Goal: Transaction & Acquisition: Purchase product/service

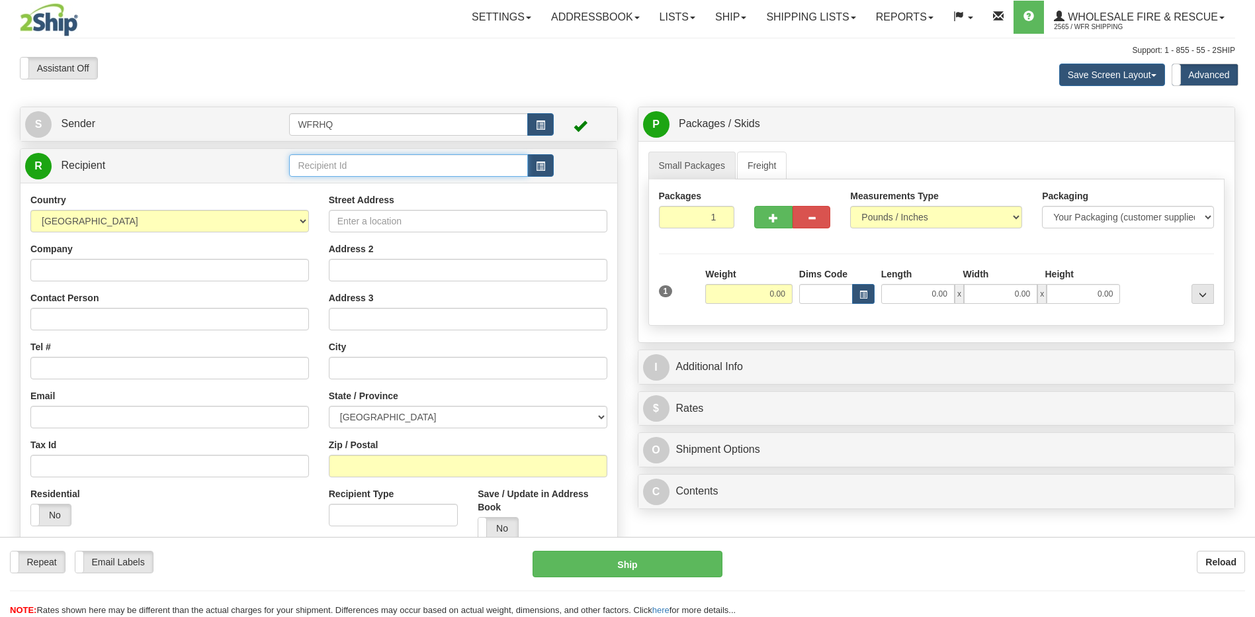
click at [334, 172] on input "text" at bounding box center [408, 165] width 238 height 22
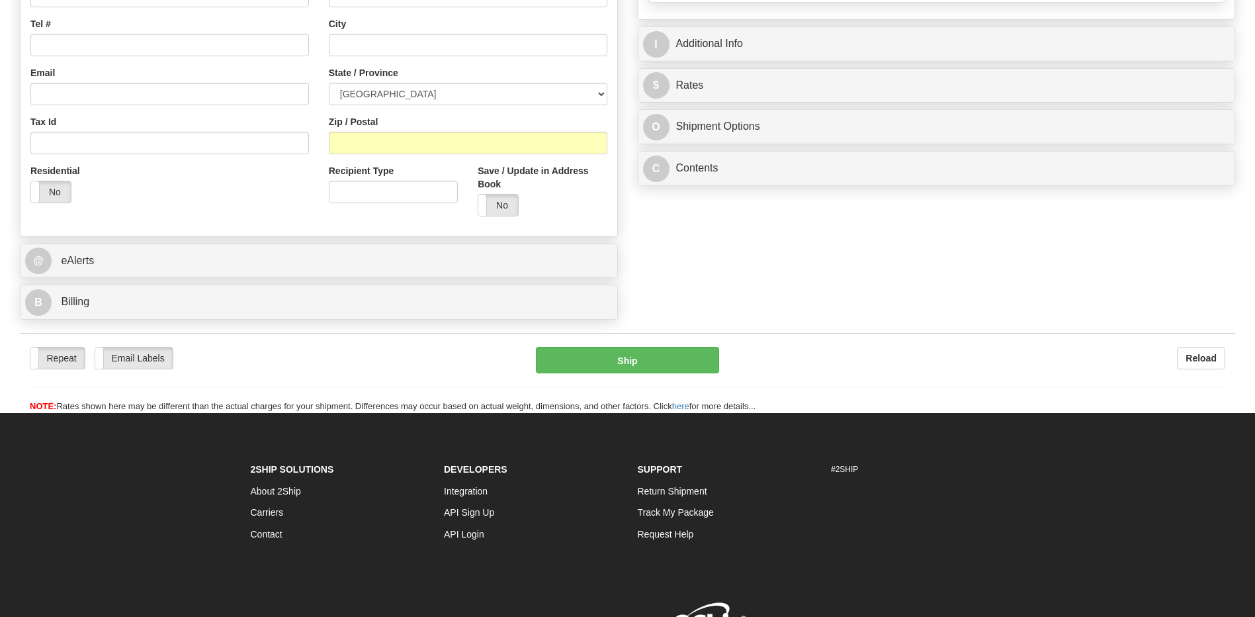
scroll to position [394, 0]
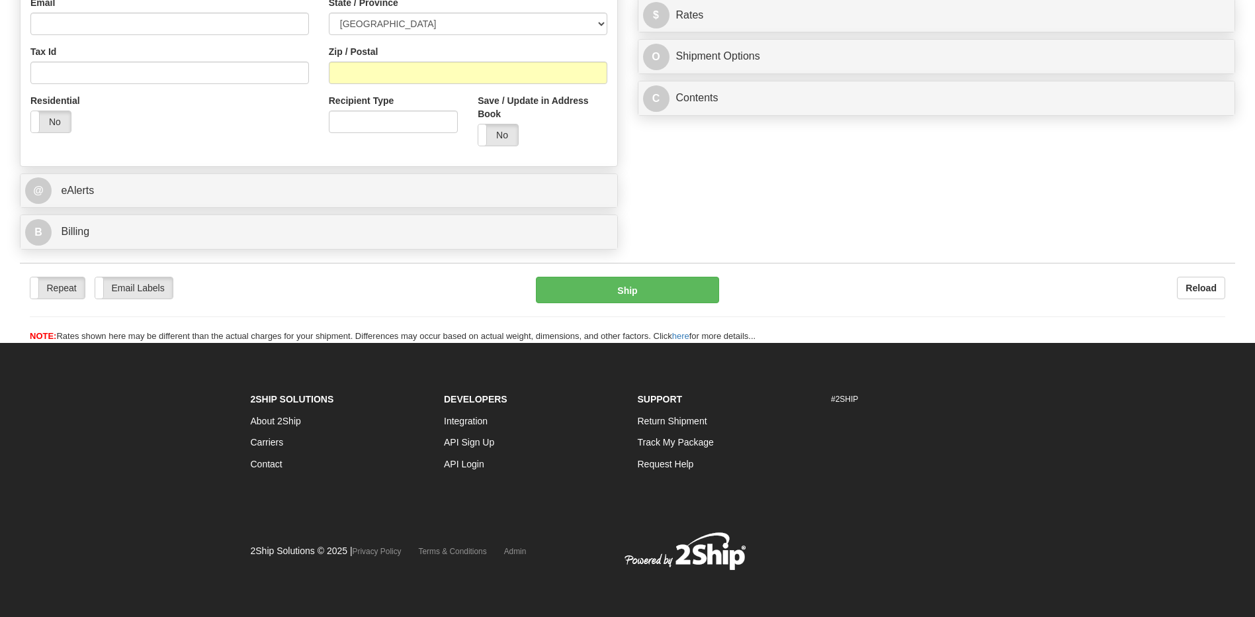
drag, startPoint x: 83, startPoint y: 387, endPoint x: 192, endPoint y: 469, distance: 136.6
click at [83, 387] on footer "2Ship Solutions About 2Ship Carriers Contact Developers Integration API Sign Up…" at bounding box center [627, 480] width 1255 height 274
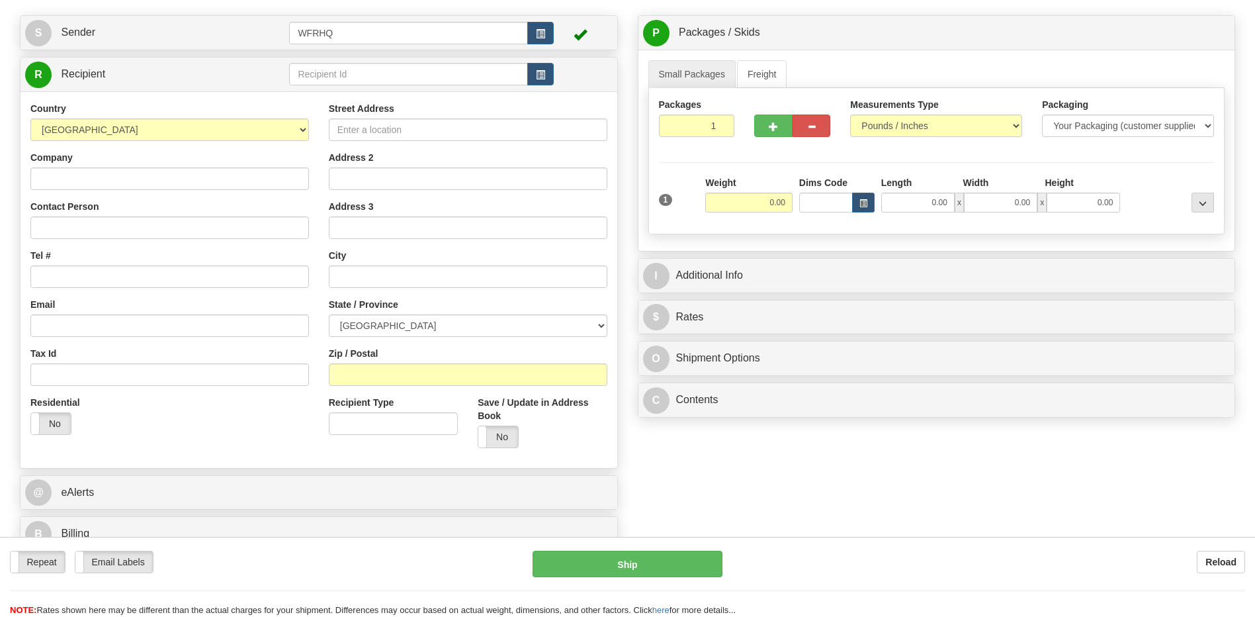
scroll to position [0, 0]
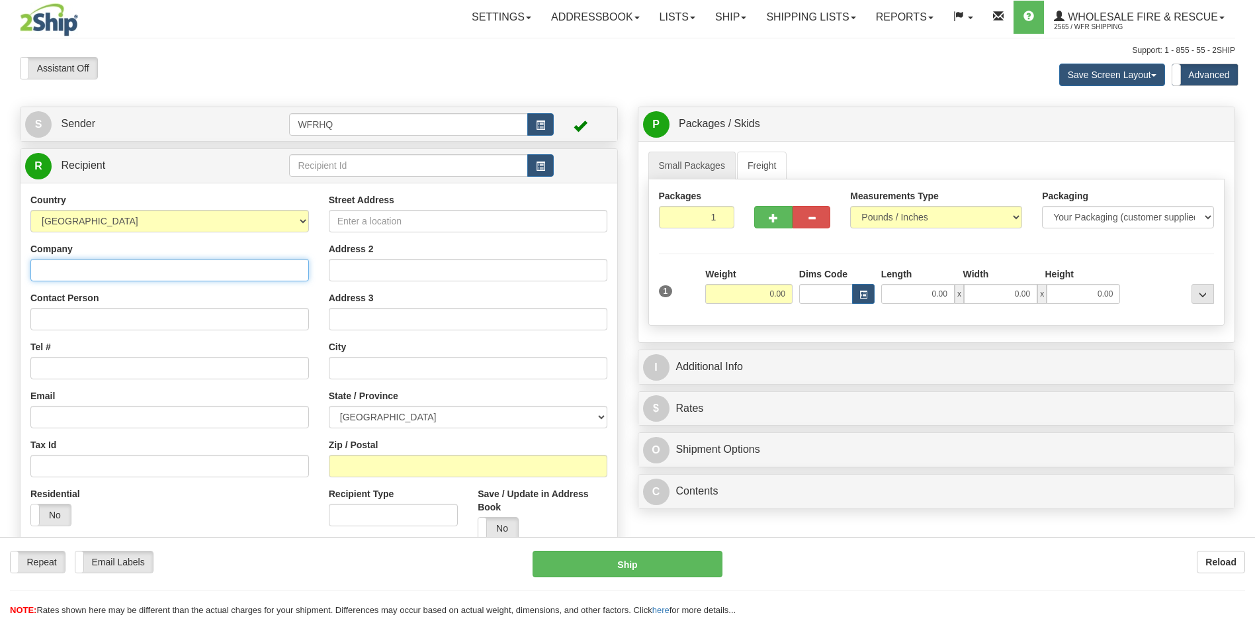
click at [58, 273] on input "Company" at bounding box center [169, 270] width 279 height 22
type input "Parts 4Laser"
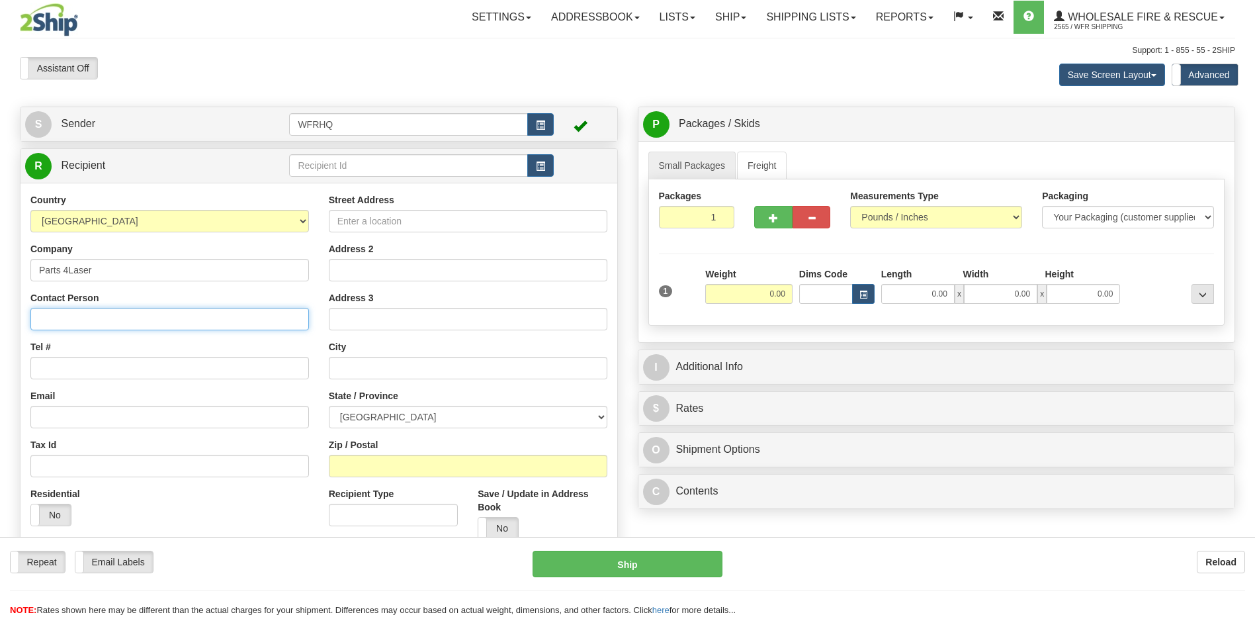
click at [87, 318] on input "Contact Person" at bounding box center [169, 319] width 279 height 22
click button "Delete" at bounding box center [0, 0] width 0 height 0
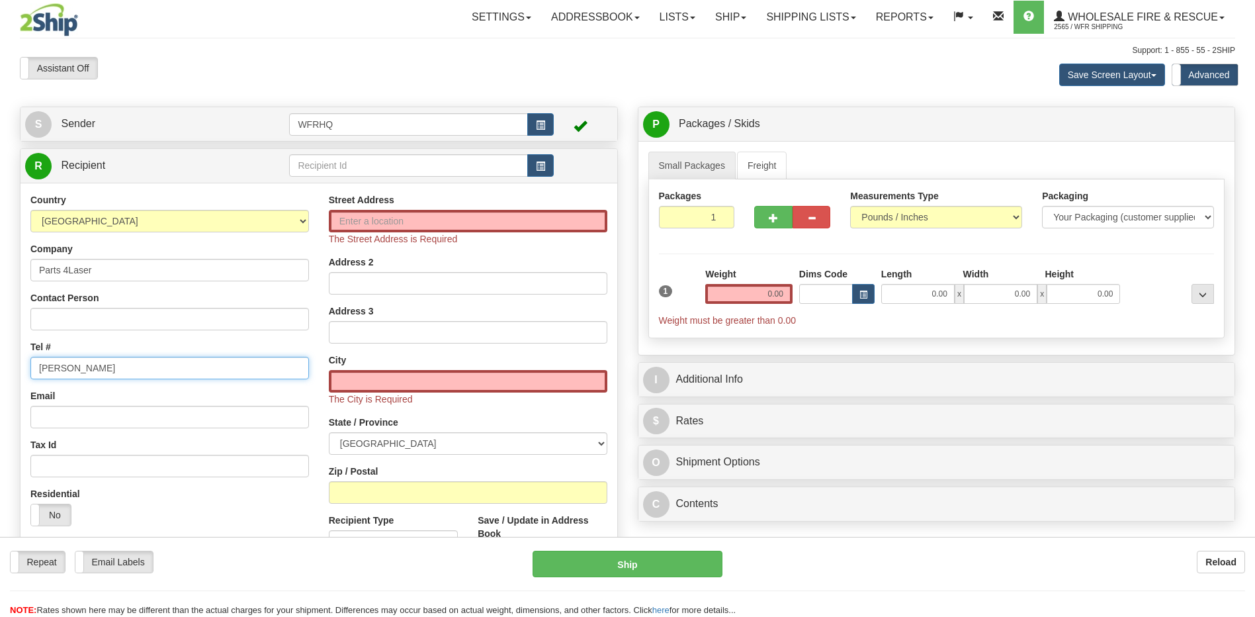
type input "[PERSON_NAME]"
click at [74, 414] on input "Email" at bounding box center [169, 417] width 279 height 22
type input "[PERSON_NAME][EMAIL_ADDRESS][DOMAIN_NAME]"
click at [361, 226] on input "Street Address" at bounding box center [468, 221] width 279 height 22
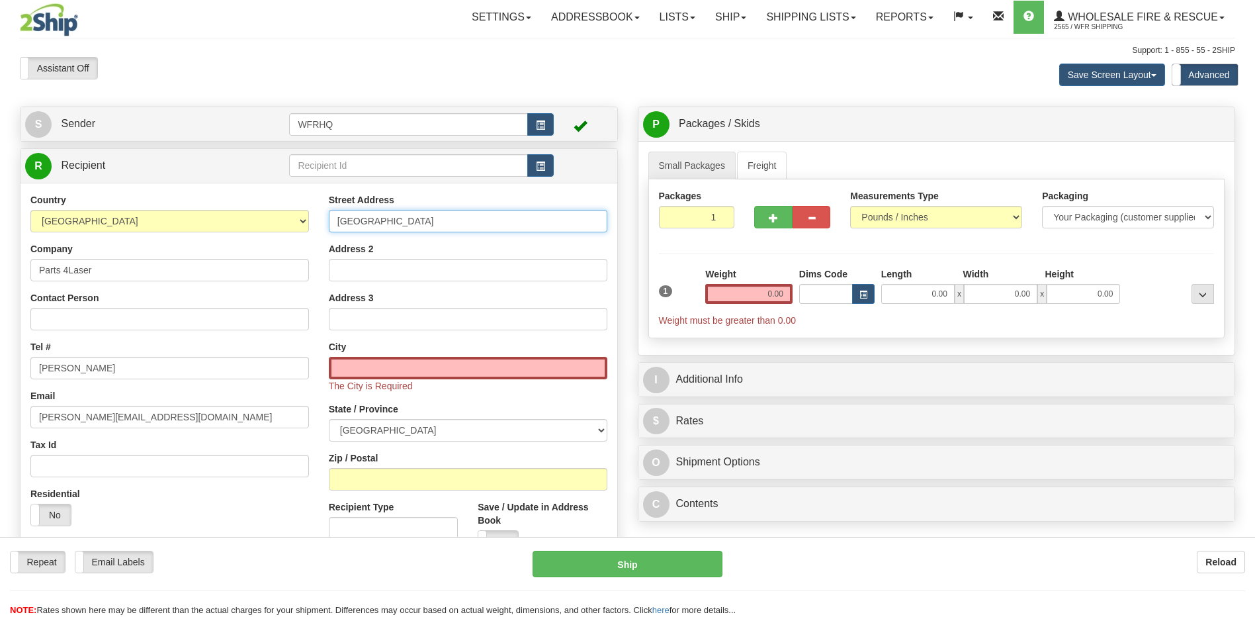
type input "[GEOGRAPHIC_DATA]"
click at [354, 363] on input "text" at bounding box center [468, 368] width 279 height 22
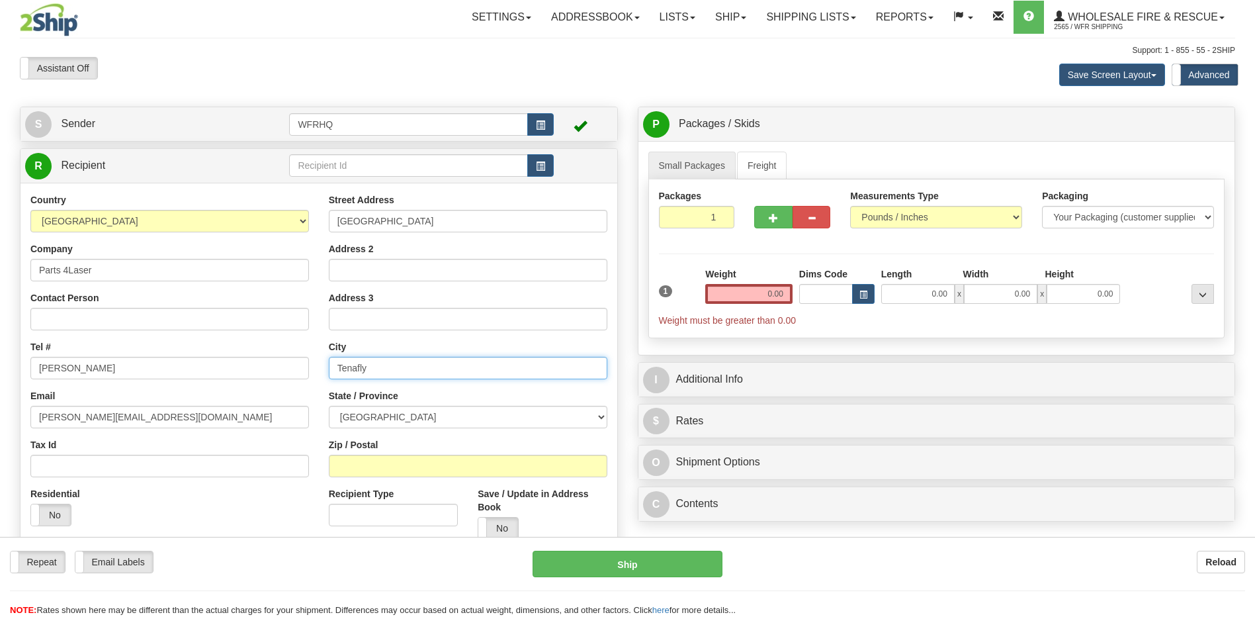
type input "Tenafly"
click at [389, 416] on select "ALBERTA BRITISH COLUMBIA MANITOBA NEW BRUNSWICK NEWFOUNDLAND NOVA SCOTIA NUNAVU…" at bounding box center [468, 417] width 279 height 22
select select "NB"
click at [597, 414] on select "ALBERTA BRITISH COLUMBIA MANITOBA NEW BRUNSWICK NEWFOUNDLAND NOVA SCOTIA NUNAVU…" at bounding box center [468, 417] width 279 height 22
click at [598, 415] on select "ALBERTA BRITISH COLUMBIA MANITOBA NEW BRUNSWICK NEWFOUNDLAND NOVA SCOTIA NUNAVU…" at bounding box center [468, 417] width 279 height 22
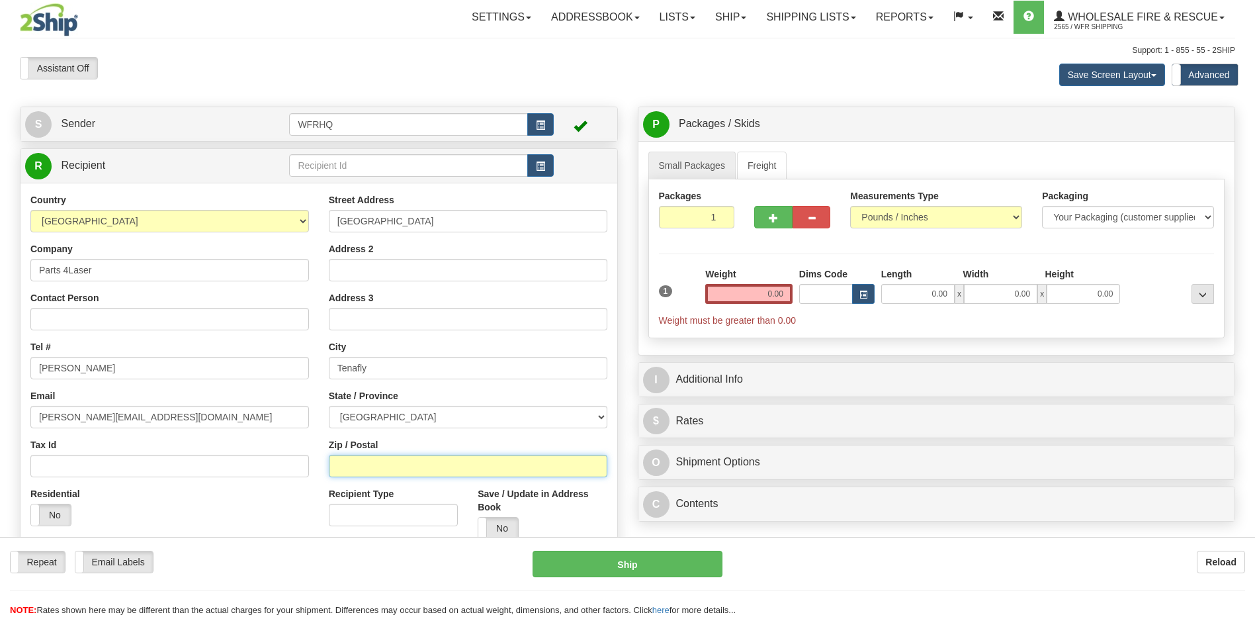
click at [368, 461] on input "Zip / Postal" at bounding box center [468, 466] width 279 height 22
click at [383, 455] on input "Zip / Postal" at bounding box center [468, 466] width 279 height 22
click at [382, 461] on input "Zip / Postal" at bounding box center [468, 466] width 279 height 22
drag, startPoint x: 358, startPoint y: 478, endPoint x: 366, endPoint y: 464, distance: 16.0
click at [358, 476] on div "Street Address County Road Address 2 Address 3 City Tenafly State / Province AL…" at bounding box center [468, 371] width 298 height 356
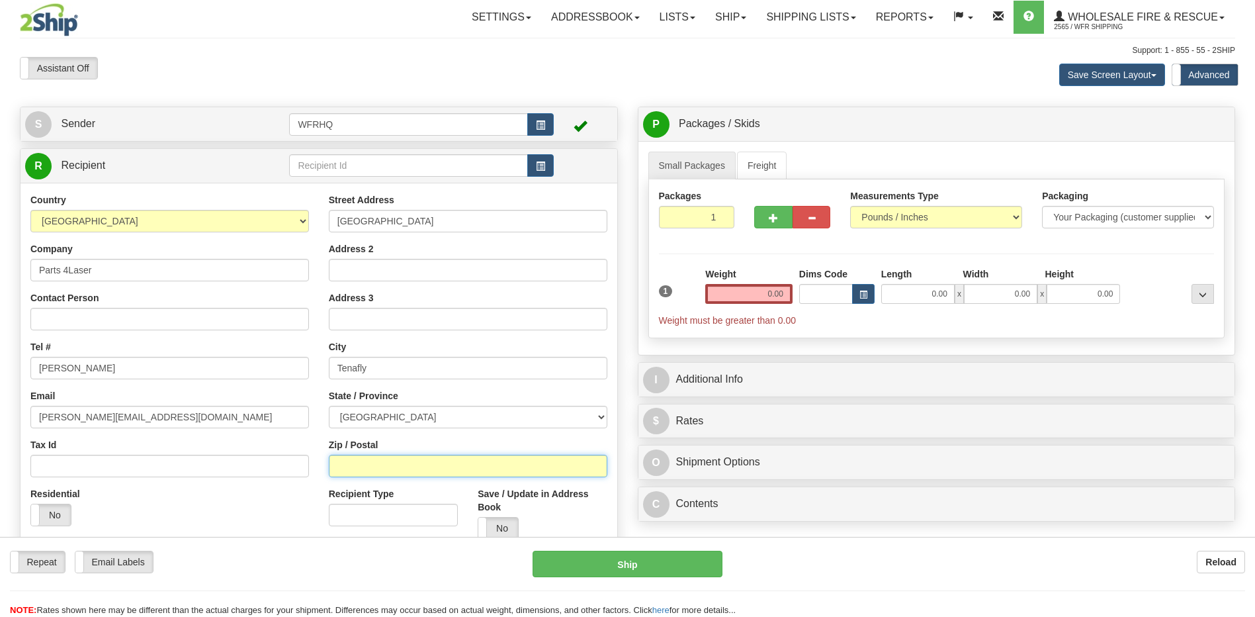
click at [382, 468] on input "Zip / Postal" at bounding box center [468, 466] width 279 height 22
drag, startPoint x: 456, startPoint y: 61, endPoint x: 461, endPoint y: 56, distance: 7.0
click at [461, 56] on div "Toggle navigation Settings Shipping Preferences Fields Preferences New" at bounding box center [627, 358] width 1255 height 717
drag, startPoint x: 457, startPoint y: 435, endPoint x: 461, endPoint y: 419, distance: 15.7
click at [457, 430] on div "Street Address County Road Address 2 Address 3 City Tenafly State / Province AL…" at bounding box center [468, 371] width 298 height 356
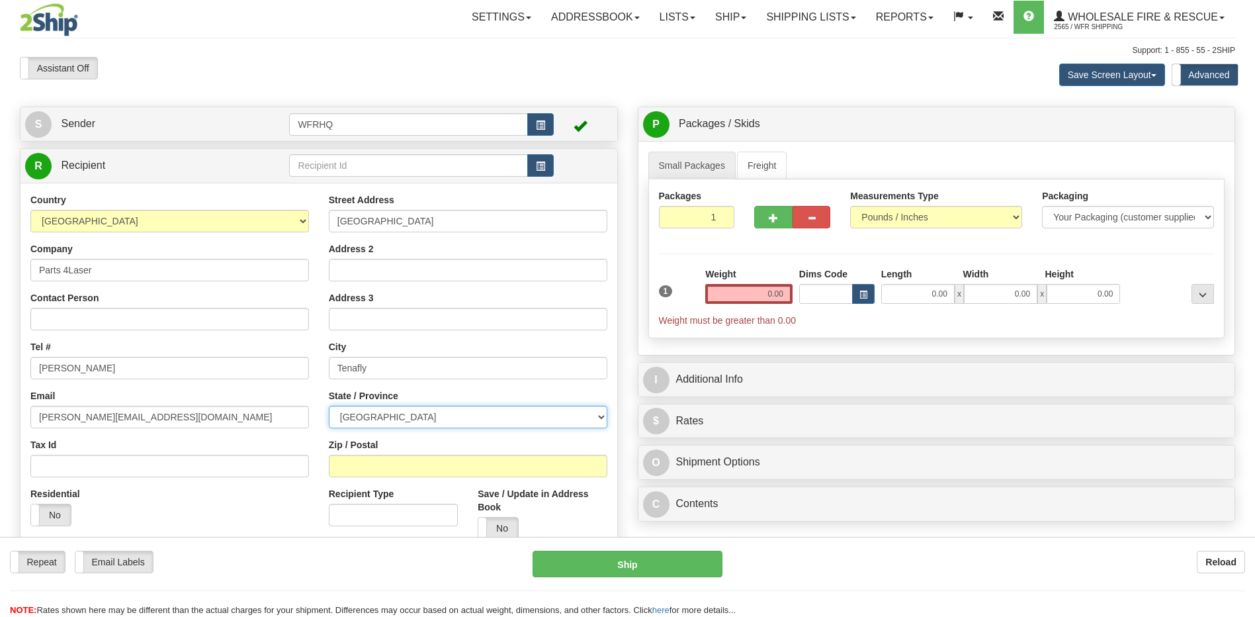
click at [451, 419] on select "ALBERTA BRITISH COLUMBIA MANITOBA NEW BRUNSWICK NEWFOUNDLAND NOVA SCOTIA NUNAVU…" at bounding box center [468, 417] width 279 height 22
click at [1213, 75] on label "Advanced" at bounding box center [1205, 74] width 66 height 21
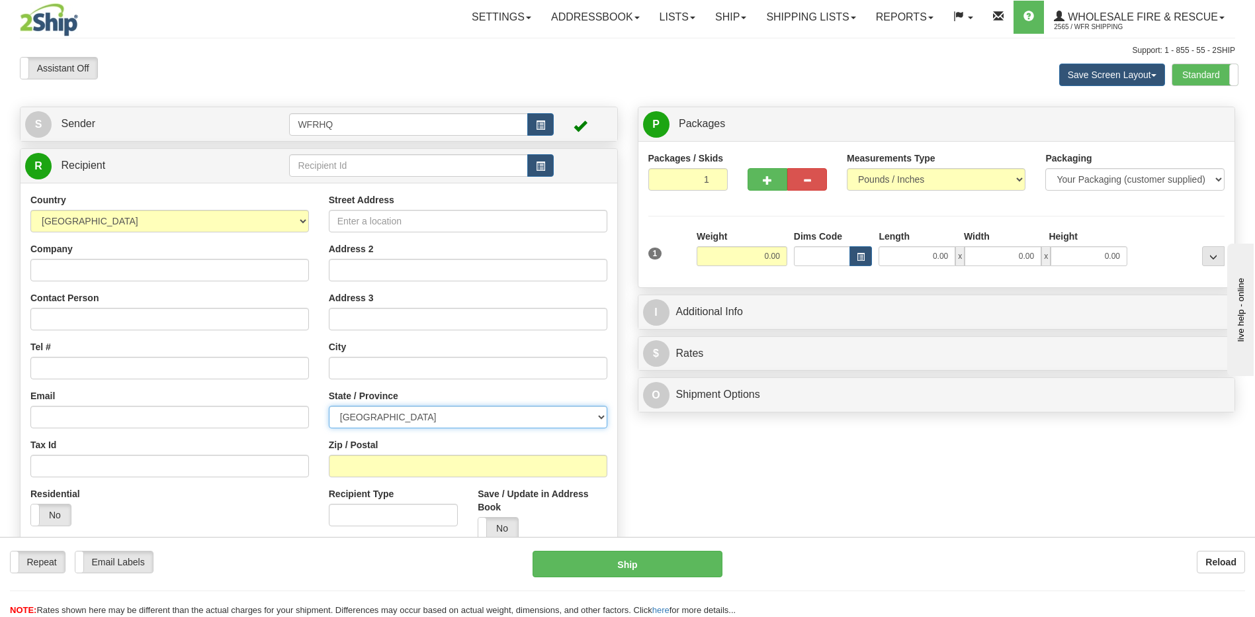
click at [363, 414] on select "[GEOGRAPHIC_DATA] [GEOGRAPHIC_DATA] [GEOGRAPHIC_DATA] [GEOGRAPHIC_DATA] [GEOGRA…" at bounding box center [468, 417] width 279 height 22
click at [891, 477] on div "S Sender WFRHQ" at bounding box center [627, 337] width 1235 height 460
click at [845, 91] on div "Save Screen Layout Save Layout Reset to Default Standard Advanced" at bounding box center [987, 75] width 515 height 36
click at [295, 60] on div "Assistant On Assistant Off Do a return Do a return" at bounding box center [267, 68] width 515 height 22
click at [58, 69] on label "Assistant Off" at bounding box center [59, 68] width 77 height 21
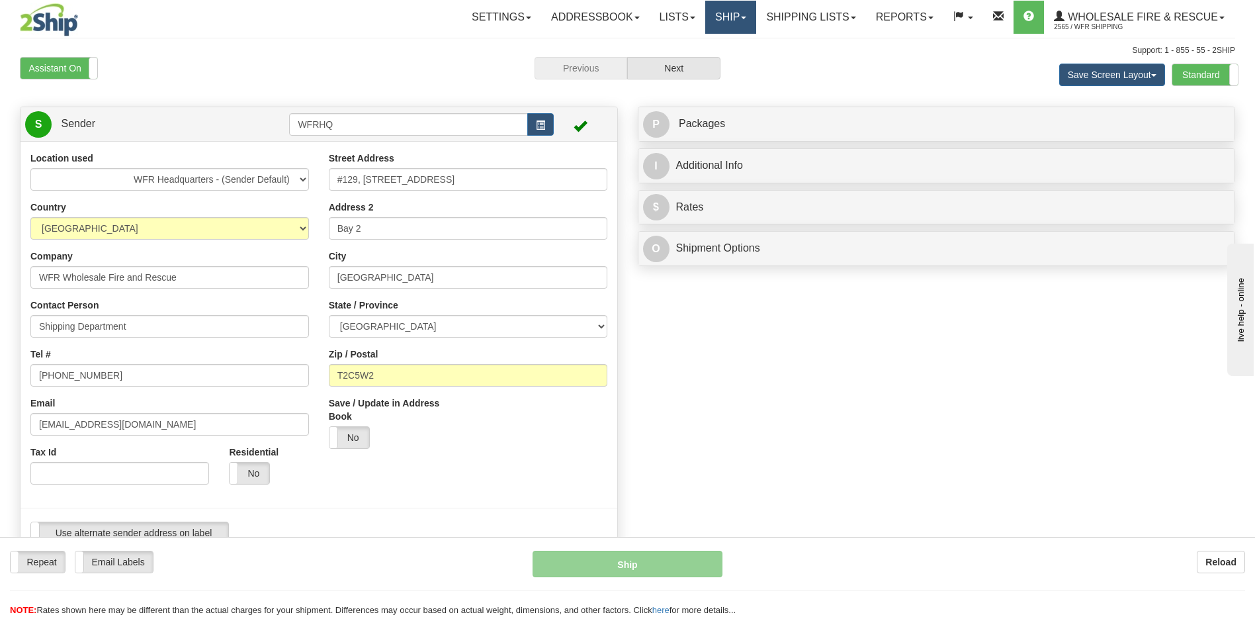
click at [705, 13] on link "Ship" at bounding box center [730, 17] width 51 height 33
click at [773, 15] on link "Shipping lists" at bounding box center [810, 17] width 109 height 33
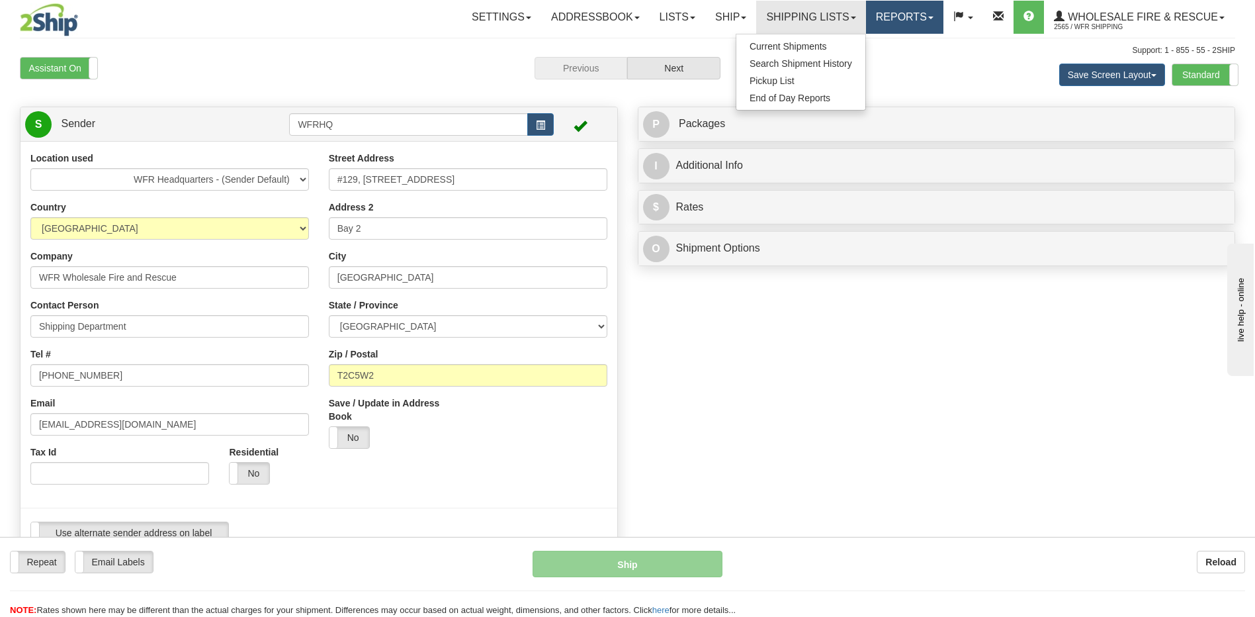
click at [901, 19] on link "Reports" at bounding box center [904, 17] width 77 height 33
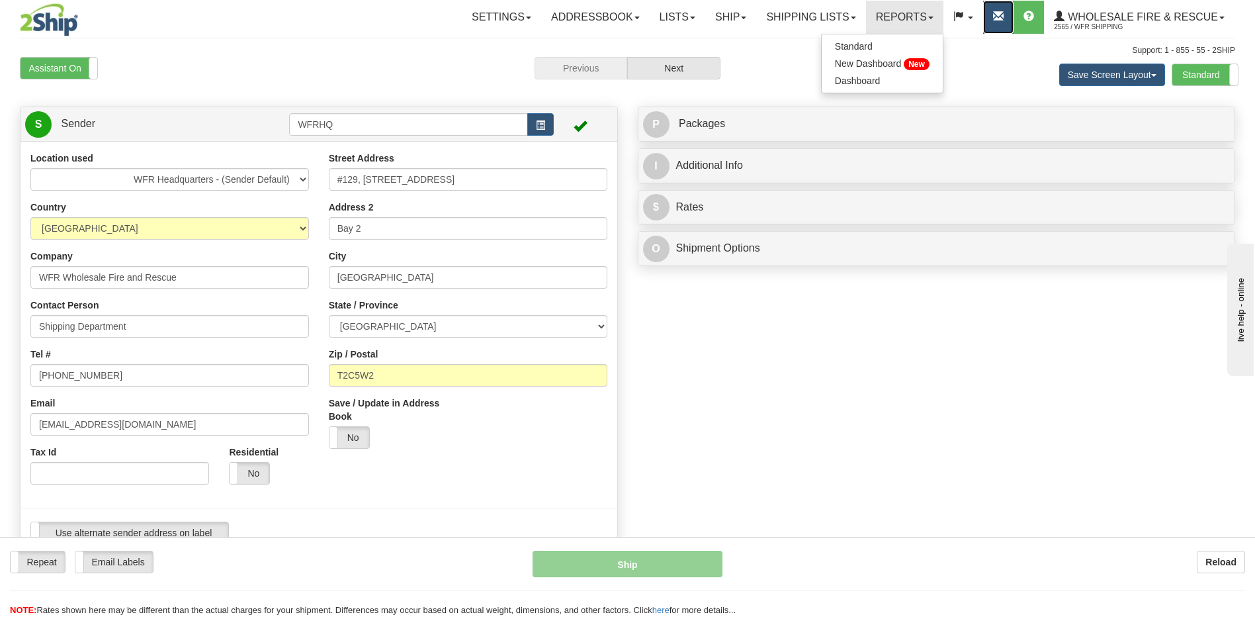
click at [998, 15] on span at bounding box center [998, 16] width 11 height 11
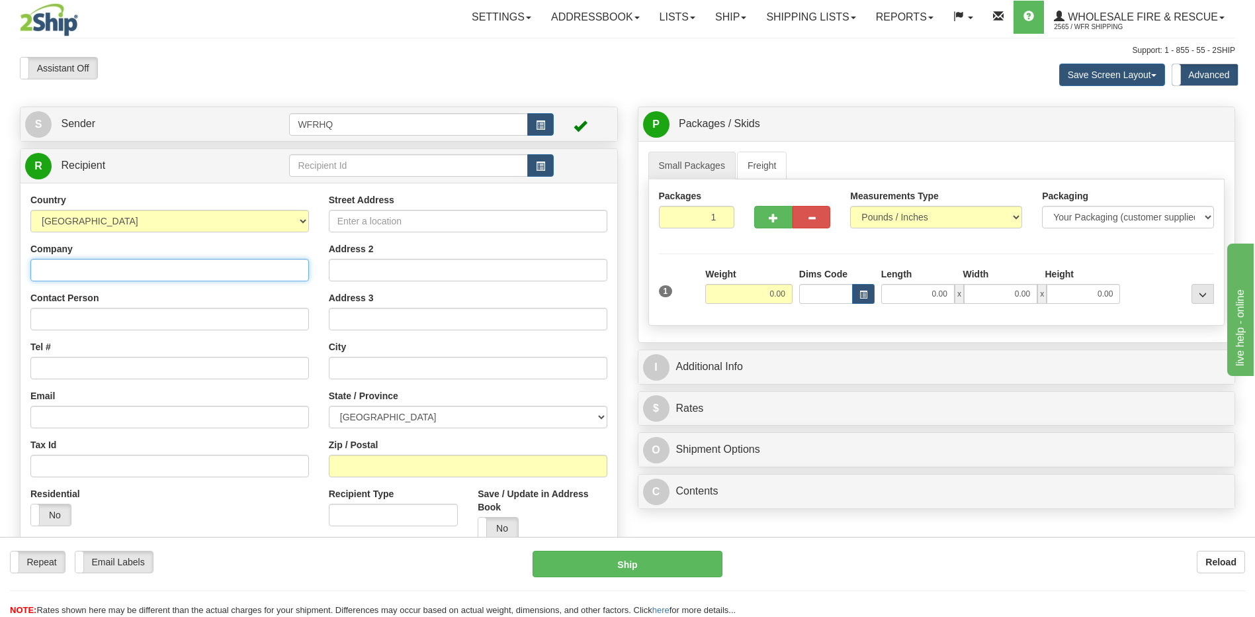
click at [71, 275] on input "Company" at bounding box center [169, 270] width 279 height 22
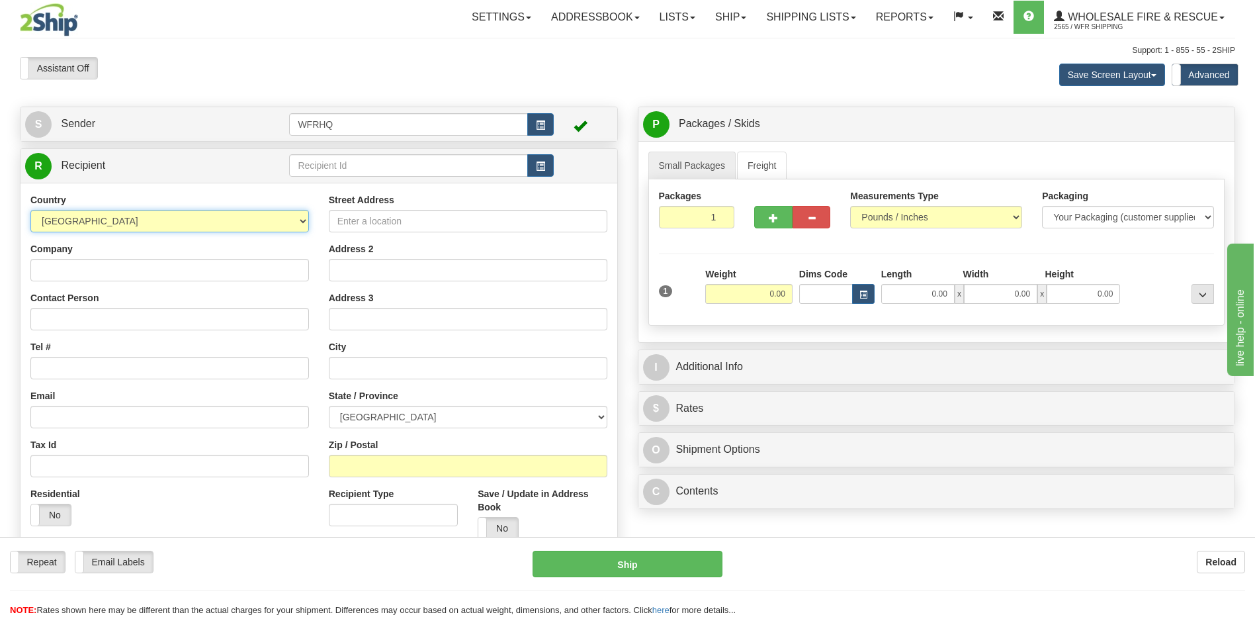
click at [259, 223] on select "AFGHANISTAN ALAND ISLANDS ALBANIA ALGERIA AMERICAN SAMOA ANDORRA ANGOLA ANGUILL…" at bounding box center [169, 221] width 279 height 22
select select "US"
click at [30, 210] on select "AFGHANISTAN ALAND ISLANDS ALBANIA ALGERIA AMERICAN SAMOA ANDORRA ANGOLA ANGUILL…" at bounding box center [169, 221] width 279 height 22
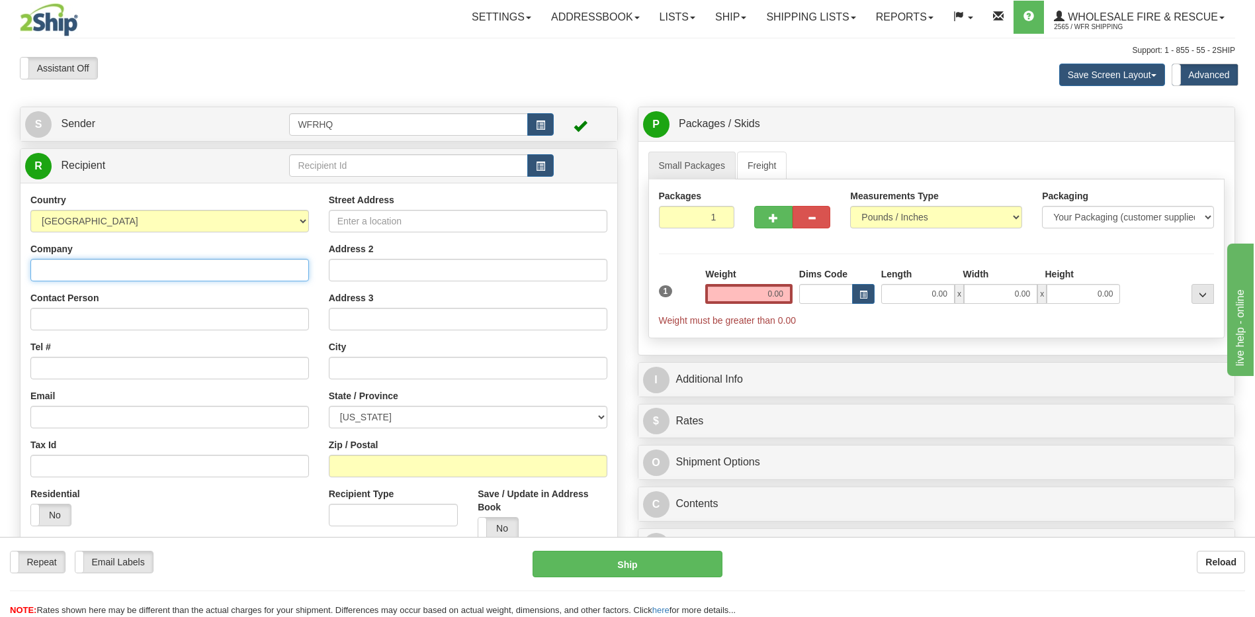
click at [69, 272] on input "Company" at bounding box center [169, 270] width 279 height 22
type input "Parts4Laser"
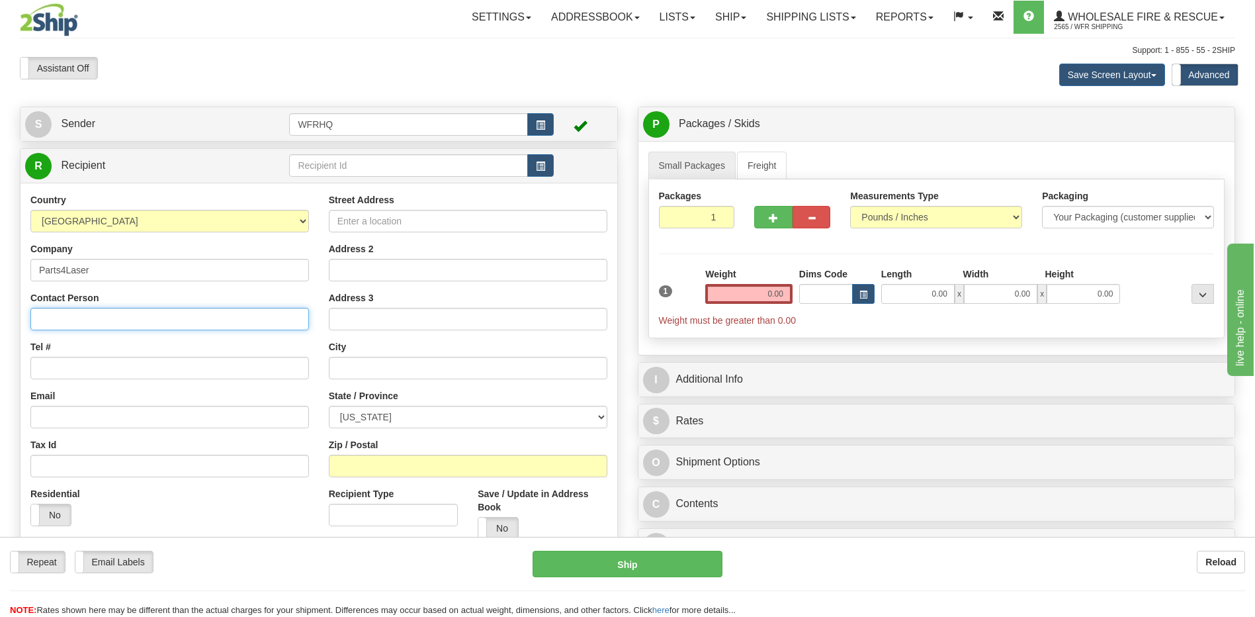
click at [79, 324] on input "Contact Person" at bounding box center [169, 319] width 279 height 22
type input "[PERSON_NAME]"
click at [64, 362] on input "Tel #" at bounding box center [169, 368] width 279 height 22
type input "201-588-9858"
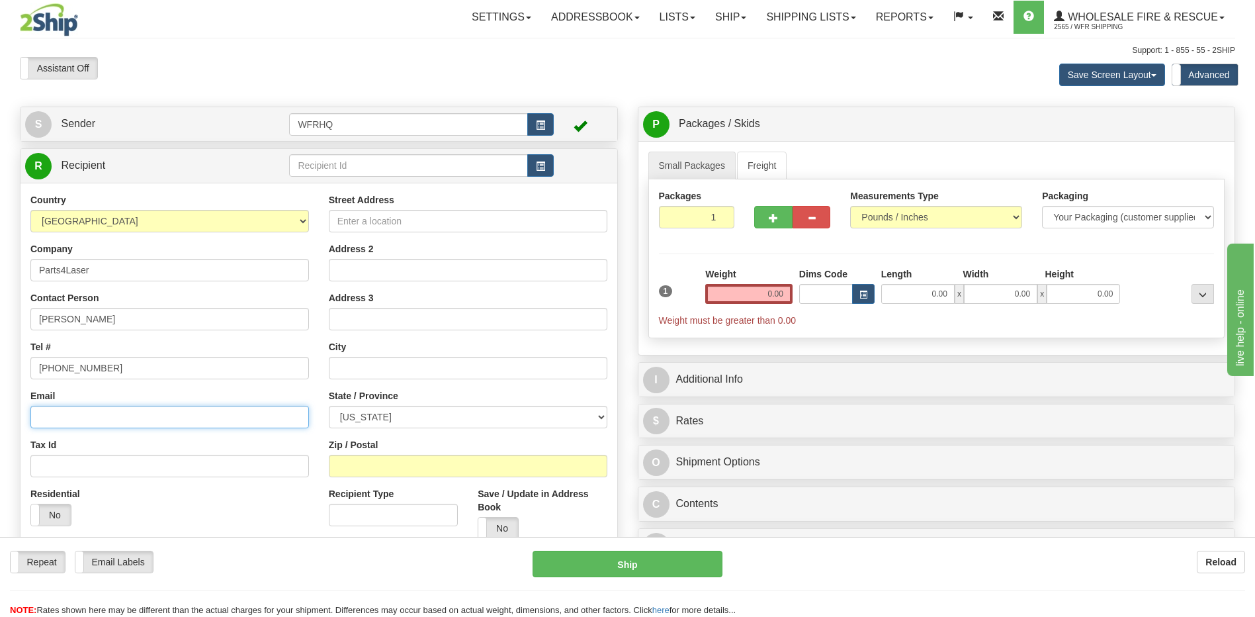
click at [58, 424] on input "Email" at bounding box center [169, 417] width 279 height 22
type input "[PERSON_NAME][EMAIL_ADDRESS][DOMAIN_NAME]"
click at [361, 220] on input "Street Address" at bounding box center [468, 221] width 279 height 22
type input "255 County Road"
click at [402, 414] on select "ALABAMA ALASKA ARIZONA ARKANSAS Armed Forces America Armed Forces Europe Armed …" at bounding box center [468, 417] width 279 height 22
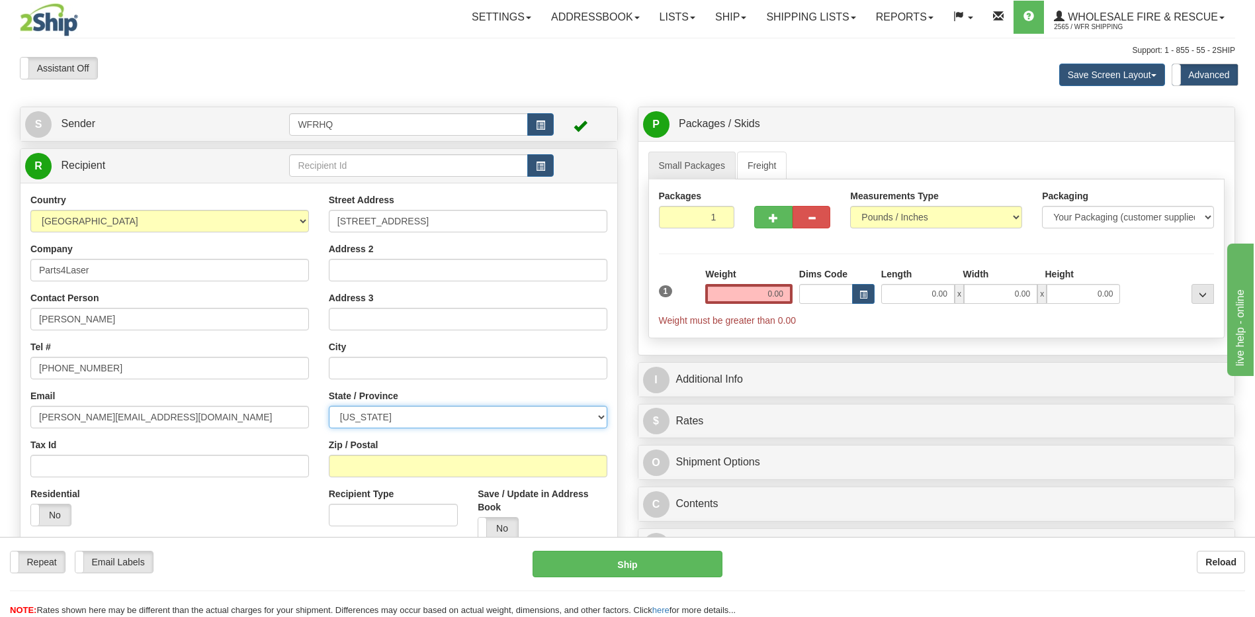
select select "NJ"
click at [402, 413] on select "ALABAMA ALASKA ARIZONA ARKANSAS Armed Forces America Armed Forces Europe Armed …" at bounding box center [468, 417] width 279 height 22
click at [376, 369] on input "text" at bounding box center [468, 368] width 279 height 22
type input "Tenafly"
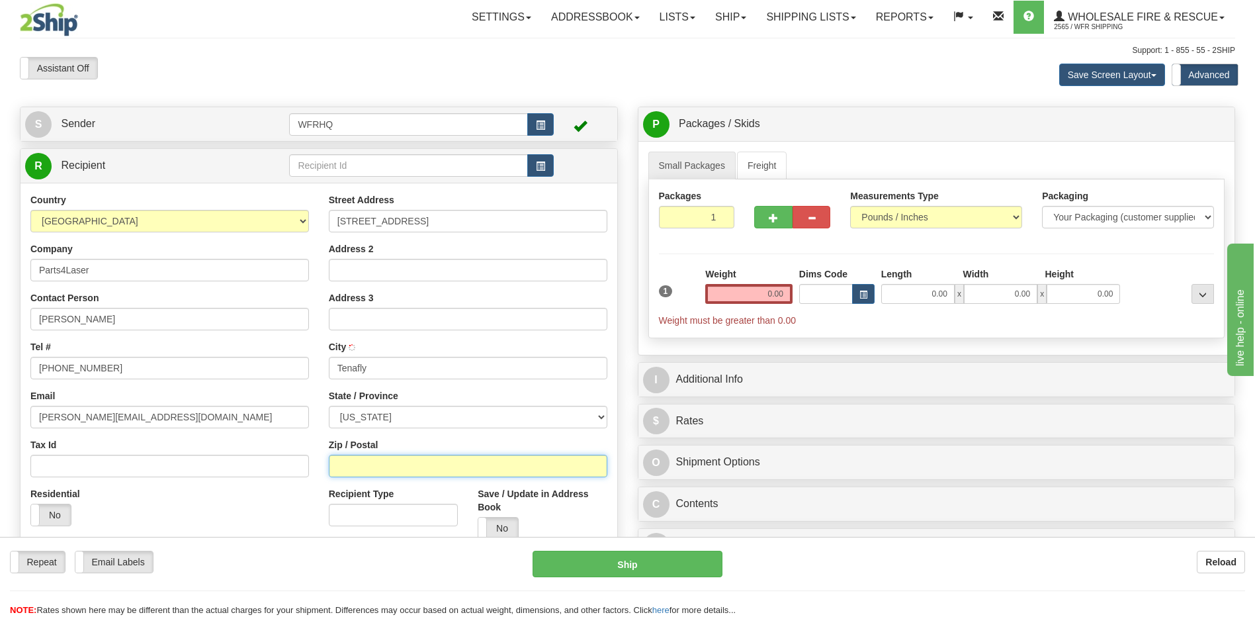
click at [356, 461] on input "Zip / Postal" at bounding box center [468, 466] width 279 height 22
type input "07670"
click at [744, 288] on input "0.00" at bounding box center [748, 294] width 87 height 20
type input "TENAFLY"
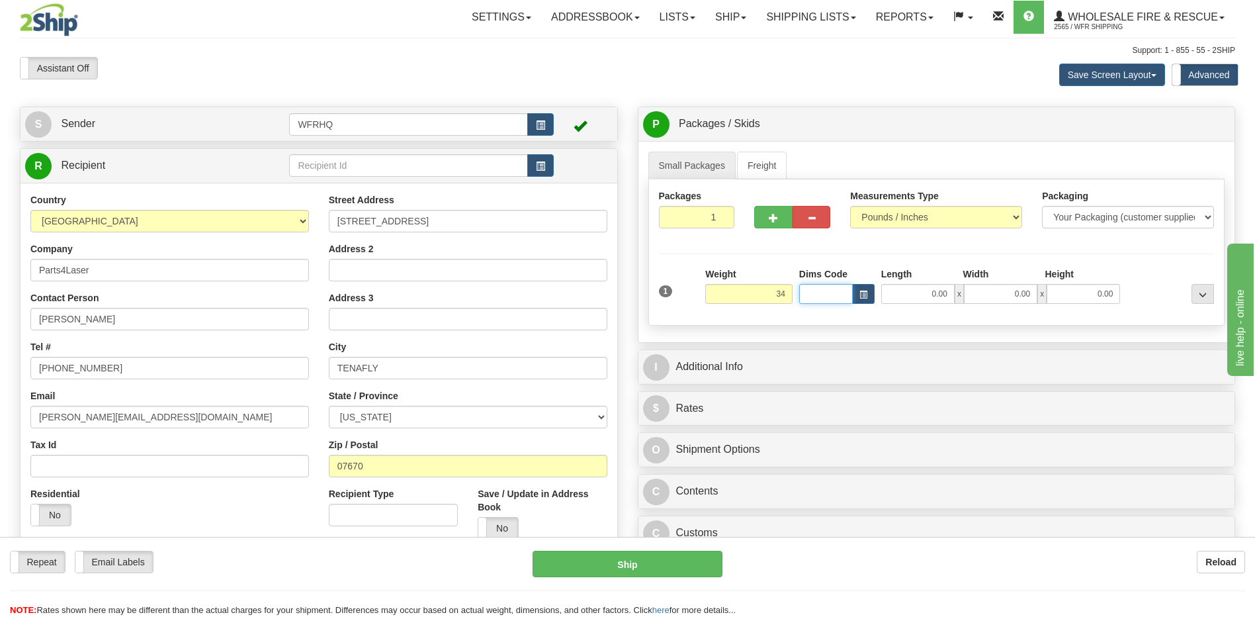
type input "34.00"
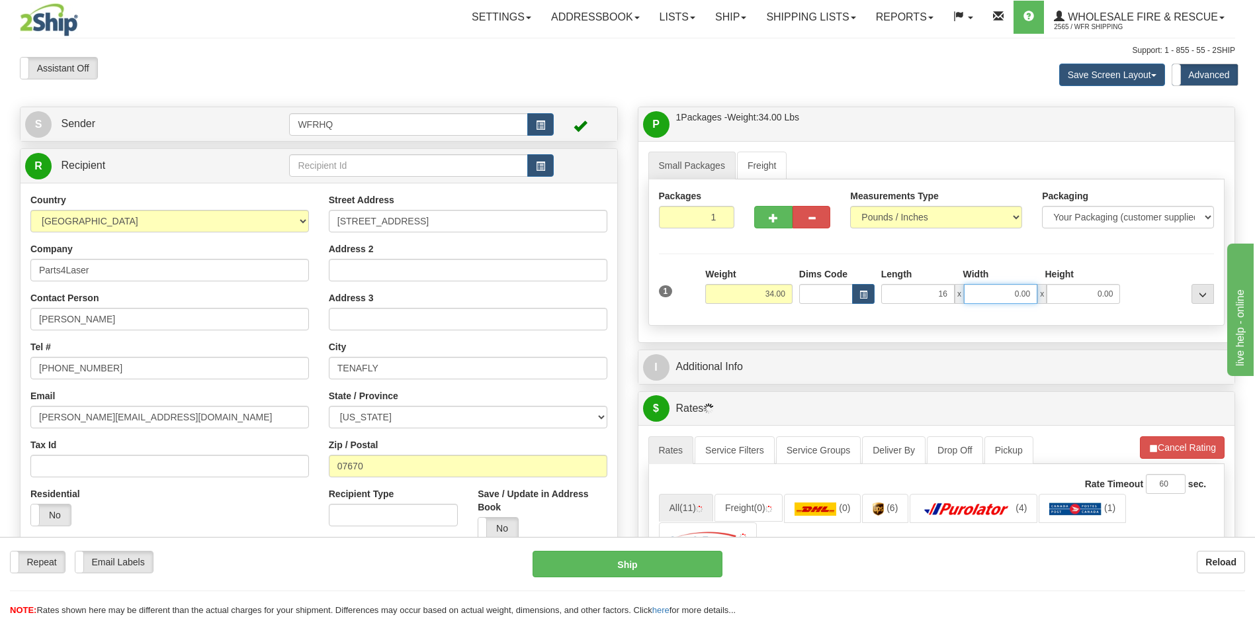
type input "16.00"
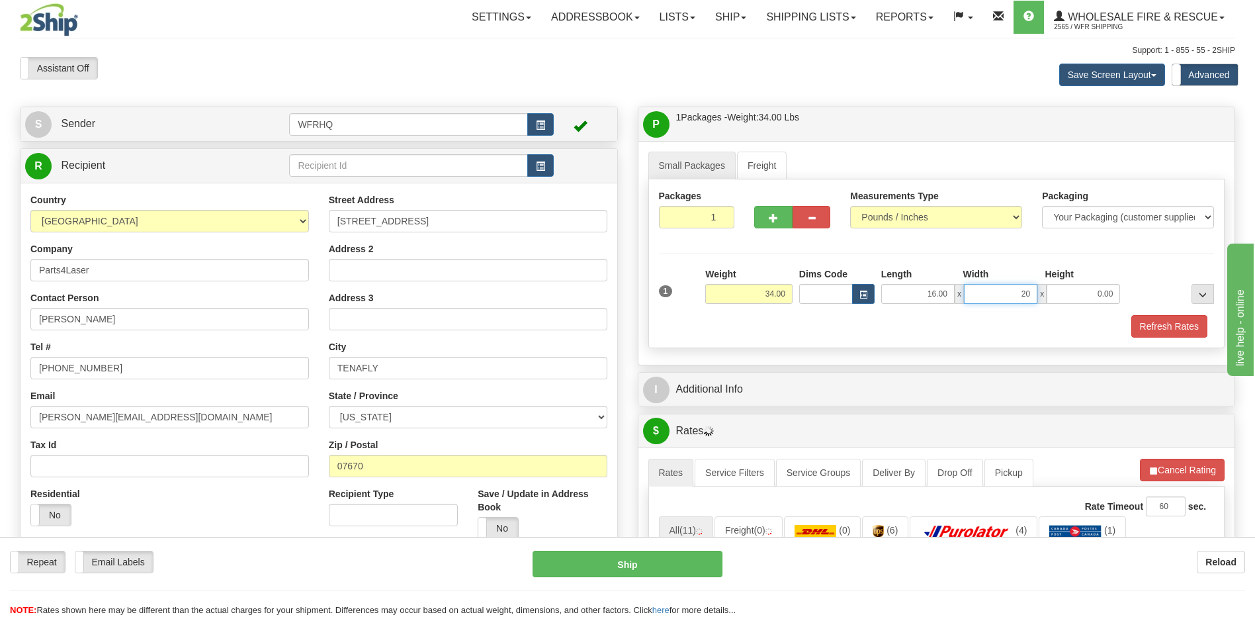
type input "20.00"
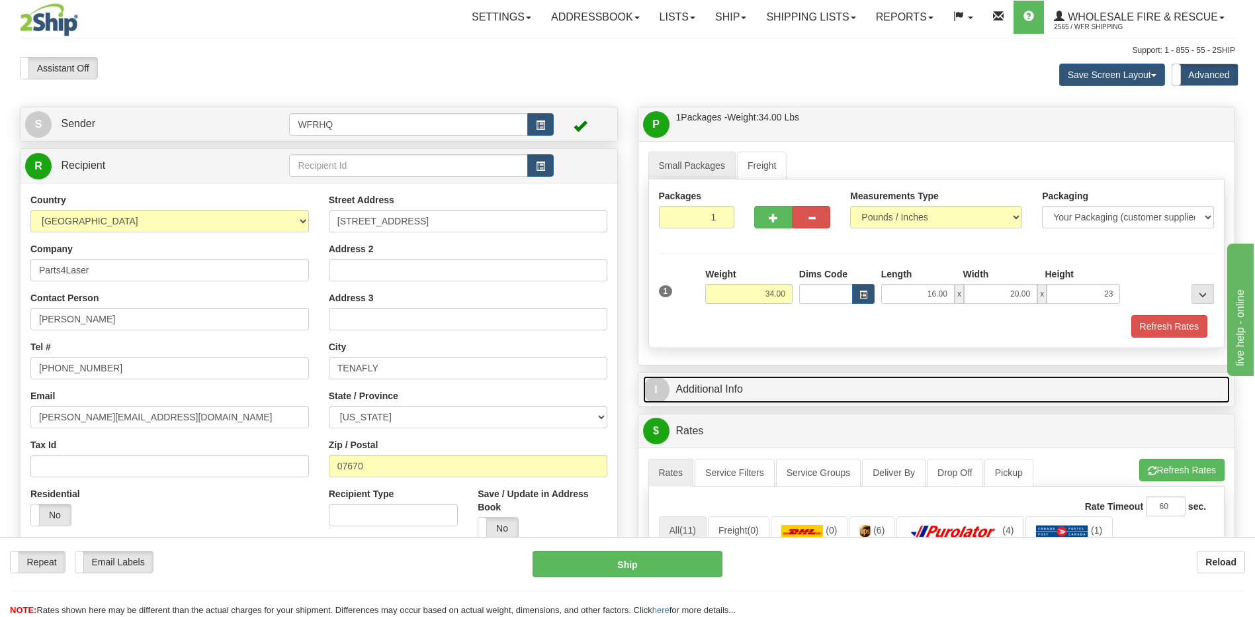
type input "23.00"
click at [702, 394] on link "I Additional Info" at bounding box center [937, 389] width 588 height 27
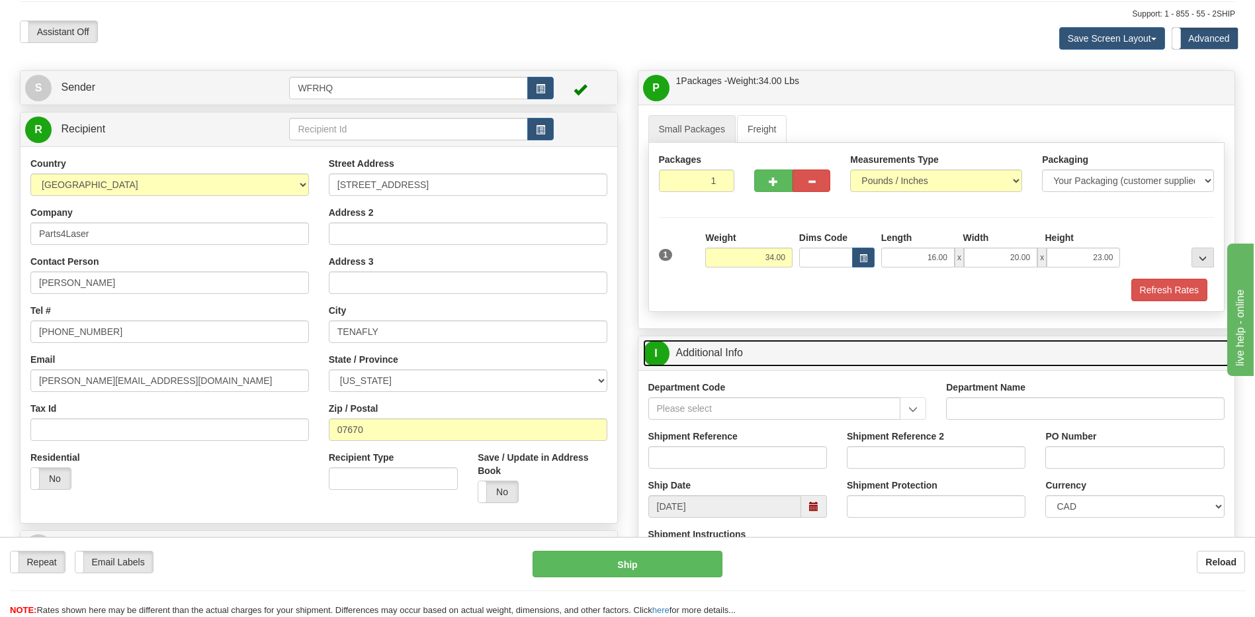
scroll to position [132, 0]
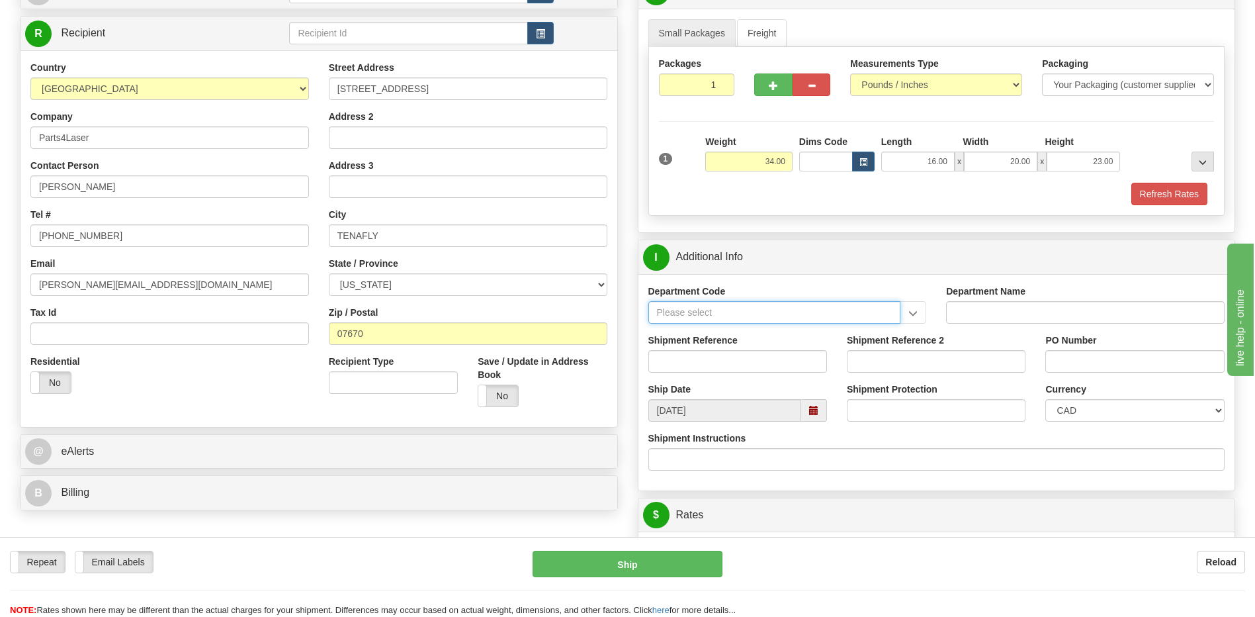
click at [742, 319] on input "Department Code" at bounding box center [774, 312] width 253 height 22
click at [682, 363] on input "Shipment Reference" at bounding box center [737, 361] width 179 height 22
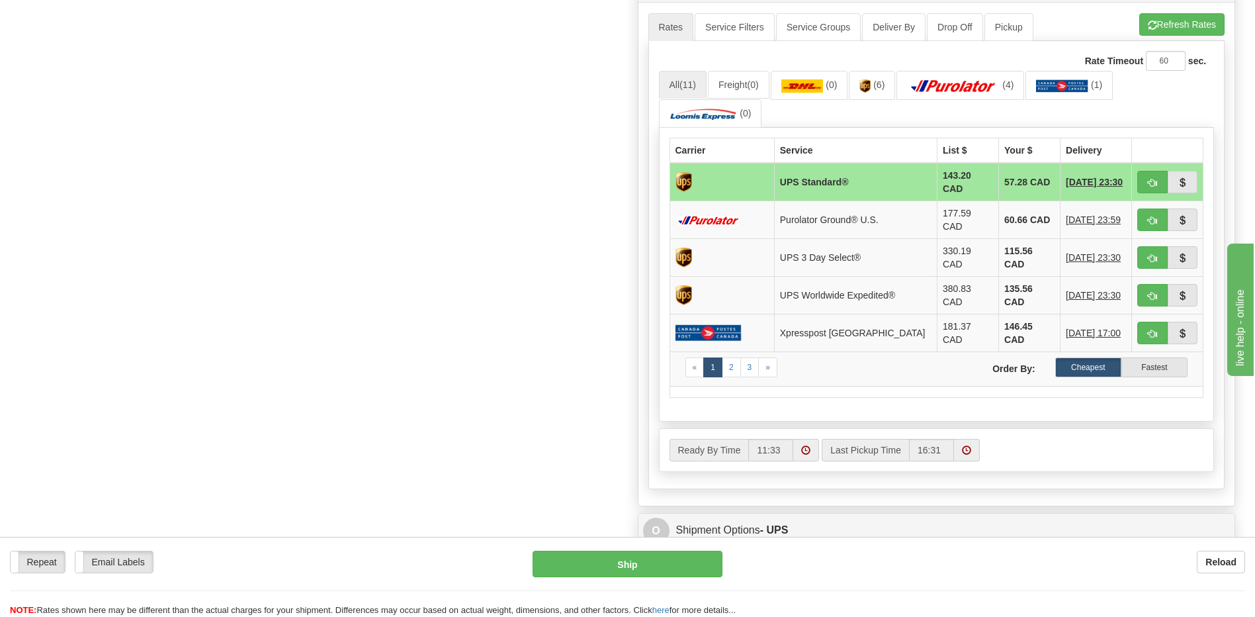
scroll to position [794, 0]
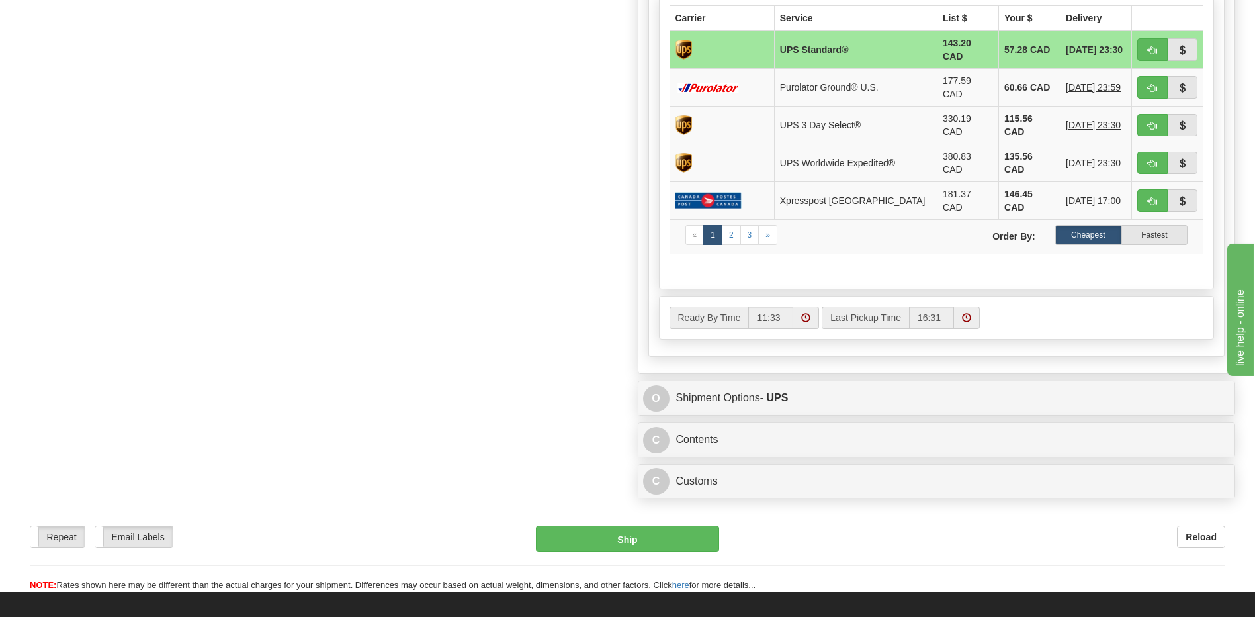
type input "Dave Allen"
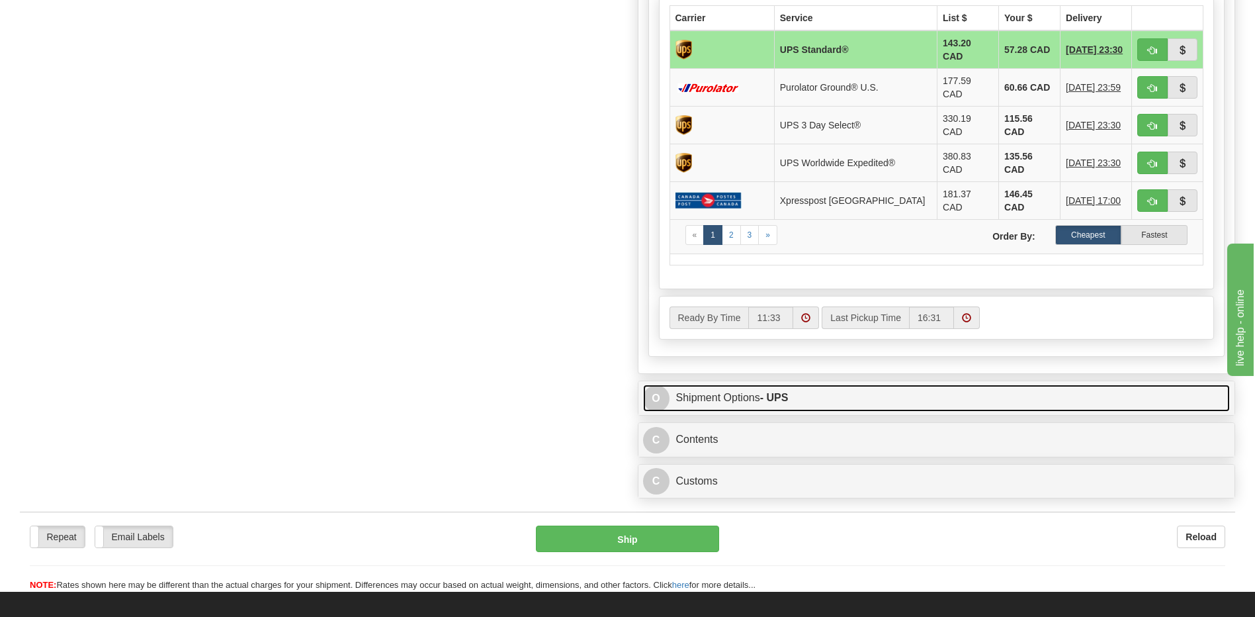
click at [693, 384] on link "O Shipment Options - UPS" at bounding box center [937, 397] width 588 height 27
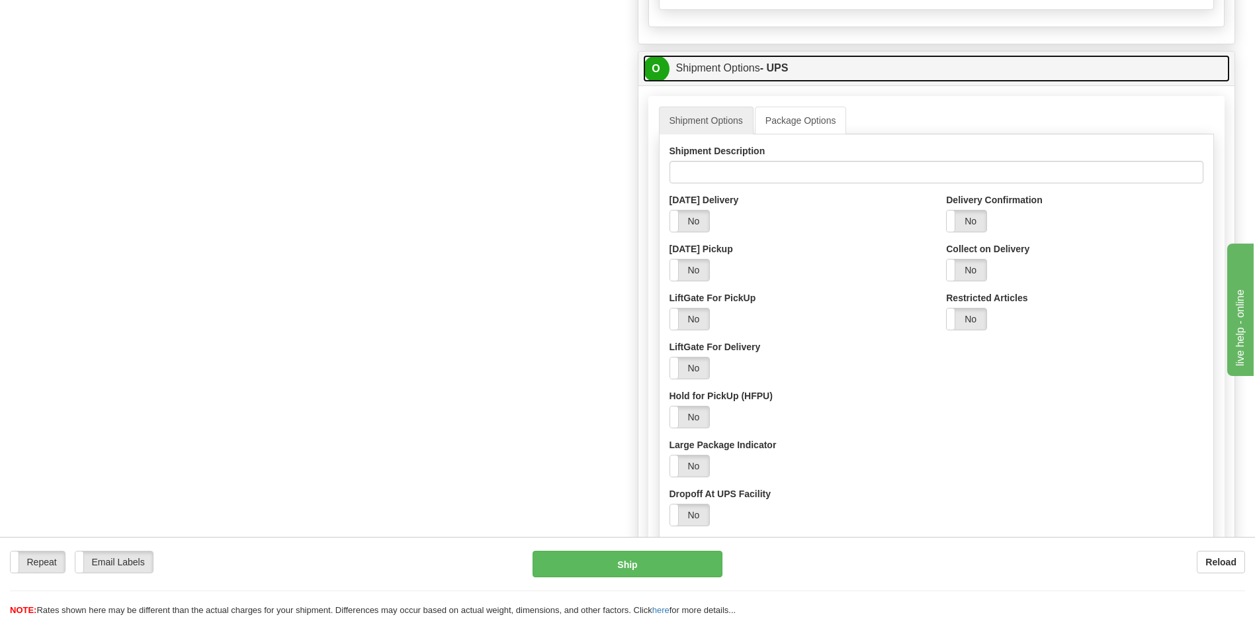
scroll to position [1125, 0]
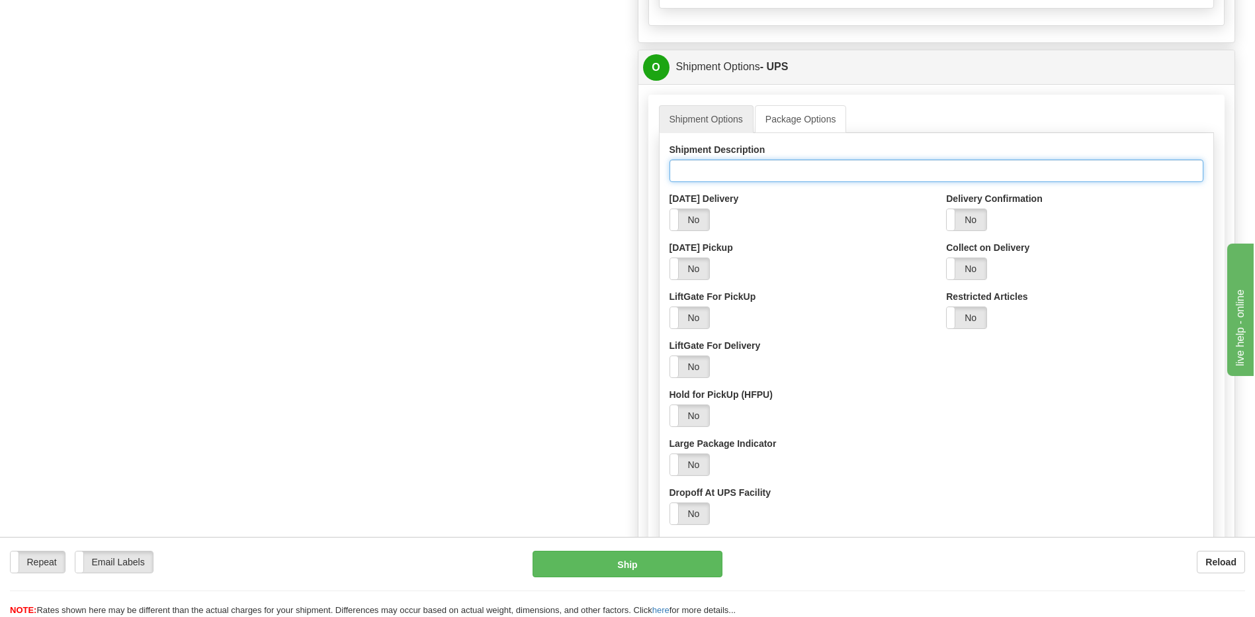
click at [687, 161] on input "Shipment Description" at bounding box center [937, 170] width 535 height 22
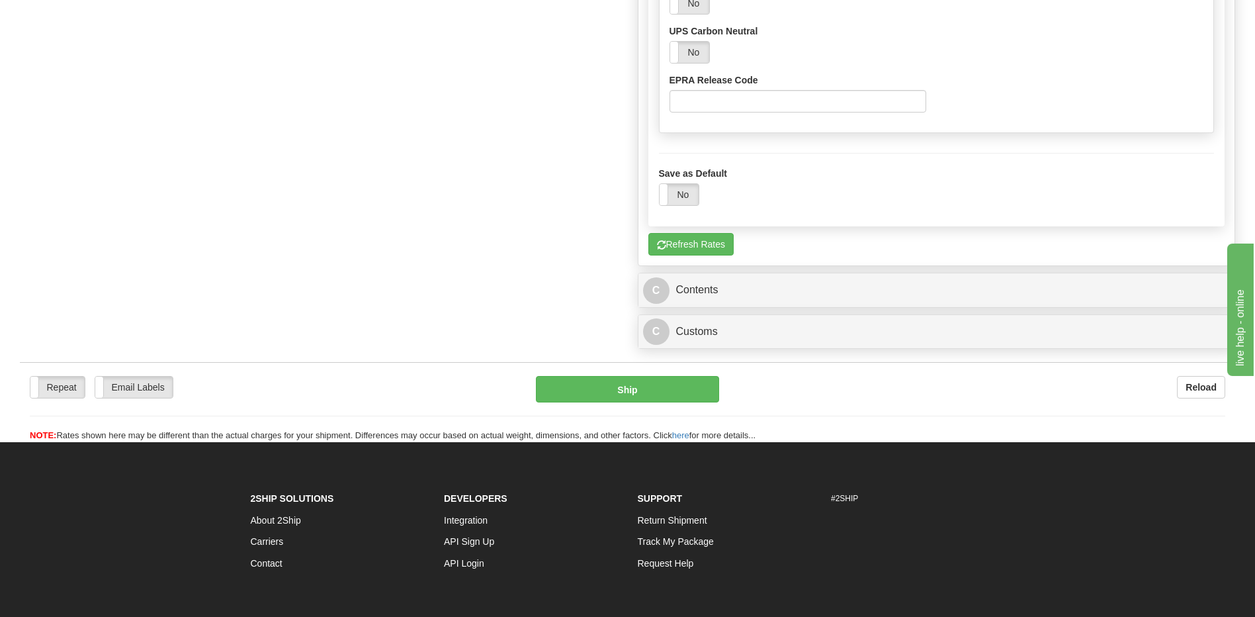
scroll to position [1787, 0]
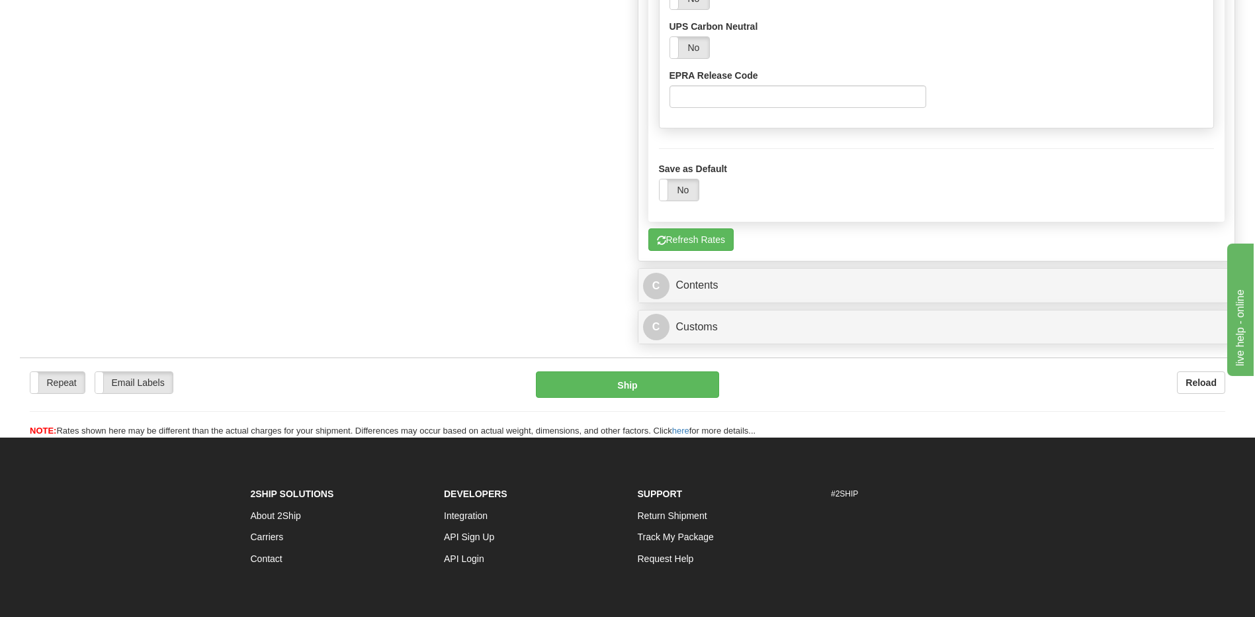
type input "cooling unit"
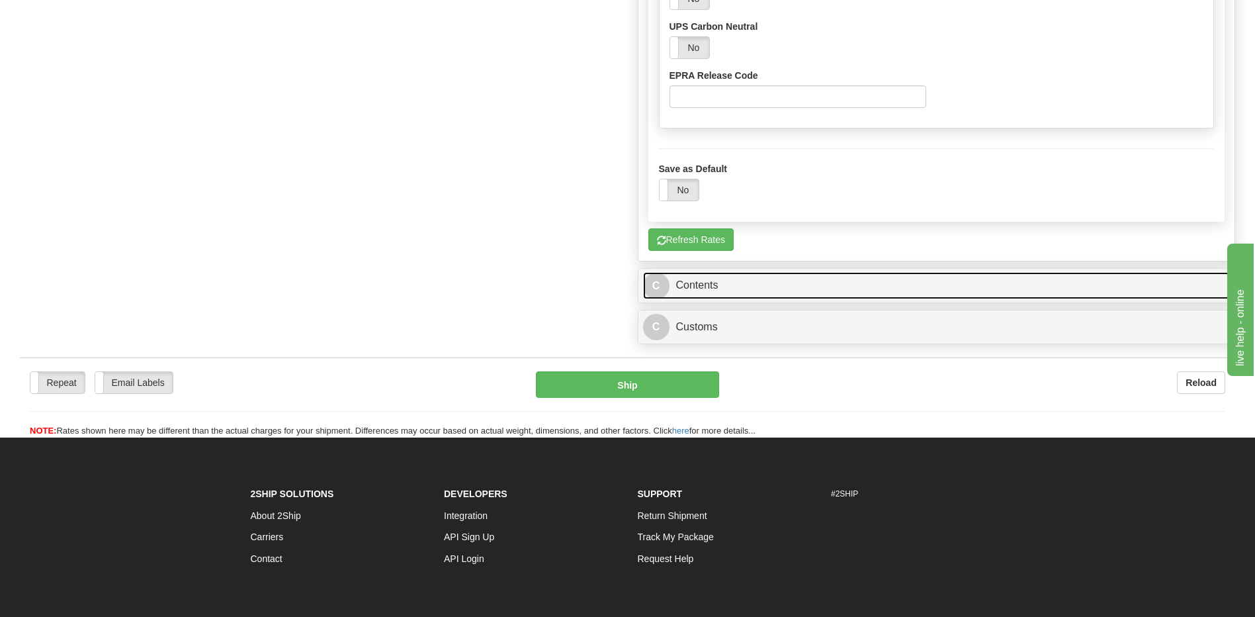
click at [709, 272] on link "C Contents" at bounding box center [937, 285] width 588 height 27
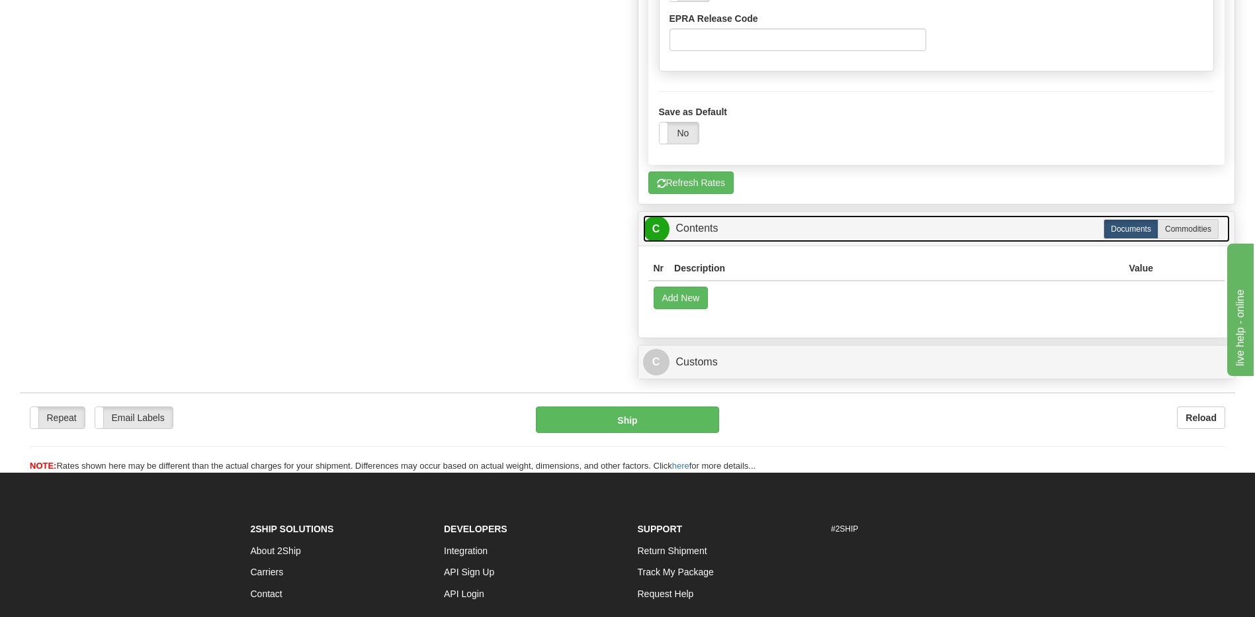
scroll to position [1826, 0]
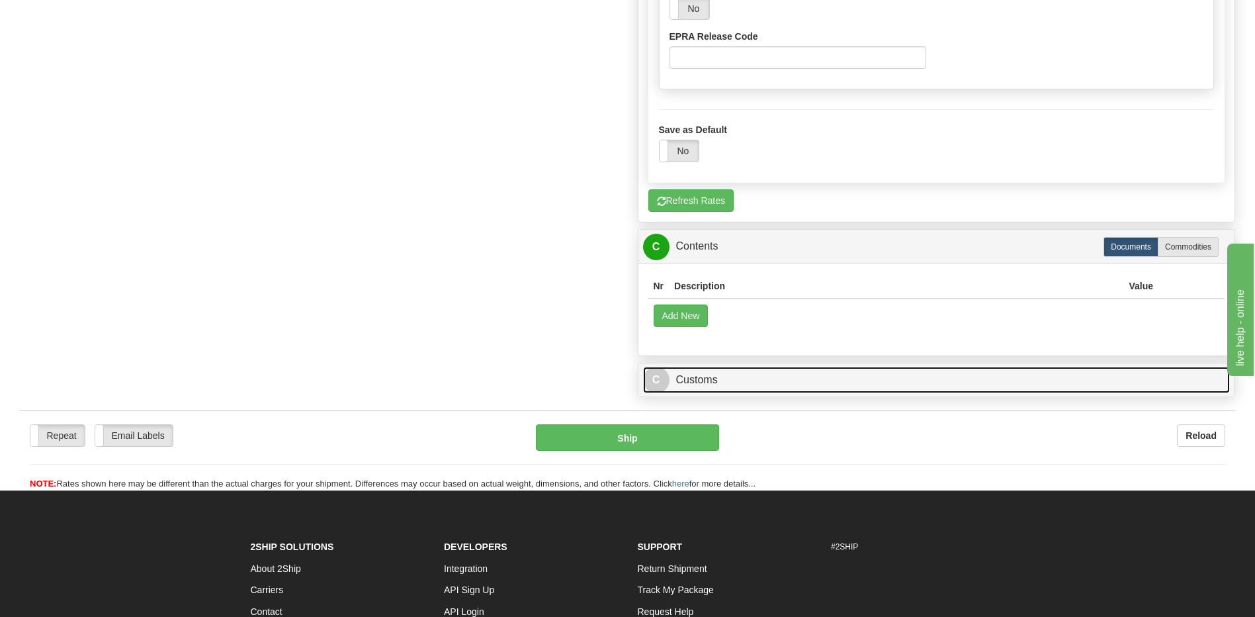
click at [702, 367] on link "C Customs" at bounding box center [937, 380] width 588 height 27
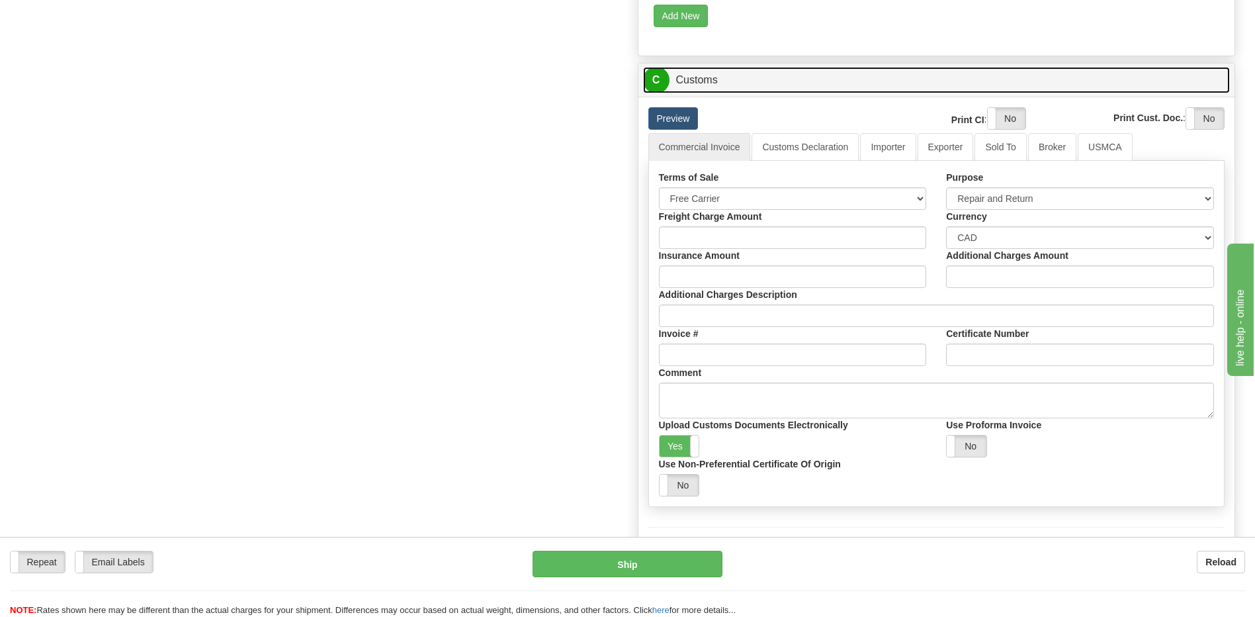
scroll to position [2156, 0]
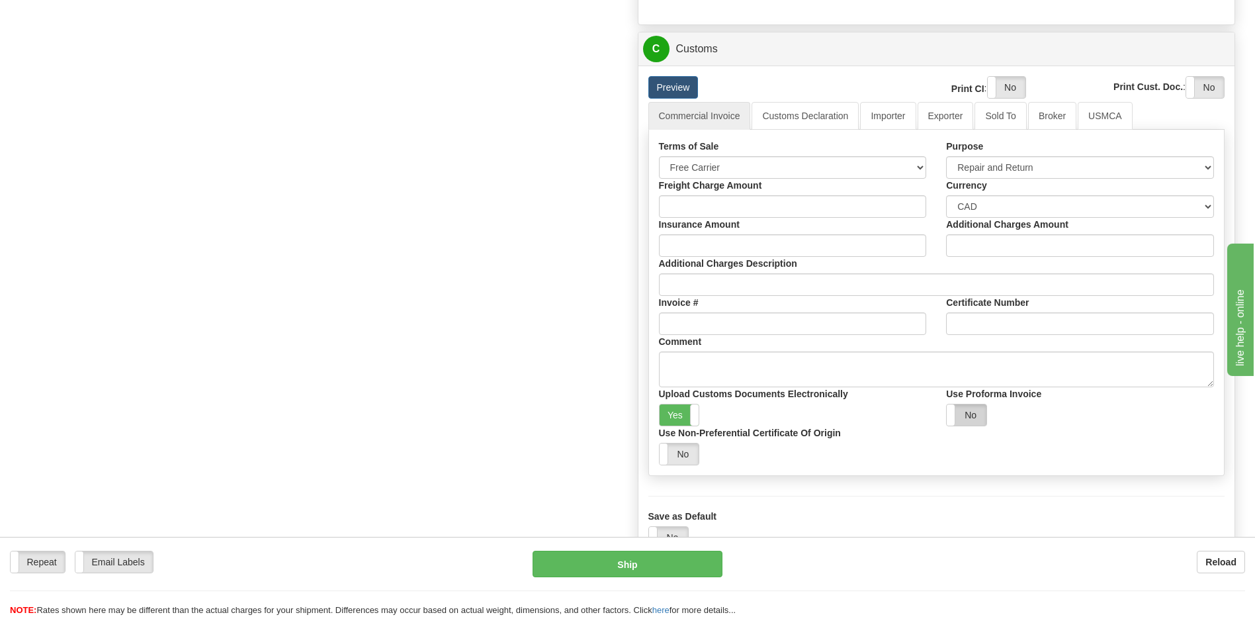
click at [969, 404] on label "No" at bounding box center [967, 414] width 40 height 21
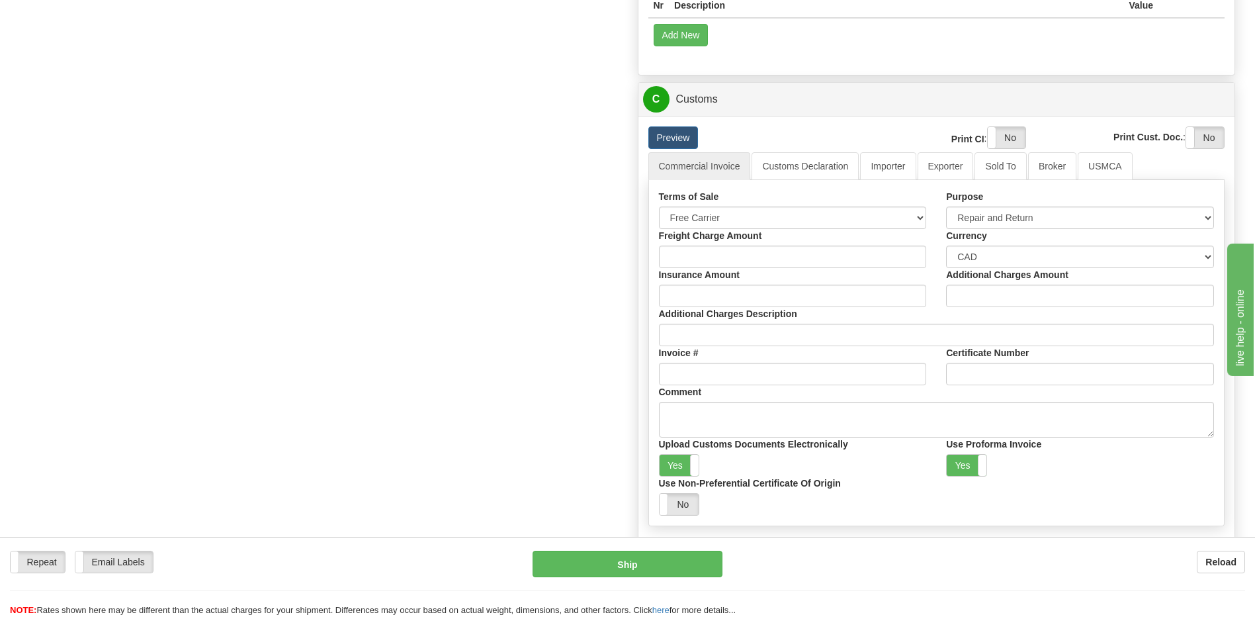
scroll to position [2090, 0]
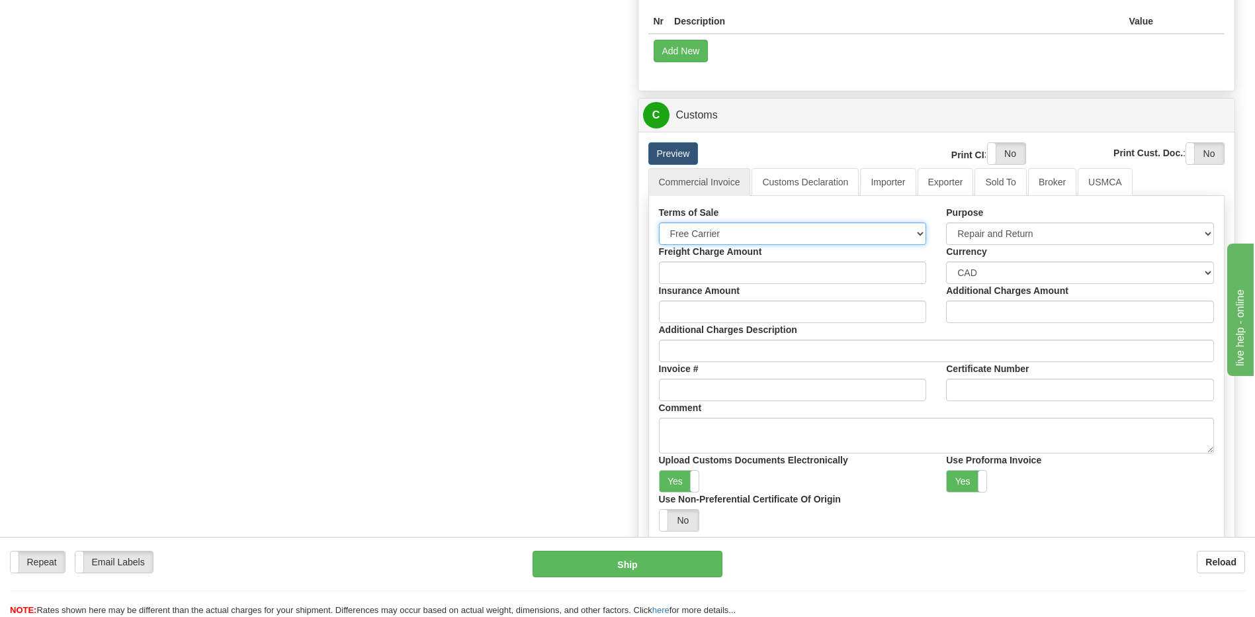
click at [915, 222] on select "Free Carrier Free On Board Ex Works Delivered Duty Unpaid Delivered Duty Paid C…" at bounding box center [793, 233] width 268 height 22
click at [835, 168] on link "Customs Declaration" at bounding box center [805, 182] width 107 height 28
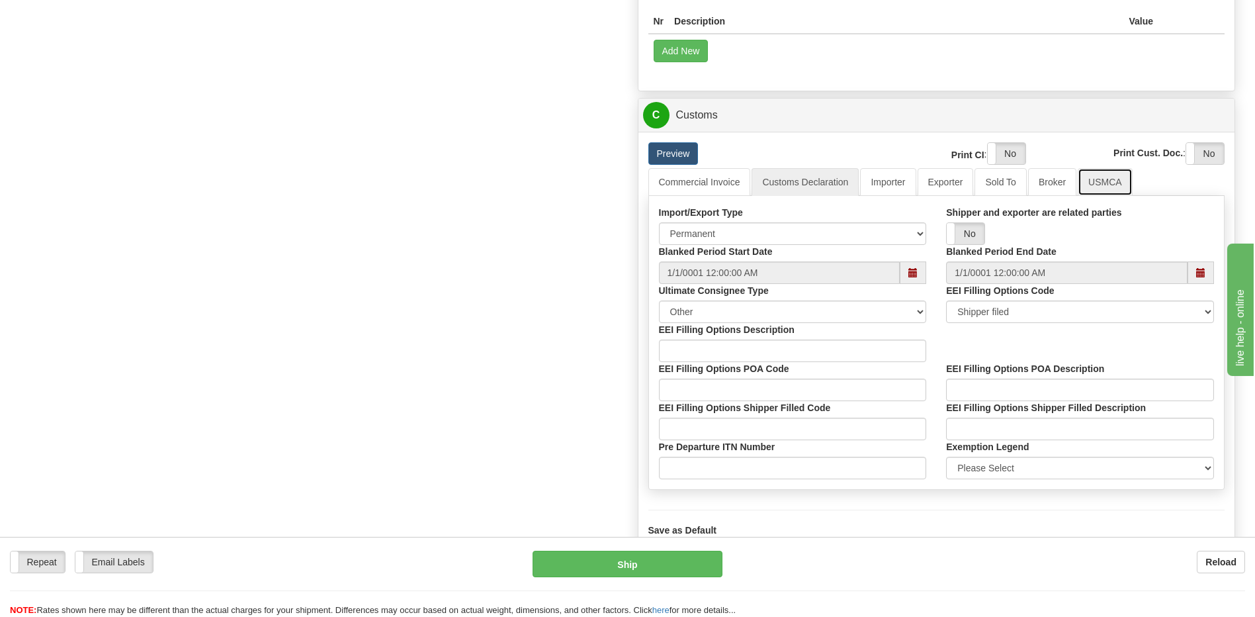
click at [1094, 168] on link "USMCA" at bounding box center [1105, 182] width 55 height 28
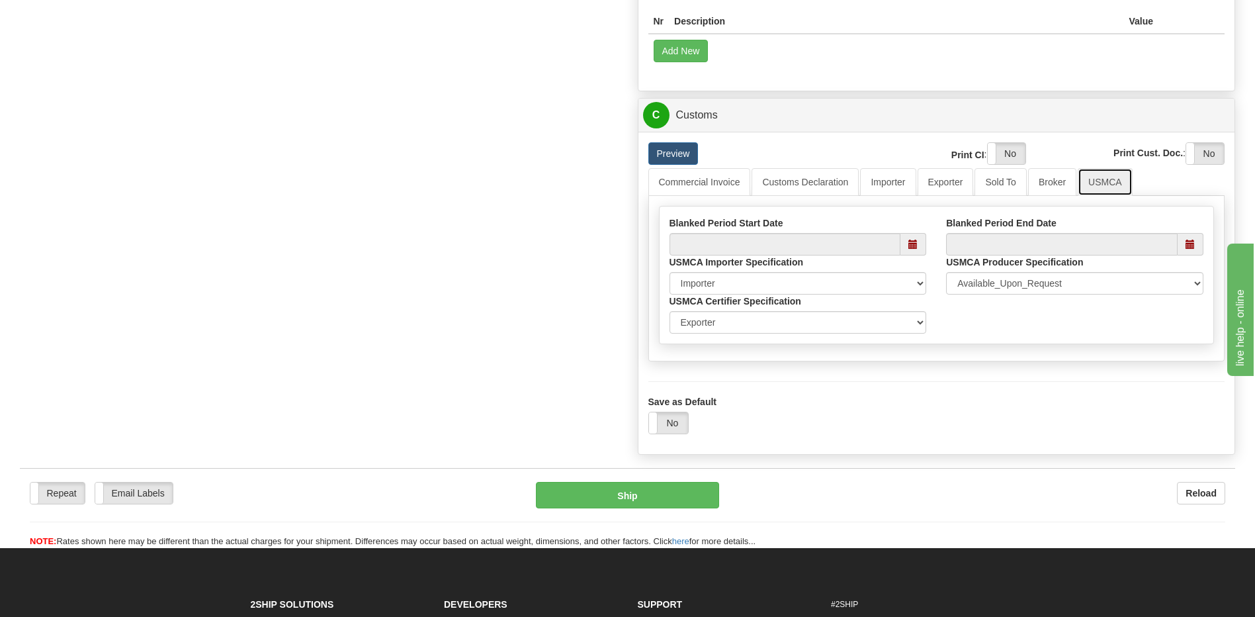
click at [917, 240] on span at bounding box center [912, 244] width 9 height 9
type input "[DATE]"
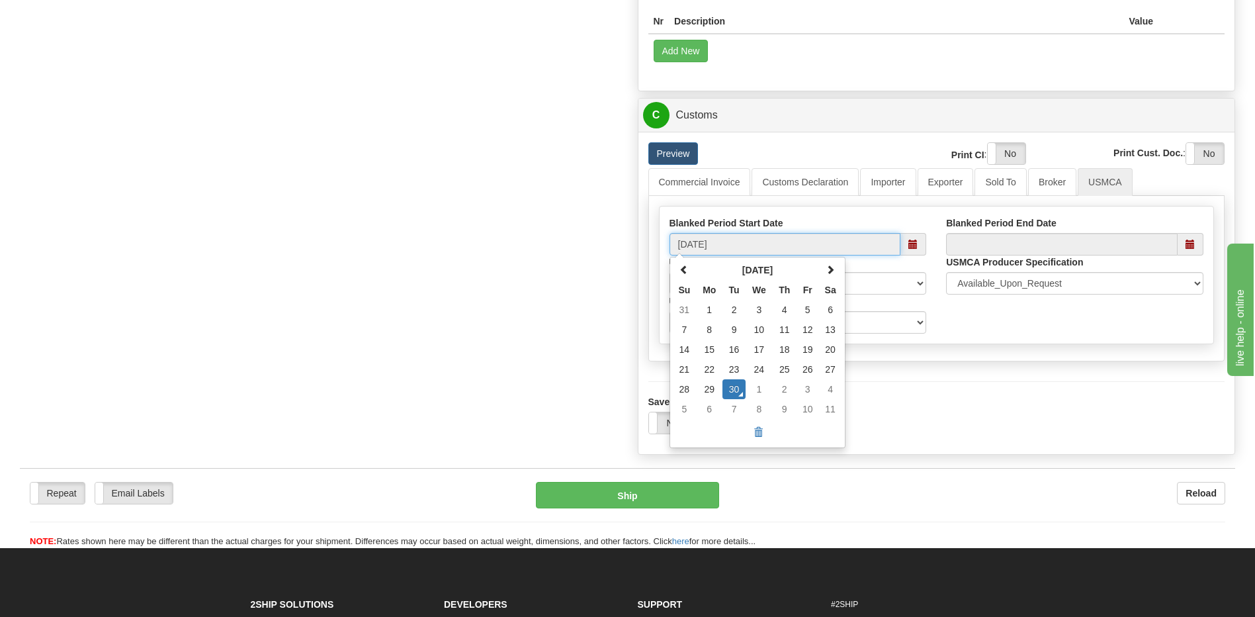
click at [736, 379] on td "30" at bounding box center [734, 389] width 23 height 20
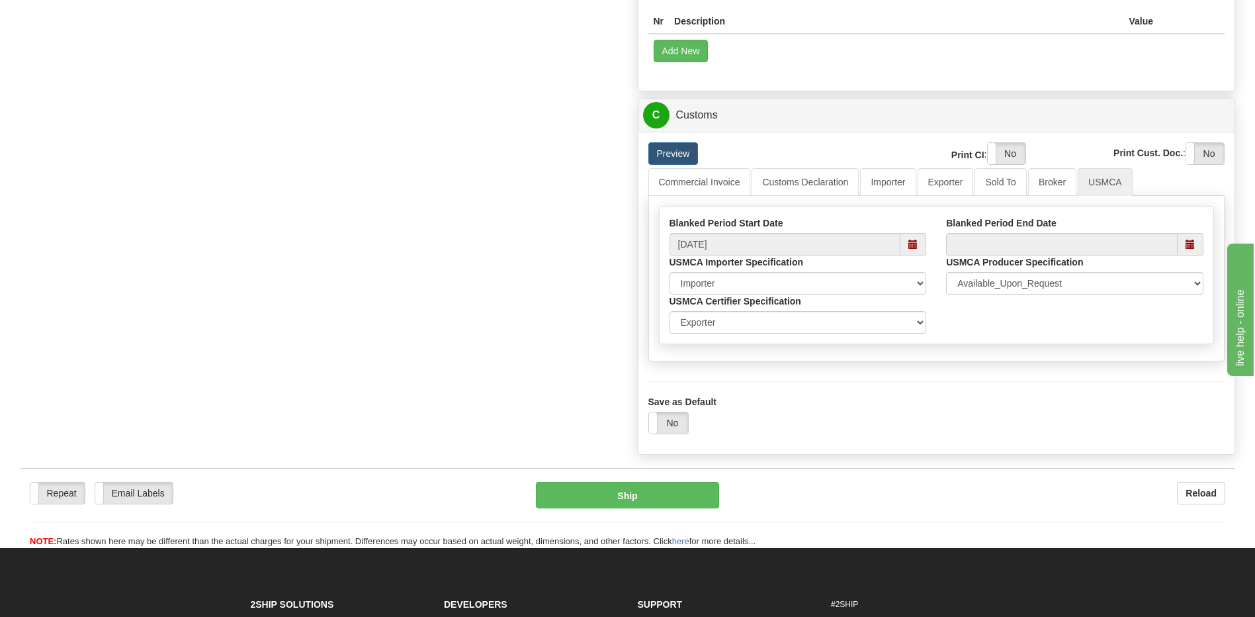
click at [1194, 240] on span at bounding box center [1190, 244] width 9 height 9
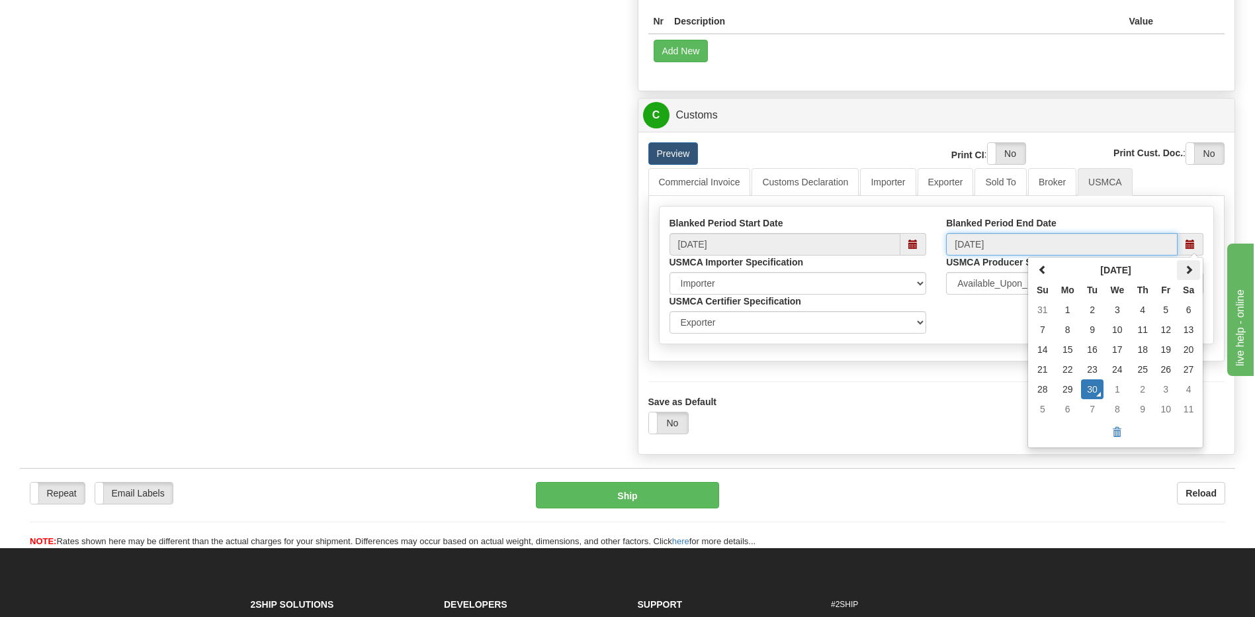
click at [1188, 265] on span at bounding box center [1188, 269] width 9 height 9
click at [1191, 265] on span at bounding box center [1188, 269] width 9 height 9
click at [1118, 379] on td "31" at bounding box center [1117, 389] width 27 height 20
type input "12/31/2025"
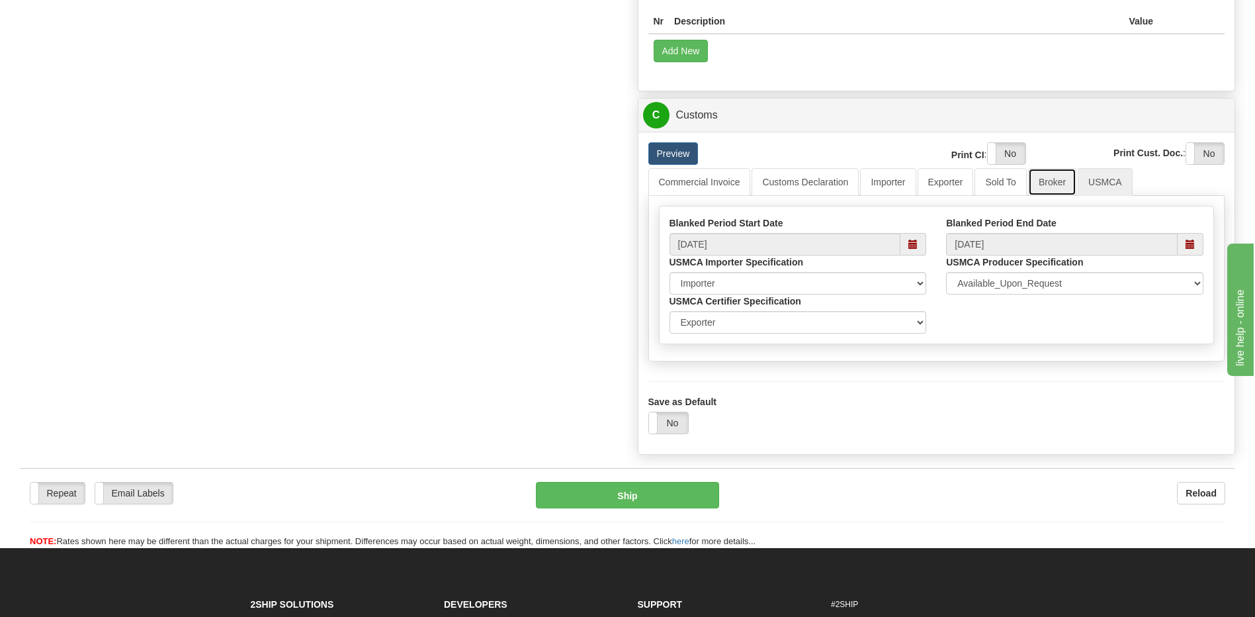
click at [1051, 168] on link "Broker" at bounding box center [1052, 182] width 48 height 28
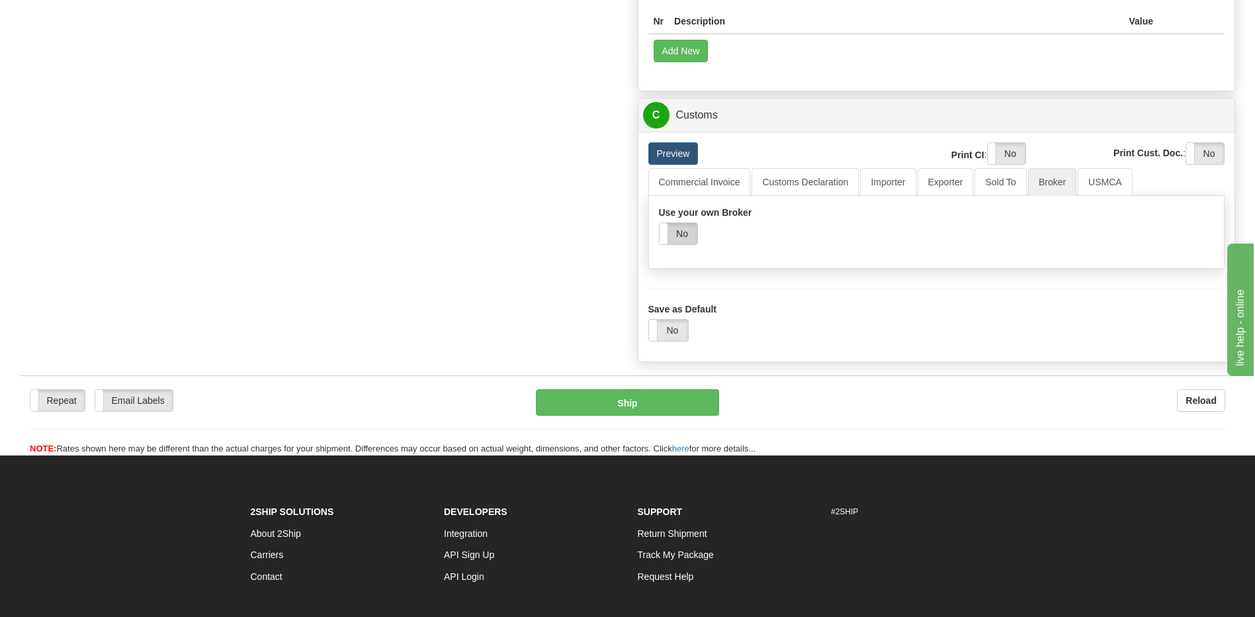
click at [682, 223] on label "No" at bounding box center [679, 233] width 38 height 21
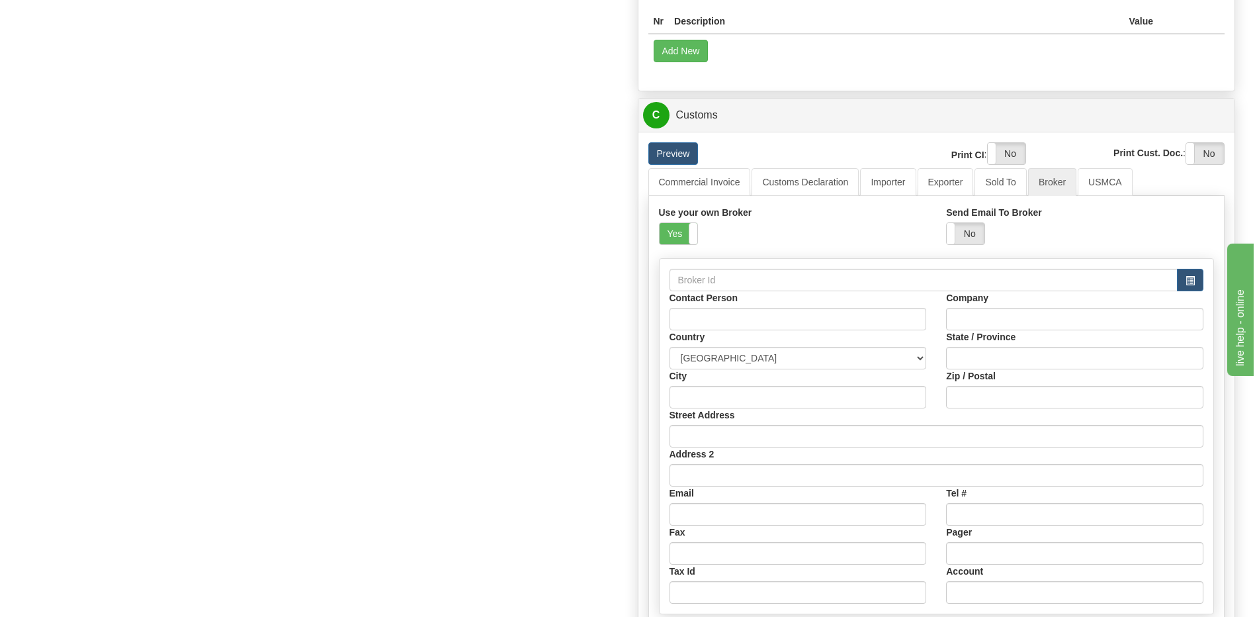
click at [682, 223] on label "Yes" at bounding box center [679, 233] width 38 height 21
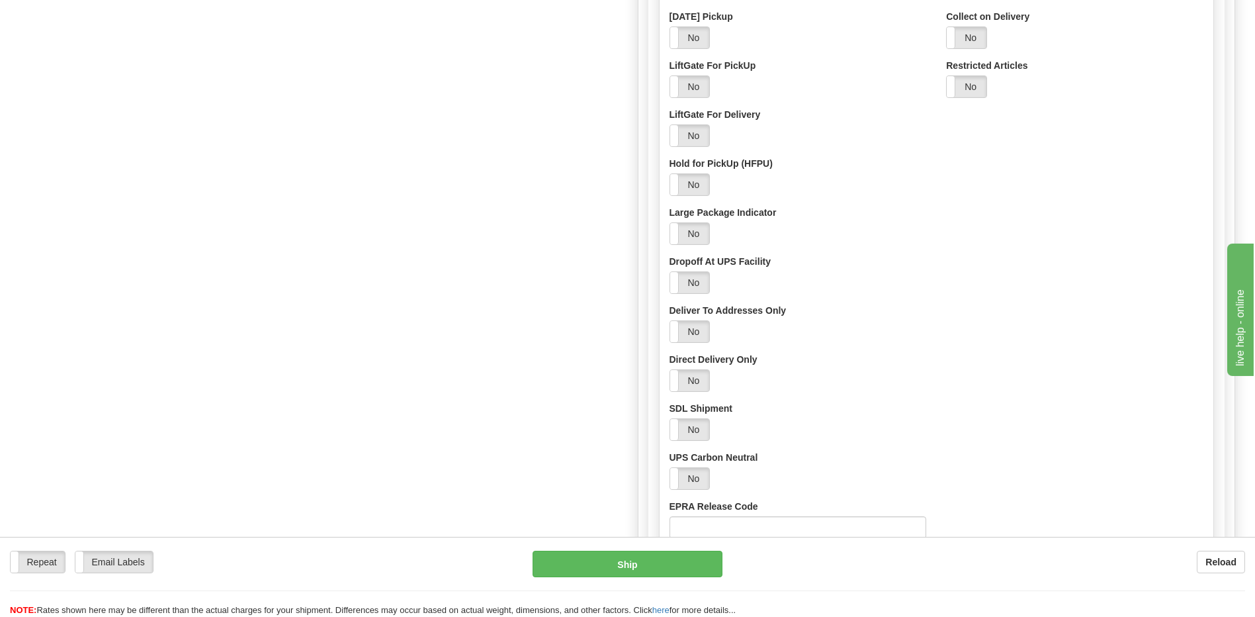
scroll to position [1296, 0]
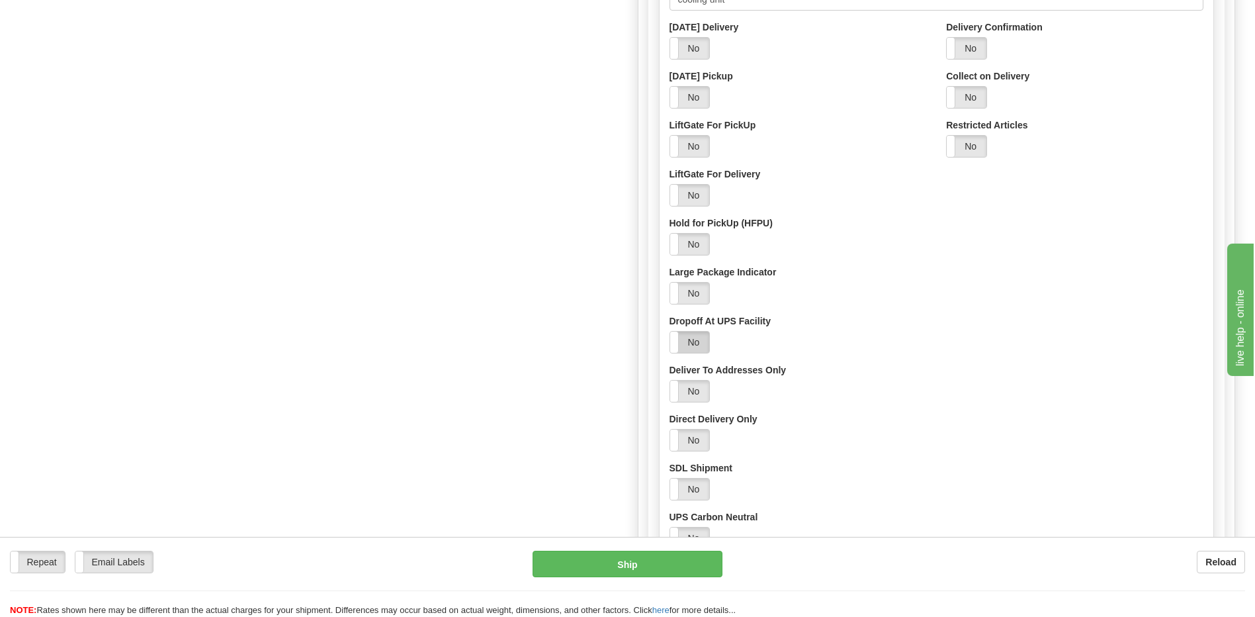
click at [689, 331] on label "No" at bounding box center [690, 341] width 40 height 21
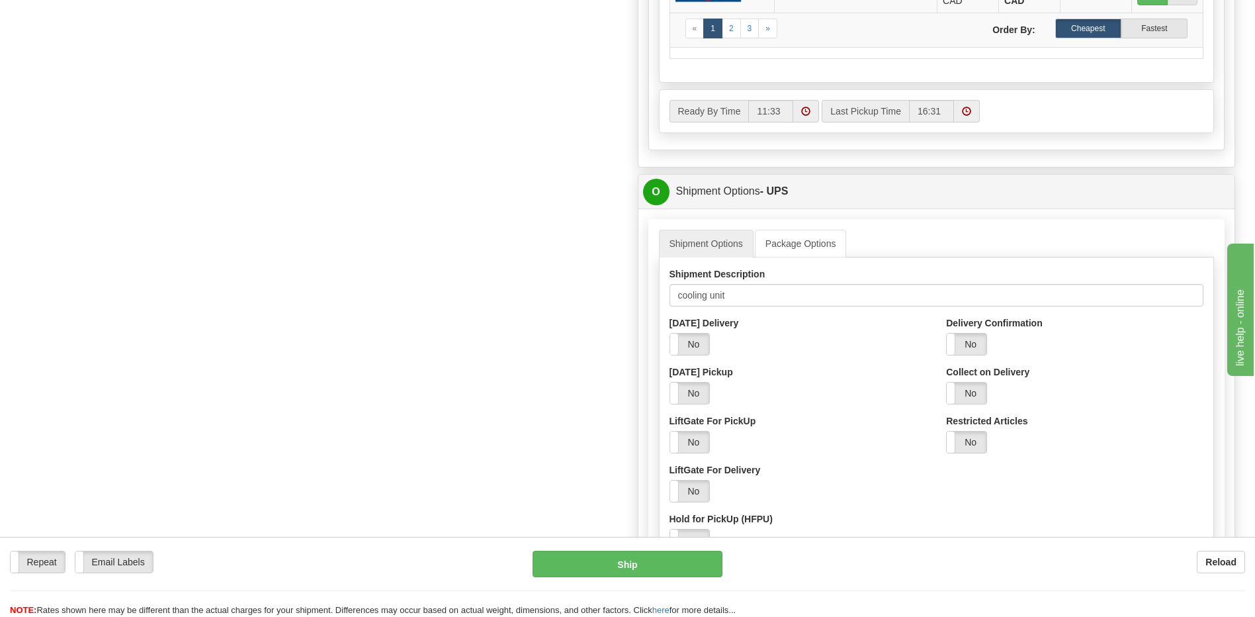
scroll to position [899, 0]
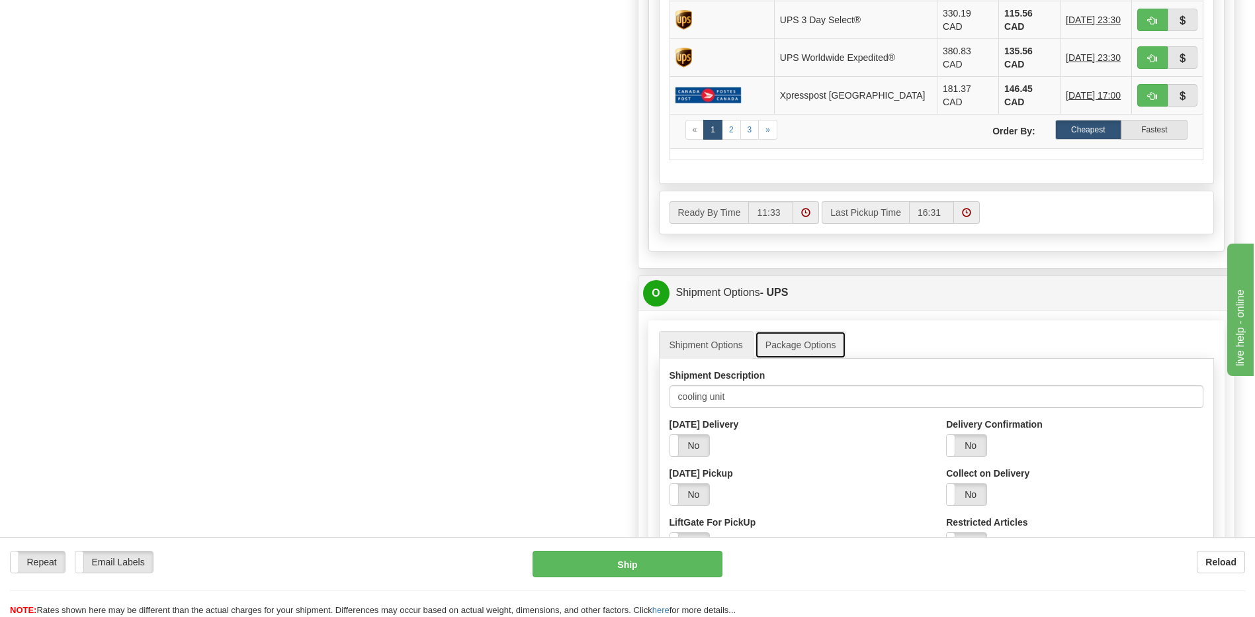
click at [815, 331] on link "Package Options" at bounding box center [801, 345] width 92 height 28
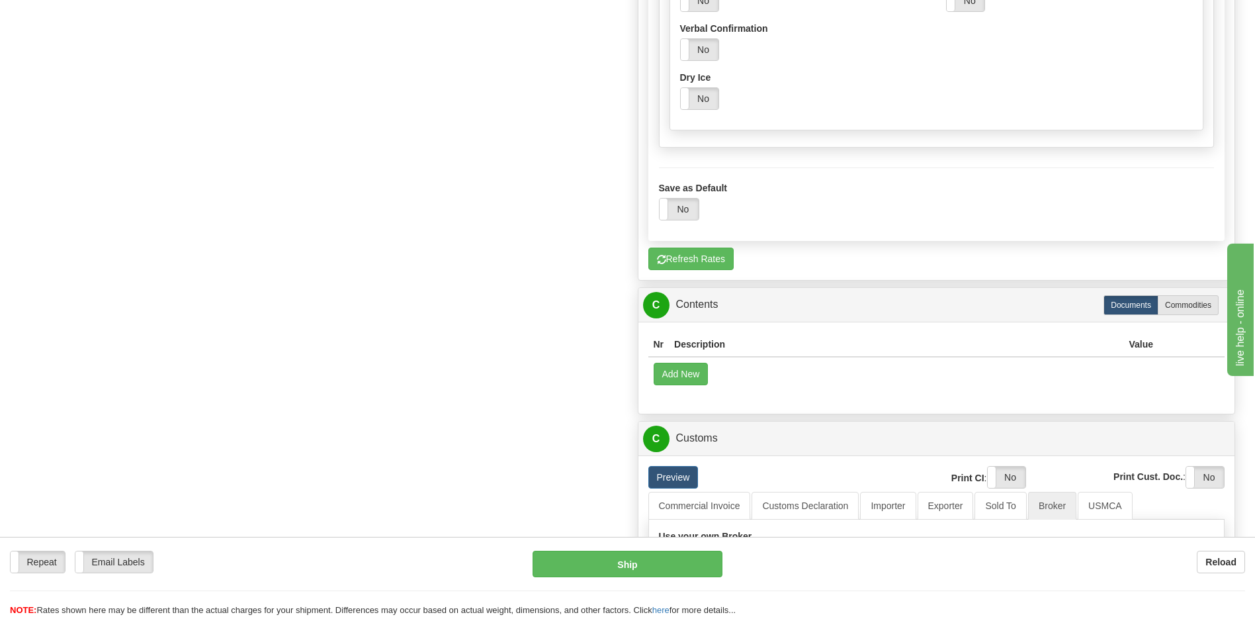
scroll to position [1561, 0]
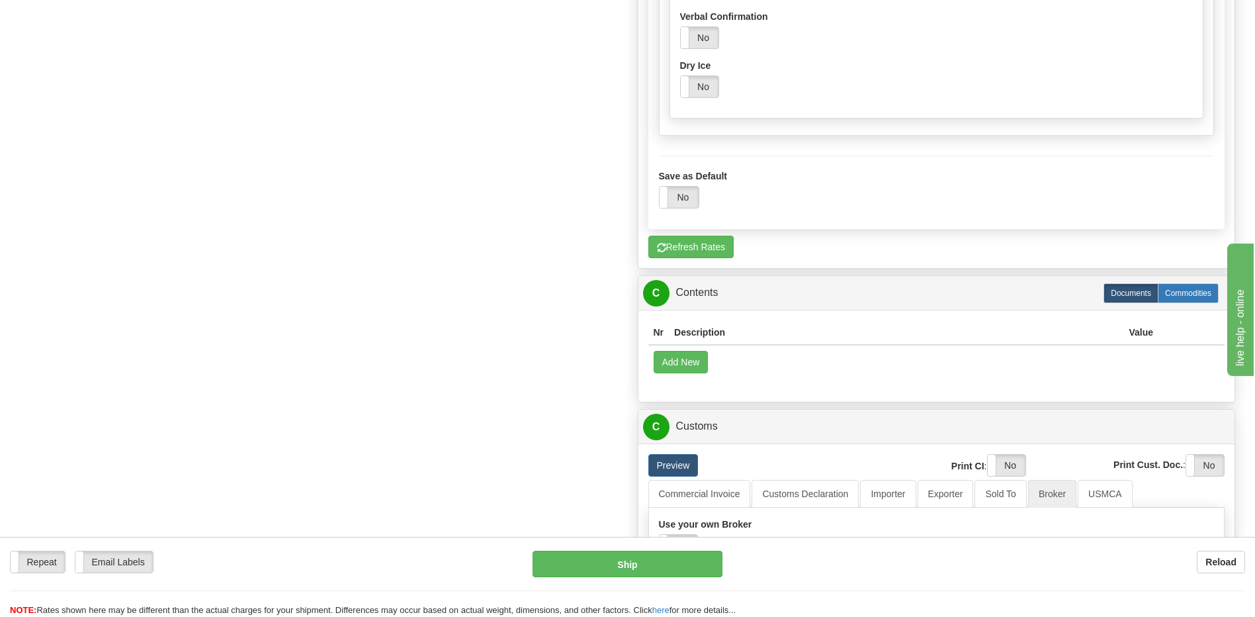
click at [1186, 283] on label "Commodities" at bounding box center [1188, 293] width 61 height 20
radio input "true"
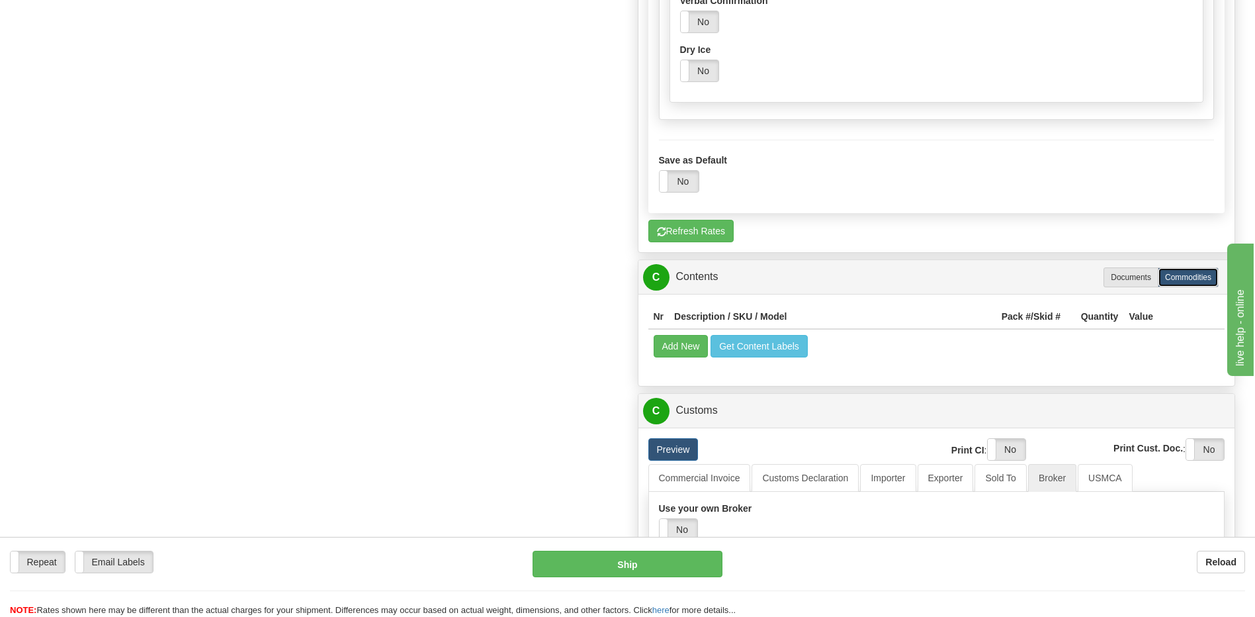
scroll to position [1388, 0]
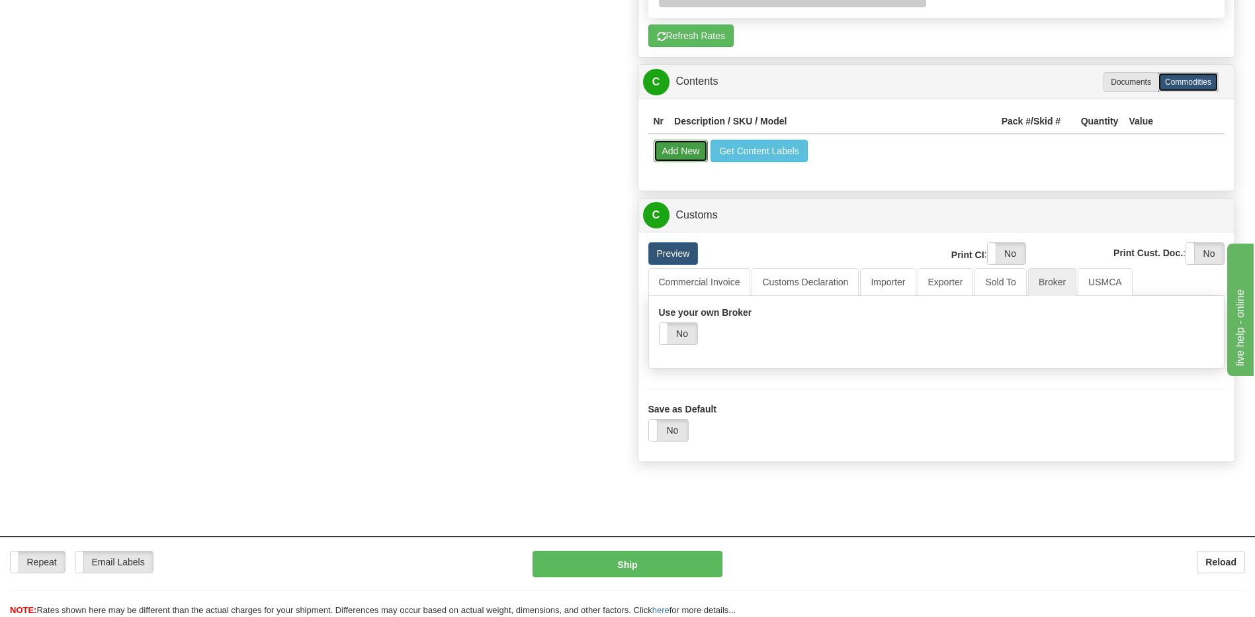
click at [686, 162] on button "Add New" at bounding box center [681, 151] width 55 height 22
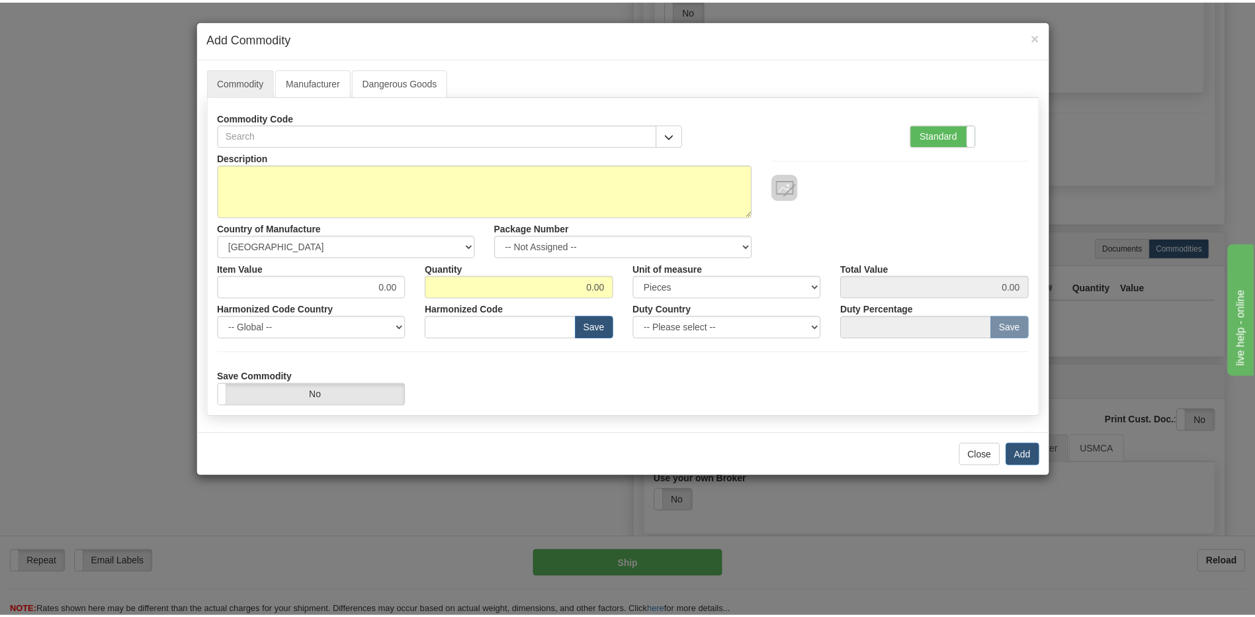
scroll to position [1694, 0]
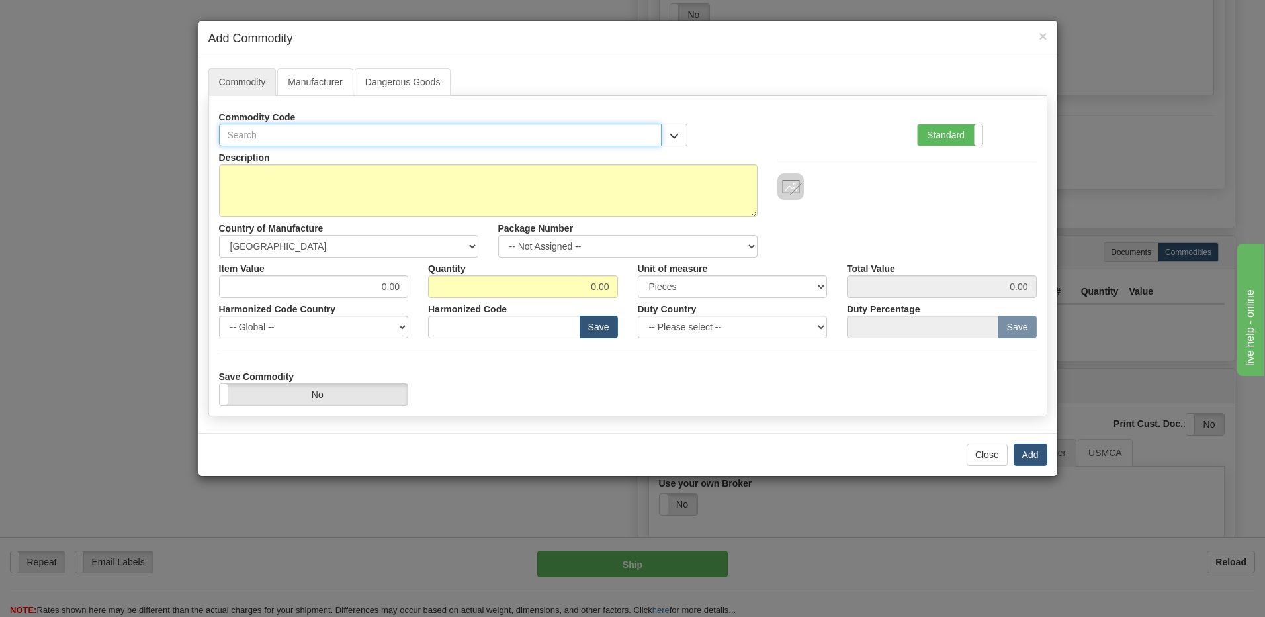
click at [660, 137] on input "text" at bounding box center [440, 135] width 443 height 22
click at [670, 134] on span "button" at bounding box center [674, 136] width 9 height 9
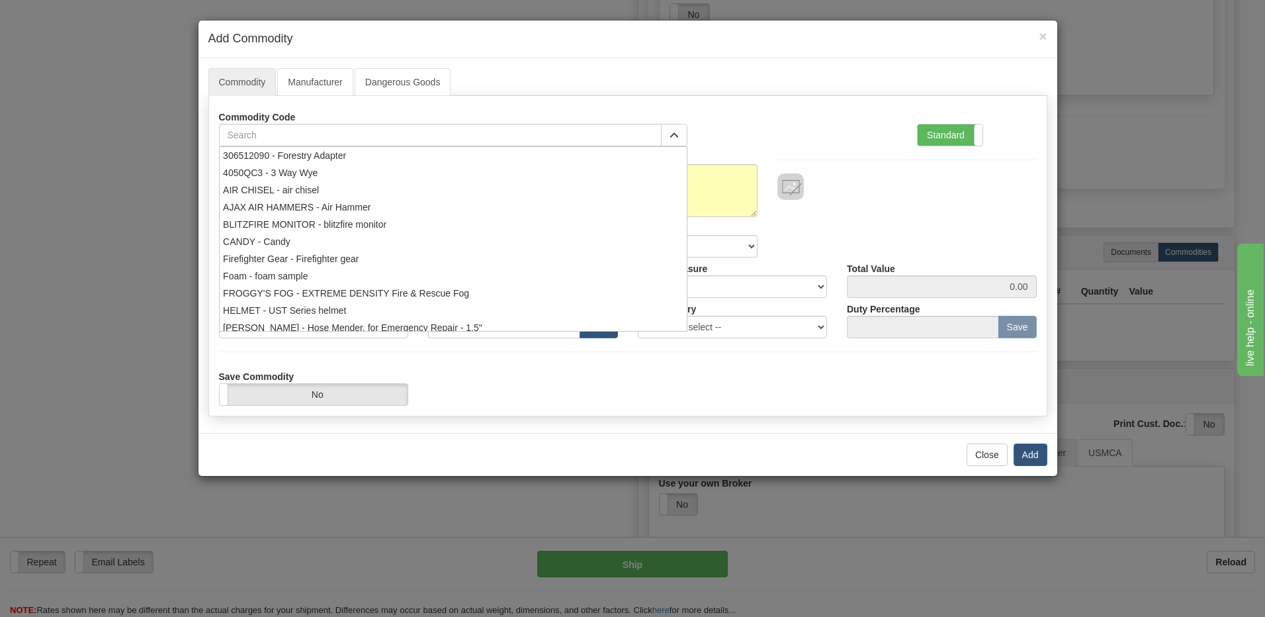
click at [52, 181] on div "× Add Commodity Commodity Manufacturer Dangerous Goods Commodity Code 306512090…" at bounding box center [632, 308] width 1265 height 617
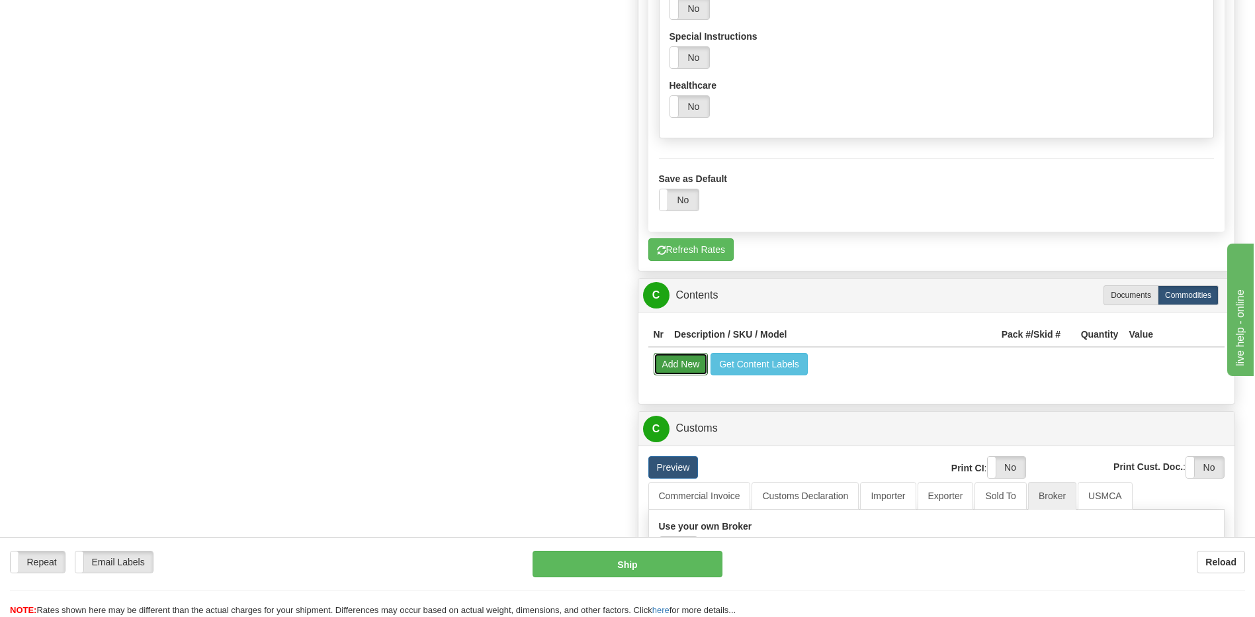
scroll to position [1628, 0]
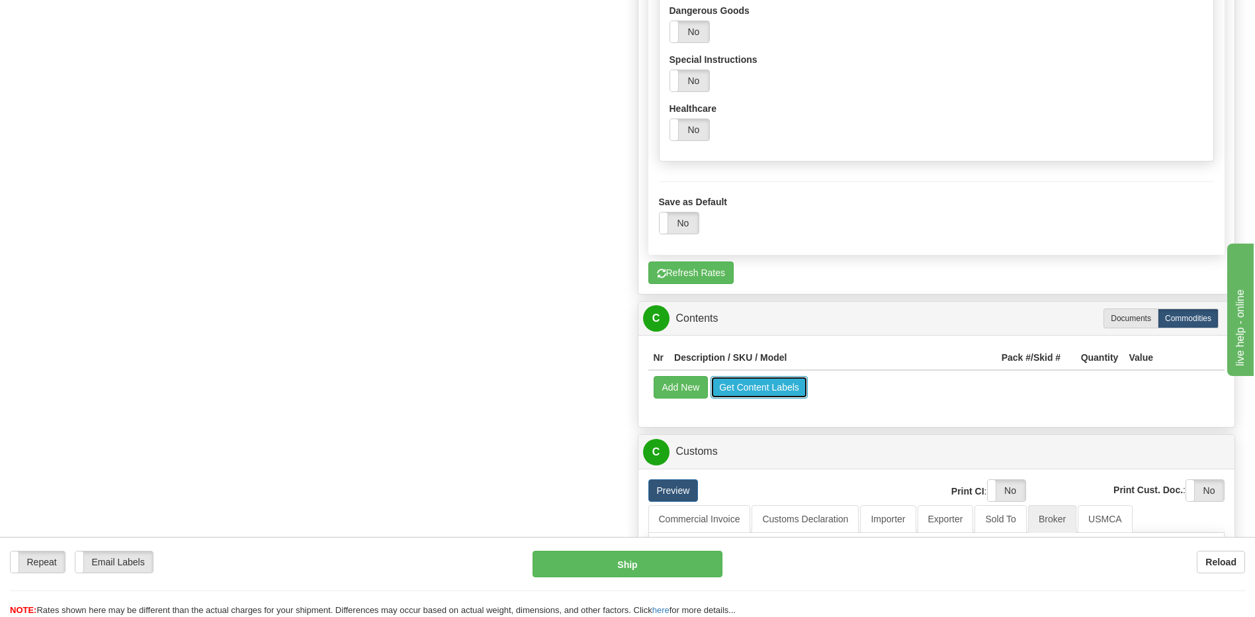
click at [763, 398] on button "Get Content Labels" at bounding box center [759, 387] width 97 height 22
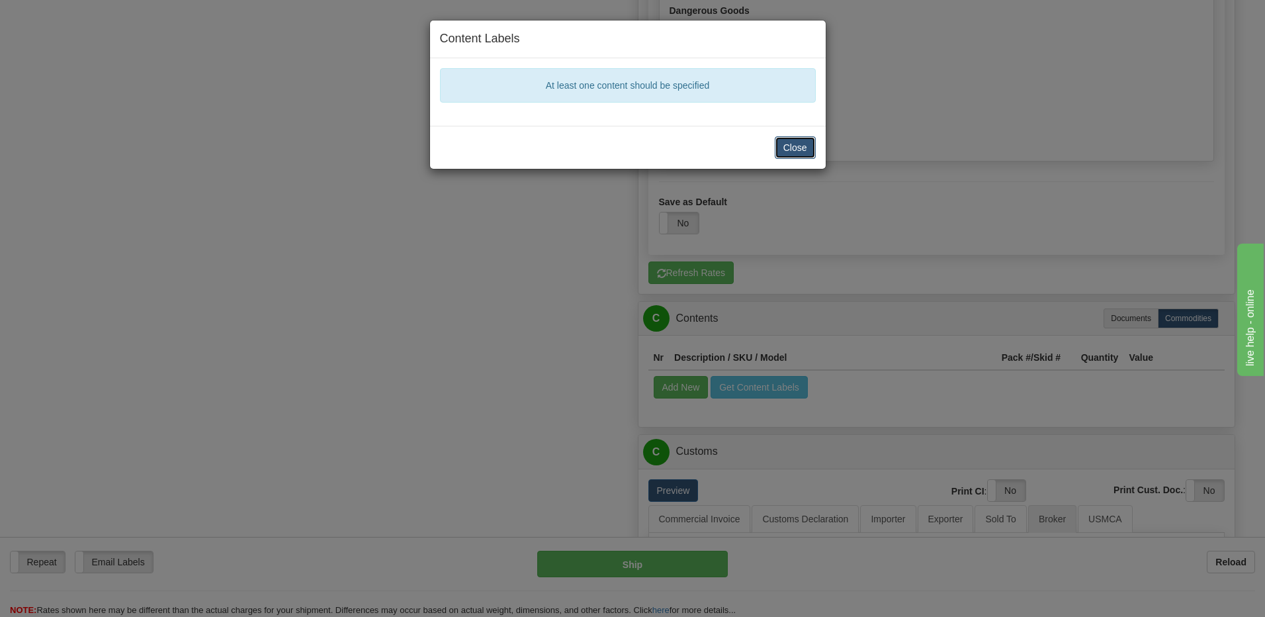
click at [801, 148] on button "Close" at bounding box center [795, 147] width 41 height 22
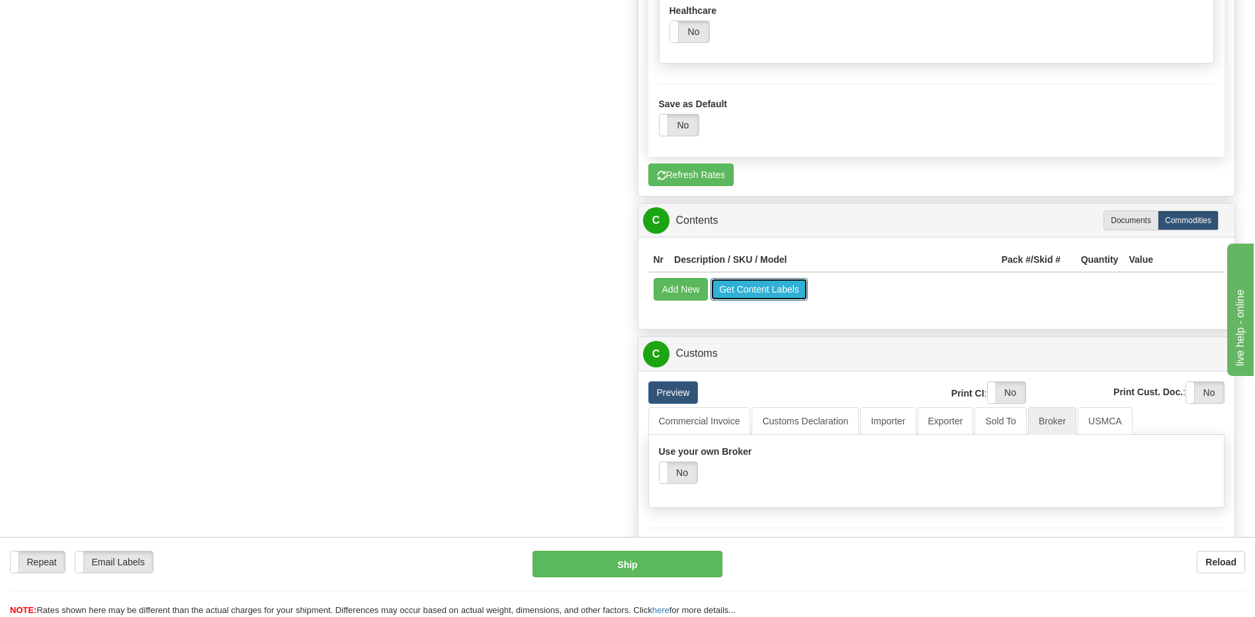
scroll to position [1760, 0]
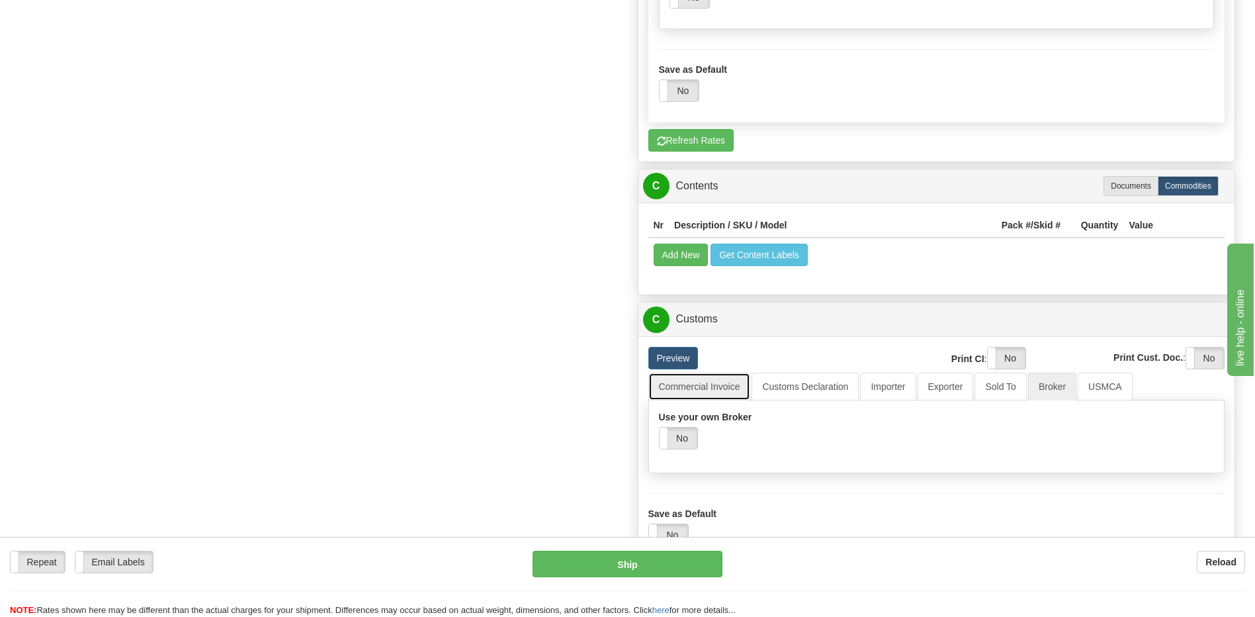
click at [720, 400] on link "Commercial Invoice" at bounding box center [699, 387] width 103 height 28
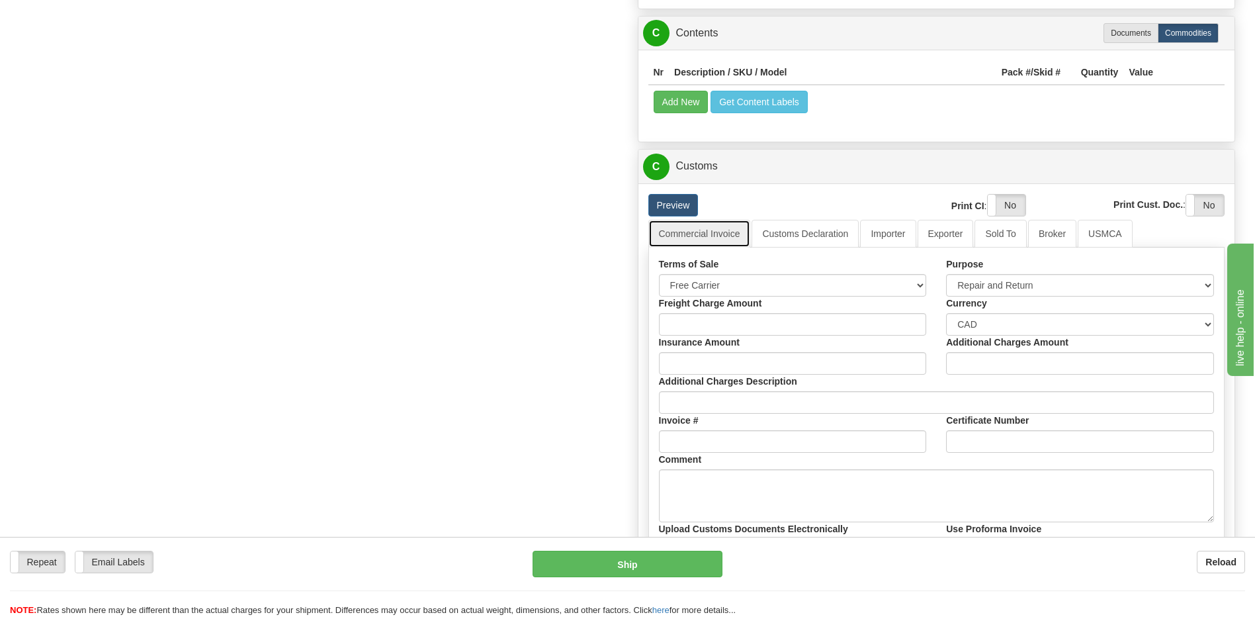
scroll to position [1959, 0]
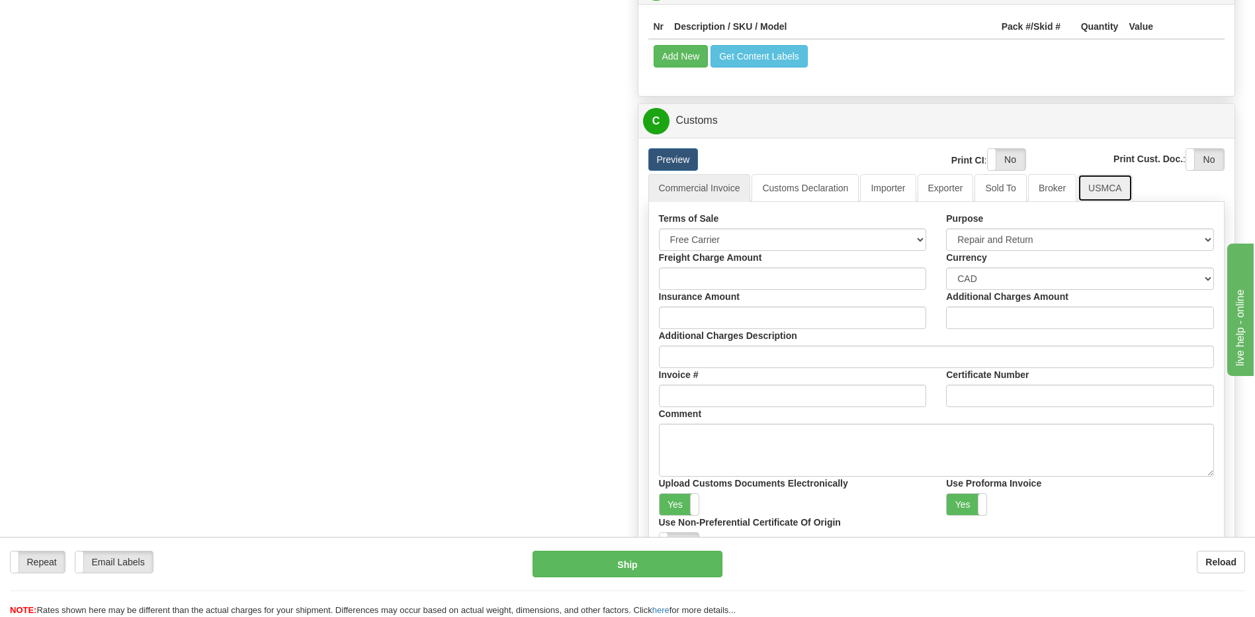
click at [1106, 202] on link "USMCA" at bounding box center [1105, 188] width 55 height 28
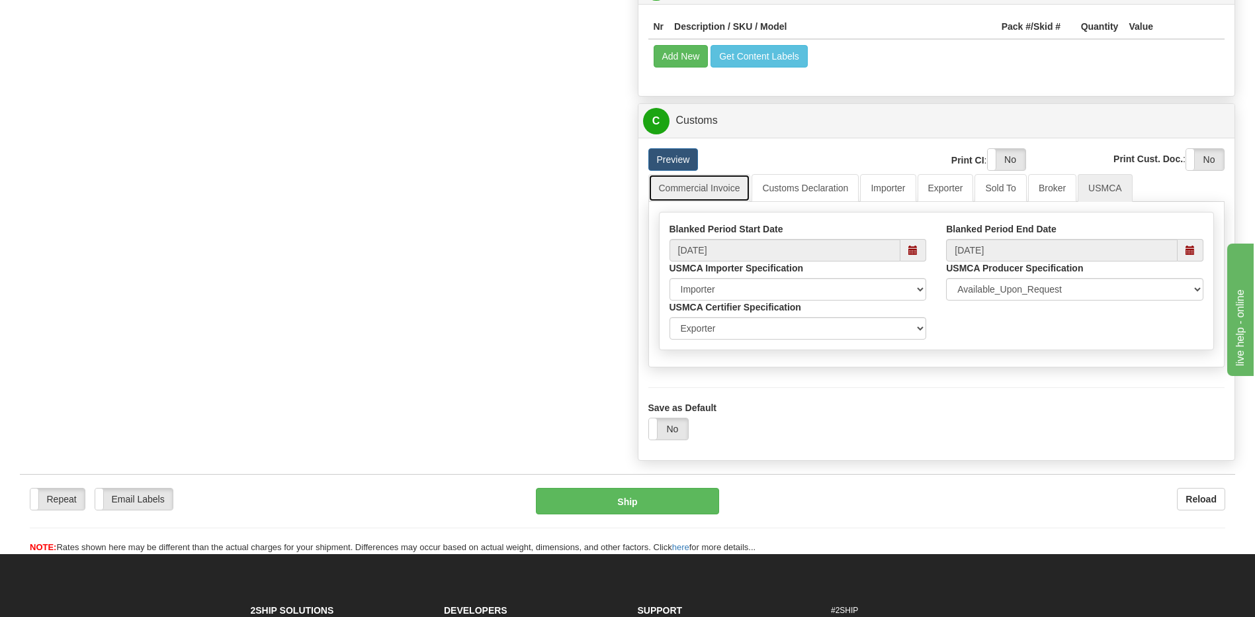
click at [703, 201] on link "Commercial Invoice" at bounding box center [699, 188] width 103 height 28
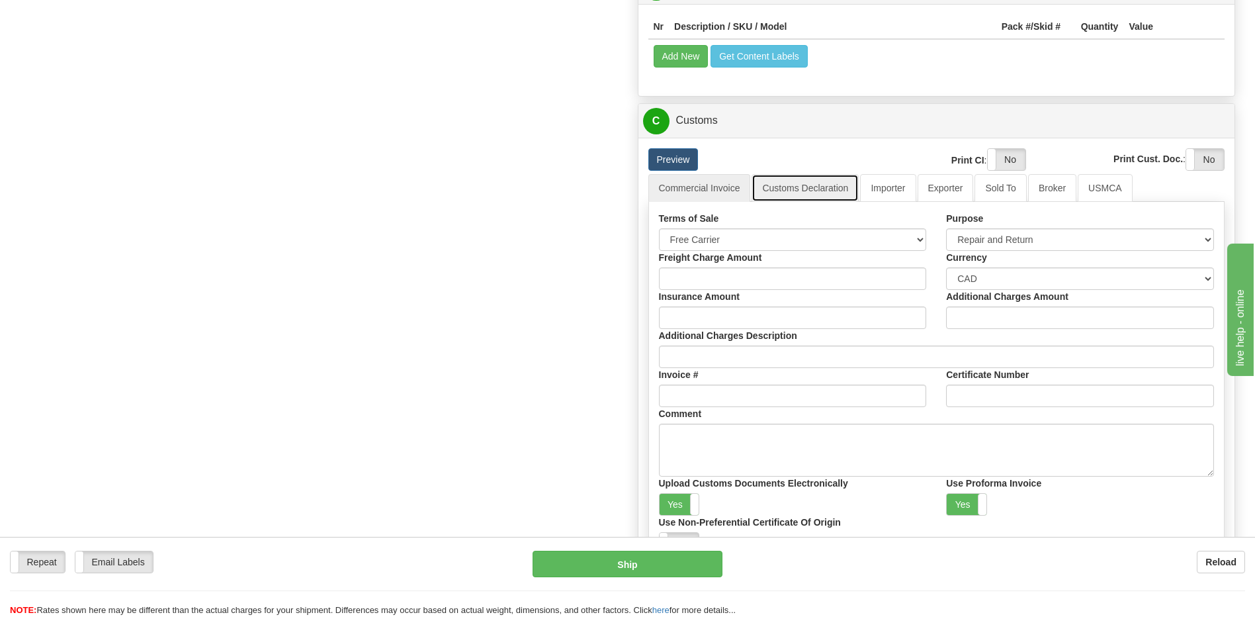
click at [838, 199] on link "Customs Declaration" at bounding box center [805, 188] width 107 height 28
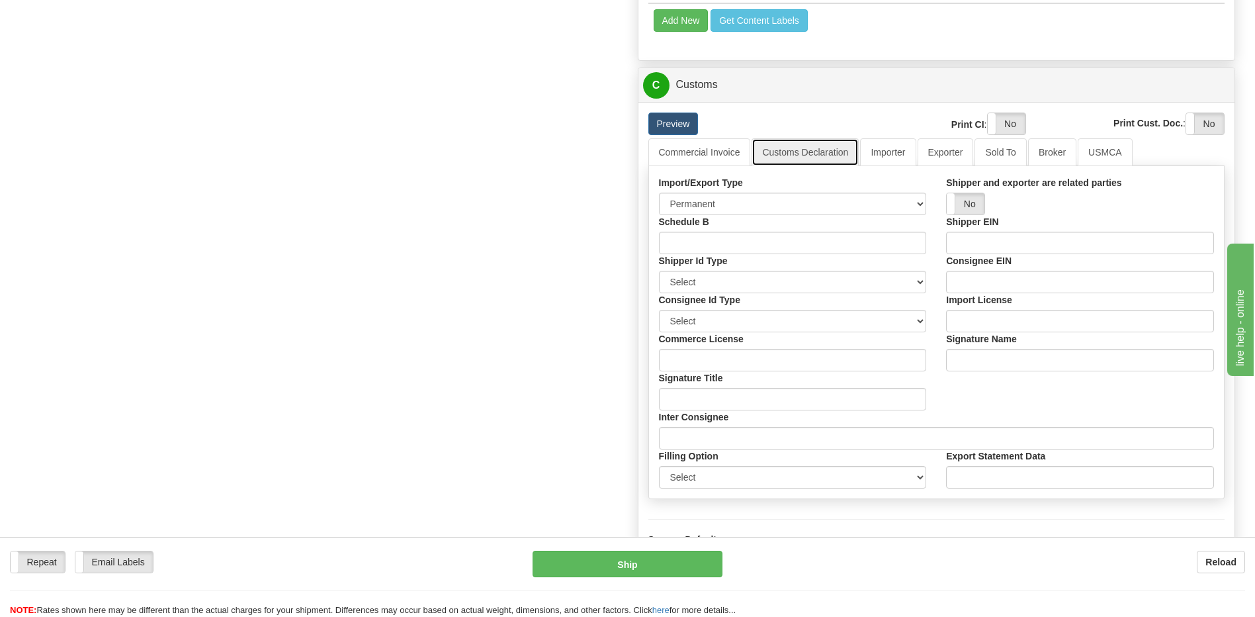
scroll to position [2025, 0]
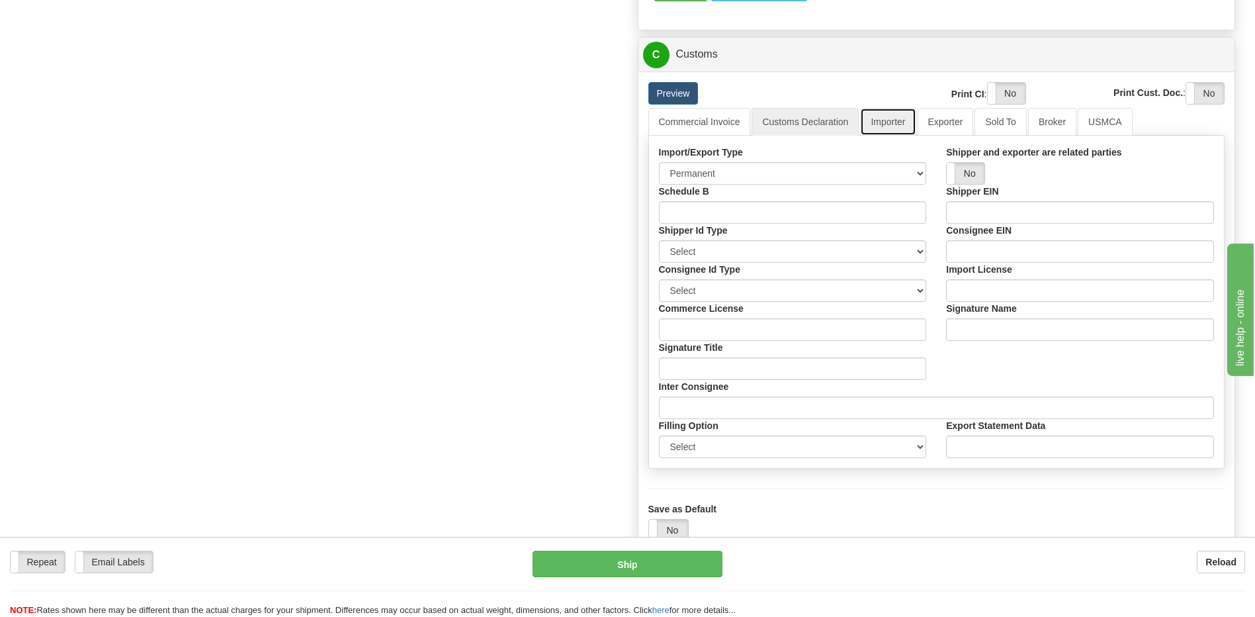
click at [908, 132] on link "Importer" at bounding box center [888, 122] width 56 height 28
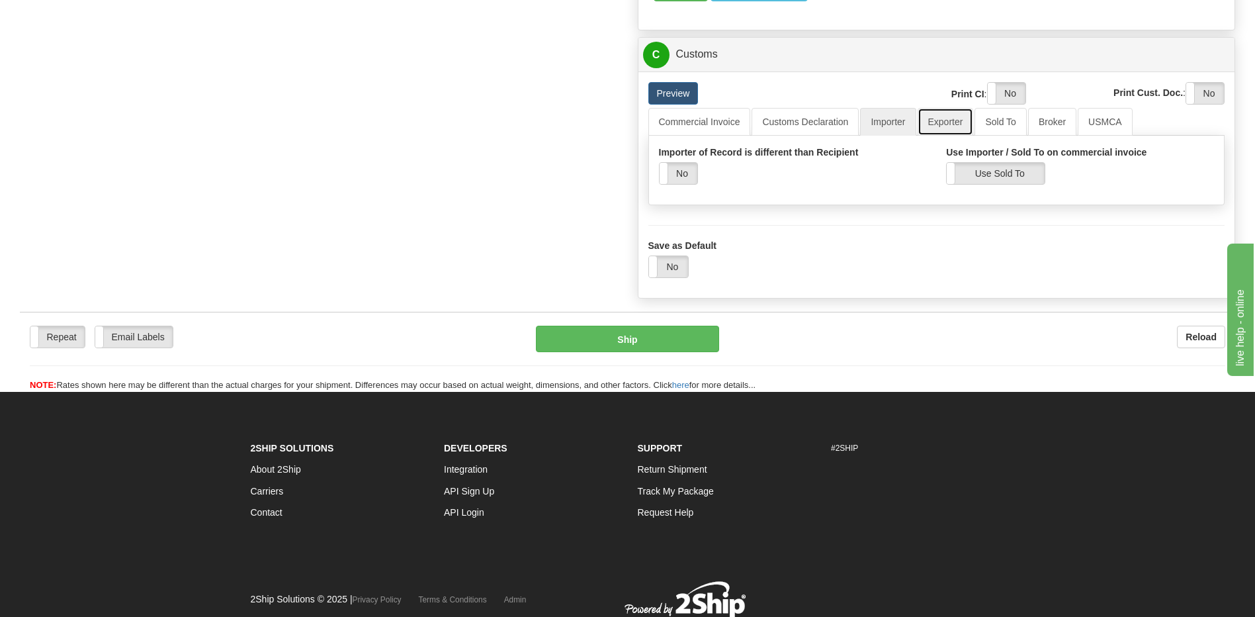
click at [943, 132] on link "Exporter" at bounding box center [946, 122] width 56 height 28
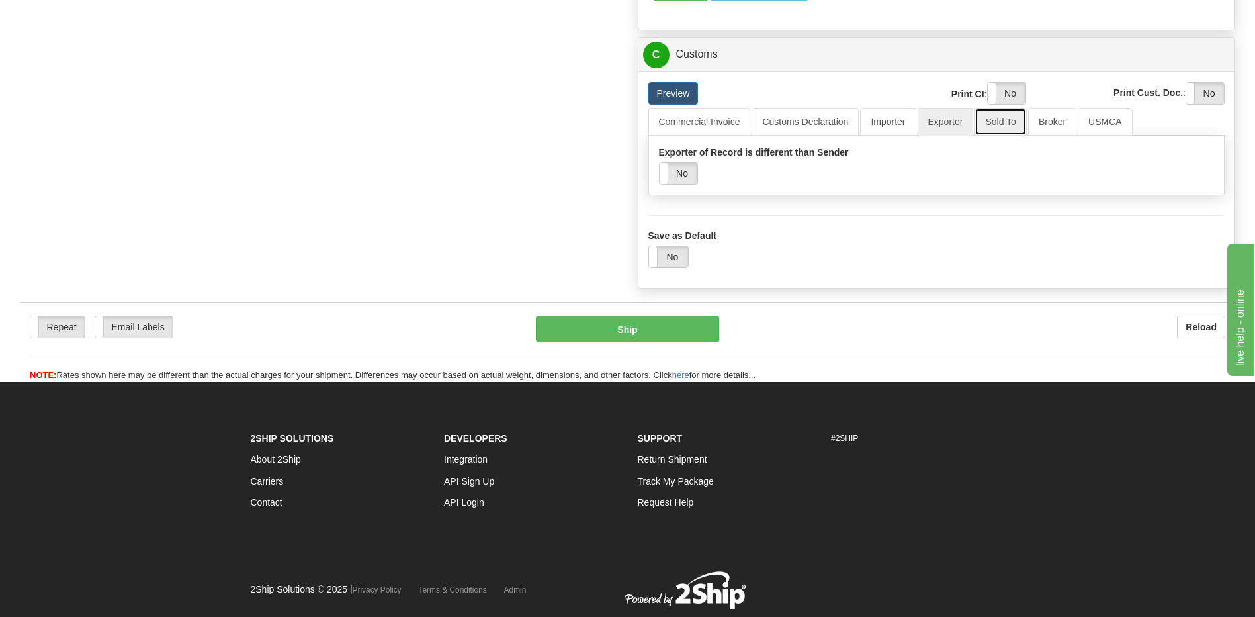
click at [981, 130] on link "Sold To" at bounding box center [1001, 122] width 52 height 28
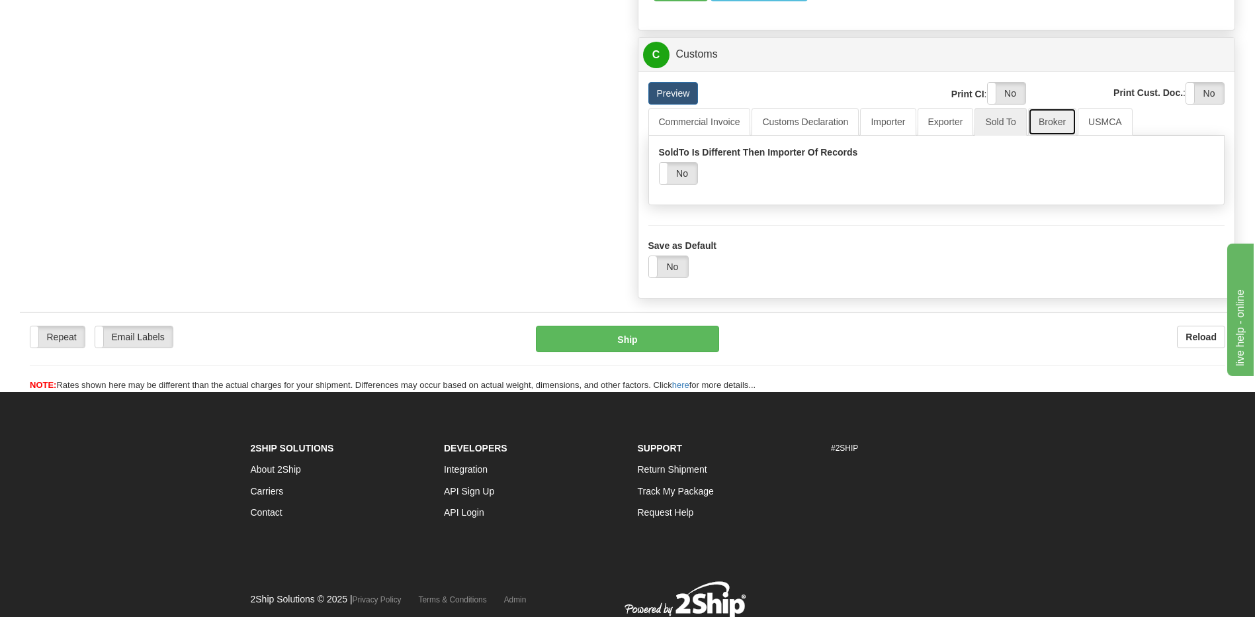
click at [1040, 132] on link "Broker" at bounding box center [1052, 122] width 48 height 28
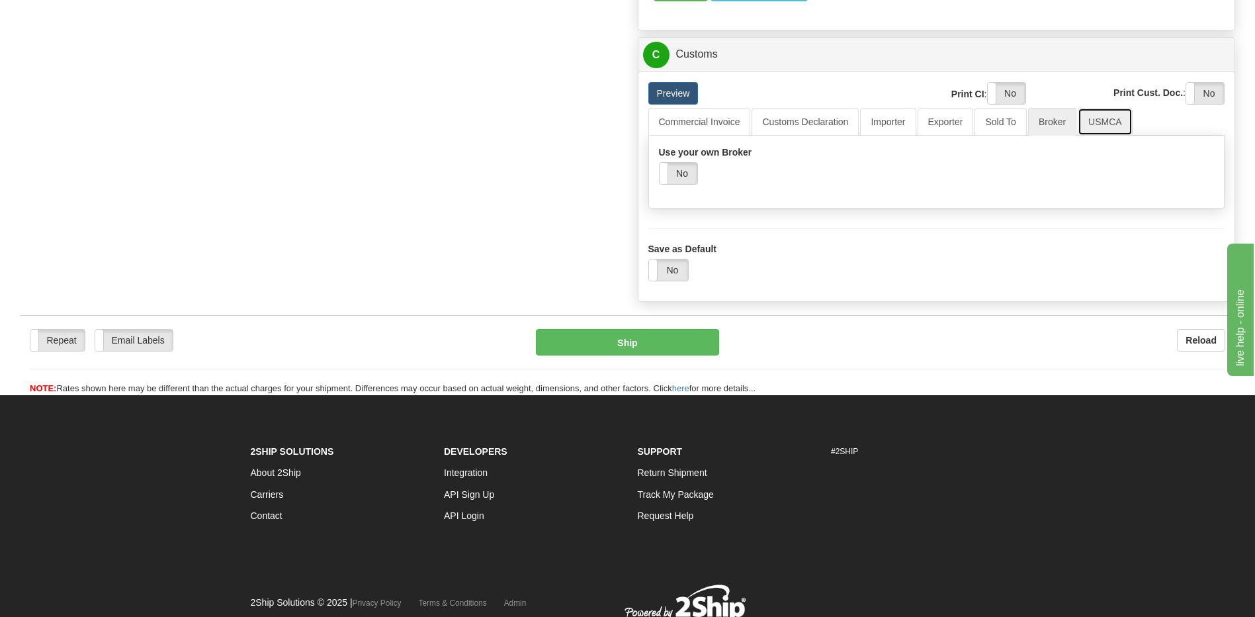
click at [1094, 132] on link "USMCA" at bounding box center [1105, 122] width 55 height 28
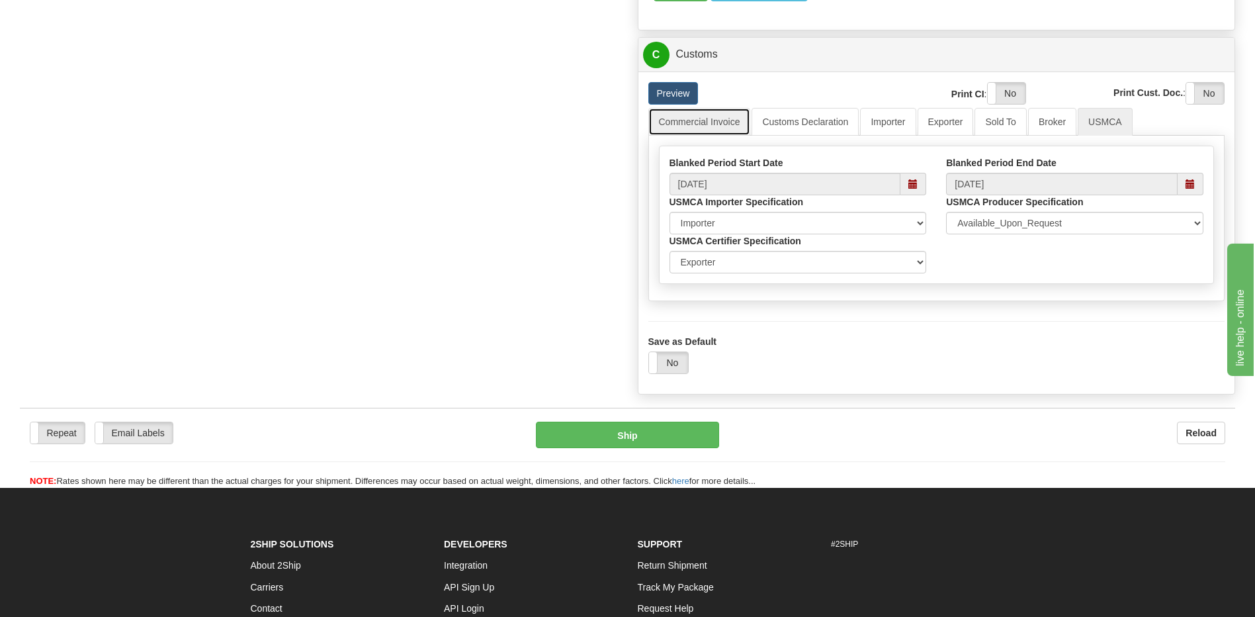
click at [720, 136] on link "Commercial Invoice" at bounding box center [699, 122] width 103 height 28
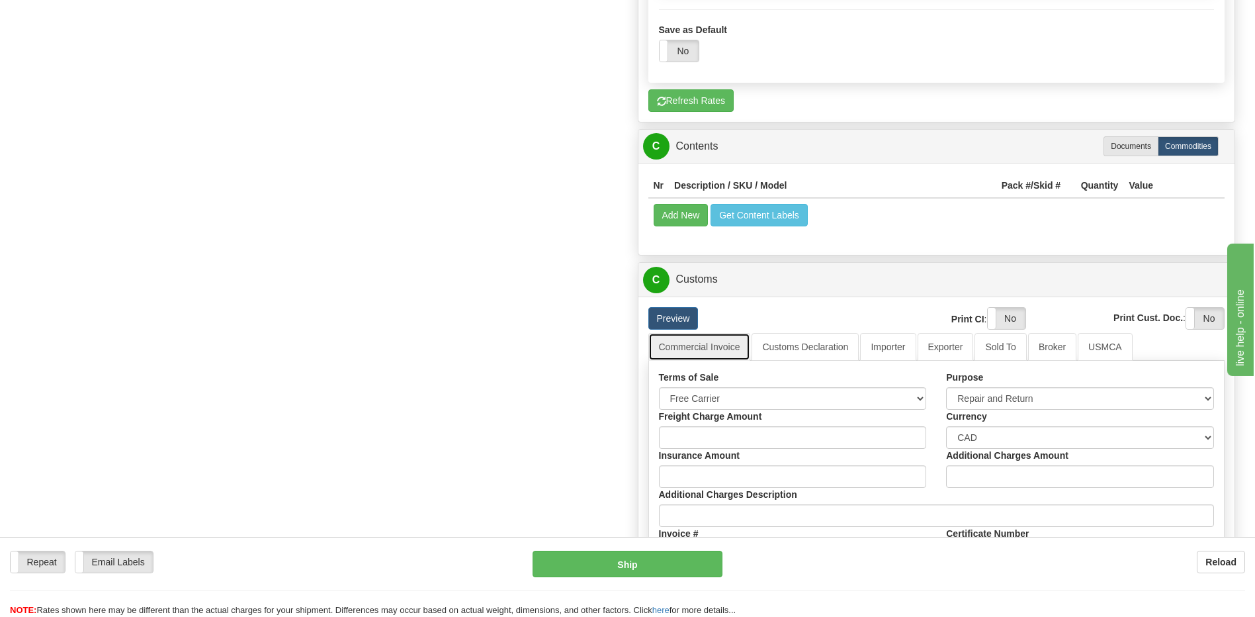
scroll to position [1760, 0]
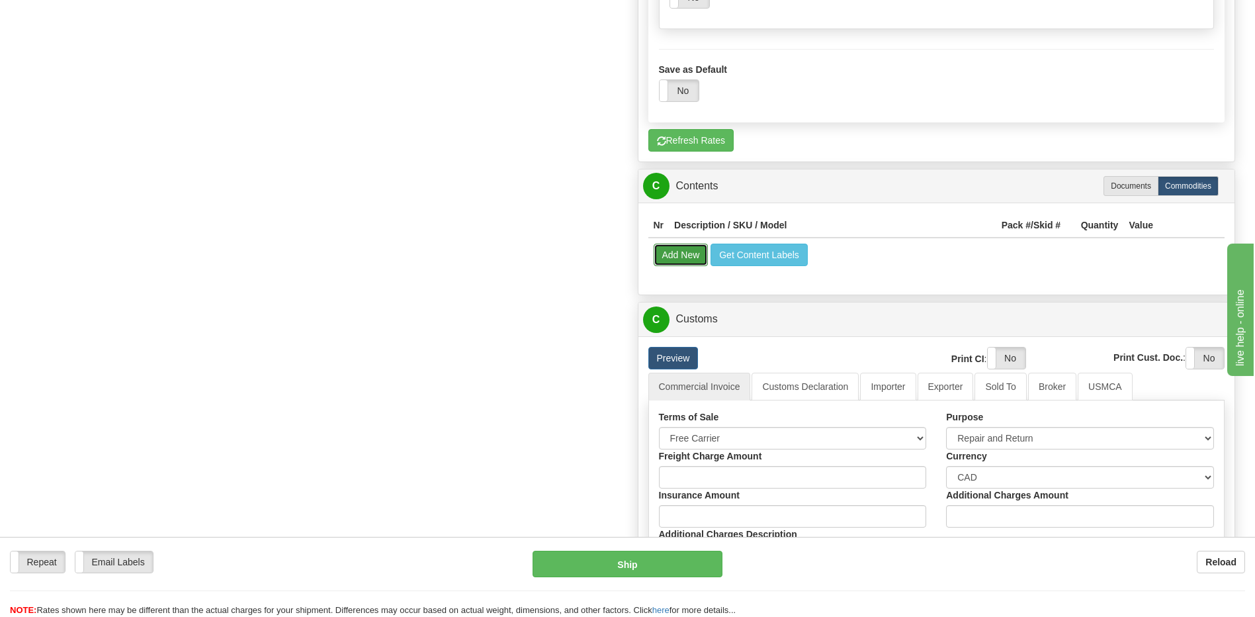
click at [681, 266] on button "Add New" at bounding box center [681, 254] width 55 height 22
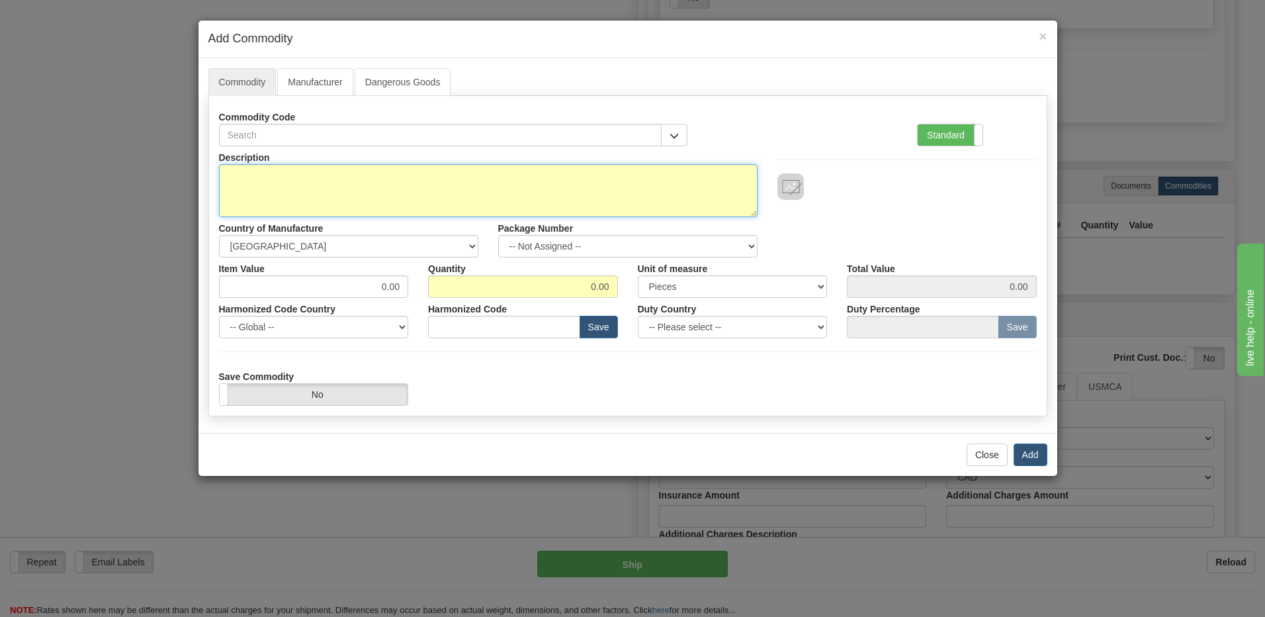
click at [238, 201] on textarea "Description" at bounding box center [488, 190] width 539 height 53
type textarea "cooling unit"
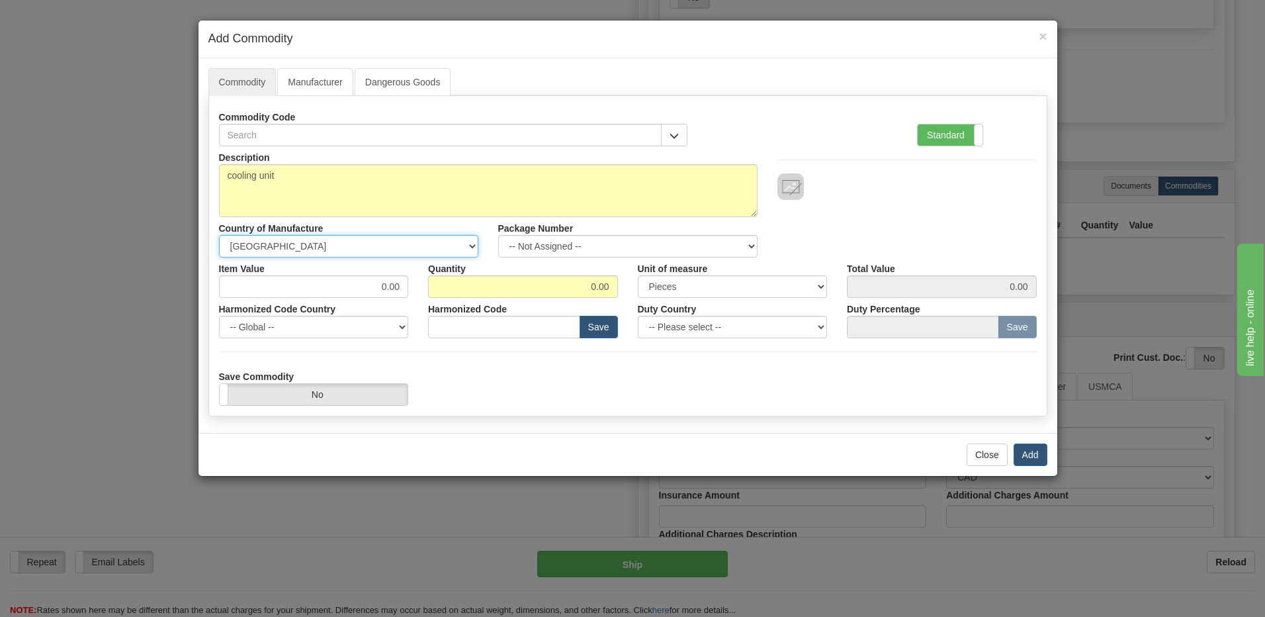
click at [449, 238] on select "-- Unknown -- AFGHANISTAN ALAND ISLANDS ALBANIA ALGERIA AMERICAN SAMOA ANDORRA …" at bounding box center [348, 246] width 259 height 22
select select "US"
click at [219, 235] on select "-- Unknown -- AFGHANISTAN ALAND ISLANDS ALBANIA ALGERIA AMERICAN SAMOA ANDORRA …" at bounding box center [348, 246] width 259 height 22
click at [582, 245] on select "-- Not Assigned -- Item 1" at bounding box center [627, 246] width 259 height 22
select select "0"
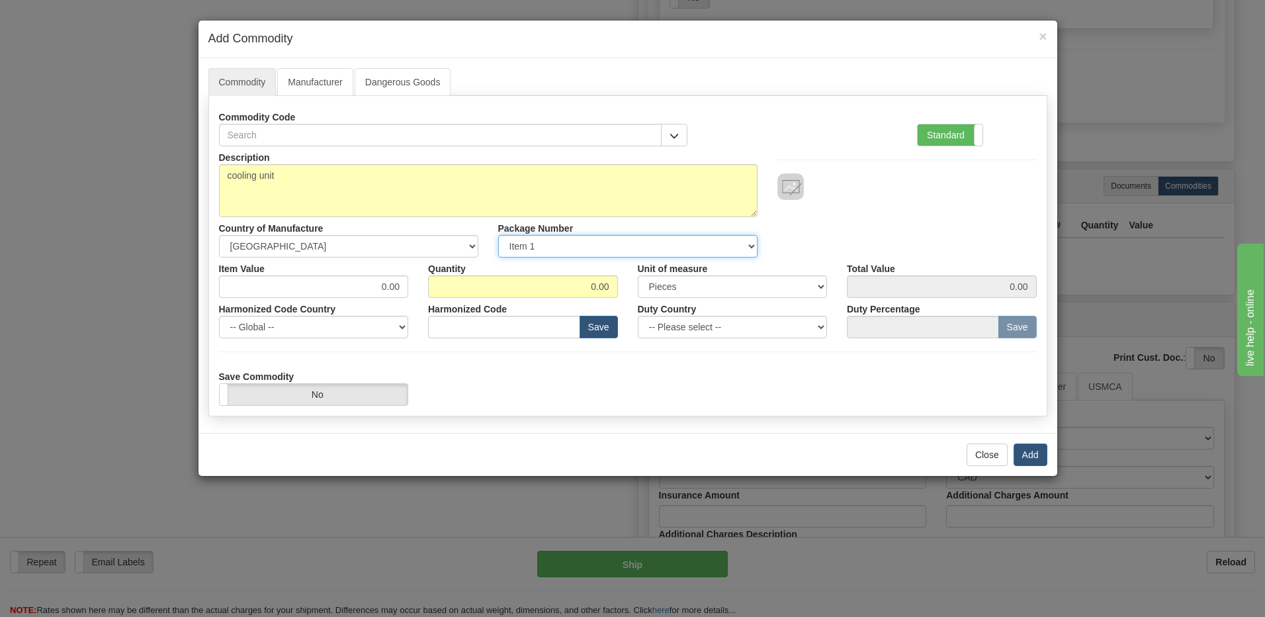
click at [498, 235] on select "-- Not Assigned -- Item 1" at bounding box center [627, 246] width 259 height 22
click at [238, 285] on input "0.00" at bounding box center [314, 286] width 190 height 22
click at [238, 292] on input "0.00" at bounding box center [314, 286] width 190 height 22
type input "500.00"
click at [550, 285] on input "0.00" at bounding box center [523, 286] width 190 height 22
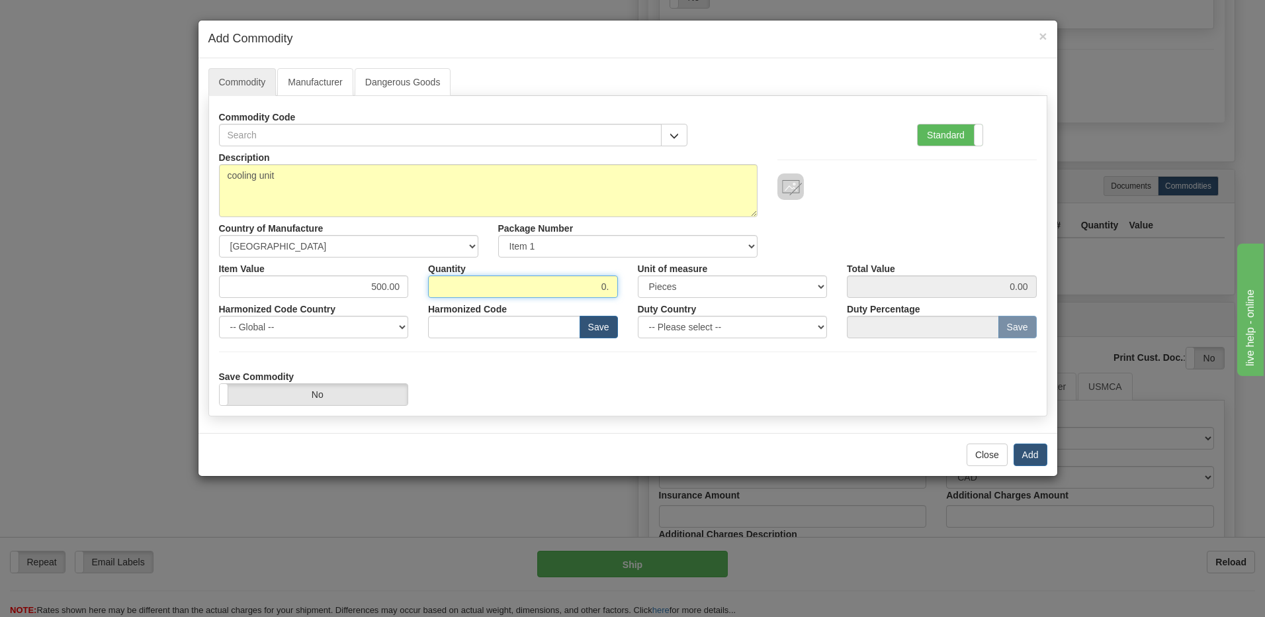
type input "0"
type input "1"
type input "500.00"
click at [820, 287] on select "3 Thousand Square Inches Adjustments 56 Pound Bushel Bag Barrel Board Feet Box …" at bounding box center [733, 286] width 190 height 22
click at [856, 215] on div "Description cooling unit Country of Manufacture -- Unknown -- AFGHANISTAN ALAND…" at bounding box center [628, 201] width 838 height 111
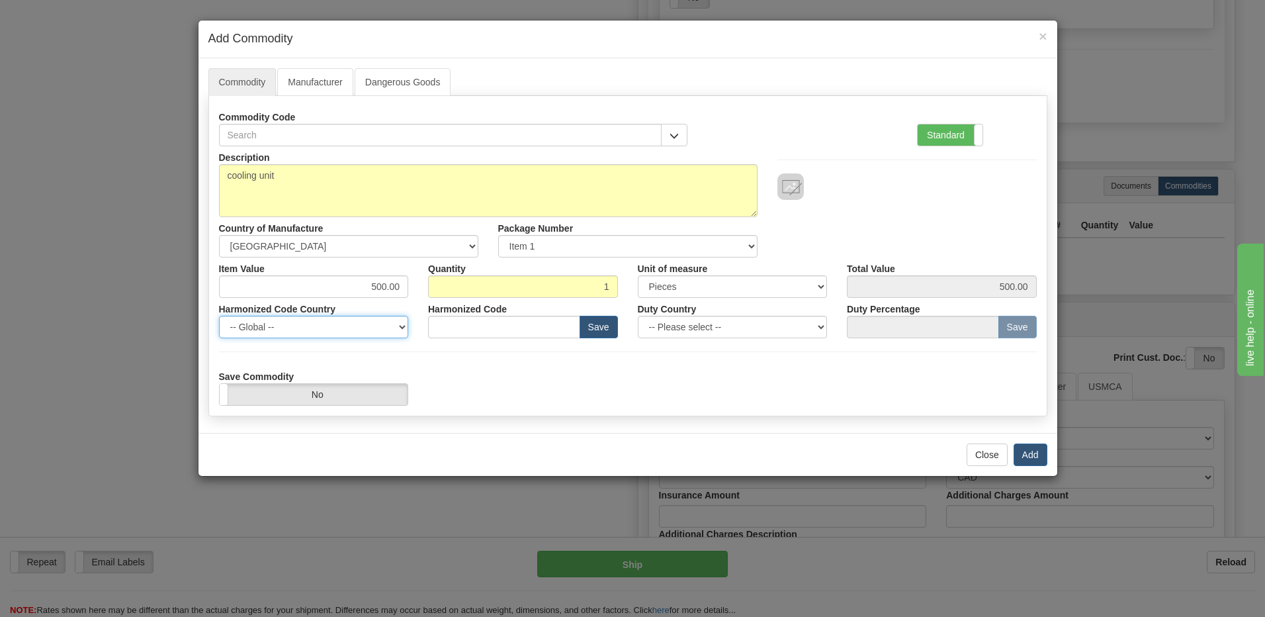
click at [372, 326] on select "-- Global -- AFGHANISTAN ALAND ISLANDS ALBANIA ALGERIA AMERICAN SAMOA ANDORRA A…" at bounding box center [314, 327] width 190 height 22
select select "US"
click at [219, 316] on select "-- Global -- AFGHANISTAN ALAND ISLANDS ALBANIA ALGERIA AMERICAN SAMOA ANDORRA A…" at bounding box center [314, 327] width 190 height 22
click at [439, 323] on input "text" at bounding box center [504, 327] width 152 height 22
type input "84158200"
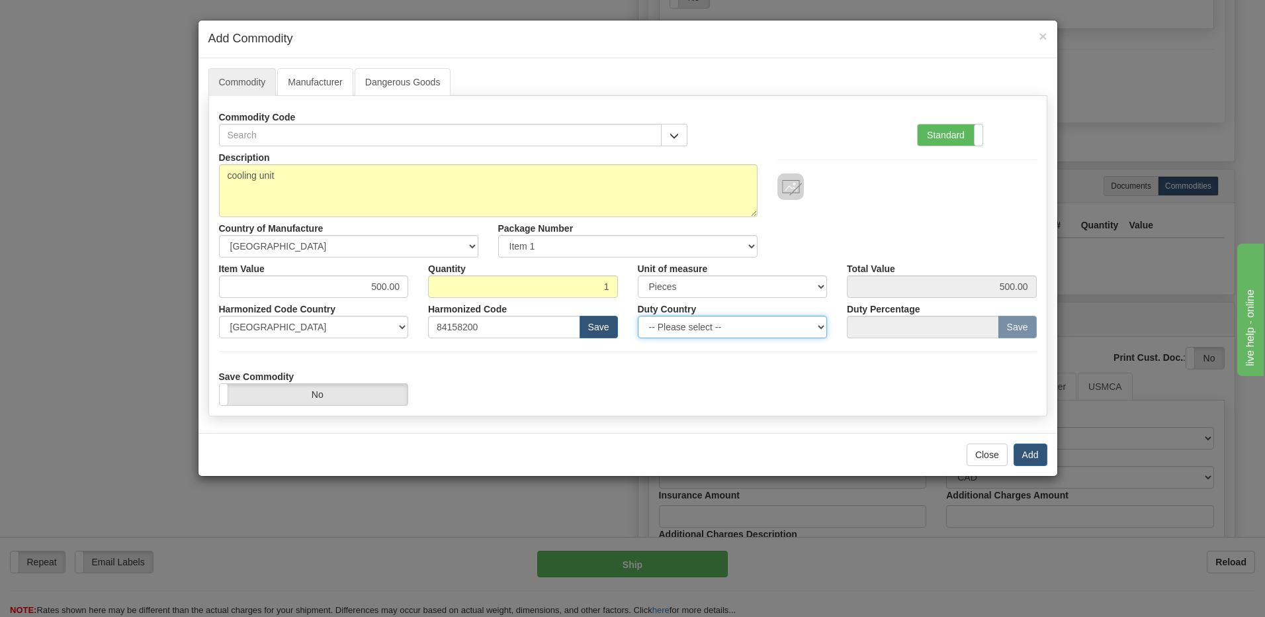
click at [819, 328] on select "-- Please select -- AFGHANISTAN ALAND ISLANDS ALBANIA ALGERIA AMERICAN SAMOA AN…" at bounding box center [733, 327] width 190 height 22
select select "US"
click at [736, 323] on select "-- Please select -- AFGHANISTAN ALAND ISLANDS ALBANIA ALGERIA AMERICAN SAMOA AN…" at bounding box center [733, 327] width 190 height 22
click at [320, 87] on link "Manufacturer" at bounding box center [314, 82] width 75 height 28
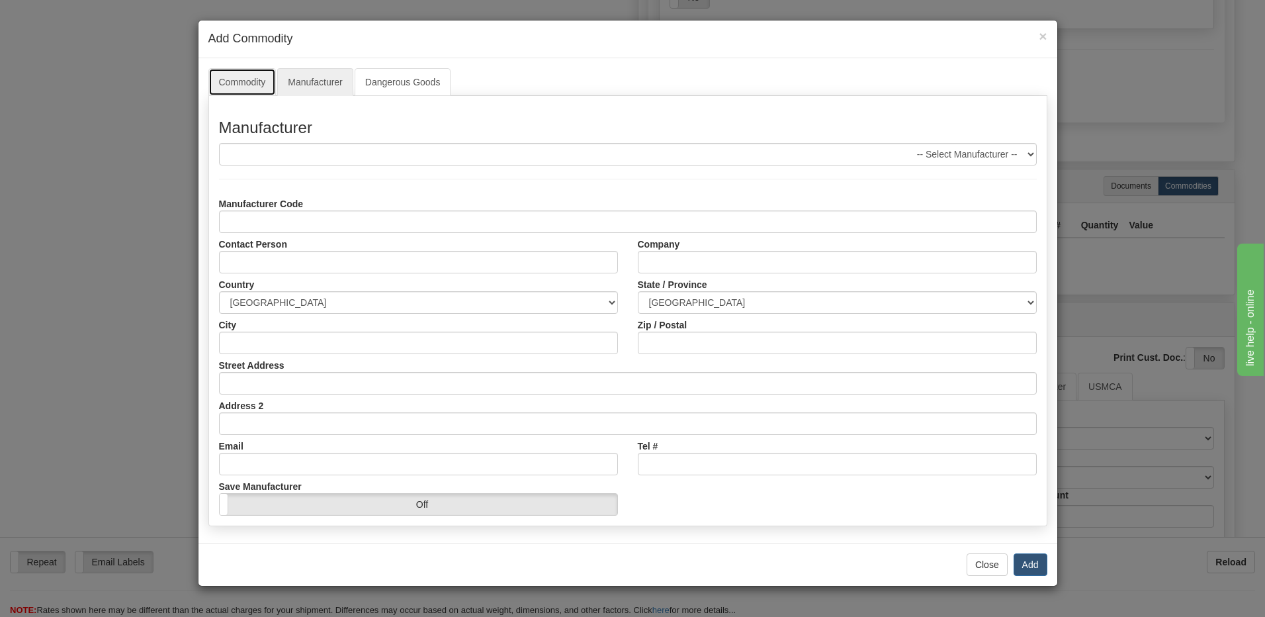
click at [235, 78] on link "Commodity" at bounding box center [242, 82] width 68 height 28
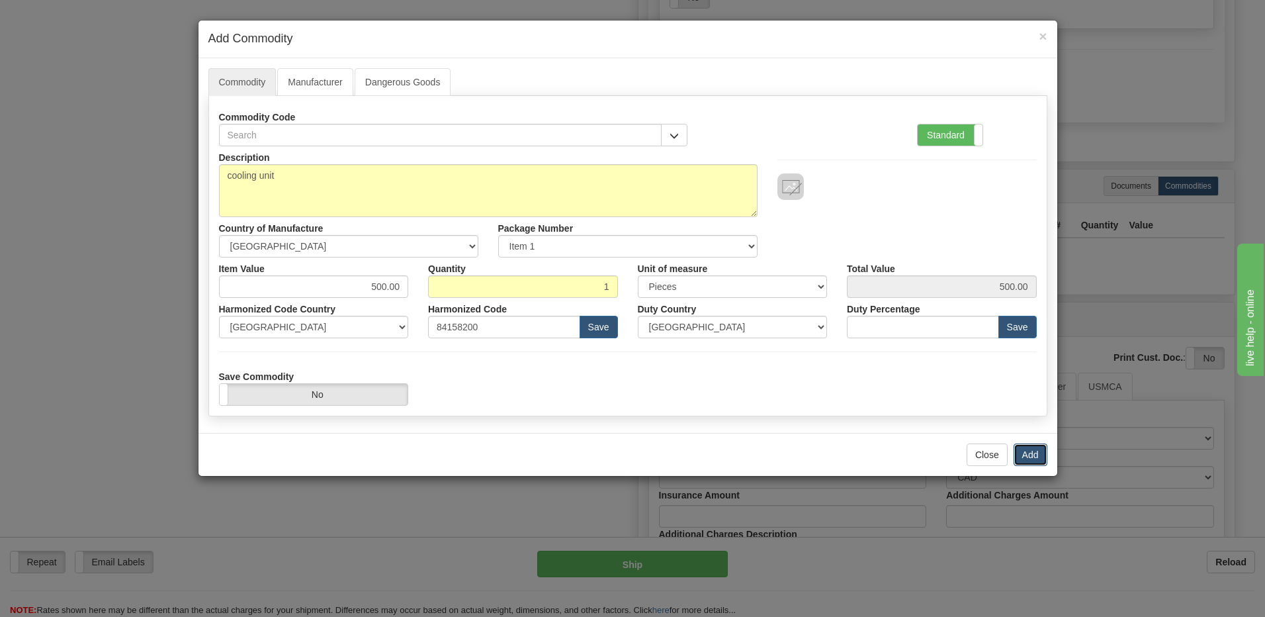
click at [1026, 452] on button "Add" at bounding box center [1031, 454] width 34 height 22
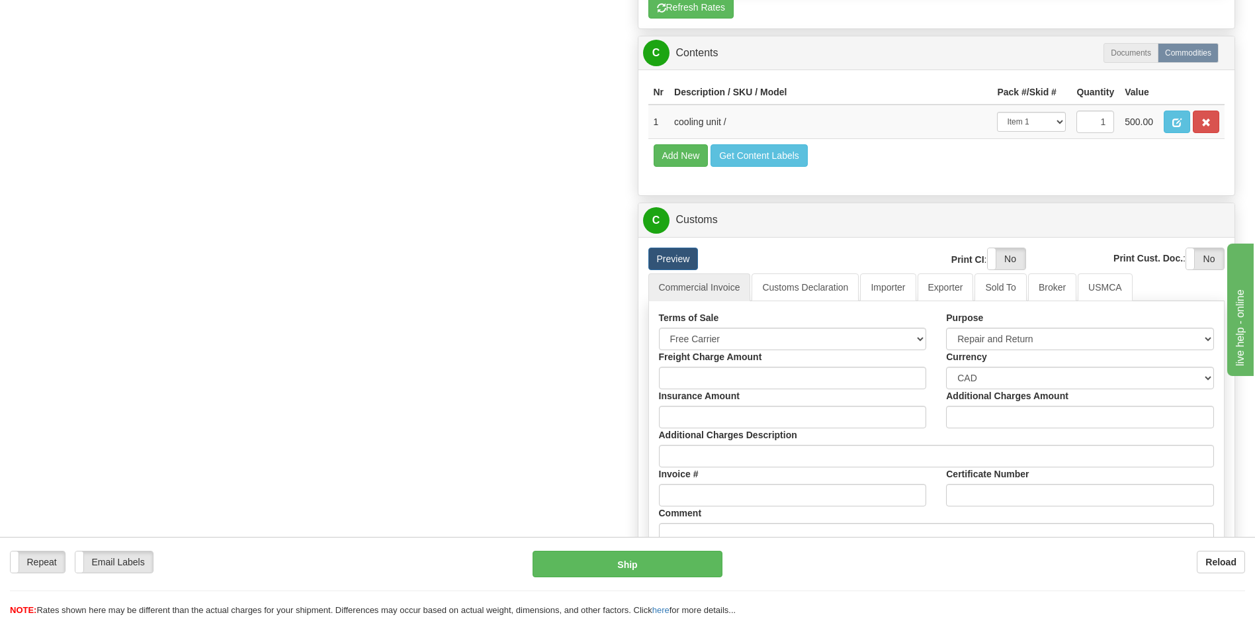
scroll to position [1892, 0]
click at [695, 302] on link "Commercial Invoice" at bounding box center [699, 288] width 103 height 28
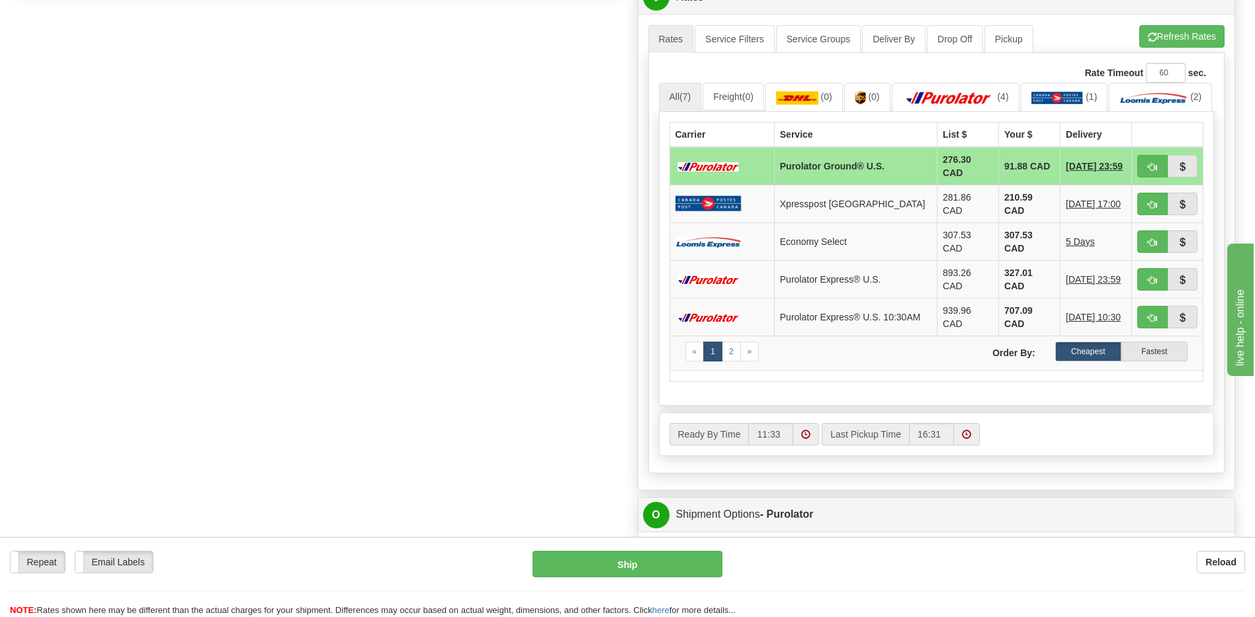
scroll to position [635, 0]
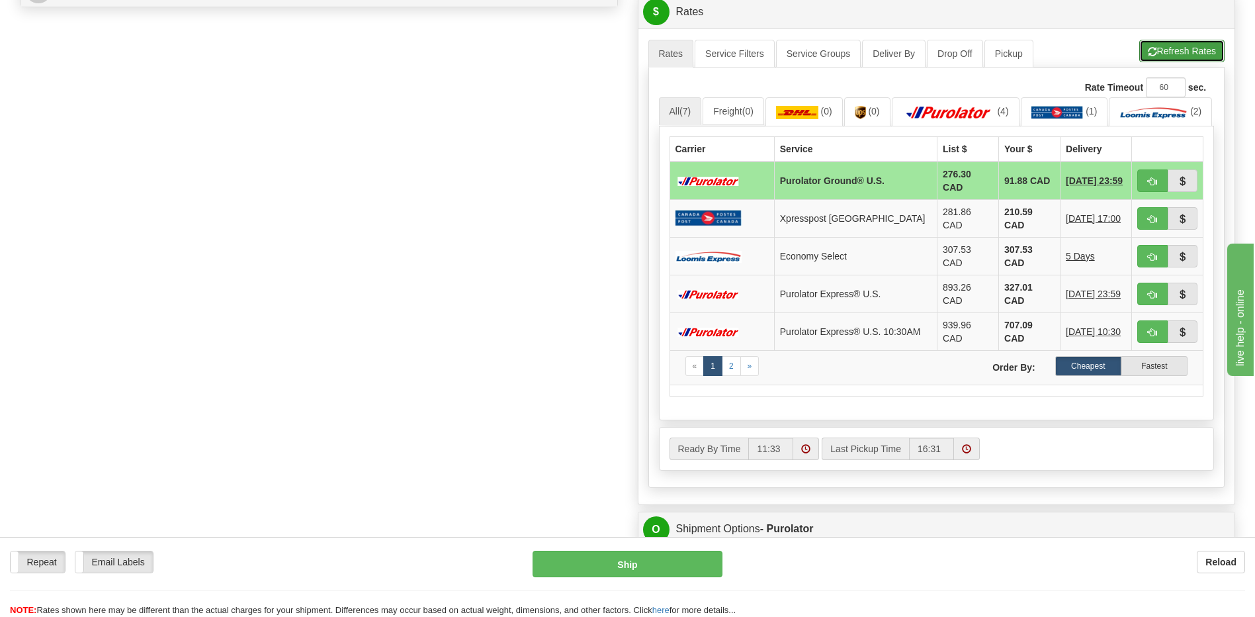
click at [1182, 51] on button "Refresh Rates" at bounding box center [1181, 51] width 85 height 22
click at [732, 375] on link "2" at bounding box center [731, 366] width 19 height 20
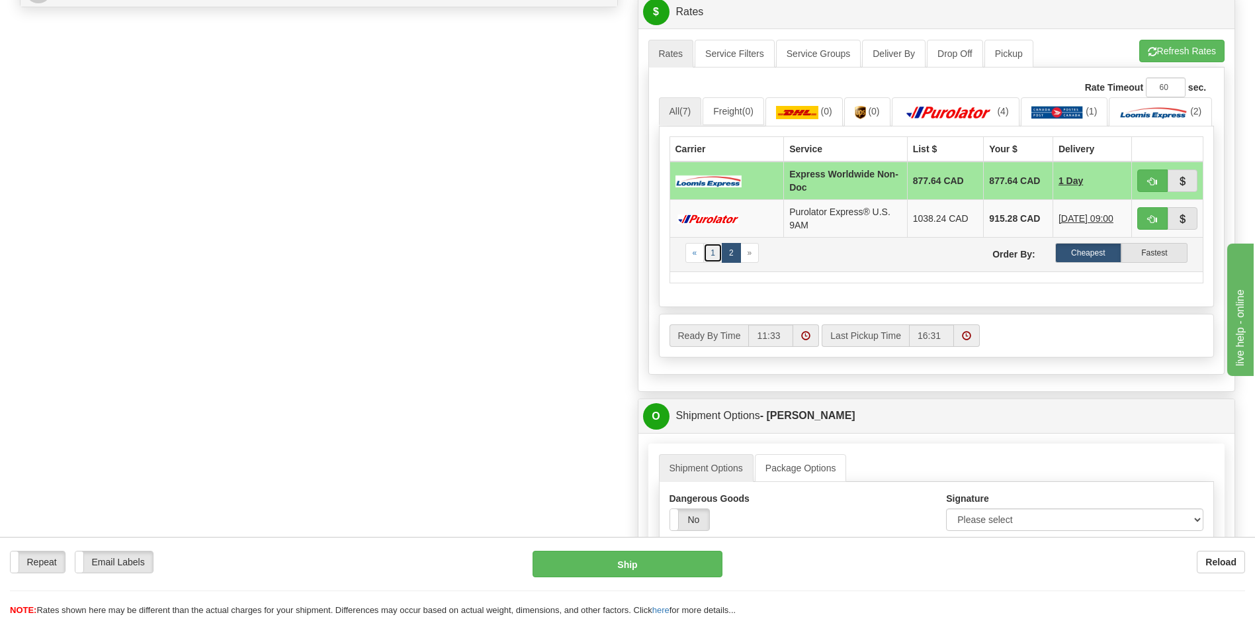
click at [713, 263] on link "1" at bounding box center [712, 253] width 19 height 20
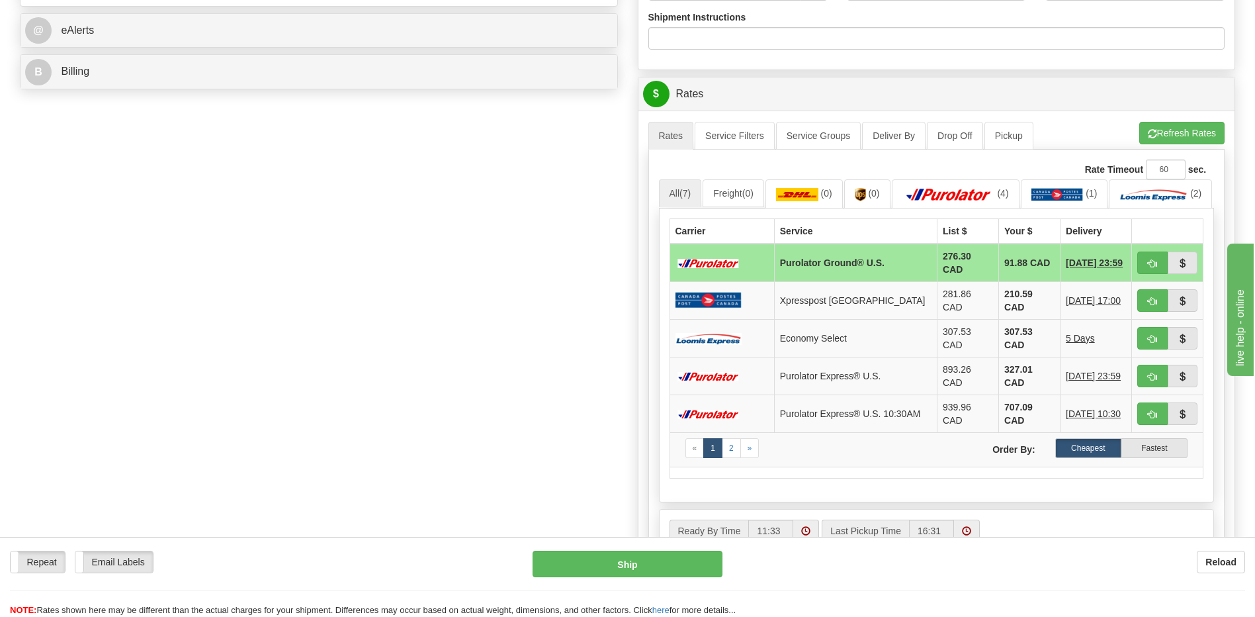
scroll to position [596, 0]
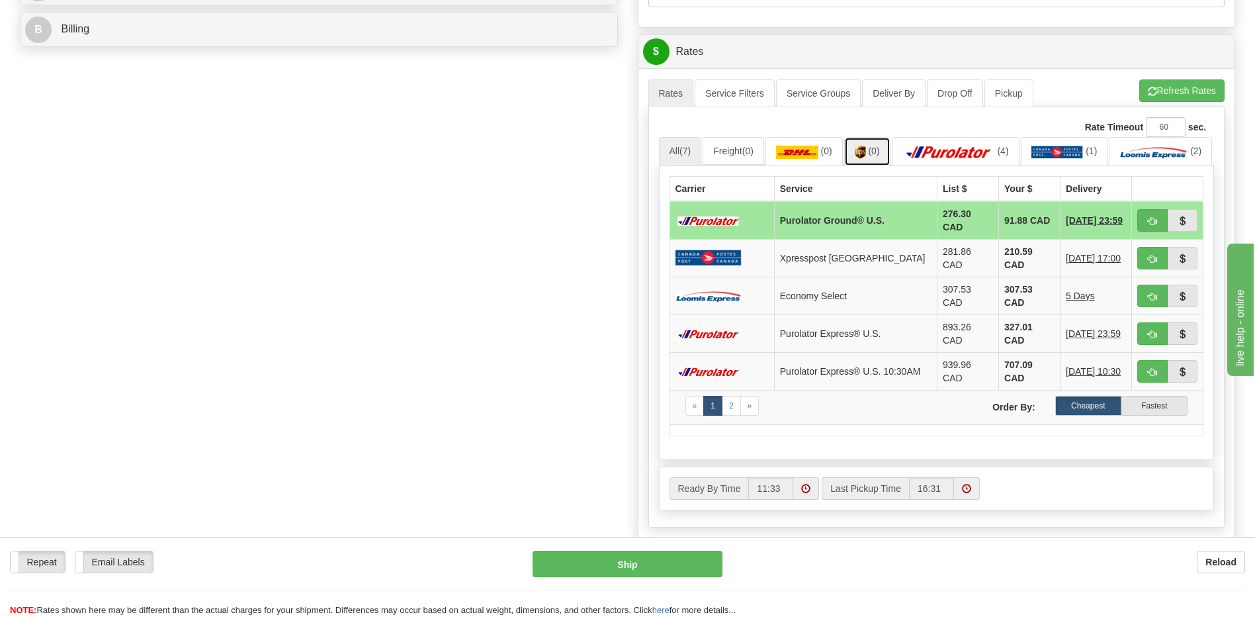
click at [871, 148] on link "(0)" at bounding box center [867, 151] width 46 height 28
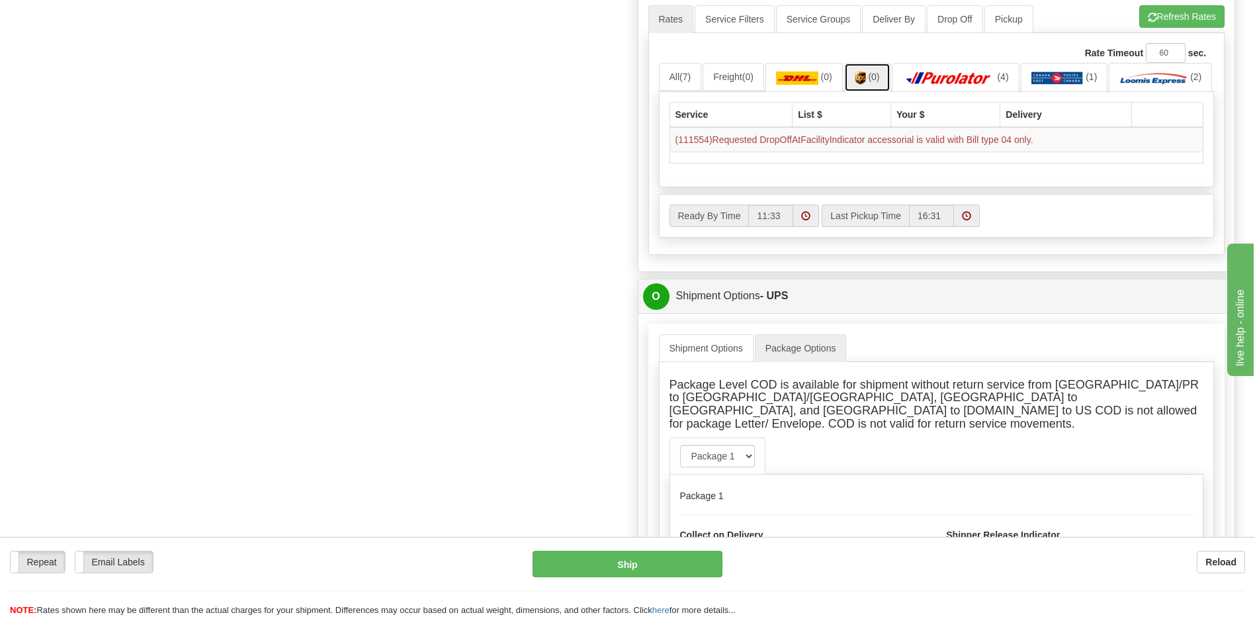
scroll to position [728, 0]
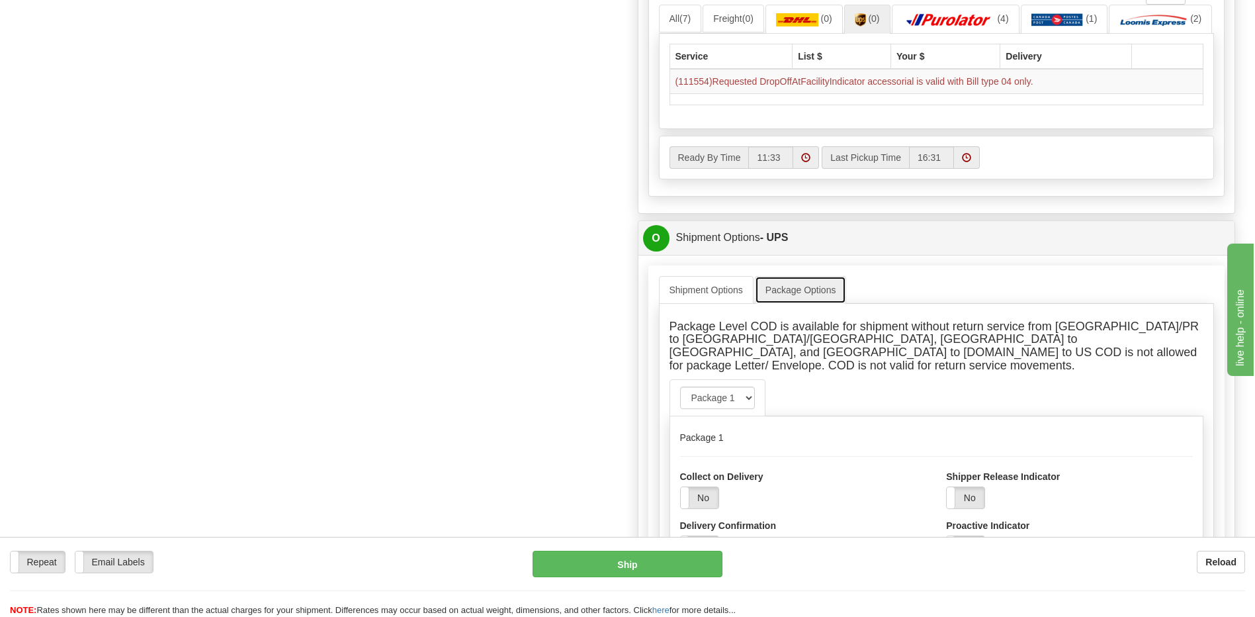
click at [793, 304] on link "Package Options" at bounding box center [801, 290] width 92 height 28
click at [716, 304] on link "Shipment Options" at bounding box center [706, 290] width 95 height 28
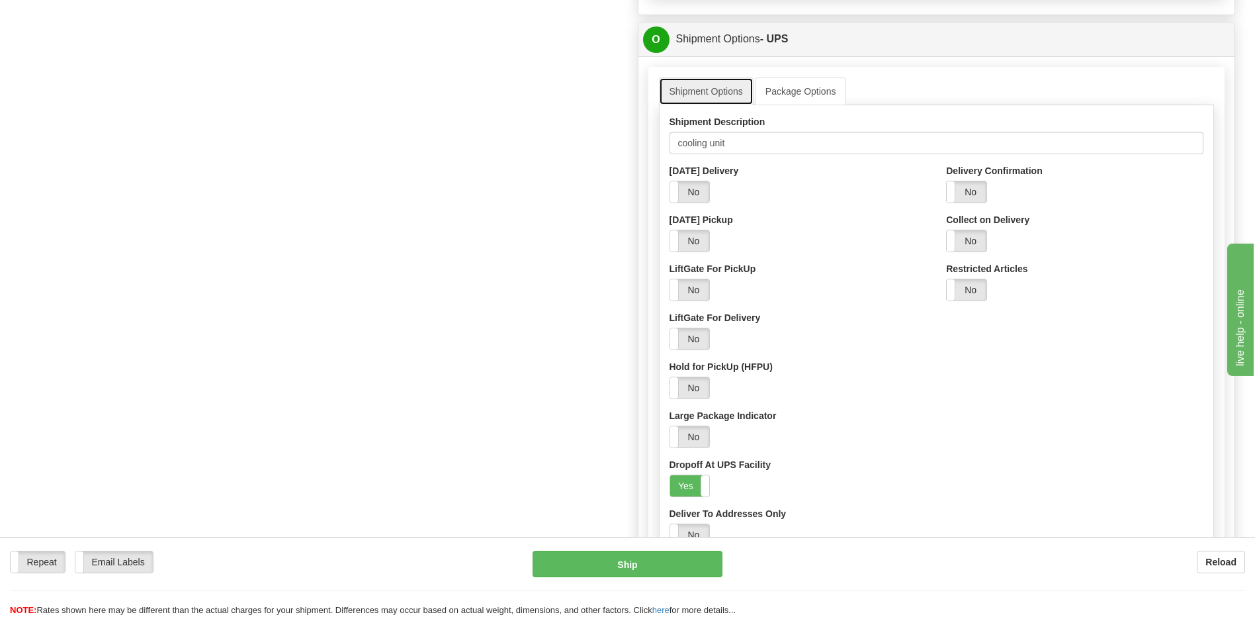
scroll to position [993, 0]
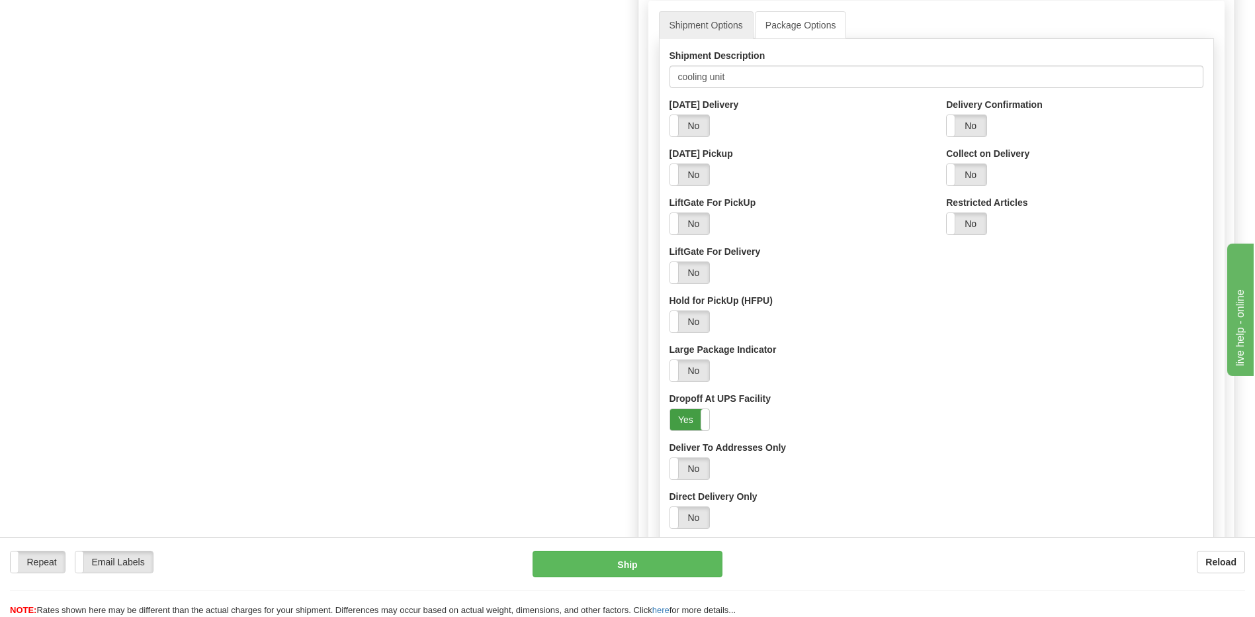
drag, startPoint x: 691, startPoint y: 443, endPoint x: 699, endPoint y: 443, distance: 8.0
click at [699, 430] on label "Yes" at bounding box center [690, 419] width 40 height 21
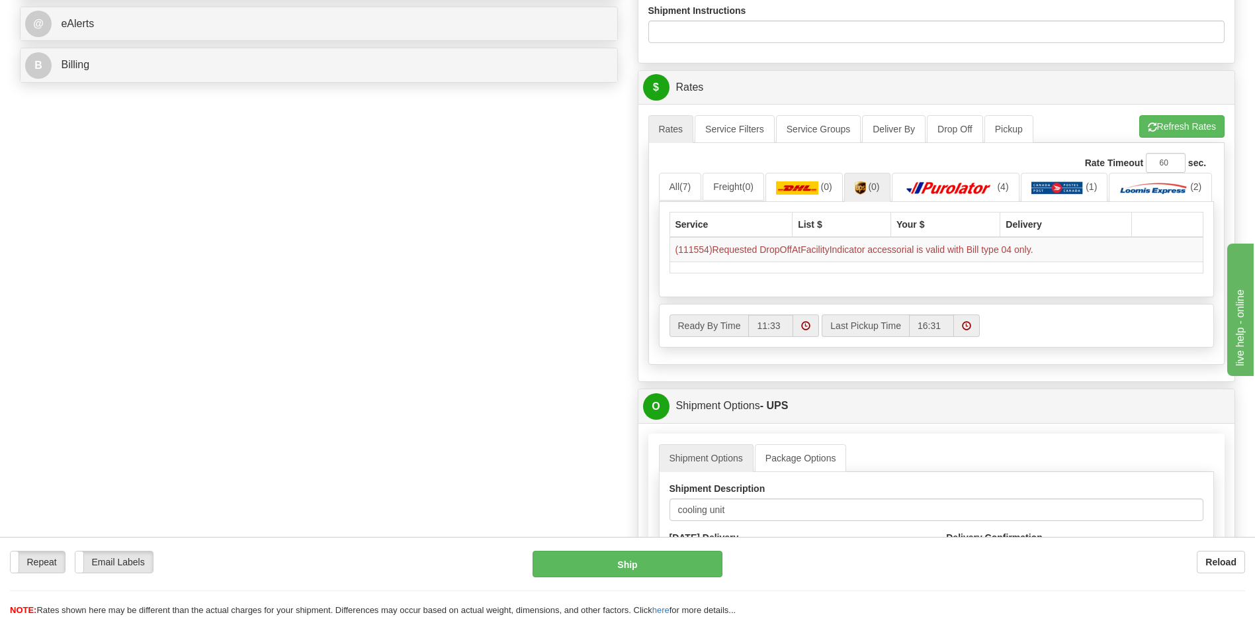
scroll to position [529, 0]
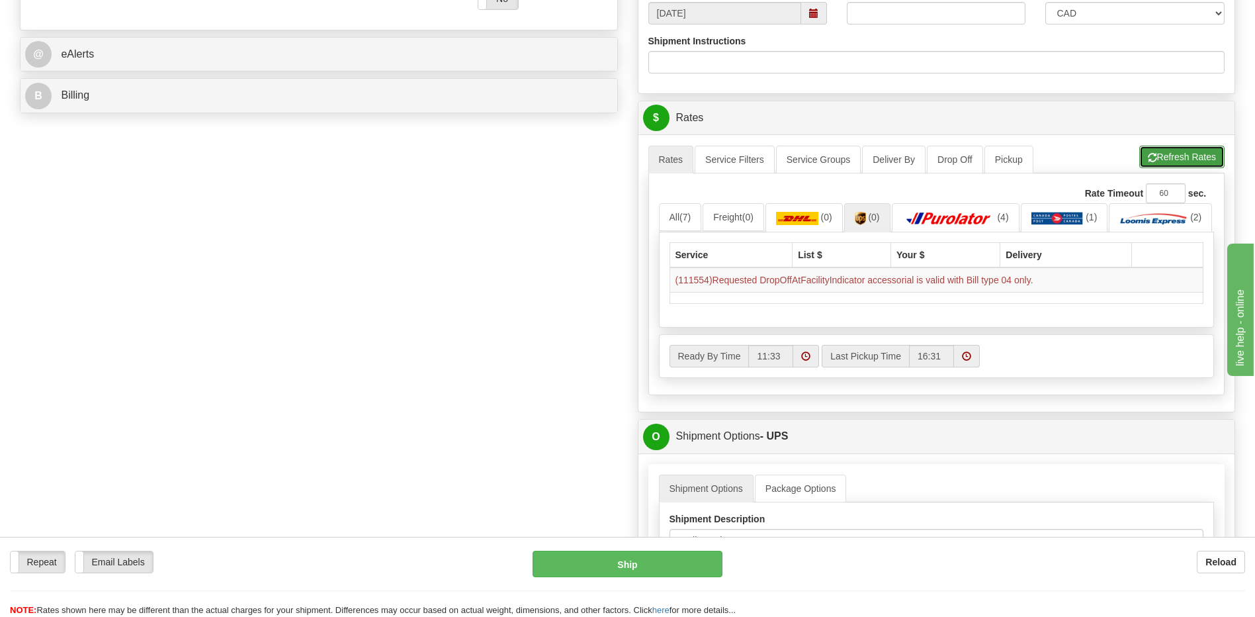
click at [1176, 154] on button "Refresh Rates" at bounding box center [1181, 157] width 85 height 22
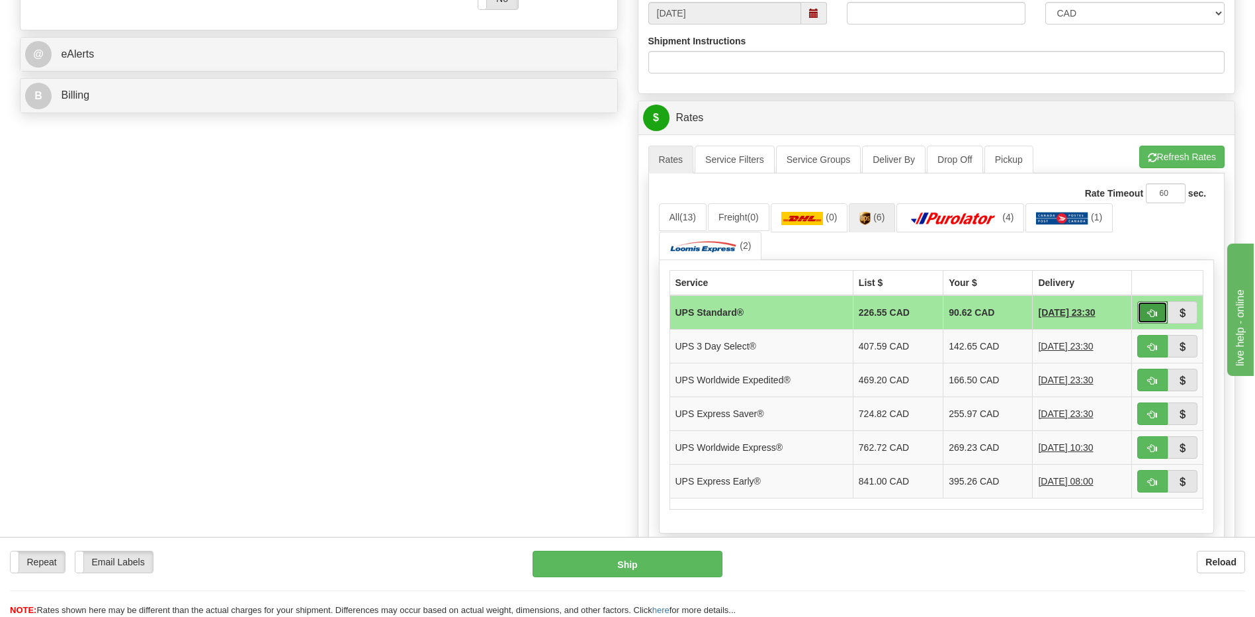
click at [1153, 309] on span "button" at bounding box center [1152, 313] width 9 height 9
type input "11"
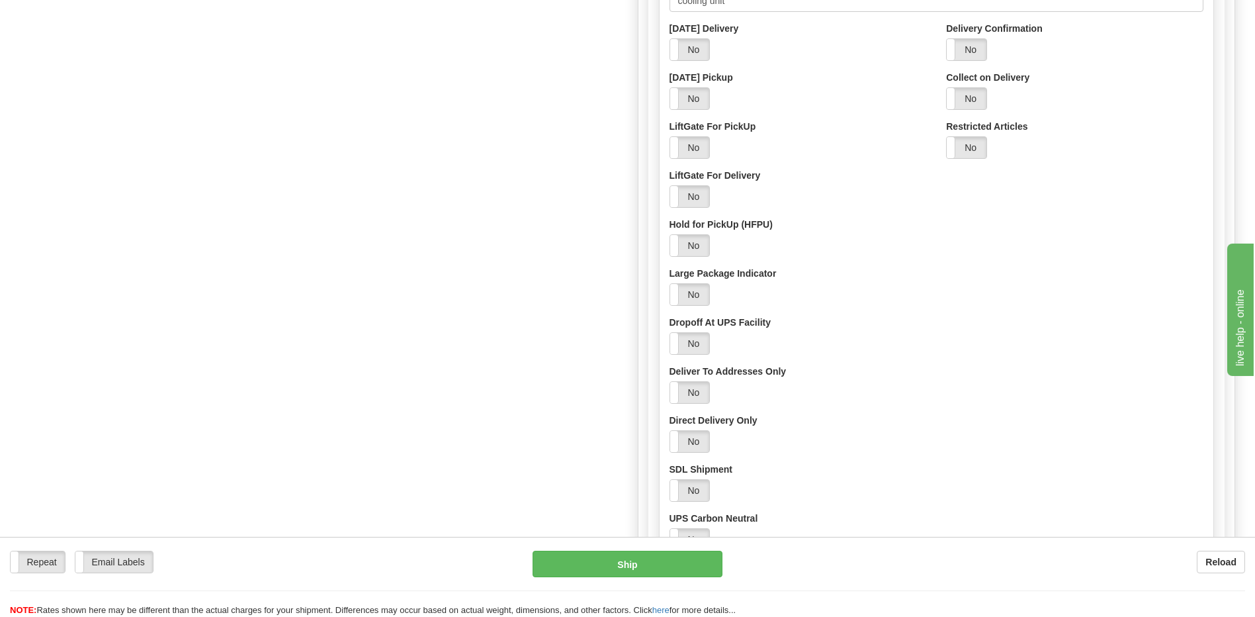
scroll to position [728, 0]
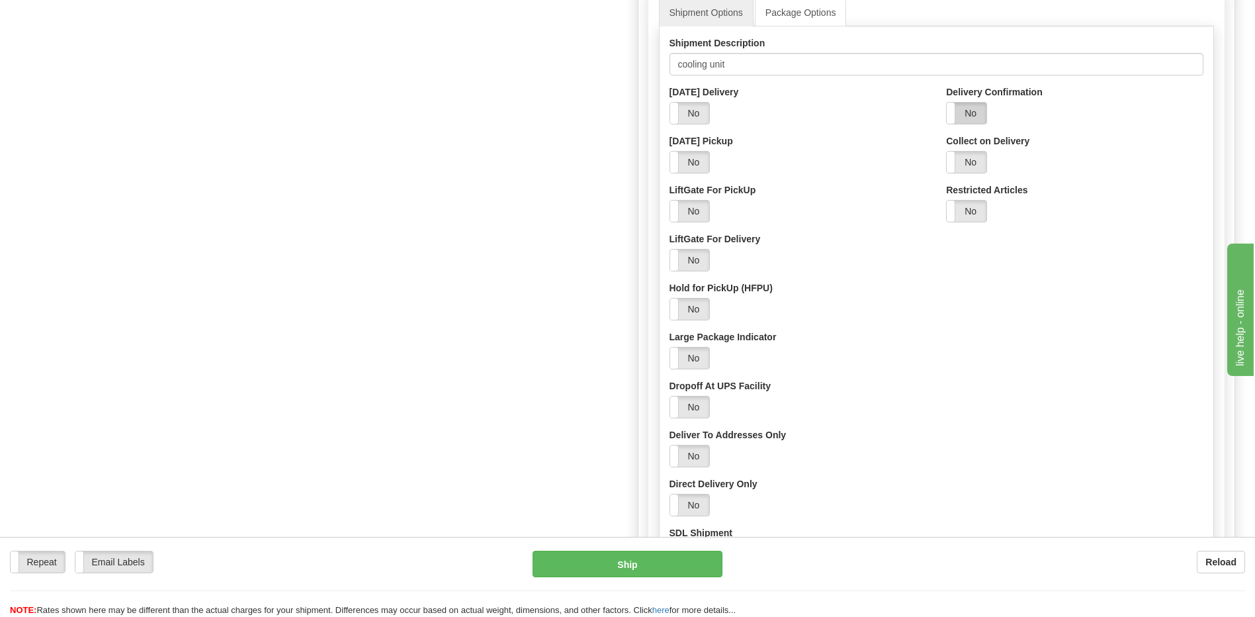
click at [967, 113] on label "No" at bounding box center [967, 113] width 40 height 21
select select "2"
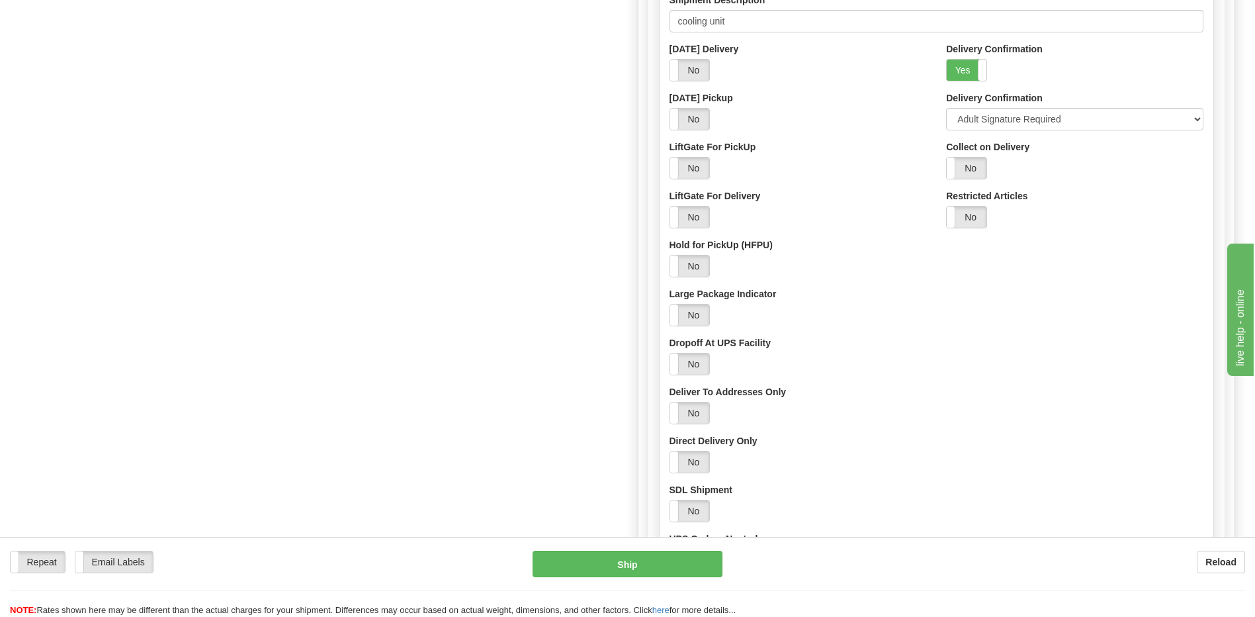
scroll to position [794, 0]
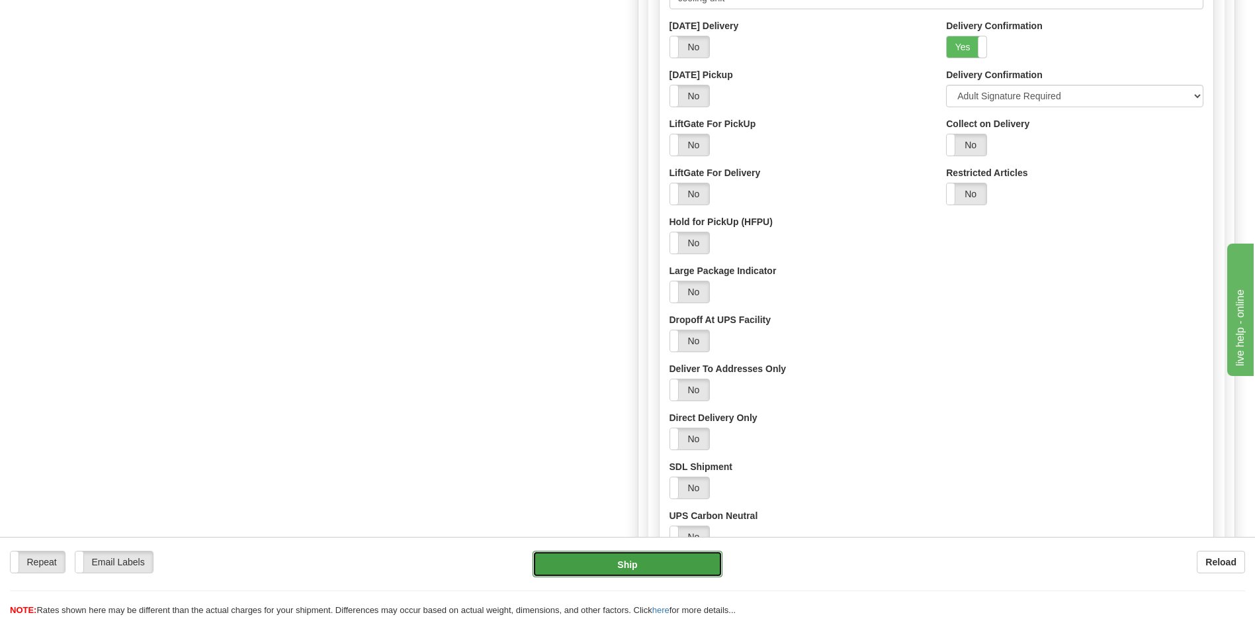
click at [642, 562] on button "Ship" at bounding box center [627, 564] width 189 height 26
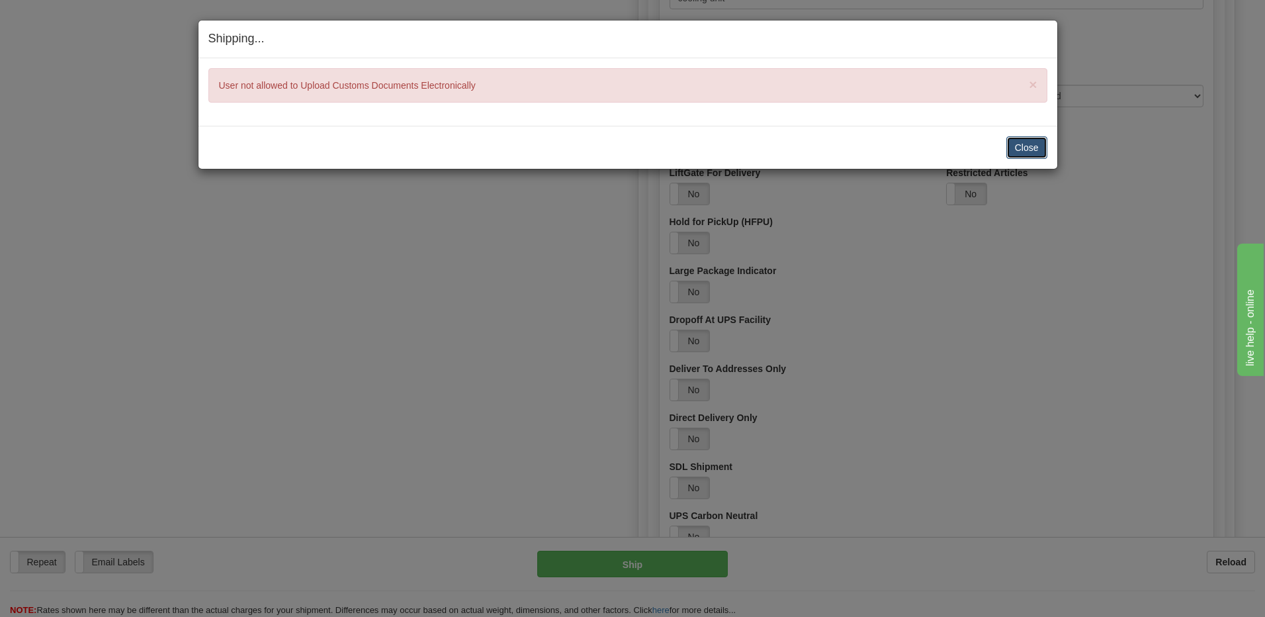
click at [1030, 150] on button "Close" at bounding box center [1026, 147] width 41 height 22
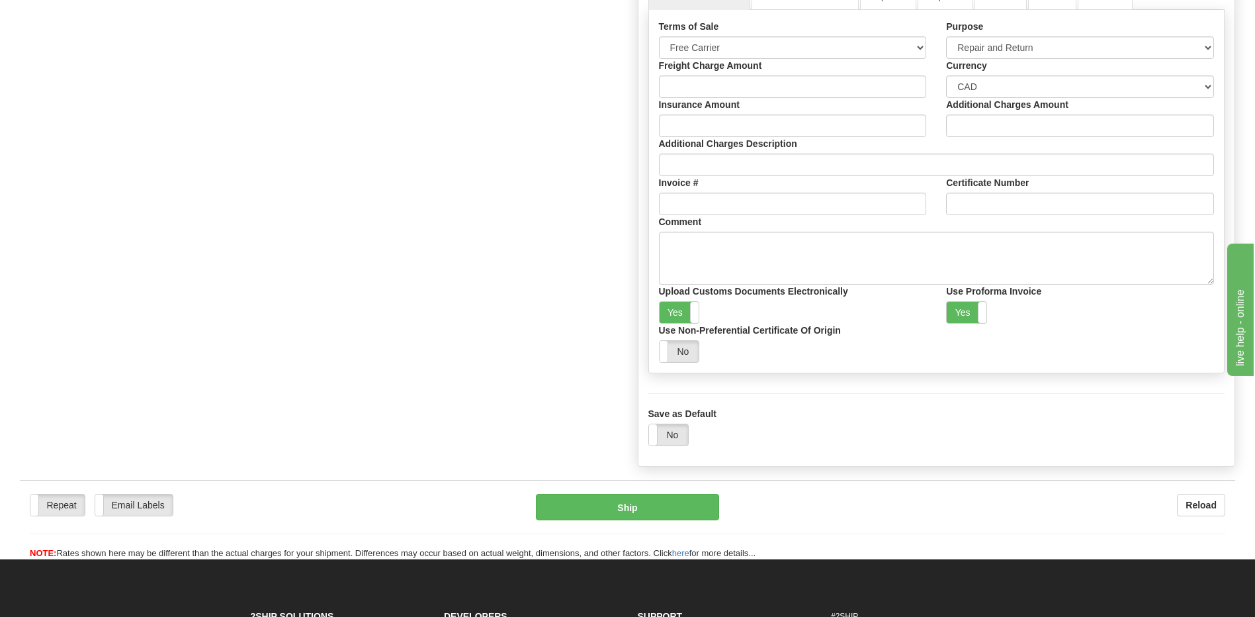
scroll to position [1853, 0]
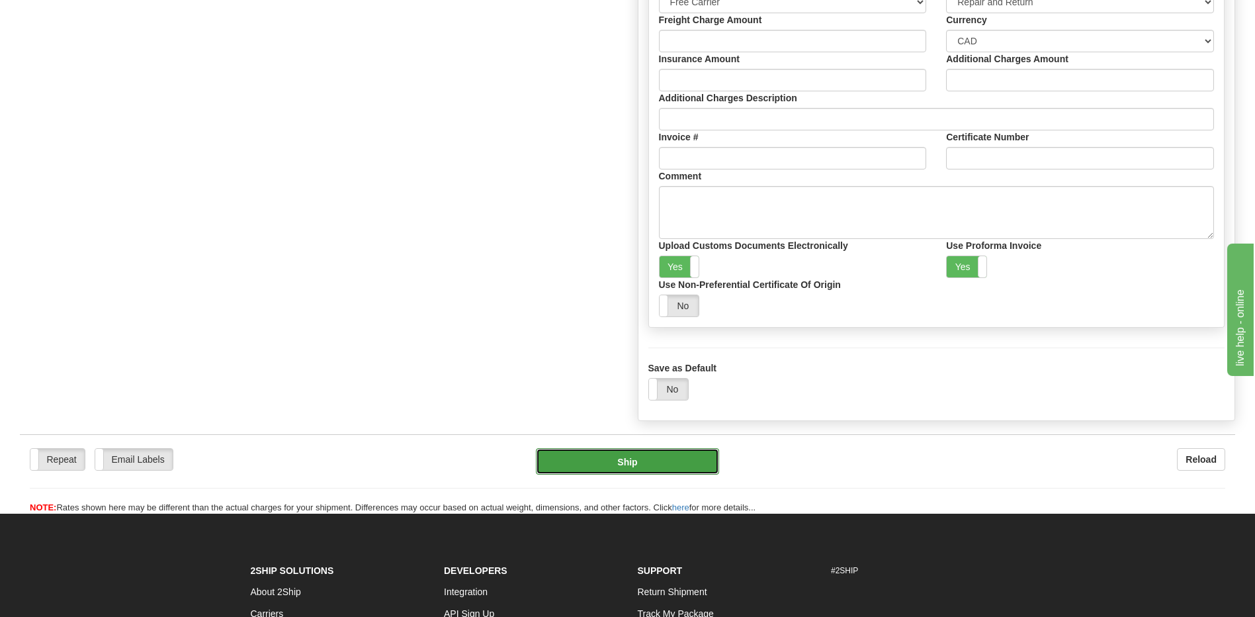
click at [638, 464] on button "Ship" at bounding box center [627, 461] width 183 height 26
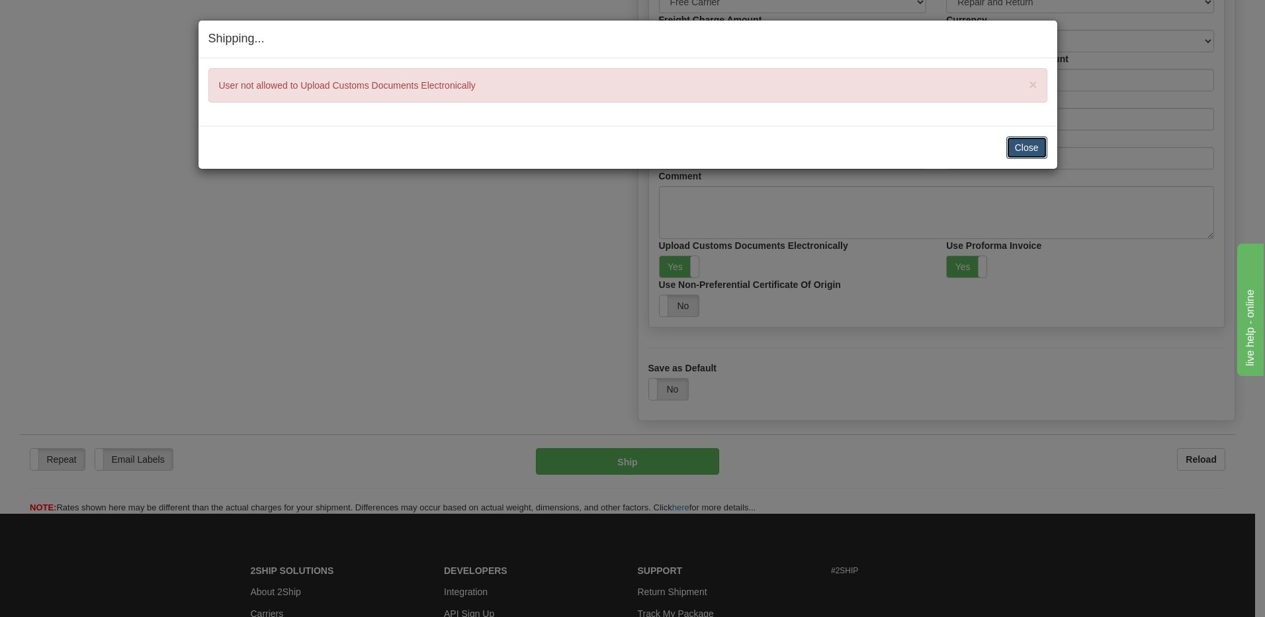
click at [1020, 148] on button "Close" at bounding box center [1026, 147] width 41 height 22
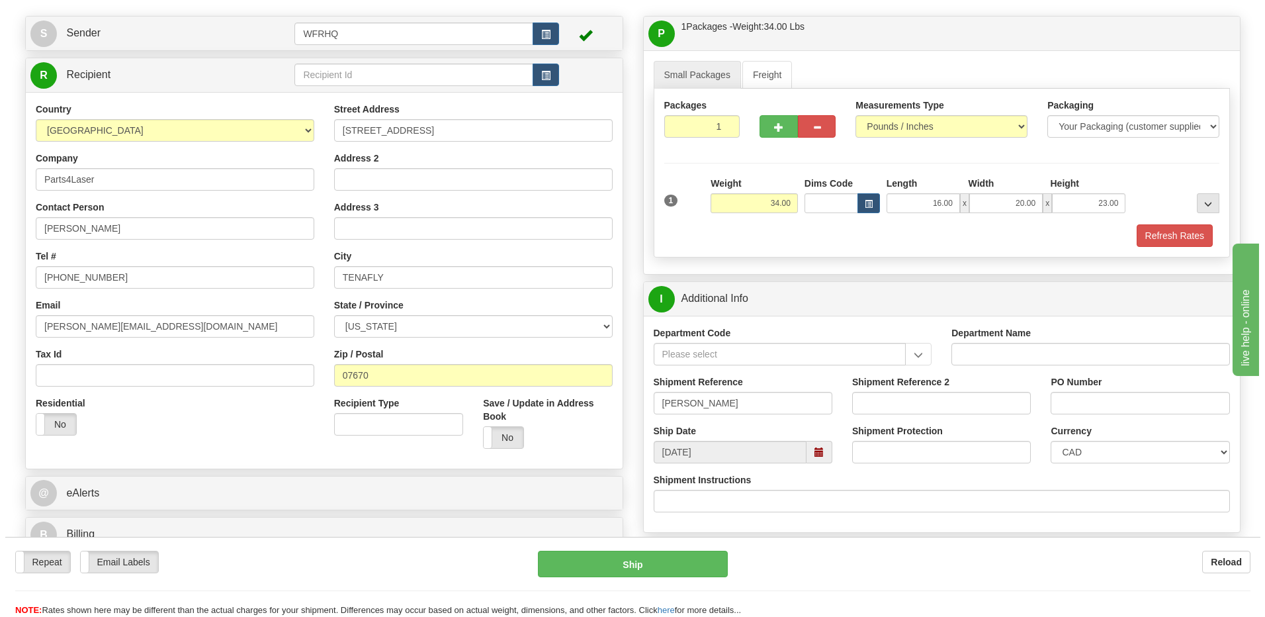
scroll to position [0, 0]
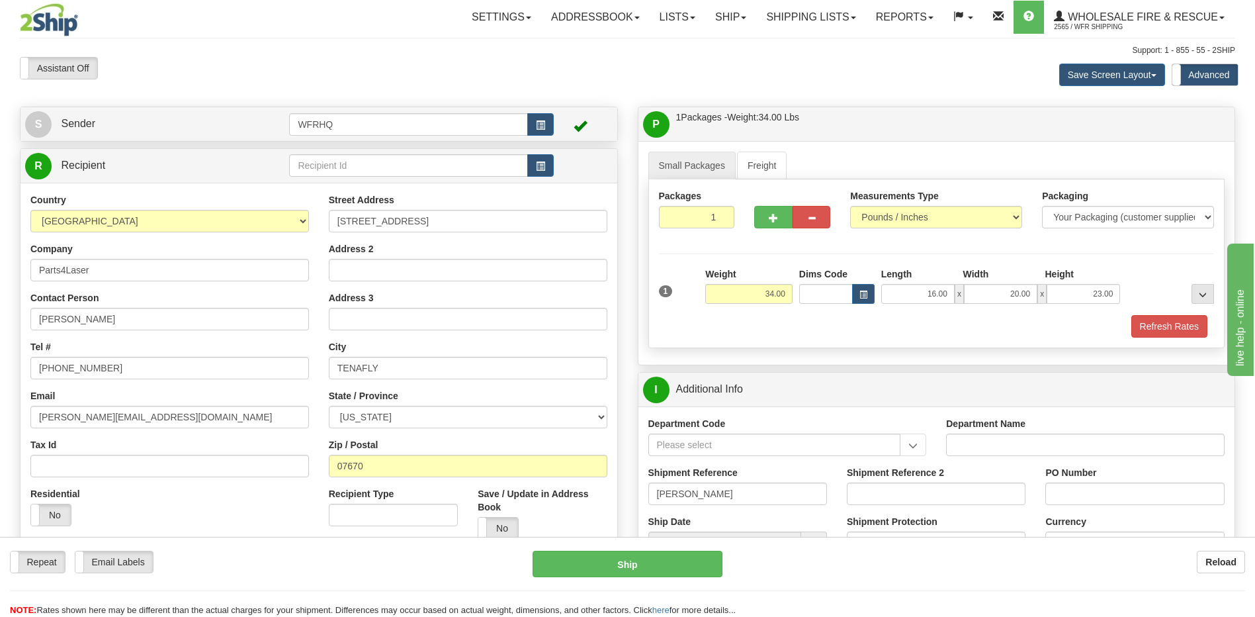
click at [1198, 71] on label "Advanced" at bounding box center [1205, 74] width 66 height 21
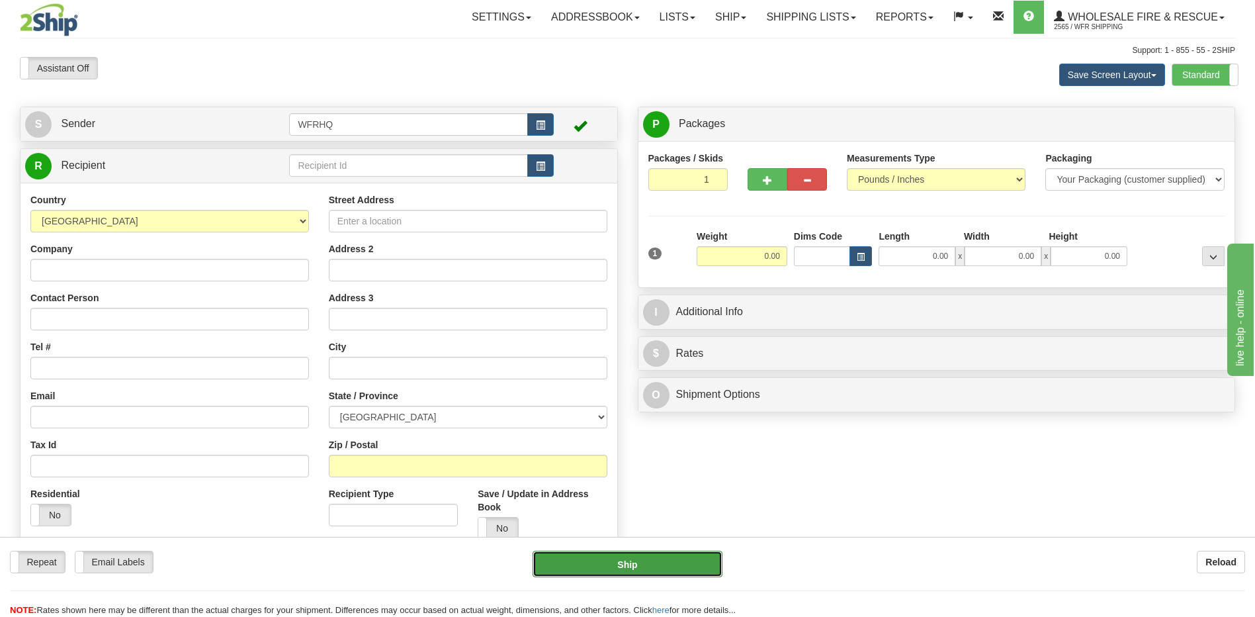
click at [631, 558] on button "Ship" at bounding box center [627, 564] width 189 height 26
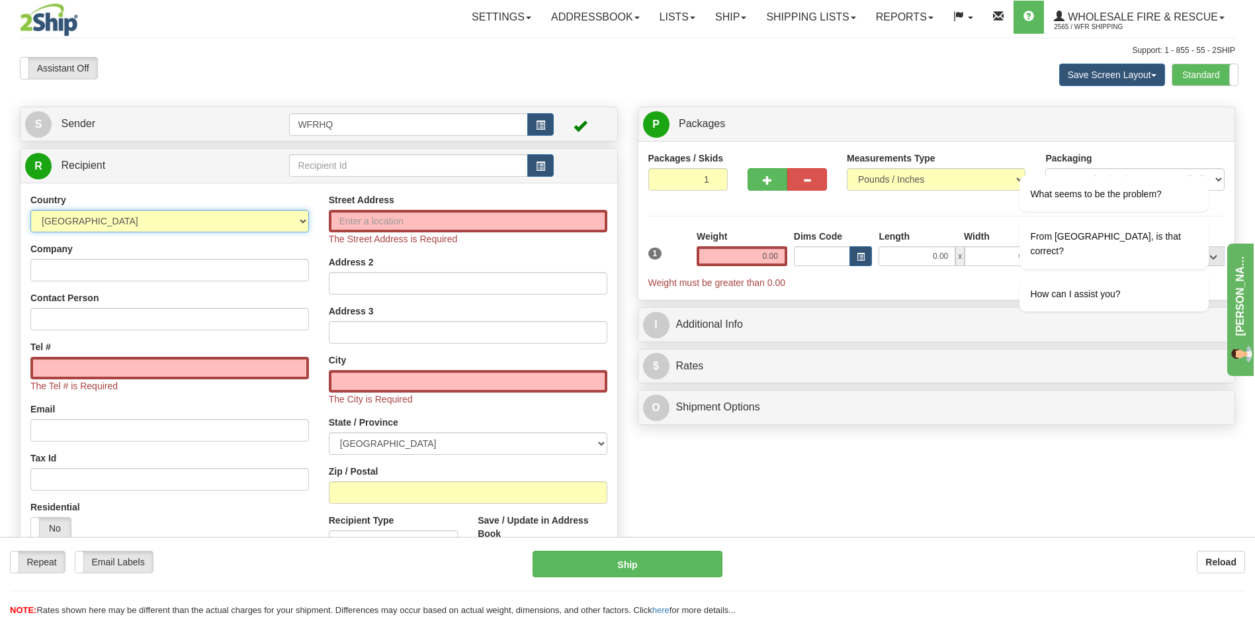
click at [140, 220] on select "AFGHANISTAN ALAND ISLANDS ALBANIA ALGERIA AMERICAN SAMOA ANDORRA ANGOLA ANGUILL…" at bounding box center [169, 221] width 279 height 22
select select "US"
click at [30, 210] on select "AFGHANISTAN ALAND ISLANDS ALBANIA ALGERIA AMERICAN SAMOA ANDORRA ANGOLA ANGUILL…" at bounding box center [169, 221] width 279 height 22
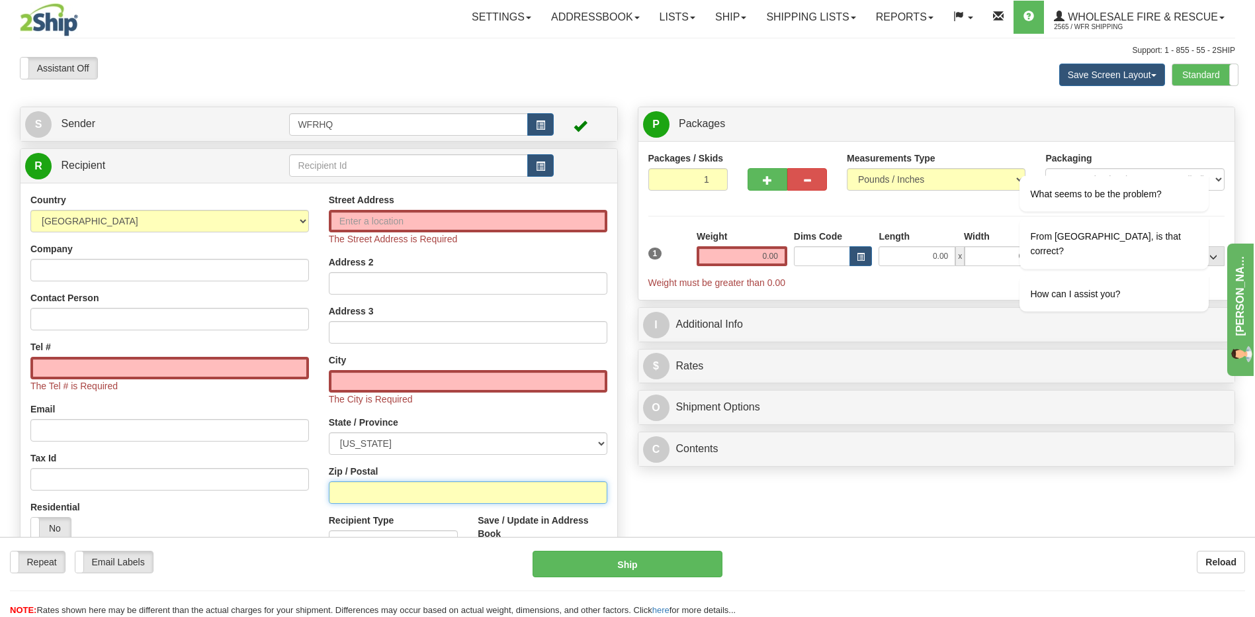
click at [366, 496] on input "Zip / Postal" at bounding box center [468, 492] width 279 height 22
type input "07670"
type input "TENAFLY"
select select "NJ"
click at [356, 223] on input "Street Address" at bounding box center [468, 221] width 279 height 22
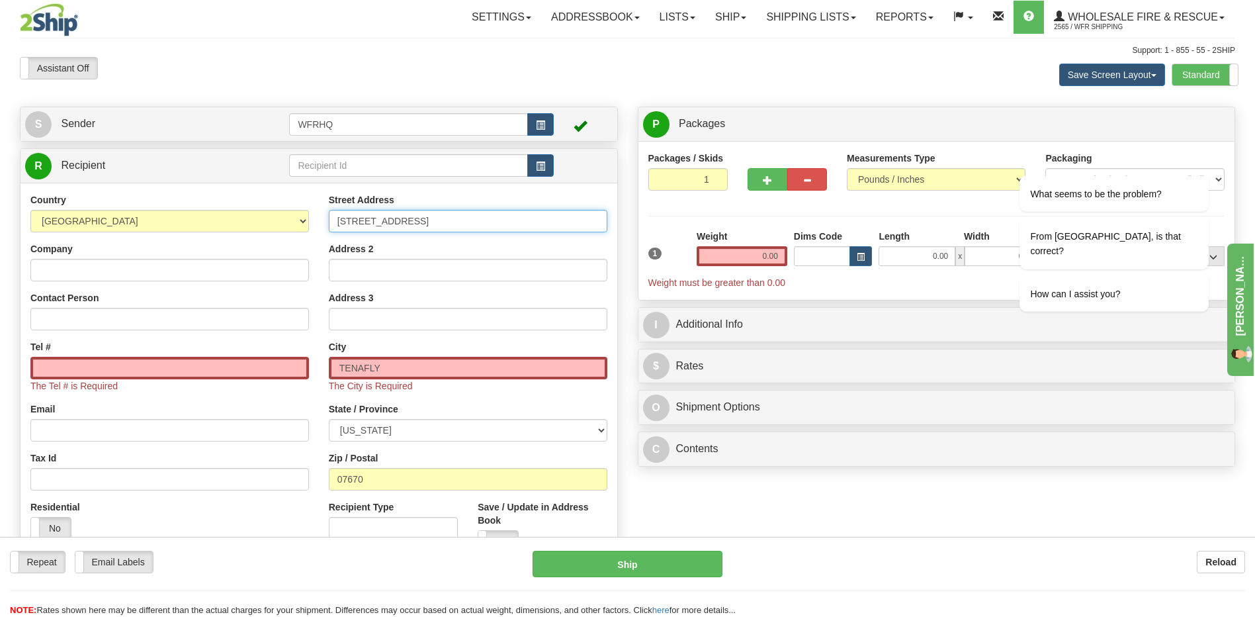
type input "255 County Road"
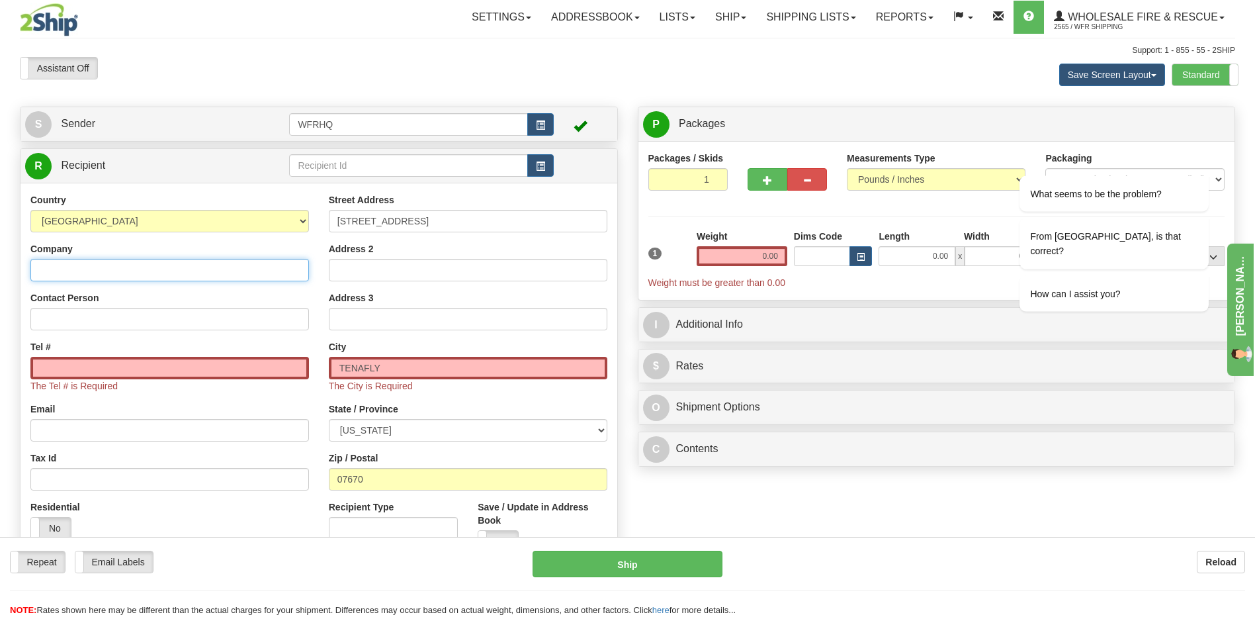
click at [58, 277] on input "Company" at bounding box center [169, 270] width 279 height 22
type input "Parts4laser"
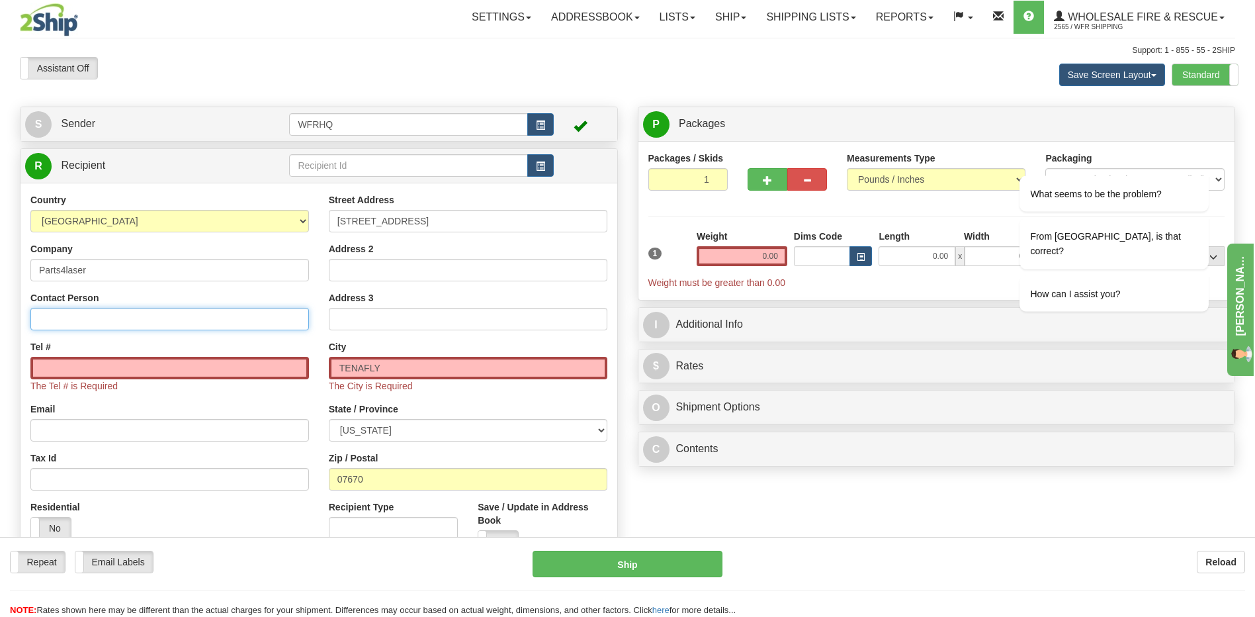
click at [81, 320] on input "Contact Person" at bounding box center [169, 319] width 279 height 22
type input "[PERSON_NAME]"
click at [93, 367] on input "Tel #" at bounding box center [169, 368] width 279 height 22
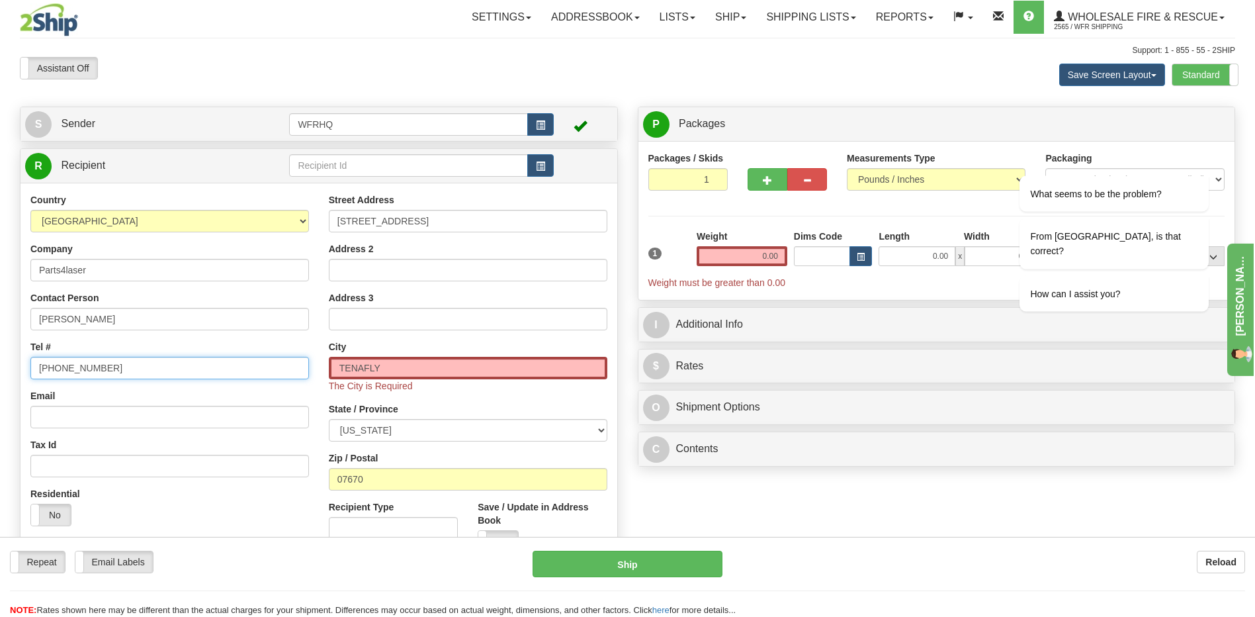
type input "201-588-9858"
click at [45, 414] on input "Email" at bounding box center [169, 417] width 279 height 22
type input "[PERSON_NAME][EMAIL_ADDRESS][DOMAIN_NAME]"
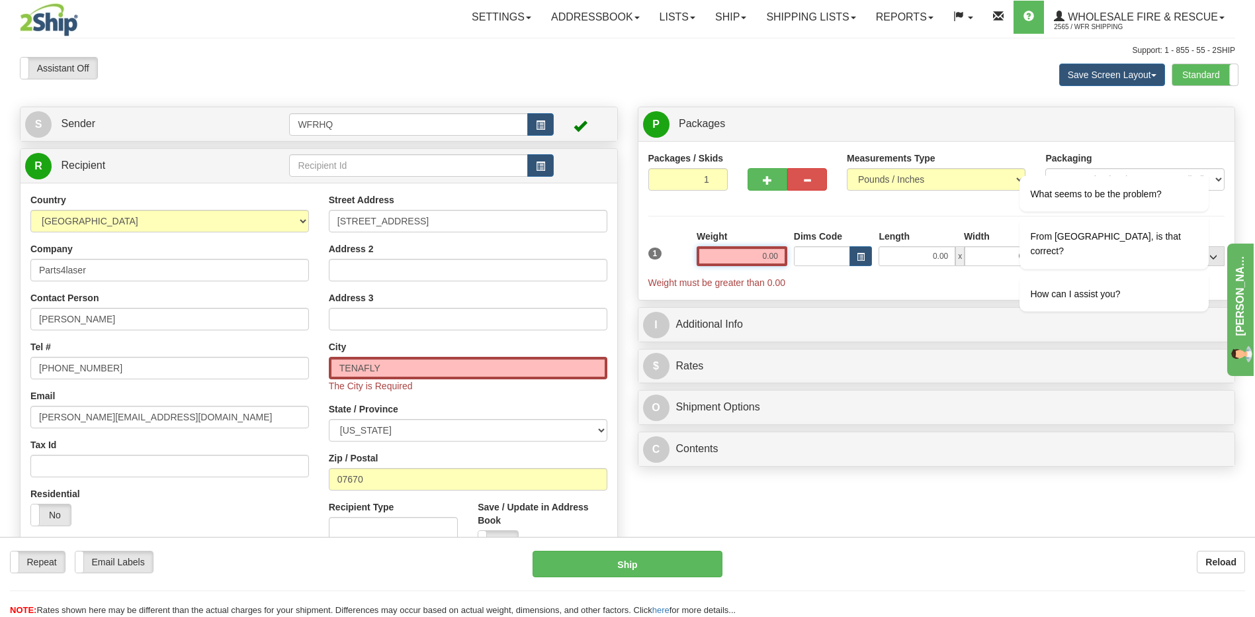
click at [756, 256] on input "0.00" at bounding box center [742, 256] width 91 height 20
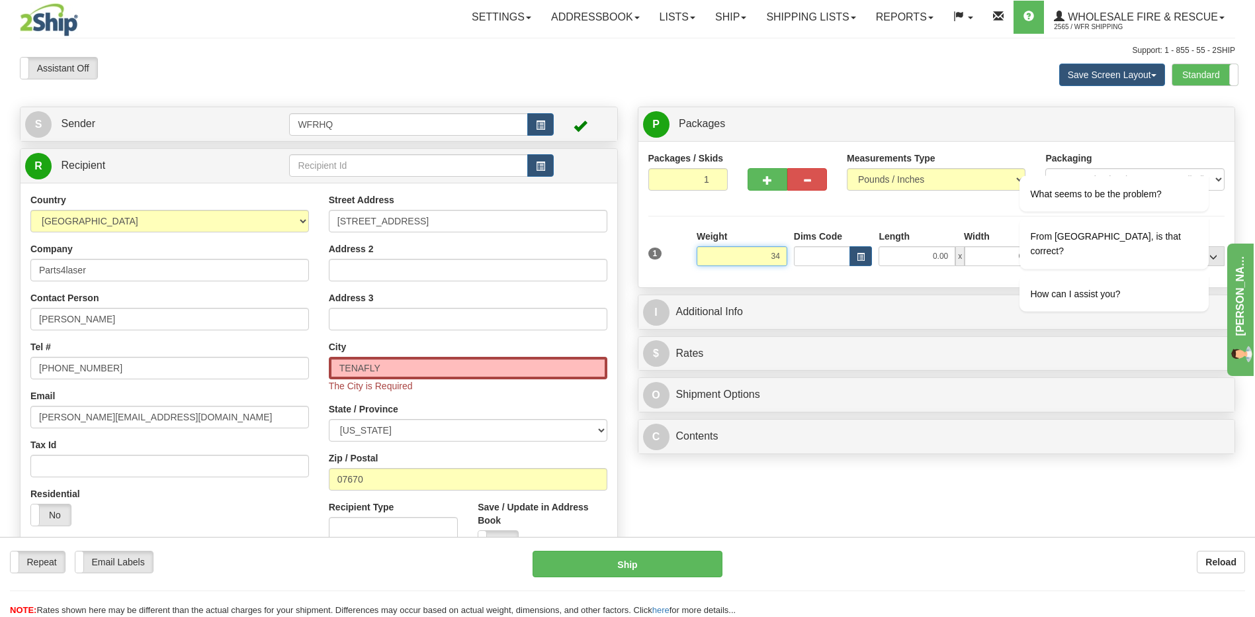
type input "34.00"
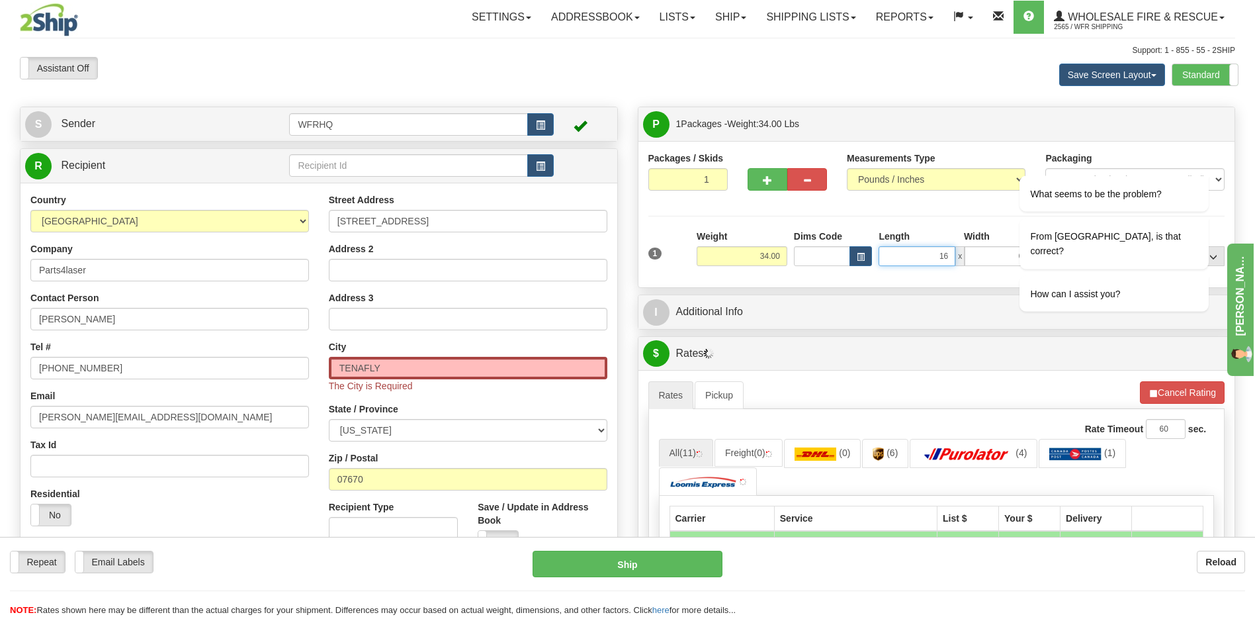
type input "16.00"
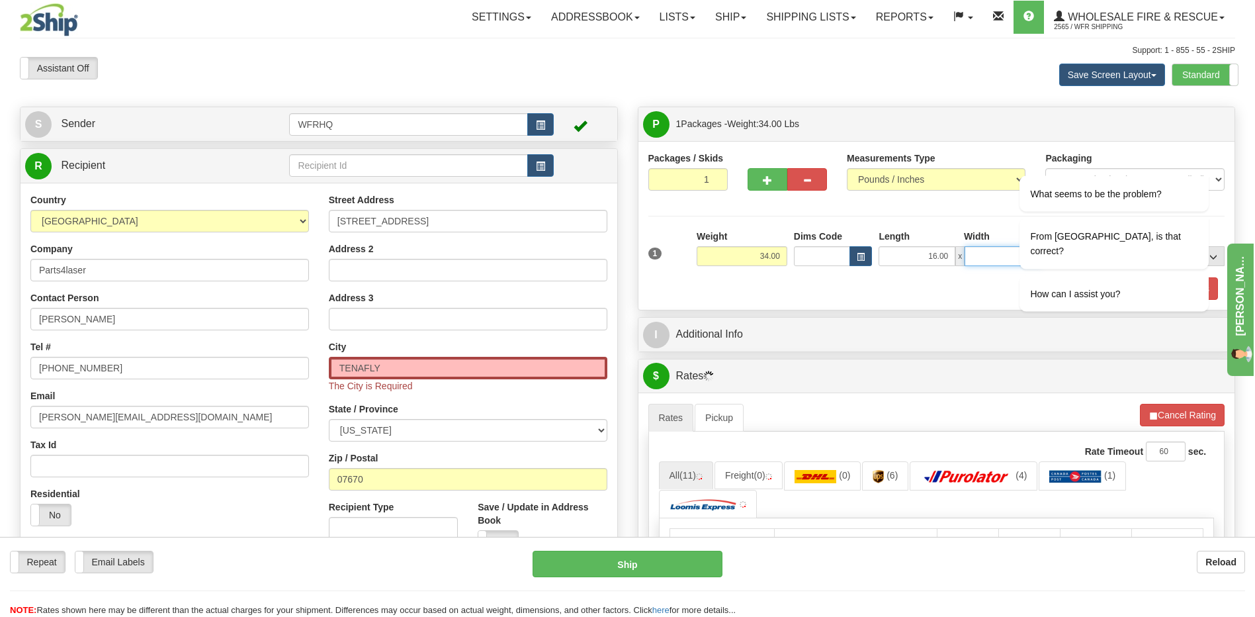
type input "21.00"
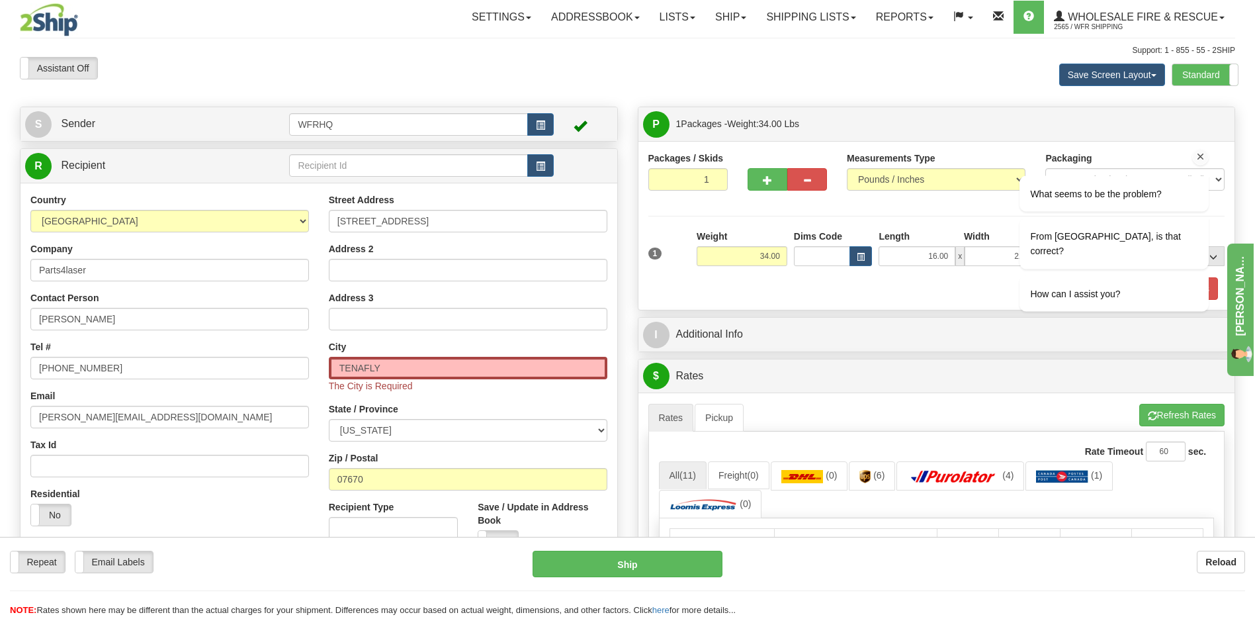
type input "23.00"
click at [1012, 252] on div "From Canada, is that correct?" at bounding box center [1097, 243] width 224 height 51
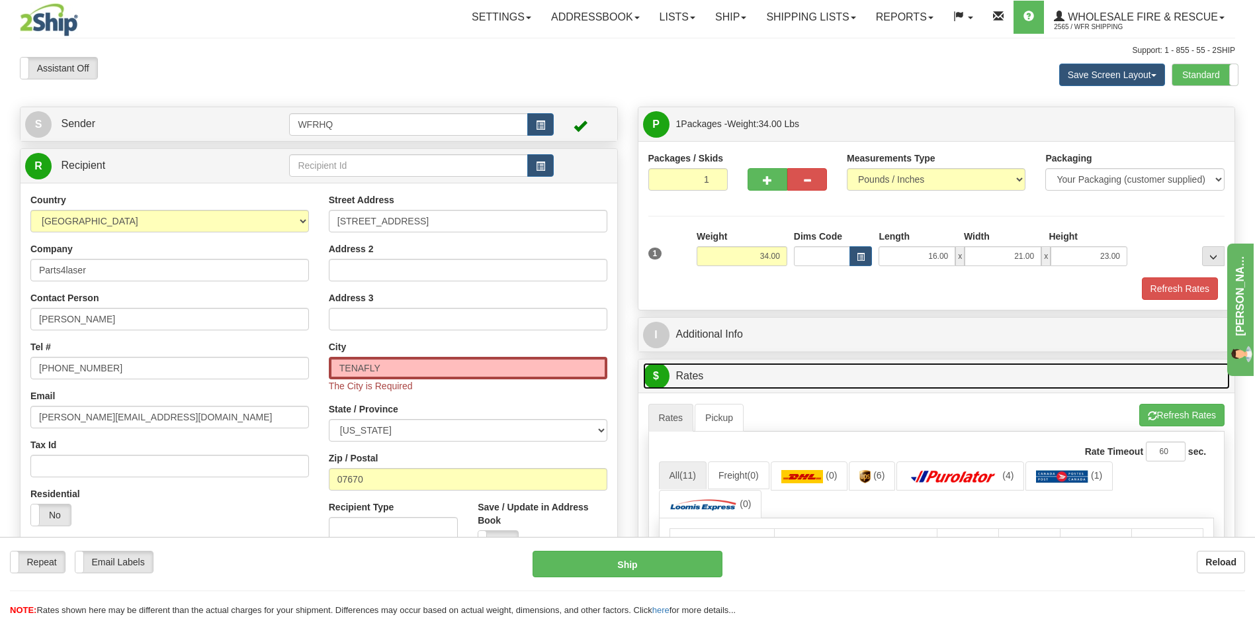
click at [1052, 387] on link "$ Rates" at bounding box center [937, 376] width 588 height 27
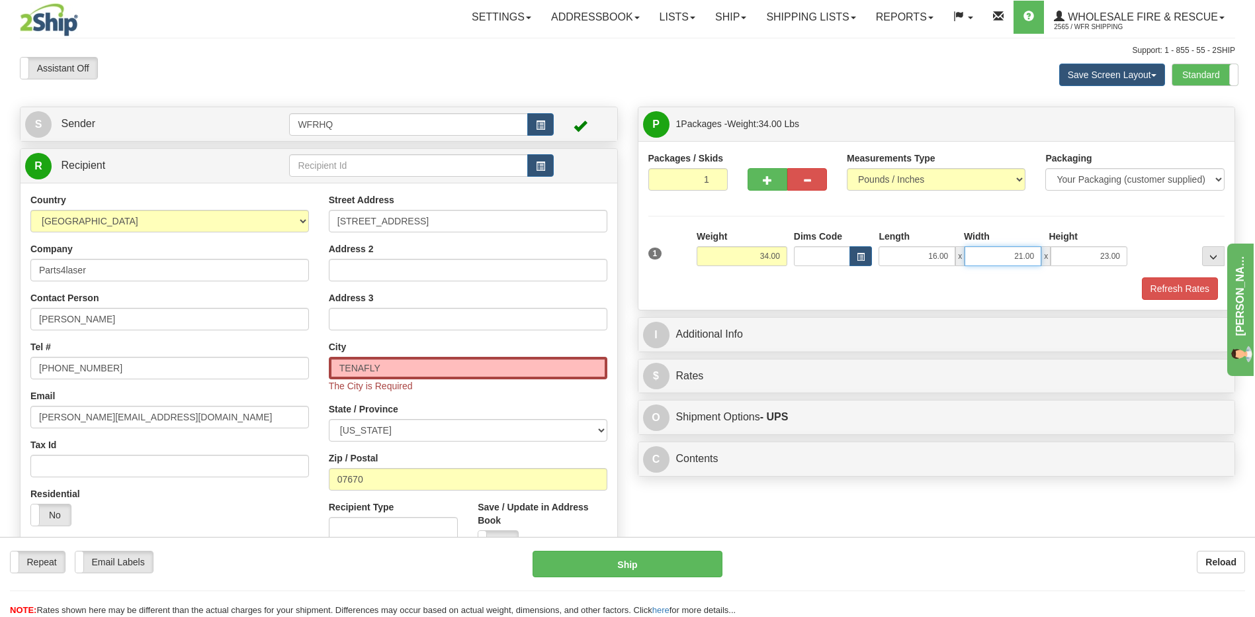
drag, startPoint x: 1015, startPoint y: 257, endPoint x: 1037, endPoint y: 253, distance: 22.2
click at [1037, 253] on input "21.00" at bounding box center [1003, 256] width 77 height 20
type input "20.00"
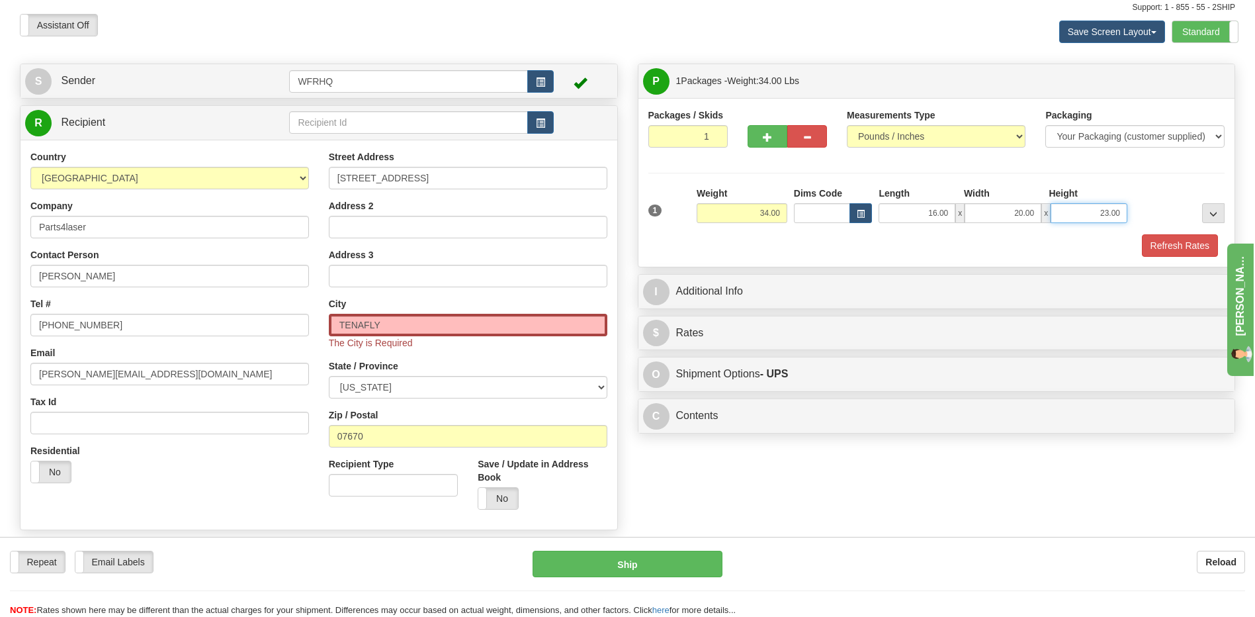
scroll to position [66, 0]
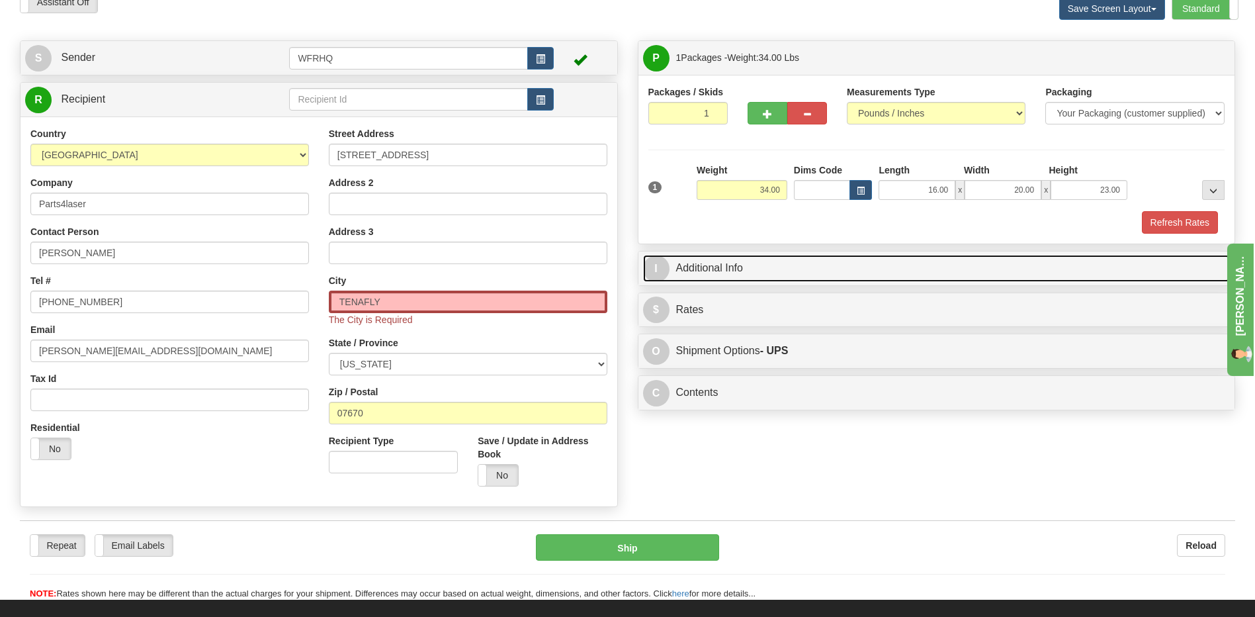
click at [713, 268] on link "I Additional Info" at bounding box center [937, 268] width 588 height 27
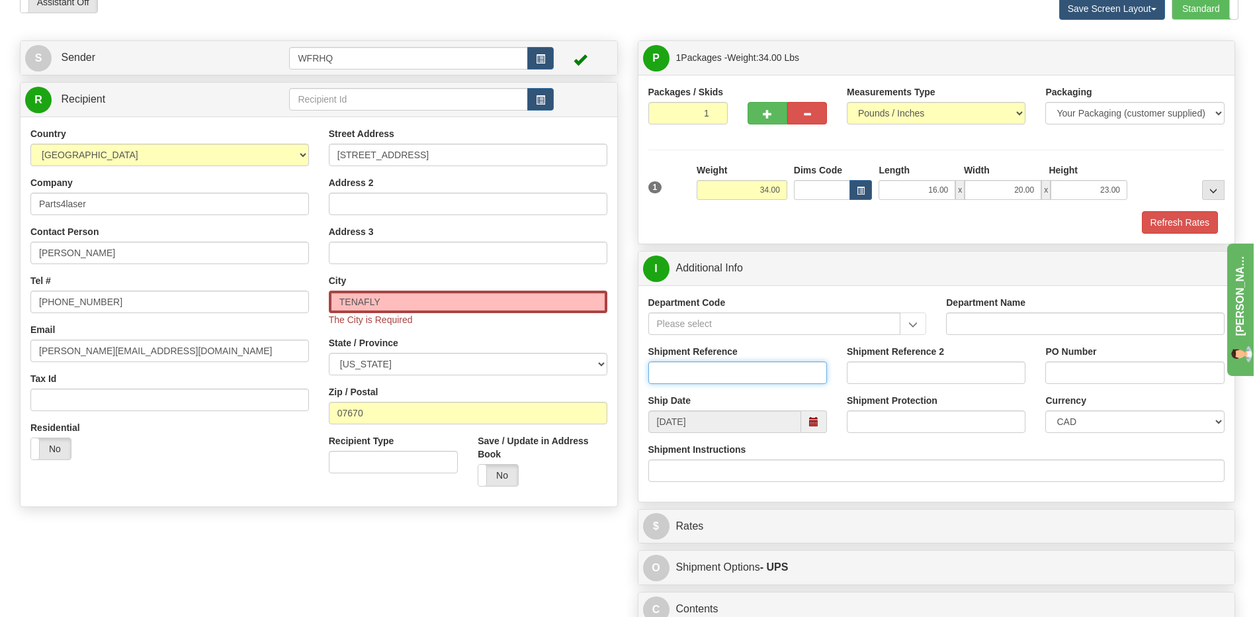
click at [678, 370] on input "Shipment Reference" at bounding box center [737, 372] width 179 height 22
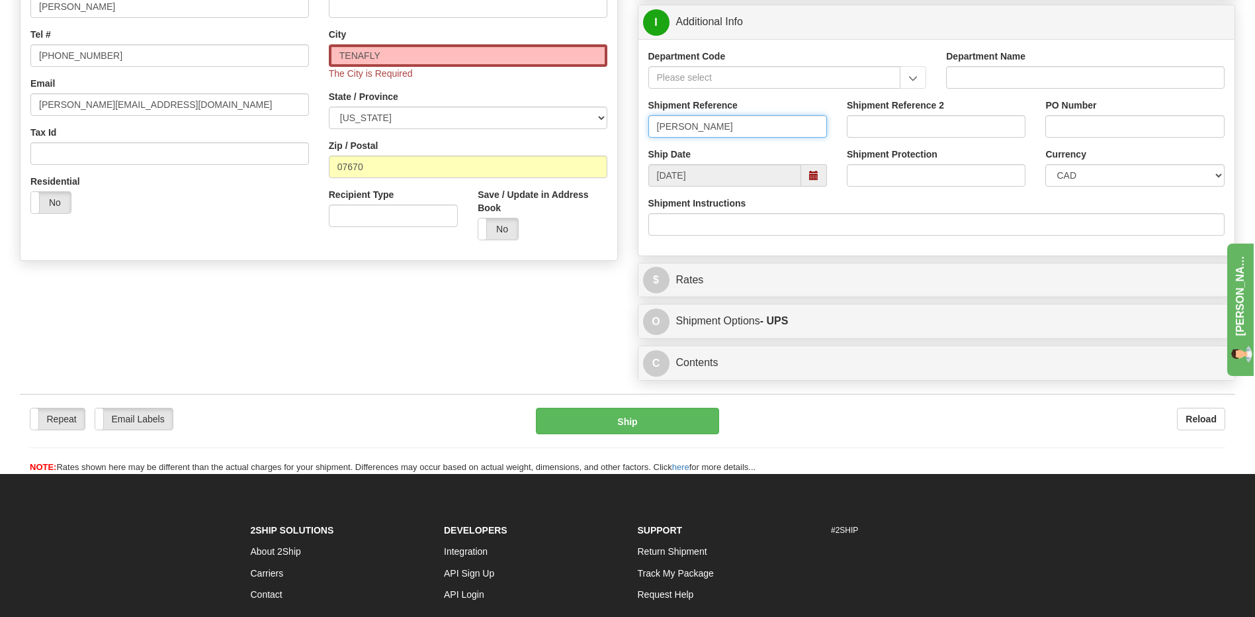
scroll to position [331, 0]
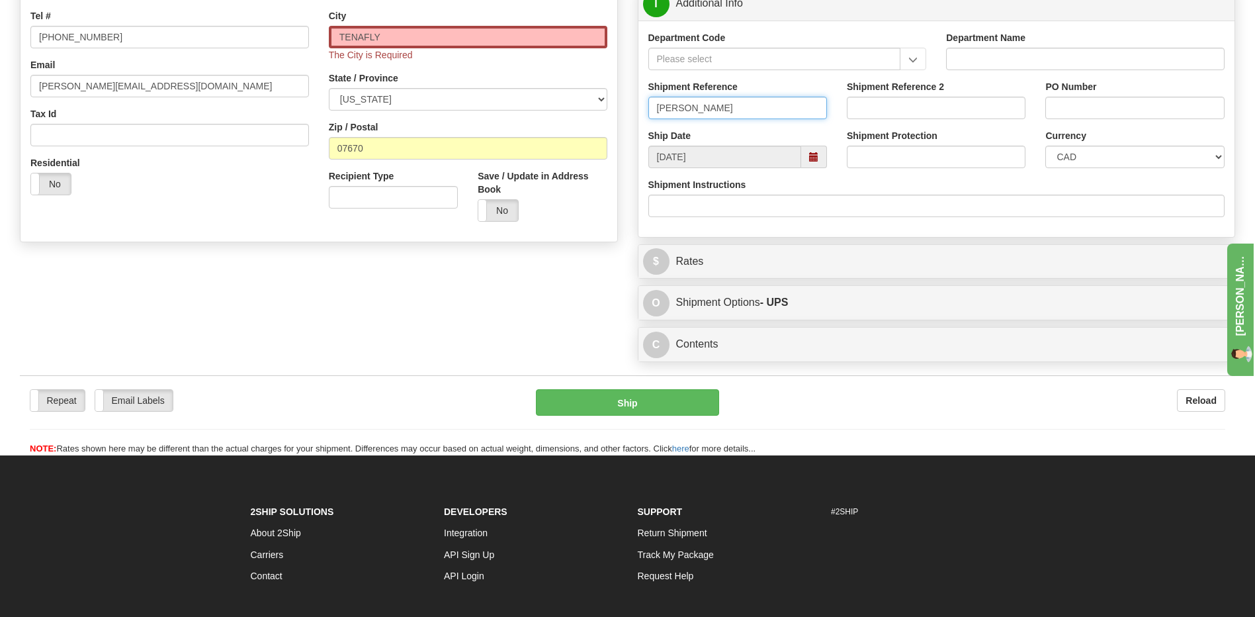
type input "Dave Allen"
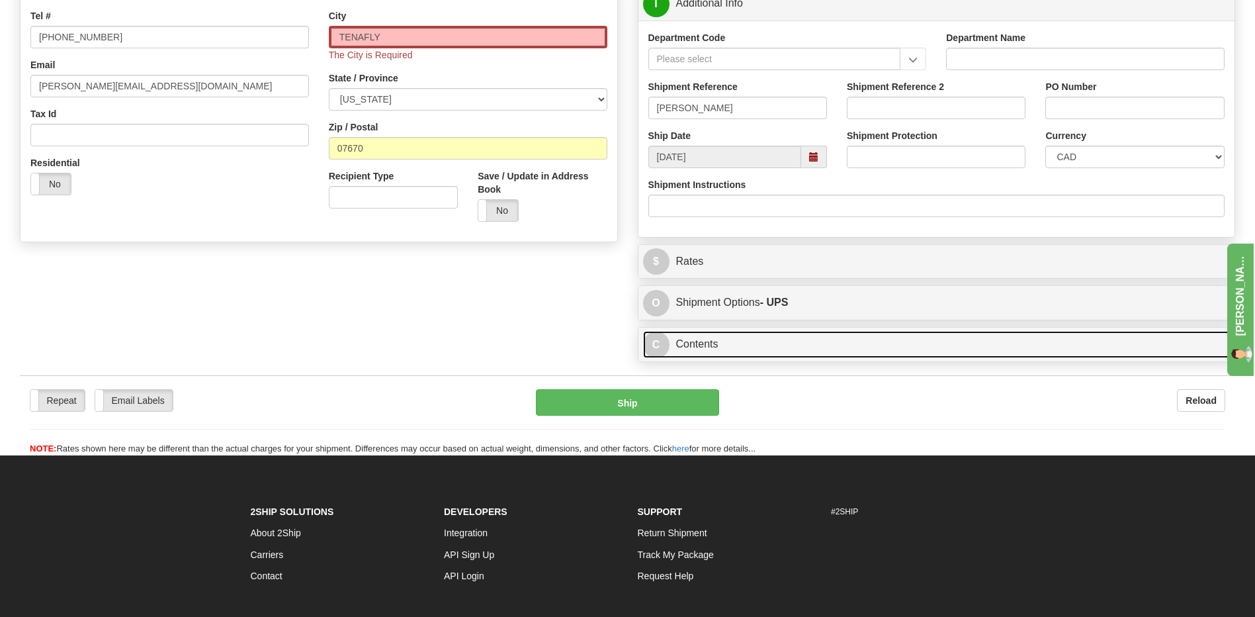
click at [700, 344] on link "C Contents" at bounding box center [937, 344] width 588 height 27
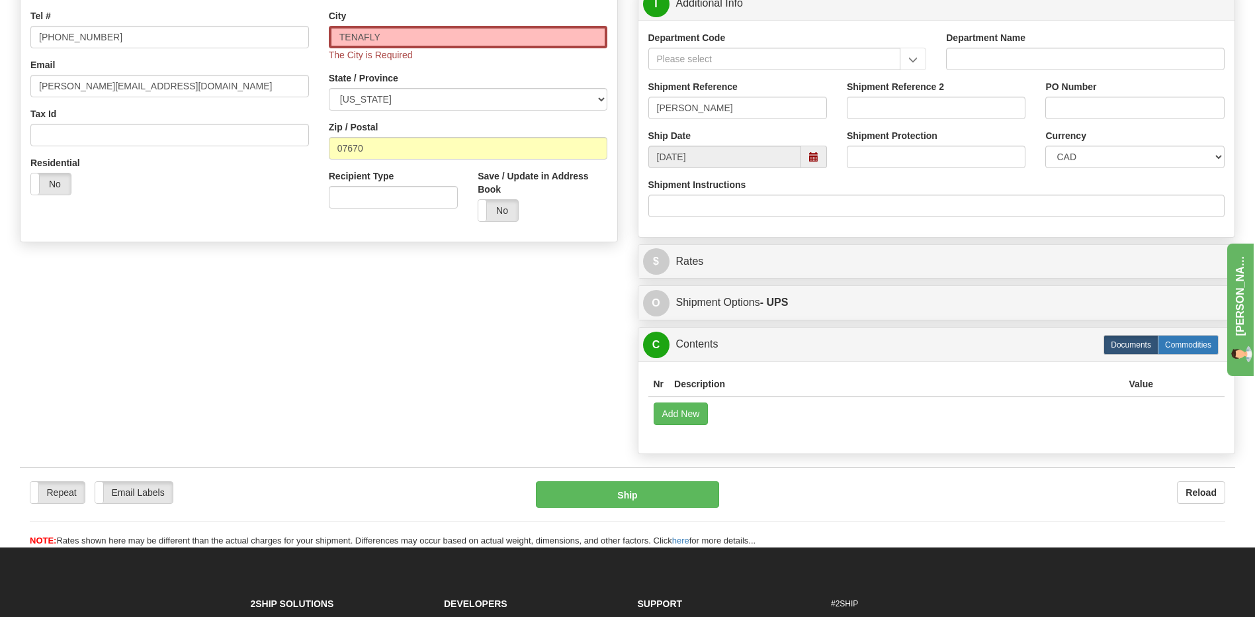
click at [1198, 343] on label "Commodities" at bounding box center [1188, 345] width 61 height 20
radio input "true"
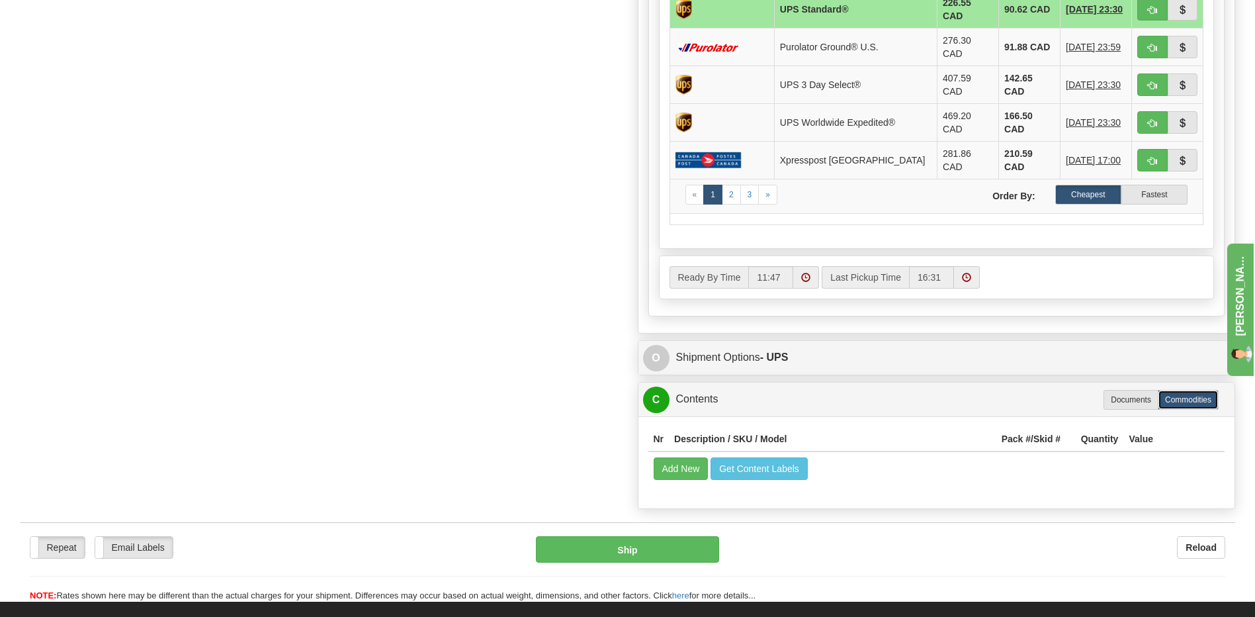
scroll to position [758, 0]
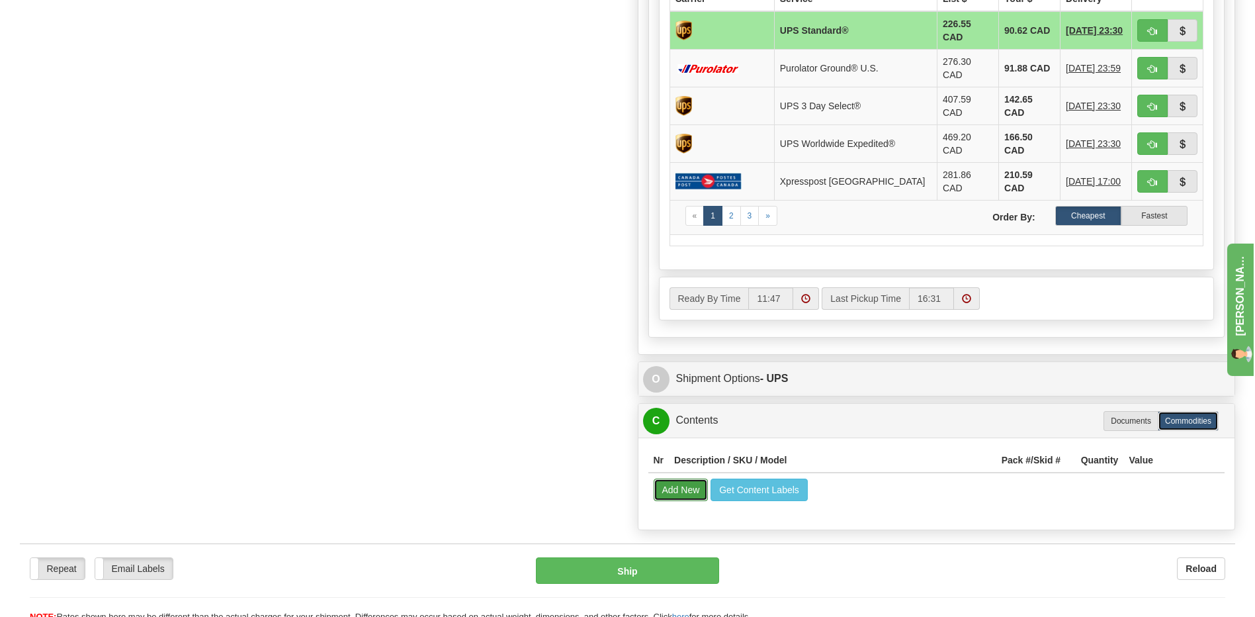
click at [684, 478] on button "Add New" at bounding box center [681, 489] width 55 height 22
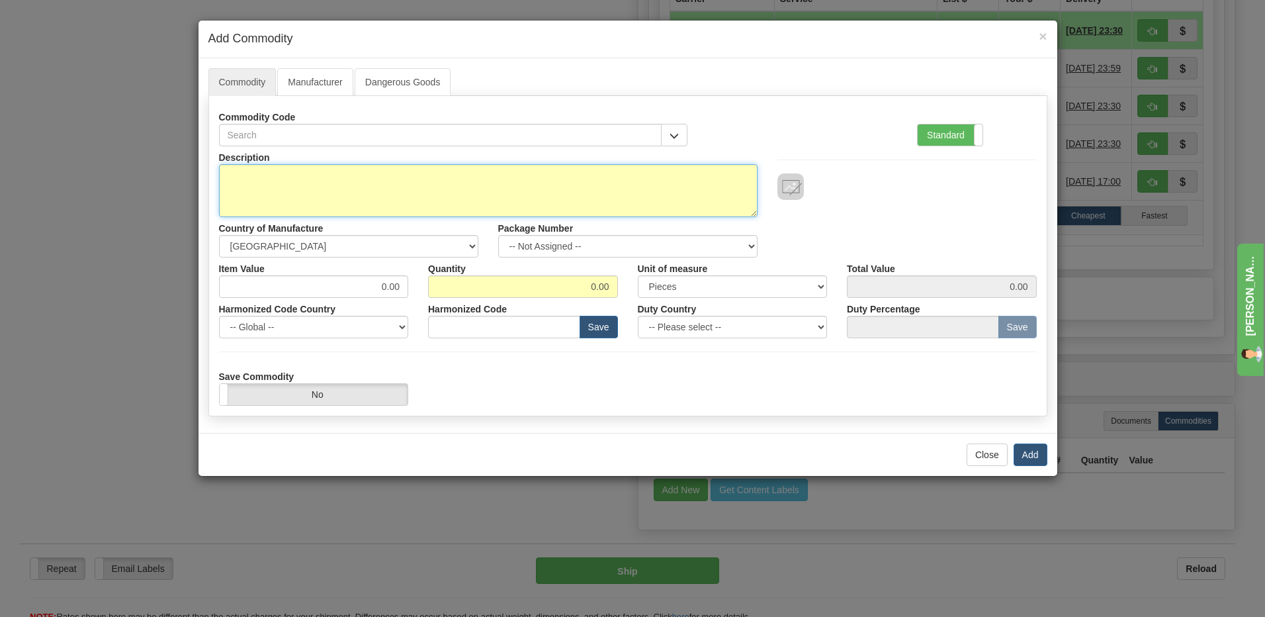
click at [288, 191] on textarea "Description" at bounding box center [488, 190] width 539 height 53
type textarea "cooling unit"
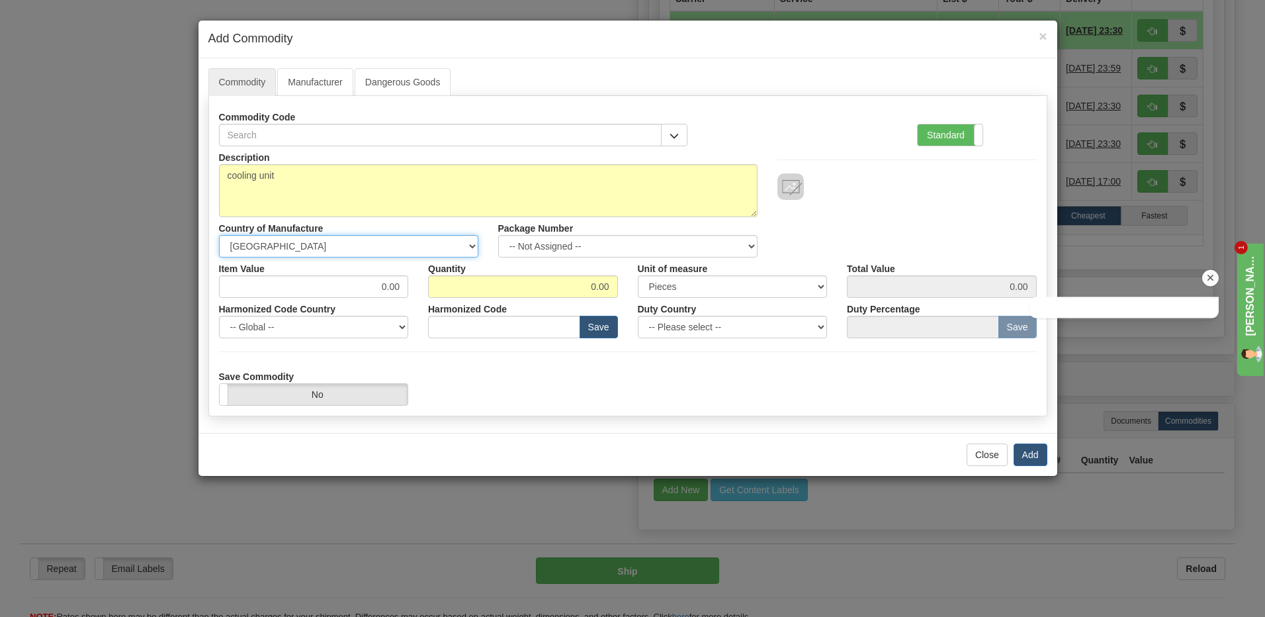
click at [291, 249] on select "-- Unknown -- AFGHANISTAN ALAND ISLANDS ALBANIA ALGERIA AMERICAN SAMOA ANDORRA …" at bounding box center [348, 246] width 259 height 22
select select "US"
click at [219, 235] on select "-- Unknown -- AFGHANISTAN ALAND ISLANDS ALBANIA ALGERIA AMERICAN SAMOA ANDORRA …" at bounding box center [348, 246] width 259 height 22
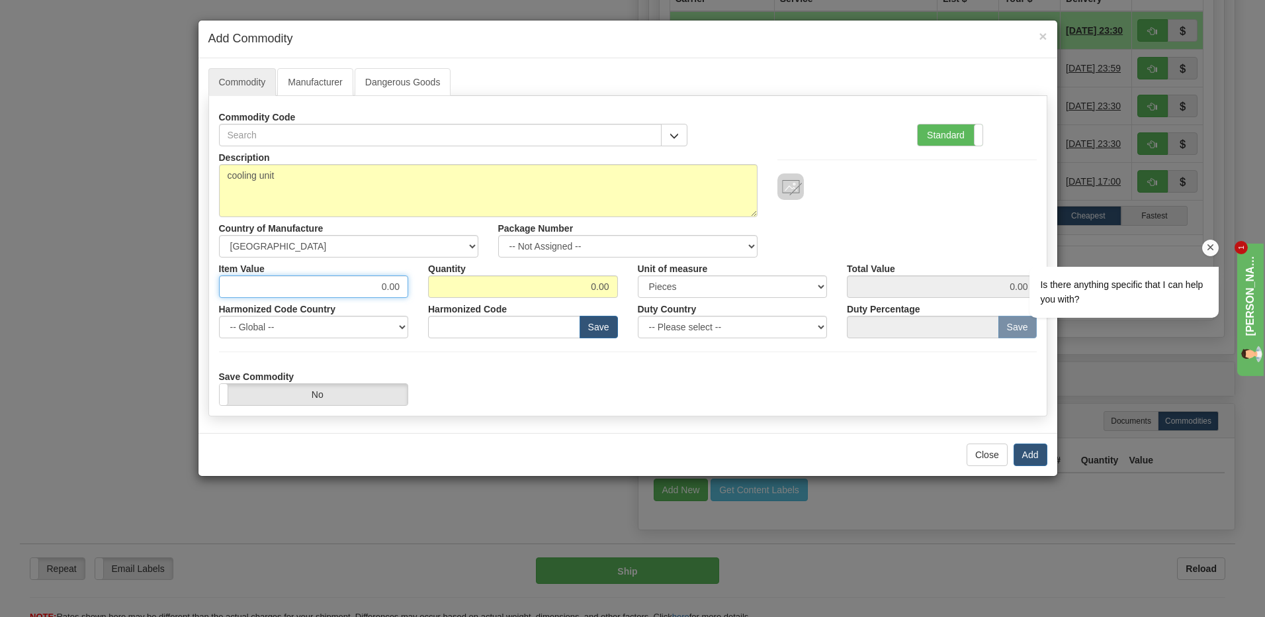
click at [378, 290] on input "0.00" at bounding box center [314, 286] width 190 height 22
drag, startPoint x: 378, startPoint y: 285, endPoint x: 419, endPoint y: 279, distance: 40.7
click at [419, 279] on div "Item Value 0.00 Quantity 0.00 Unit of measure 3 Thousand Square Inches Adjustme…" at bounding box center [628, 277] width 838 height 40
type input "500"
click at [275, 465] on div "Close Add" at bounding box center [628, 454] width 859 height 43
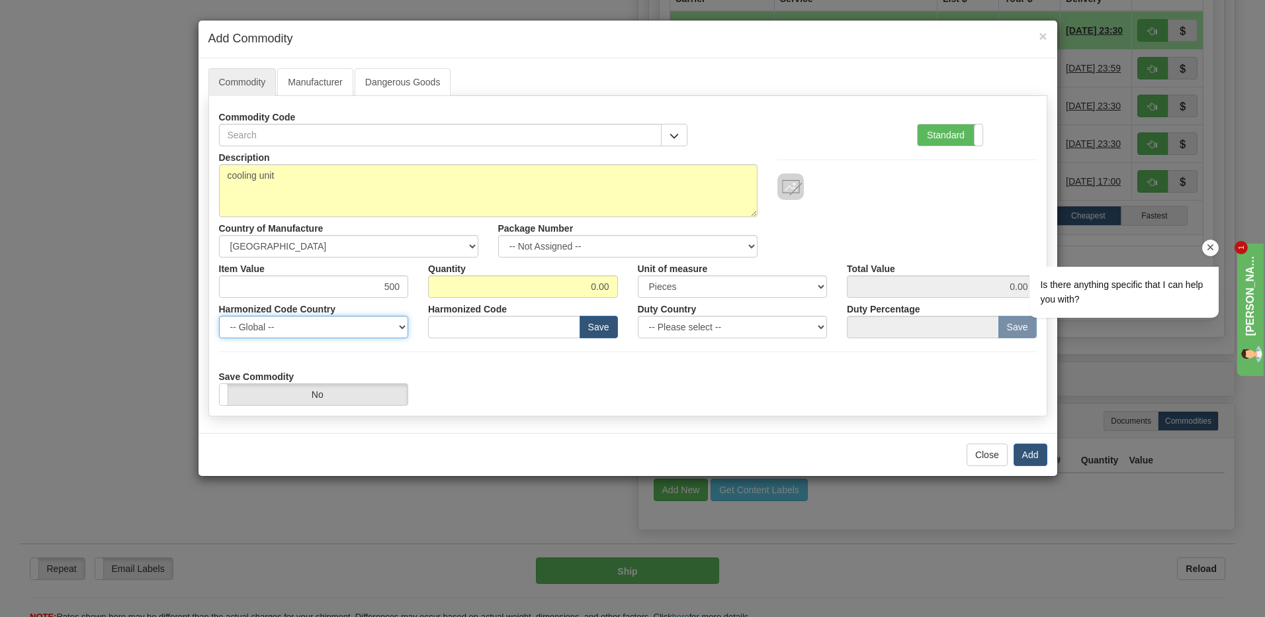
click at [307, 333] on select "-- Global -- AFGHANISTAN ALAND ISLANDS ALBANIA ALGERIA AMERICAN SAMOA ANDORRA A…" at bounding box center [314, 327] width 190 height 22
click at [312, 333] on select "-- Global -- AFGHANISTAN ALAND ISLANDS ALBANIA ALGERIA AMERICAN SAMOA ANDORRA A…" at bounding box center [314, 327] width 190 height 22
click at [396, 328] on select "-- Global -- AFGHANISTAN ALAND ISLANDS ALBANIA ALGERIA AMERICAN SAMOA ANDORRA A…" at bounding box center [314, 327] width 190 height 22
select select "US"
click at [315, 324] on select "-- Global -- AFGHANISTAN ALAND ISLANDS ALBANIA ALGERIA AMERICAN SAMOA ANDORRA A…" at bounding box center [314, 327] width 190 height 22
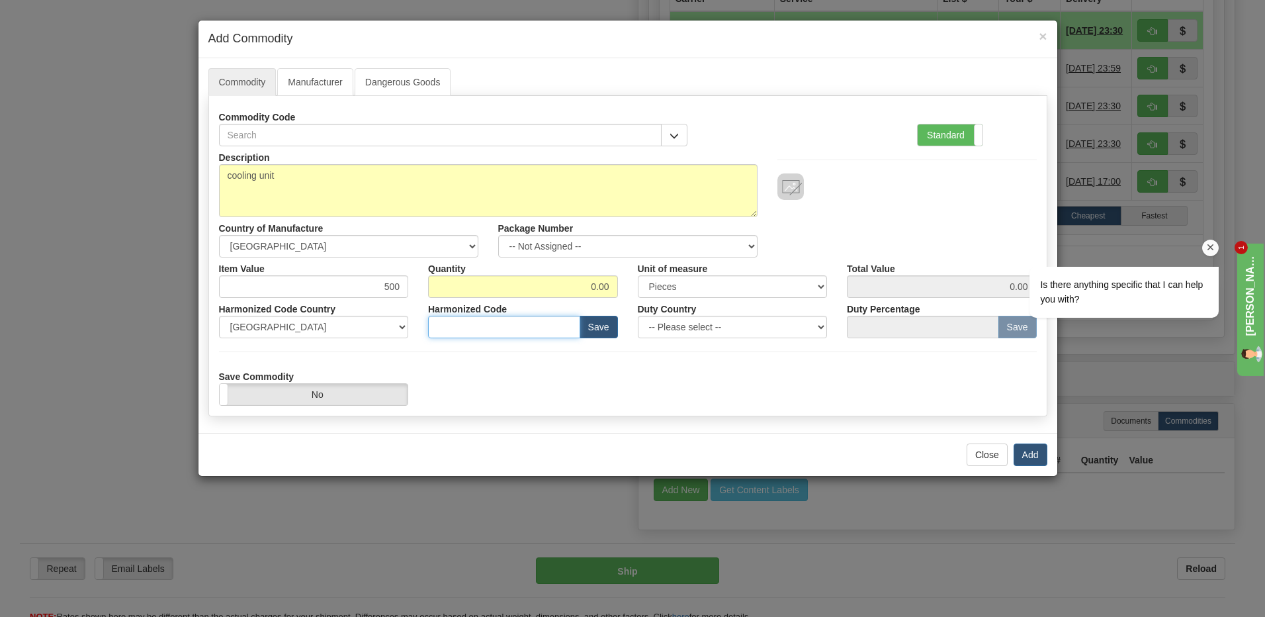
click at [481, 321] on input "text" at bounding box center [504, 327] width 152 height 22
type input "84158200"
drag, startPoint x: 591, startPoint y: 285, endPoint x: 611, endPoint y: 284, distance: 20.6
click at [611, 284] on input "0.00" at bounding box center [523, 286] width 190 height 22
type input "1"
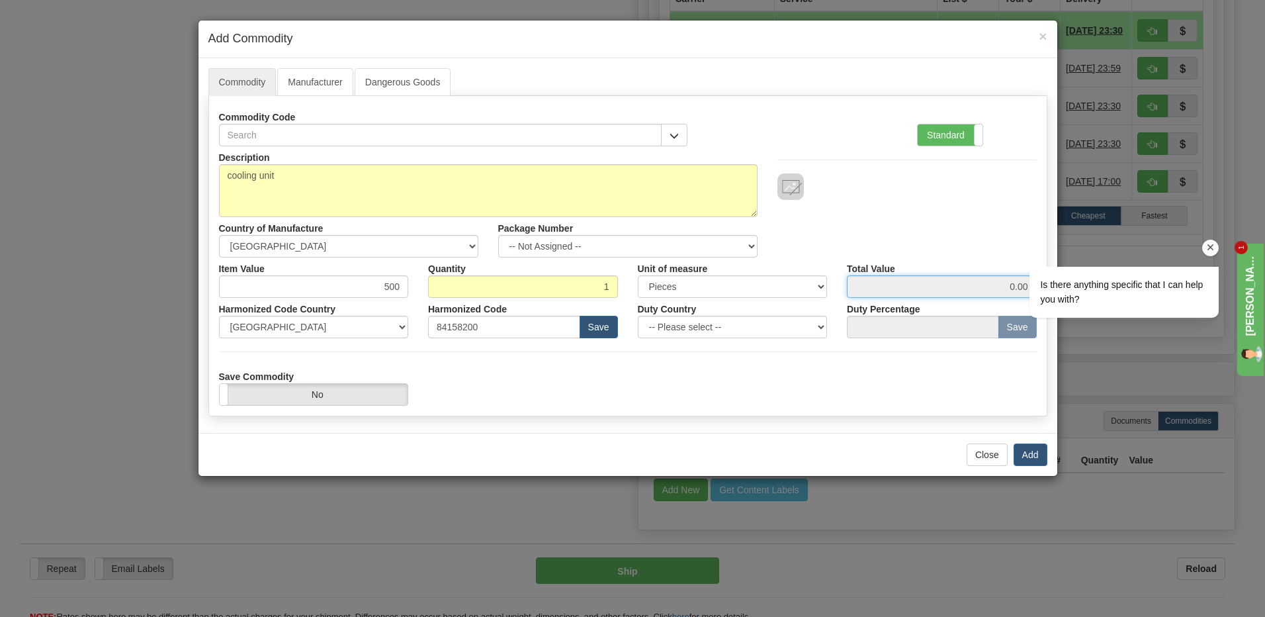
type input "500.00"
click at [979, 289] on input "500.00" at bounding box center [942, 286] width 190 height 22
click at [1028, 449] on button "Add" at bounding box center [1031, 454] width 34 height 22
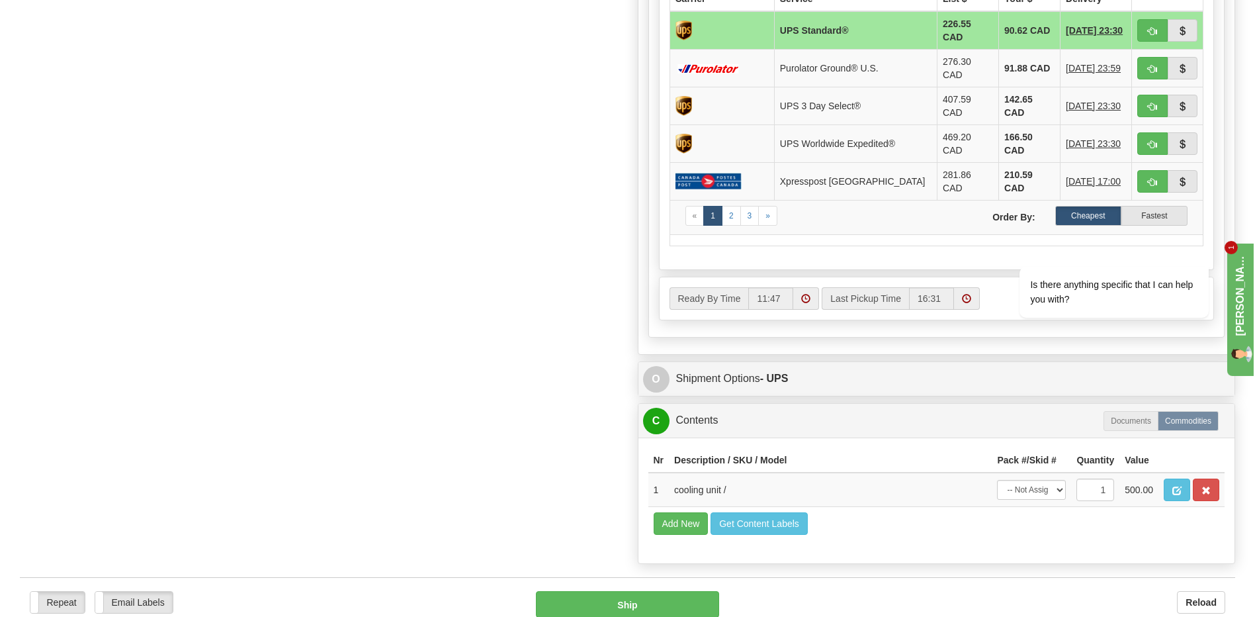
drag, startPoint x: 402, startPoint y: 416, endPoint x: 567, endPoint y: 331, distance: 185.3
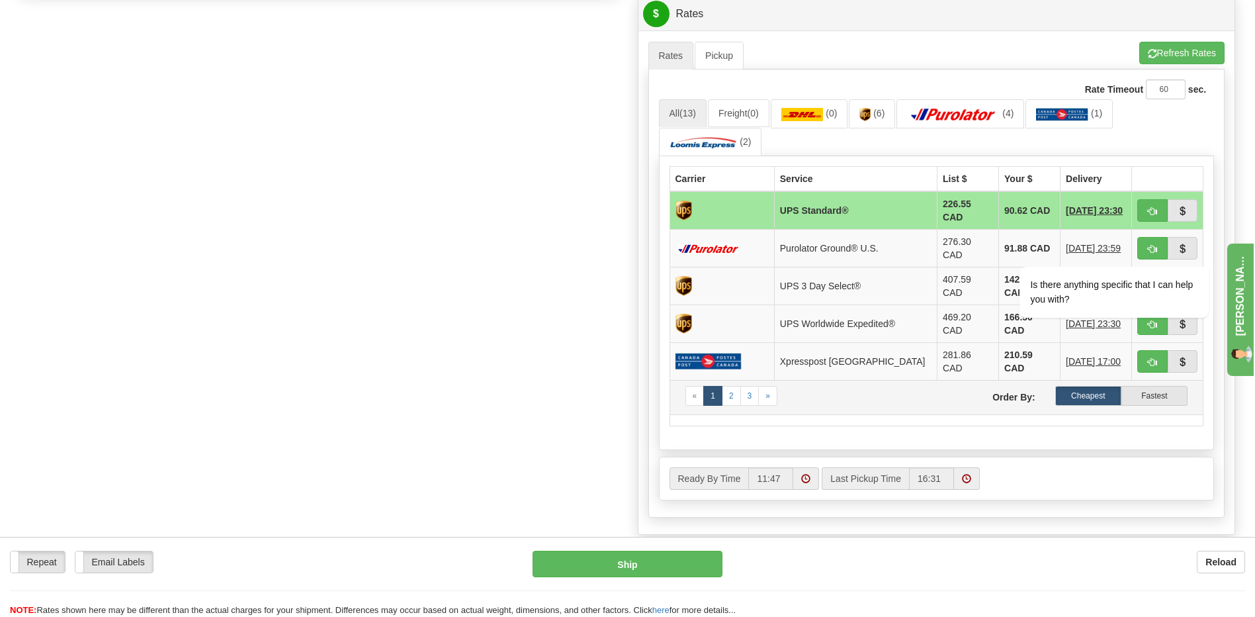
scroll to position [560, 0]
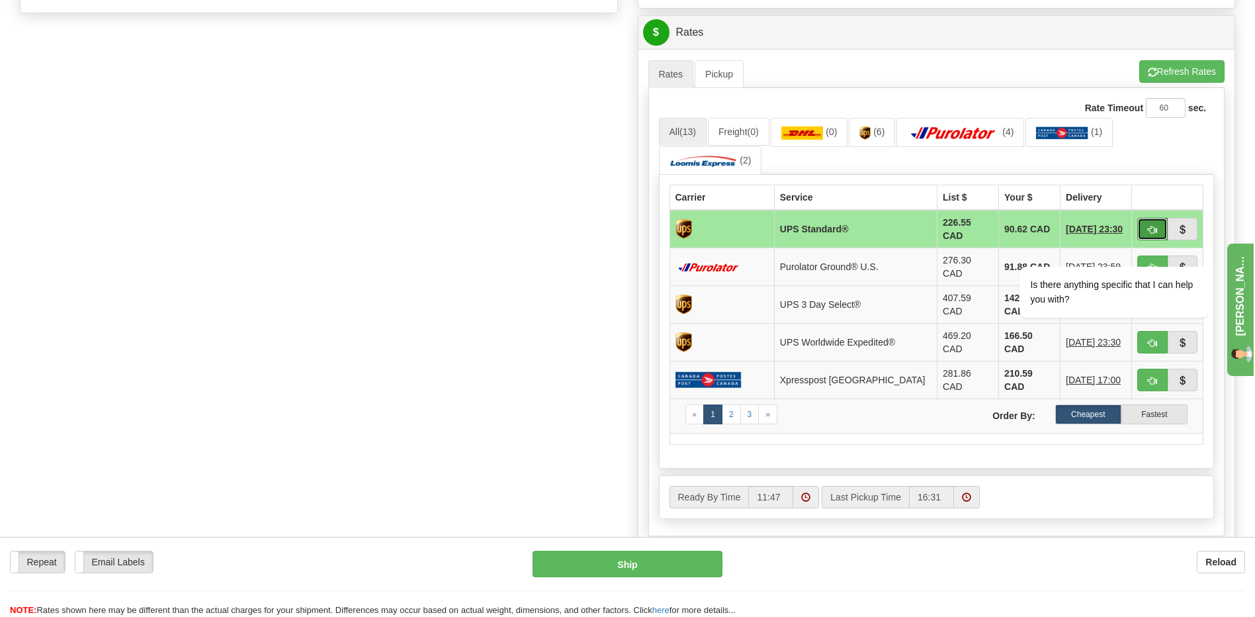
click at [1154, 226] on span "button" at bounding box center [1152, 230] width 9 height 9
type input "11"
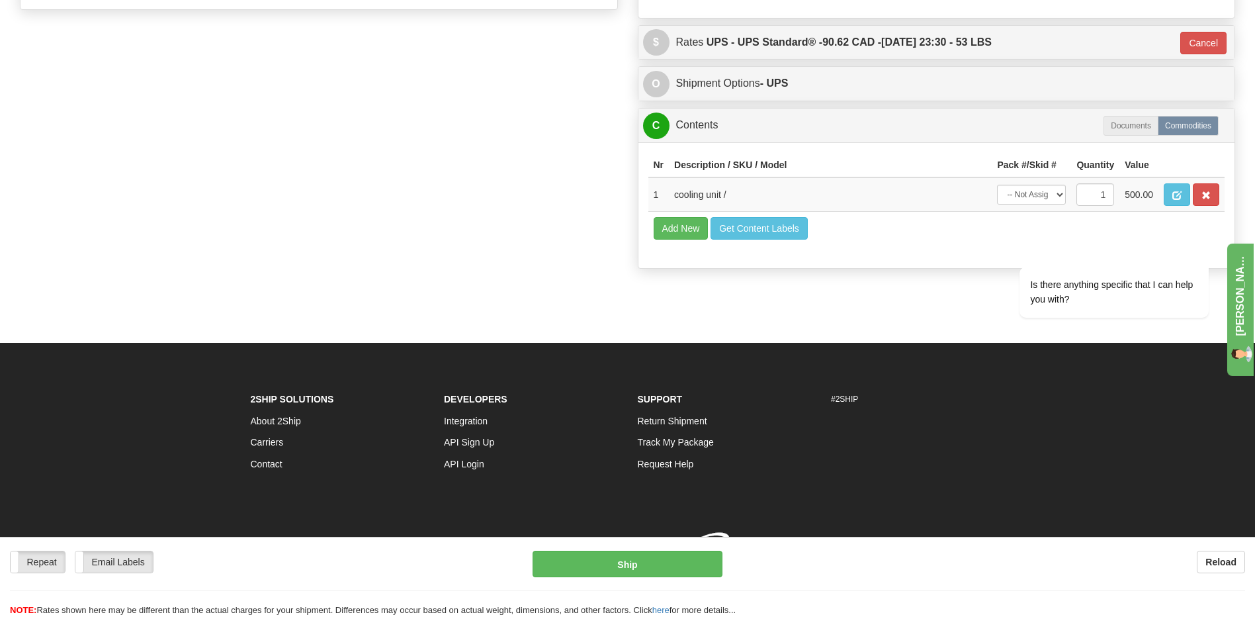
scroll to position [547, 0]
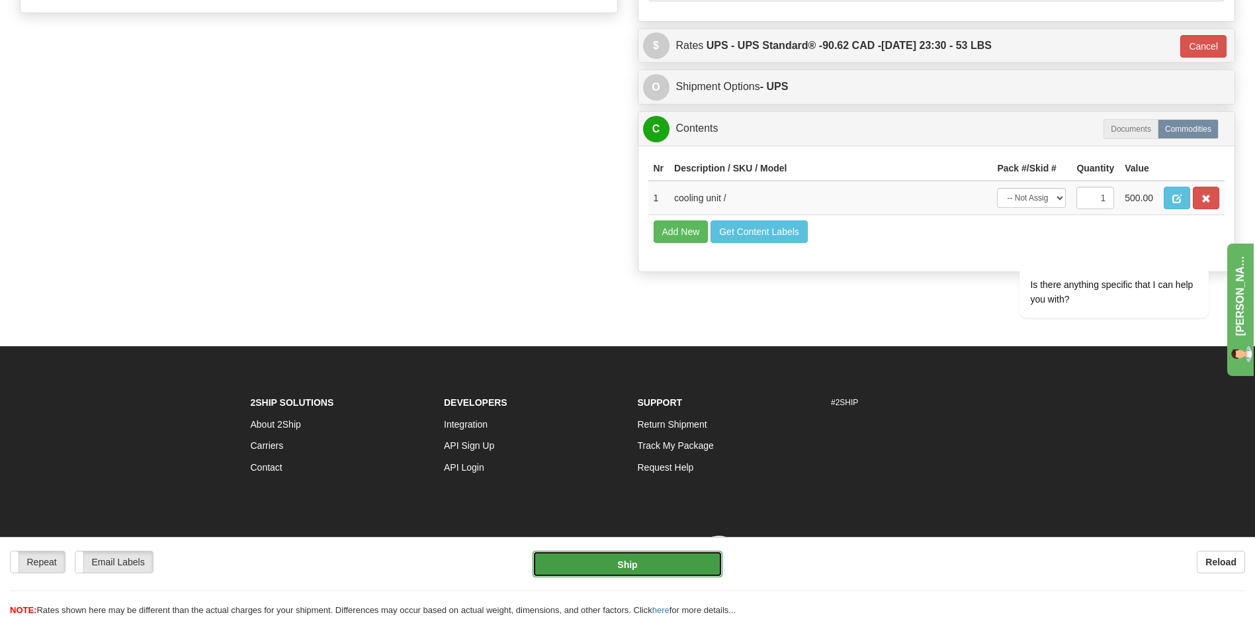
click at [632, 564] on button "Ship" at bounding box center [627, 564] width 189 height 26
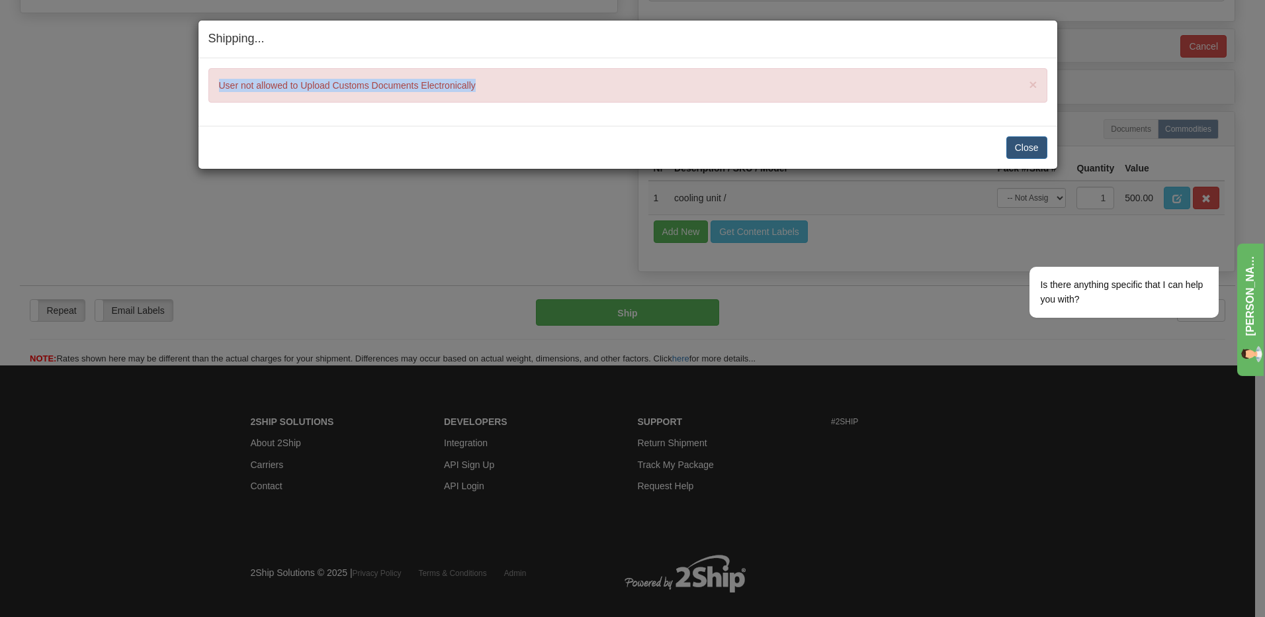
drag, startPoint x: 495, startPoint y: 79, endPoint x: 210, endPoint y: 82, distance: 284.5
click at [210, 82] on div "× User not allowed to Upload Customs Documents Electronically" at bounding box center [627, 85] width 839 height 34
drag, startPoint x: 210, startPoint y: 82, endPoint x: 259, endPoint y: 84, distance: 49.0
copy div "User not allowed to Upload Customs Documents Electronically"
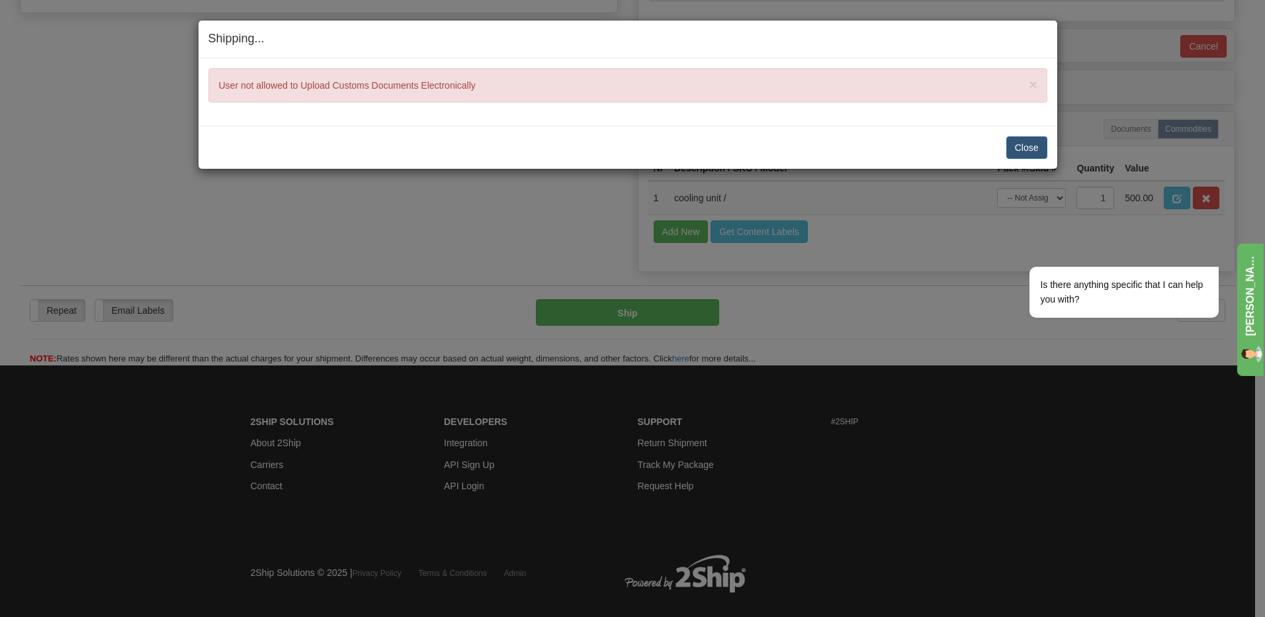
click at [434, 255] on div "Shipping... Your SHIPMENT will EXPIRE in × User not allowed to Upload Customs D…" at bounding box center [632, 308] width 1265 height 617
click at [1033, 144] on button "Close" at bounding box center [1026, 147] width 41 height 22
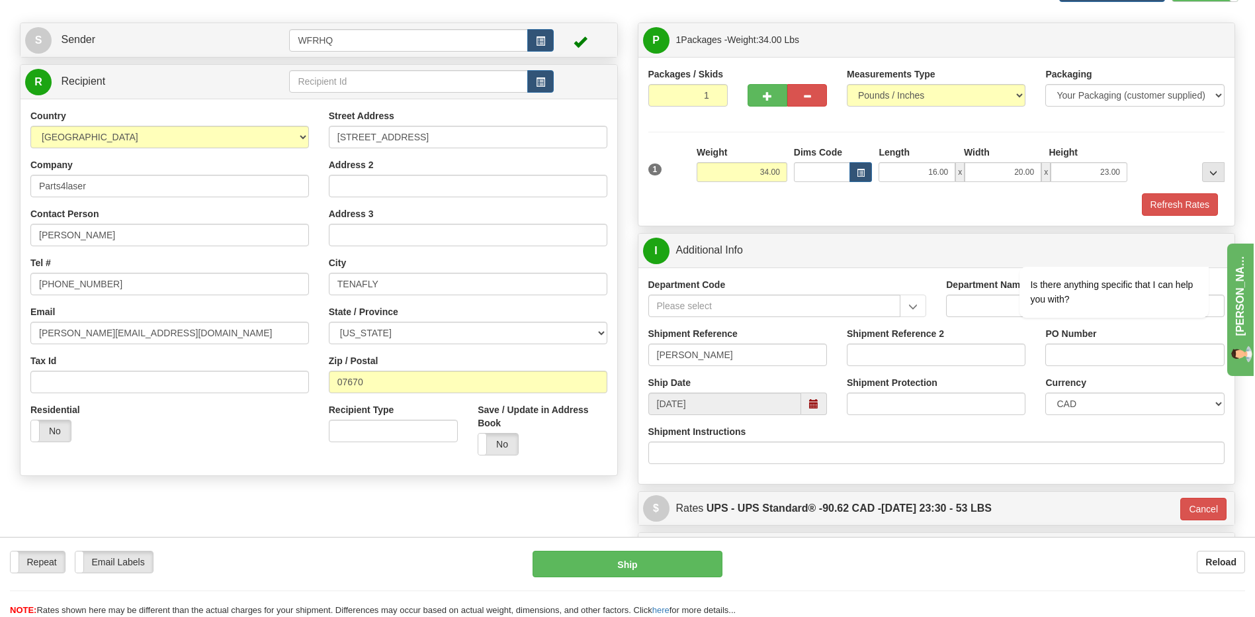
scroll to position [83, 0]
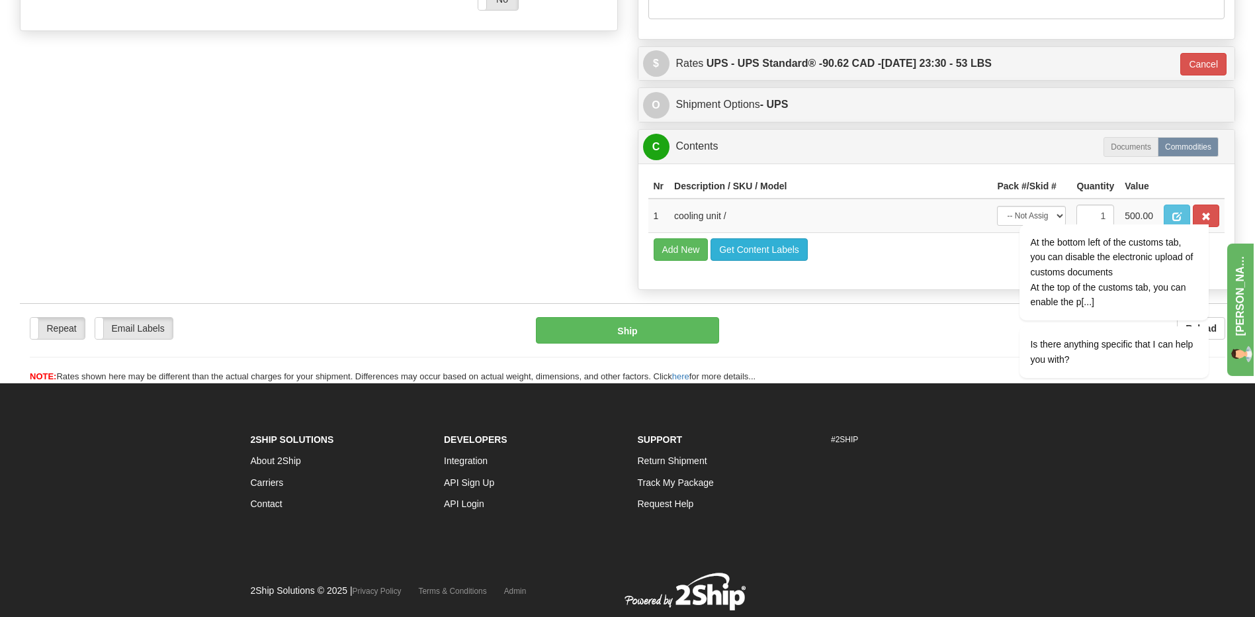
scroll to position [529, 0]
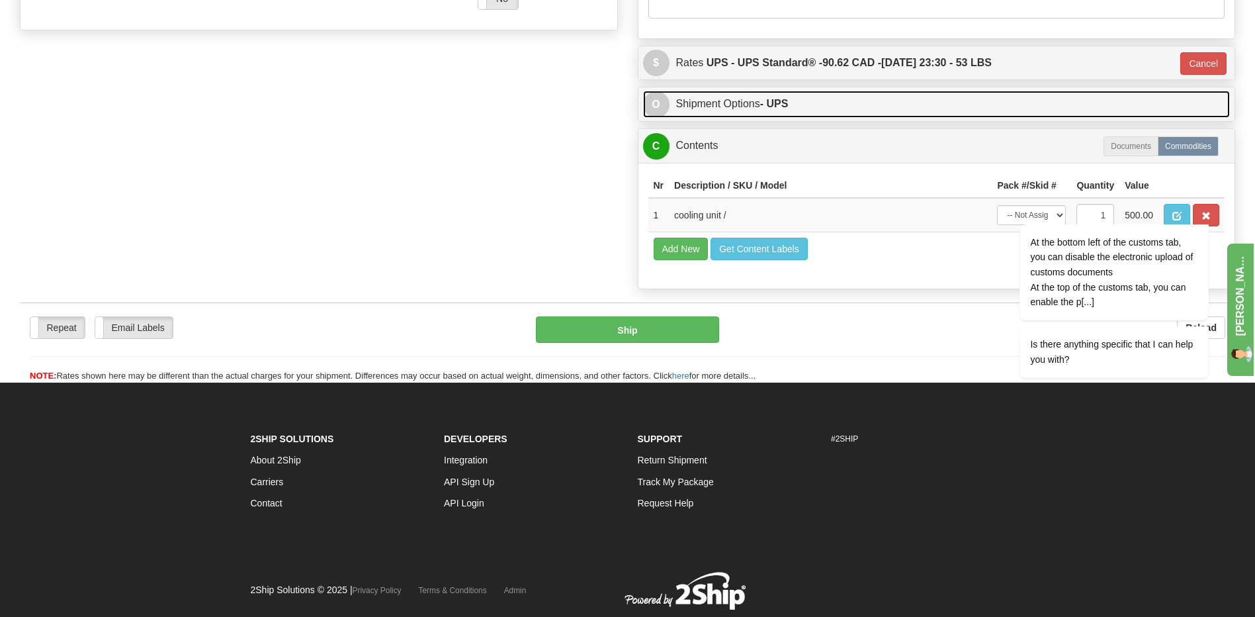
click at [717, 103] on link "O Shipment Options - UPS" at bounding box center [937, 104] width 588 height 27
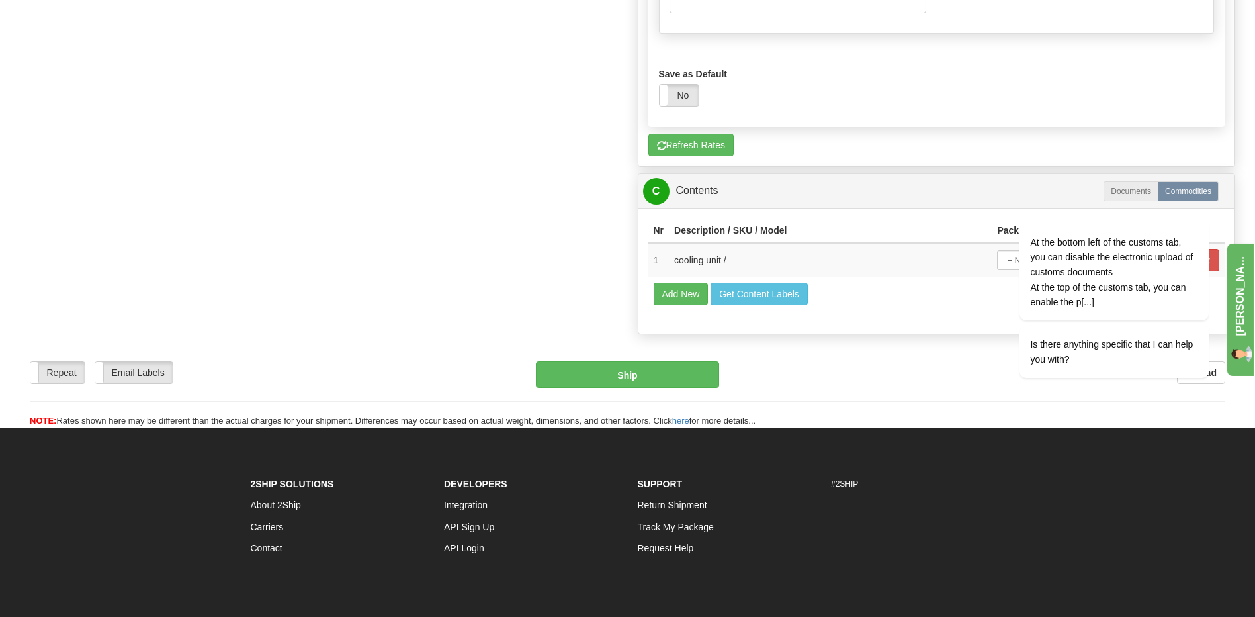
scroll to position [1323, 0]
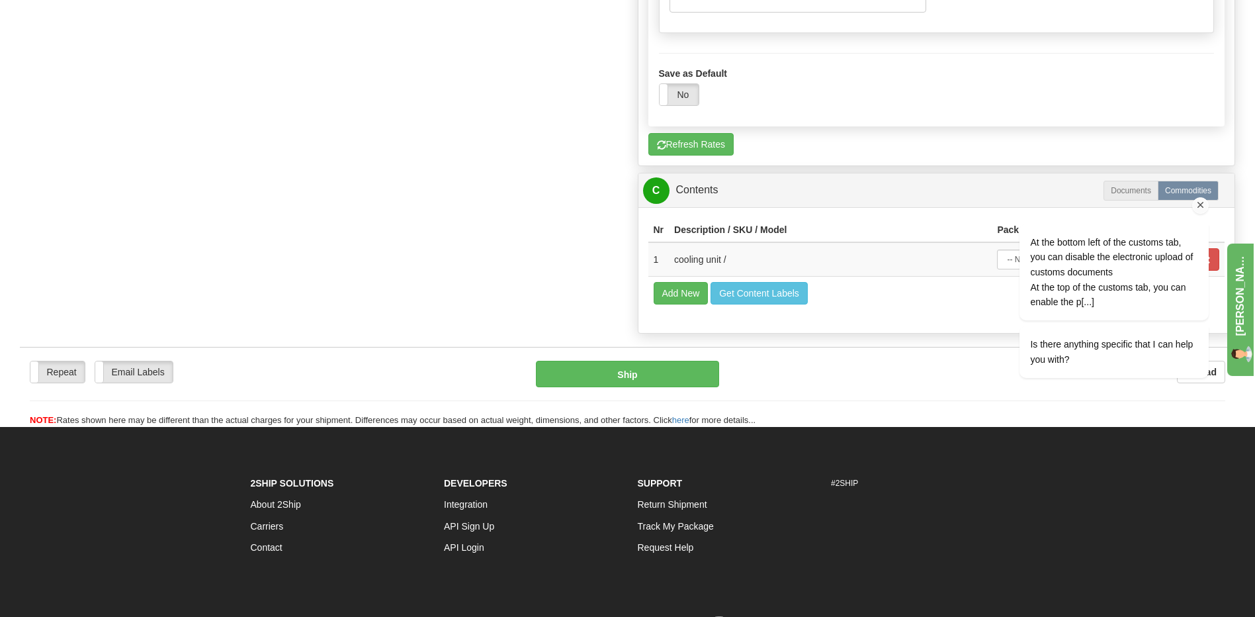
click at [1129, 190] on div "At the bottom left of the customs tab, you can disable the electronic upload of…" at bounding box center [1096, 305] width 238 height 241
click at [1129, 189] on div "At the bottom left of the customs tab, you can disable the electronic upload of…" at bounding box center [1096, 305] width 238 height 241
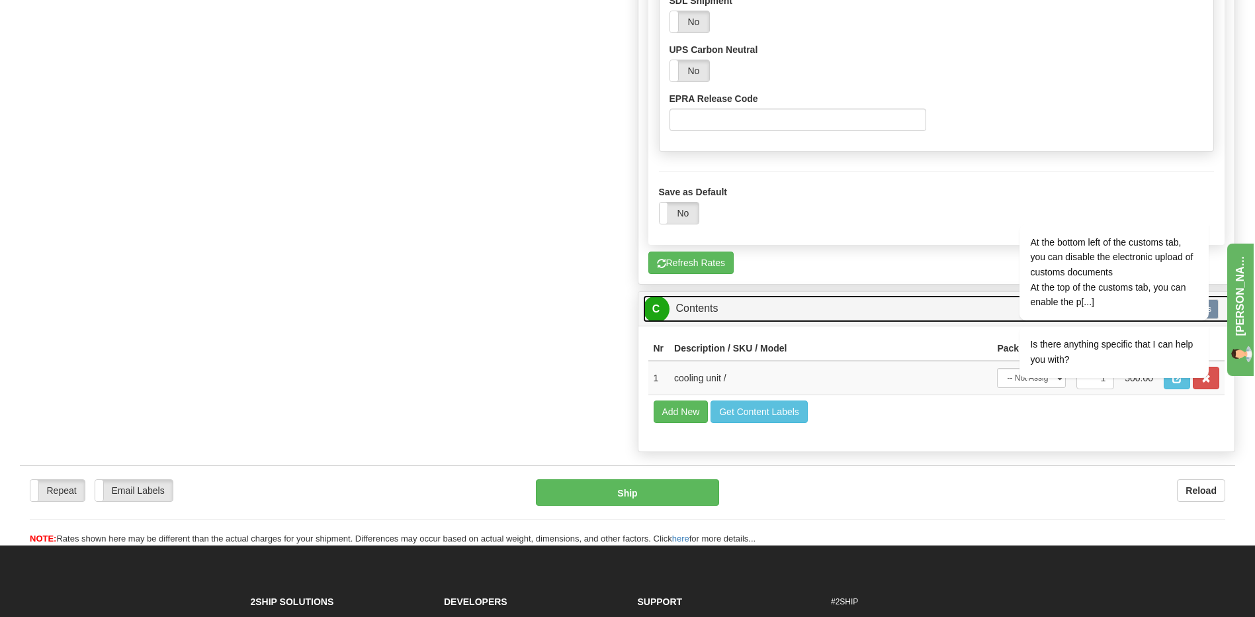
scroll to position [1143, 0]
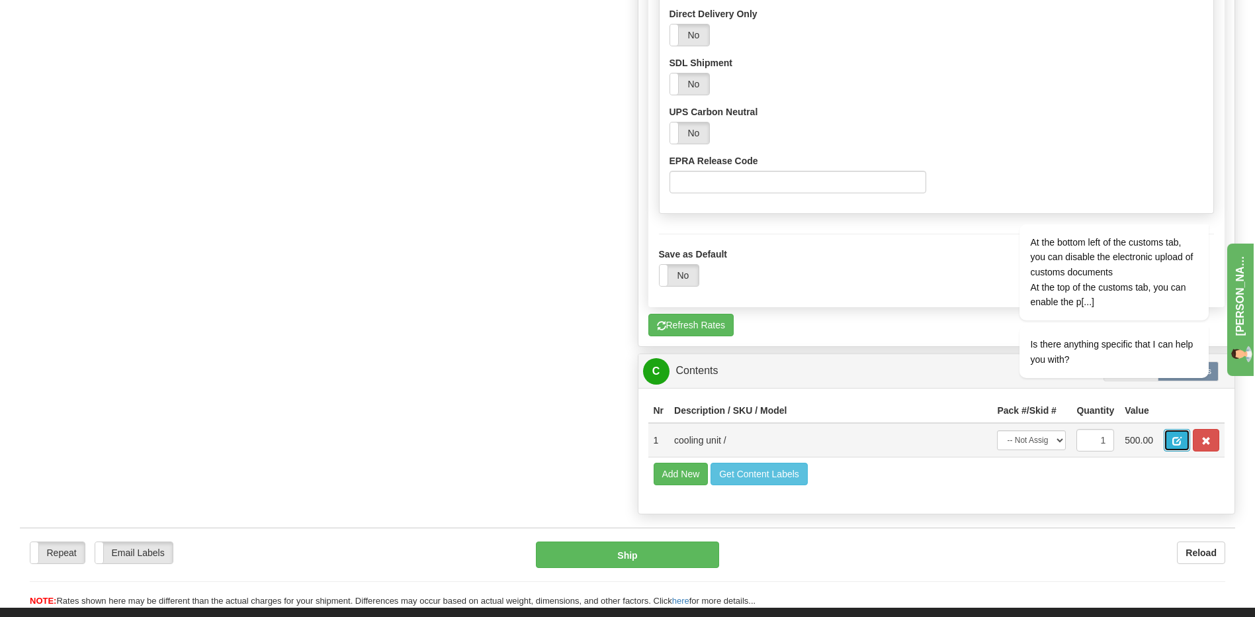
click at [1178, 437] on span "button" at bounding box center [1176, 441] width 9 height 9
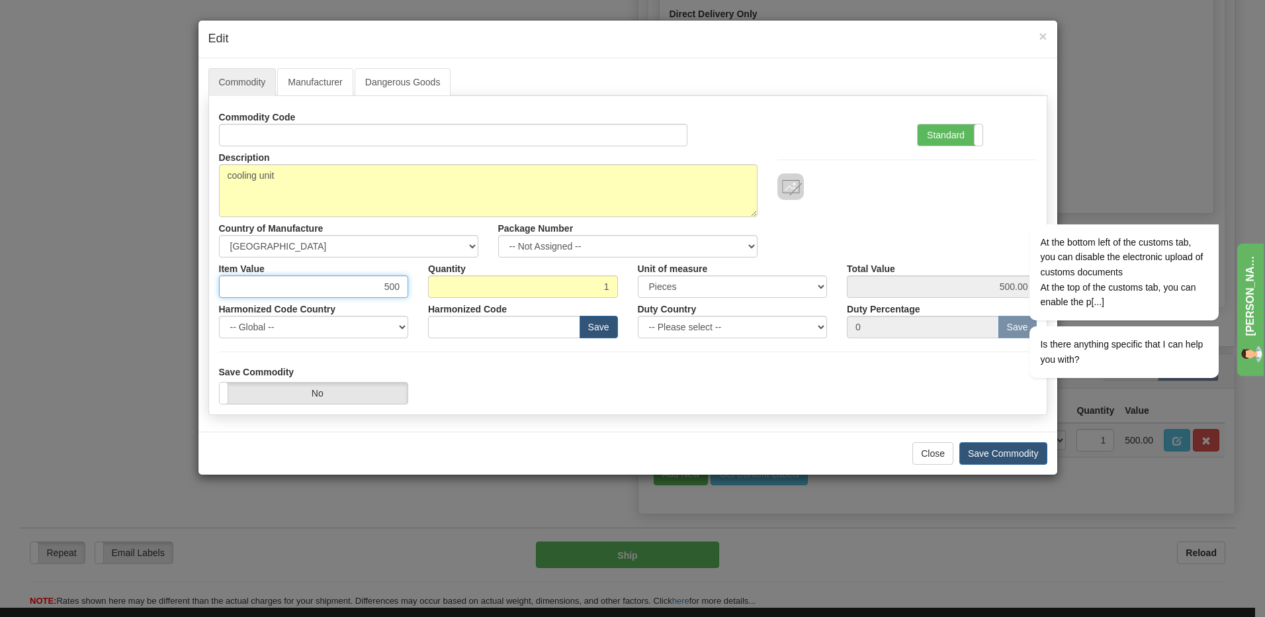
drag, startPoint x: 383, startPoint y: 285, endPoint x: 401, endPoint y: 284, distance: 17.9
click at [397, 286] on input "500" at bounding box center [314, 286] width 190 height 22
type input "250"
type input "250.00"
click at [1002, 451] on button "Save Commodity" at bounding box center [1003, 453] width 88 height 22
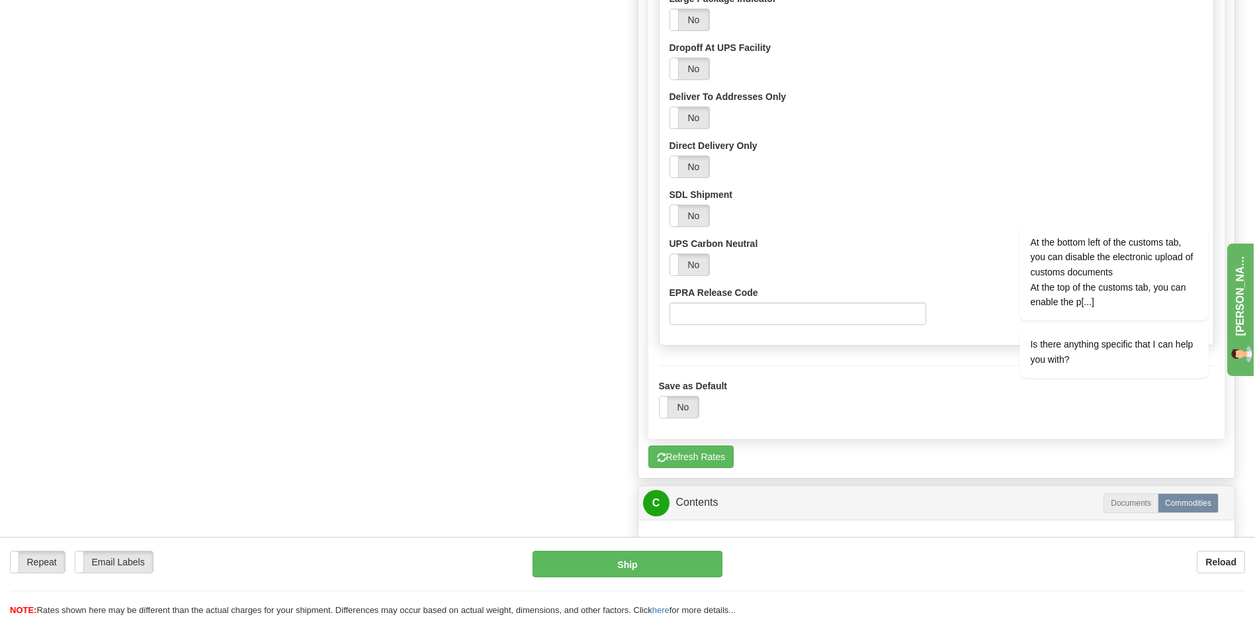
scroll to position [1010, 0]
click at [1139, 511] on label "Documents" at bounding box center [1131, 504] width 55 height 20
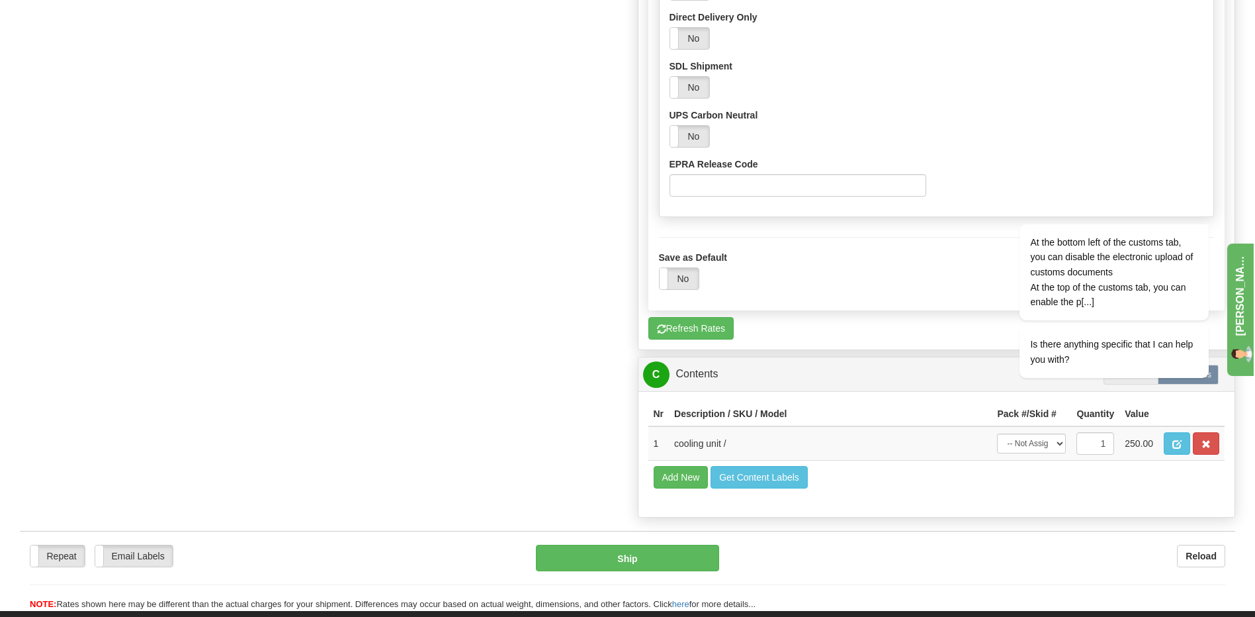
scroll to position [1143, 0]
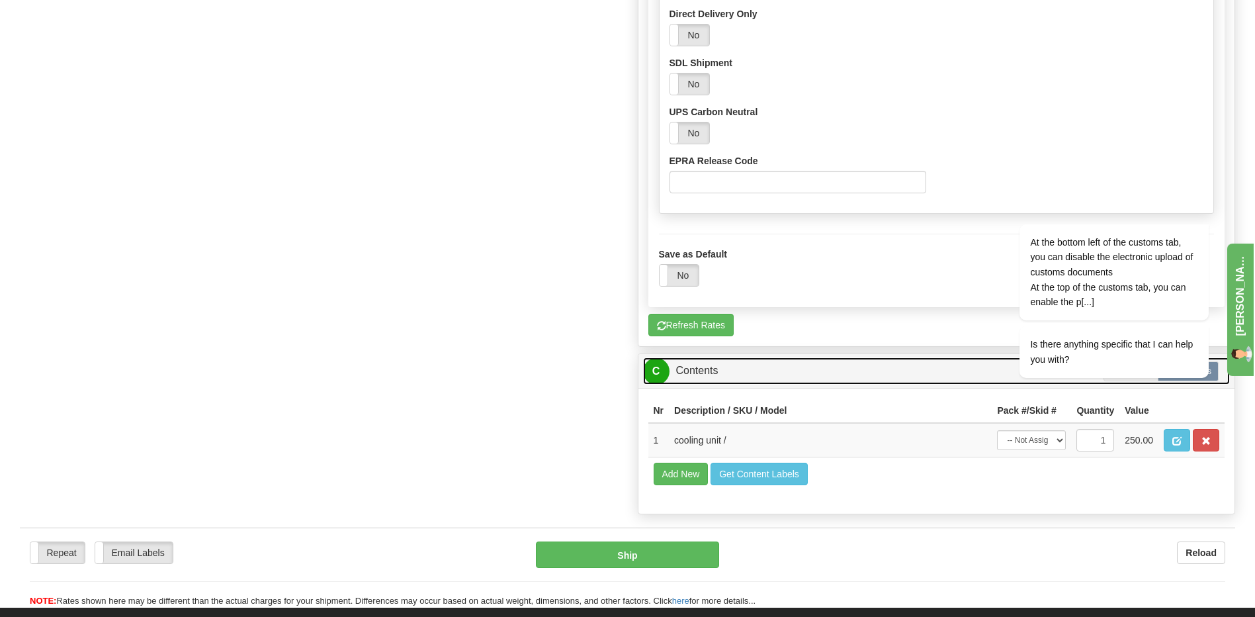
click at [693, 375] on link "C Contents" at bounding box center [937, 370] width 588 height 27
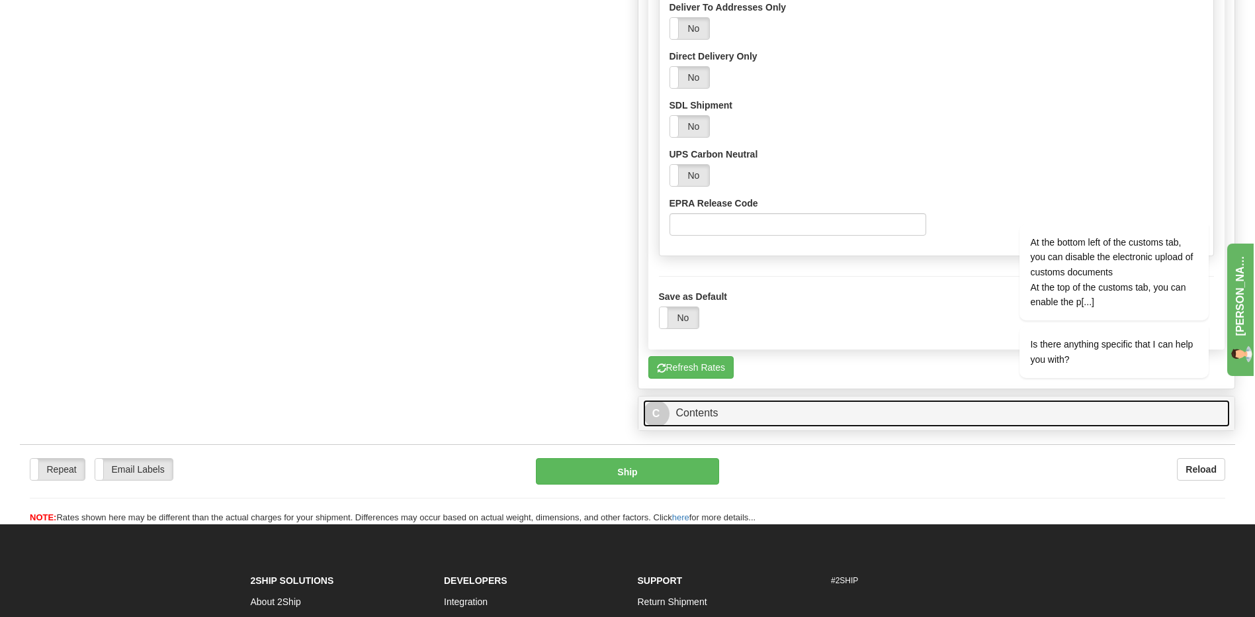
scroll to position [1077, 0]
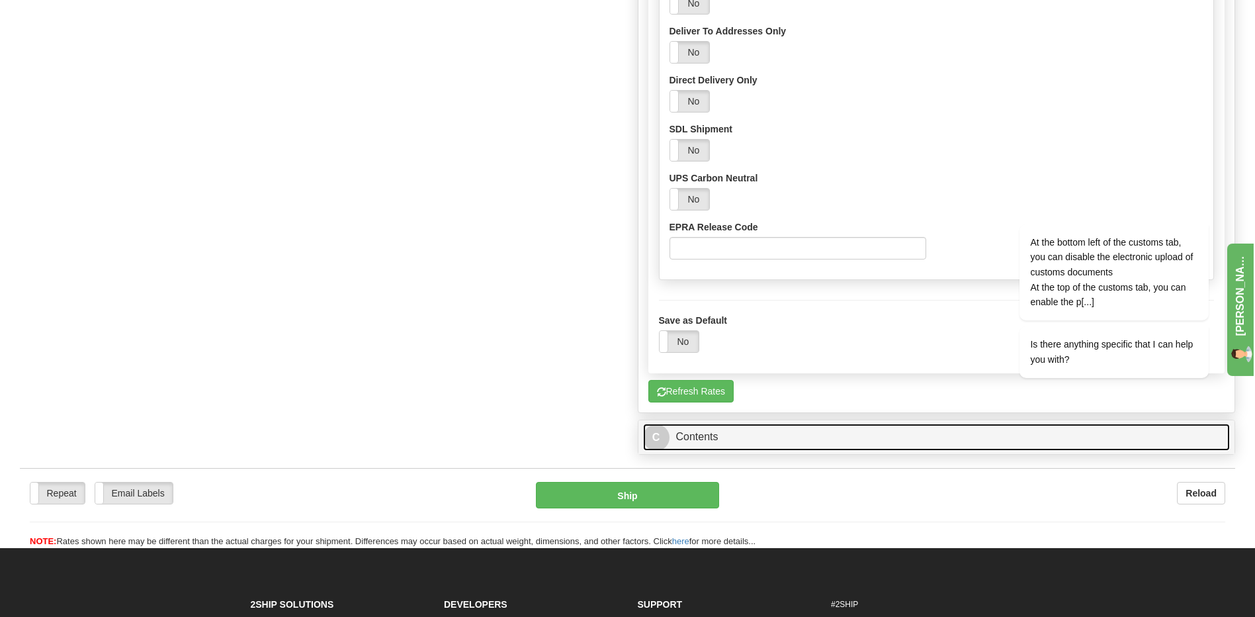
click at [695, 436] on link "C Contents" at bounding box center [937, 436] width 588 height 27
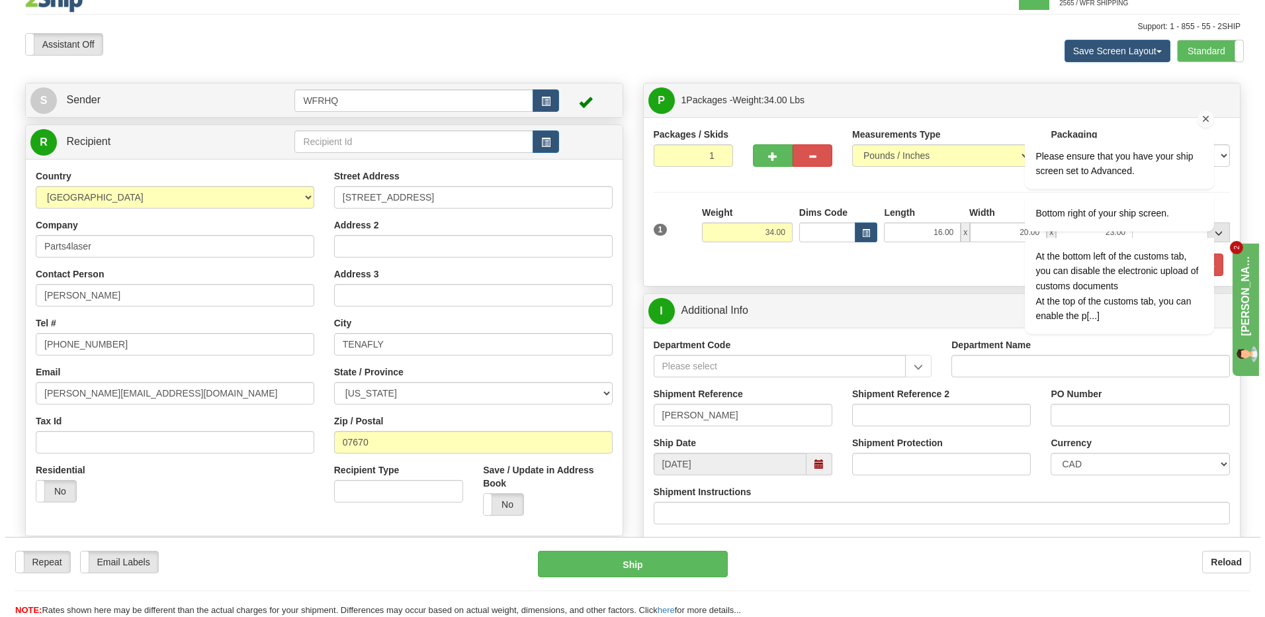
scroll to position [0, 0]
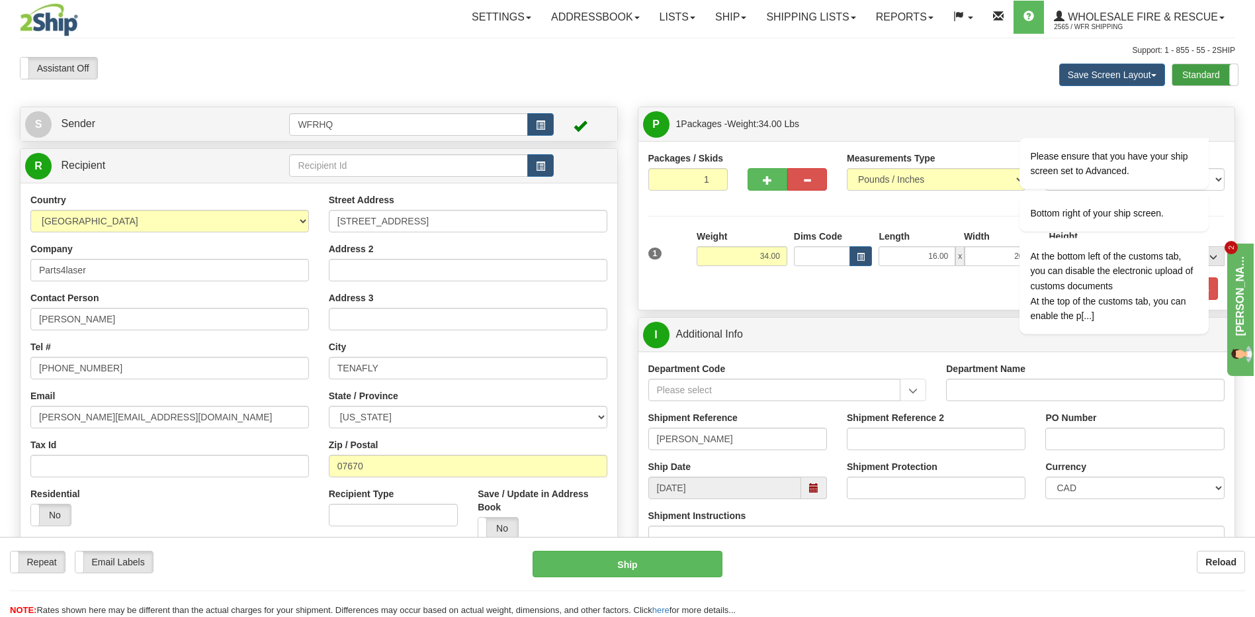
click at [1190, 74] on label "Standard" at bounding box center [1205, 74] width 66 height 21
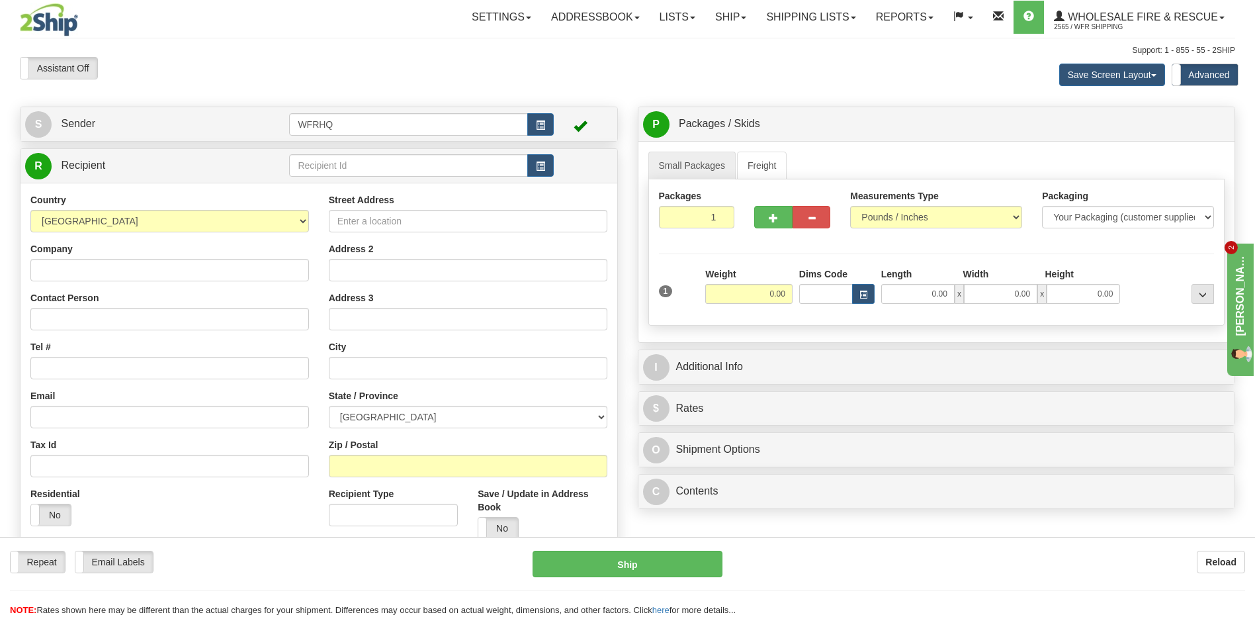
scroll to position [66, 0]
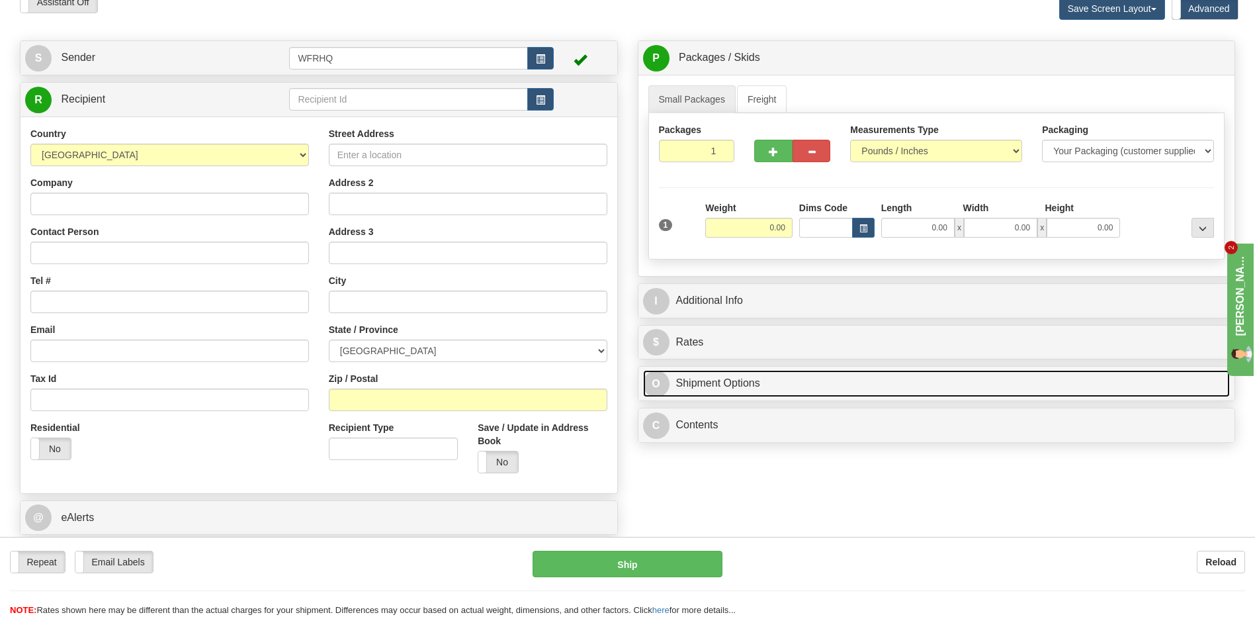
click at [727, 386] on link "O Shipment Options" at bounding box center [937, 383] width 588 height 27
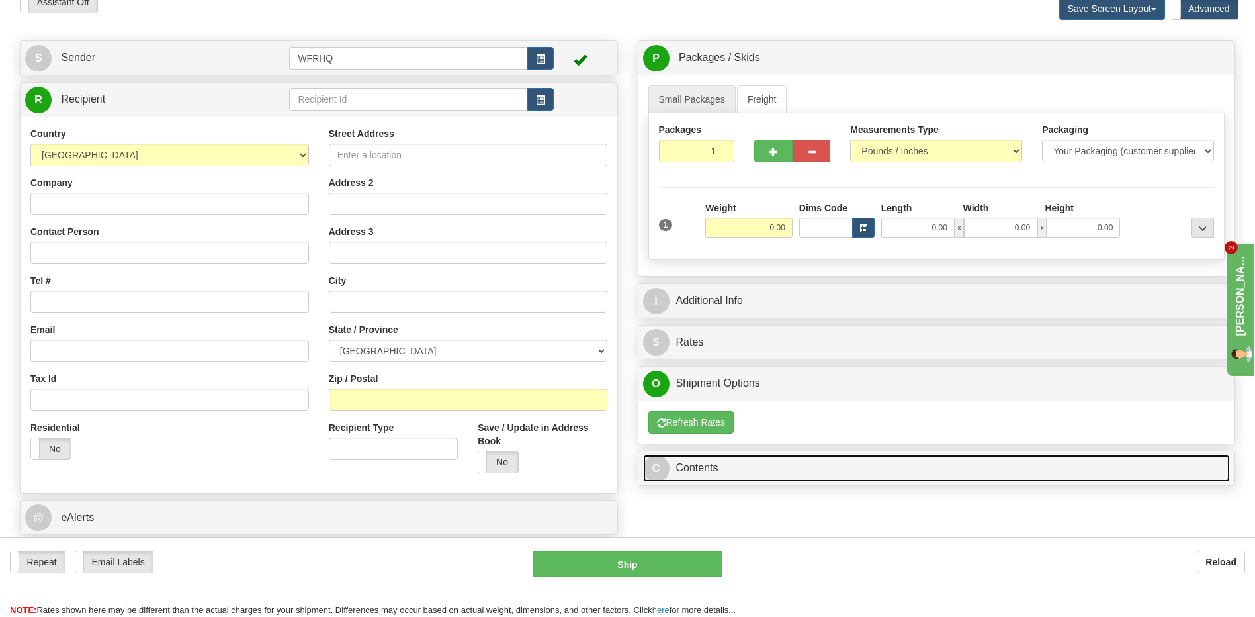
click at [704, 464] on link "C Contents" at bounding box center [937, 468] width 588 height 27
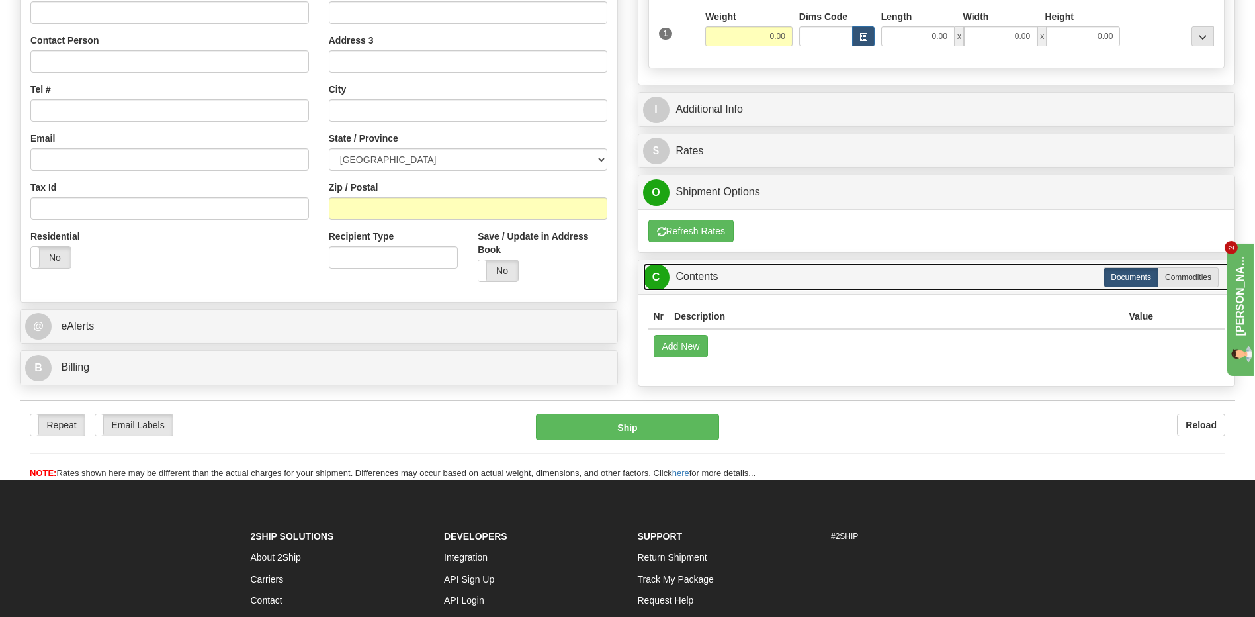
scroll to position [265, 0]
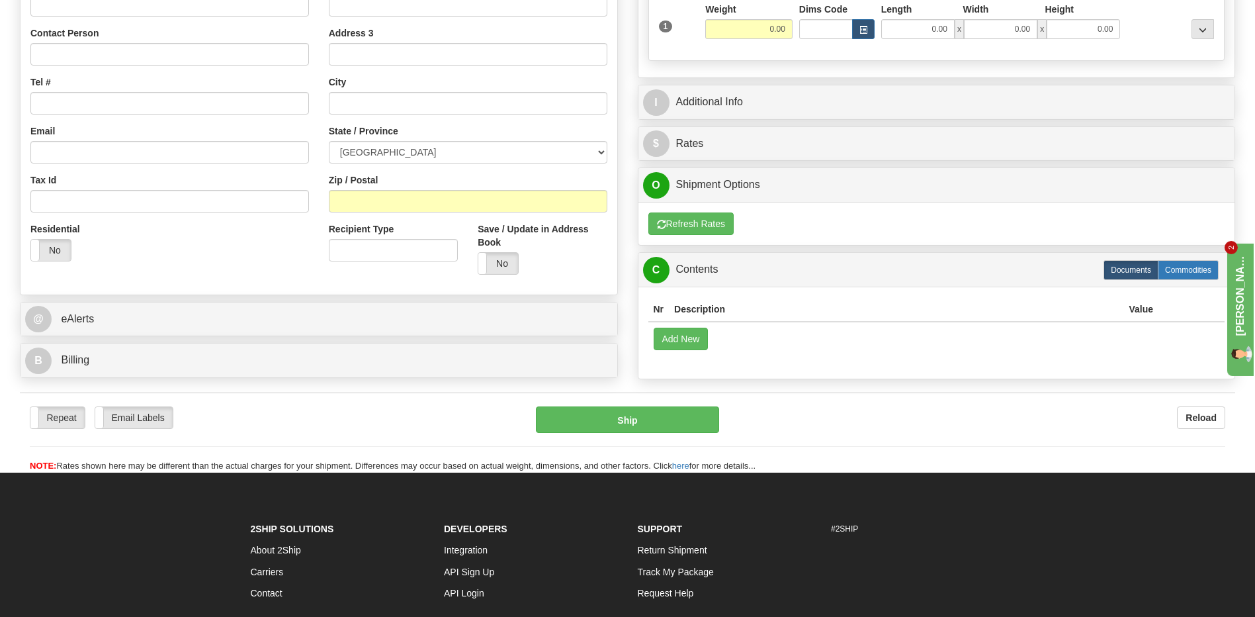
click at [1200, 267] on label "Commodities" at bounding box center [1188, 270] width 61 height 20
radio input "true"
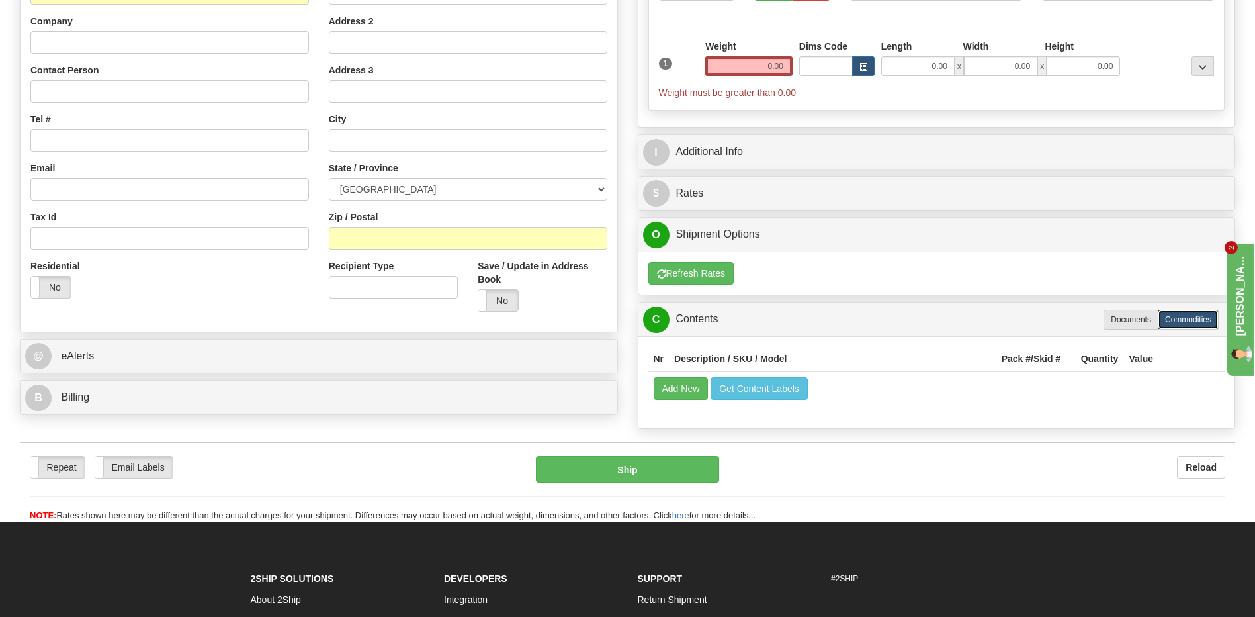
scroll to position [199, 0]
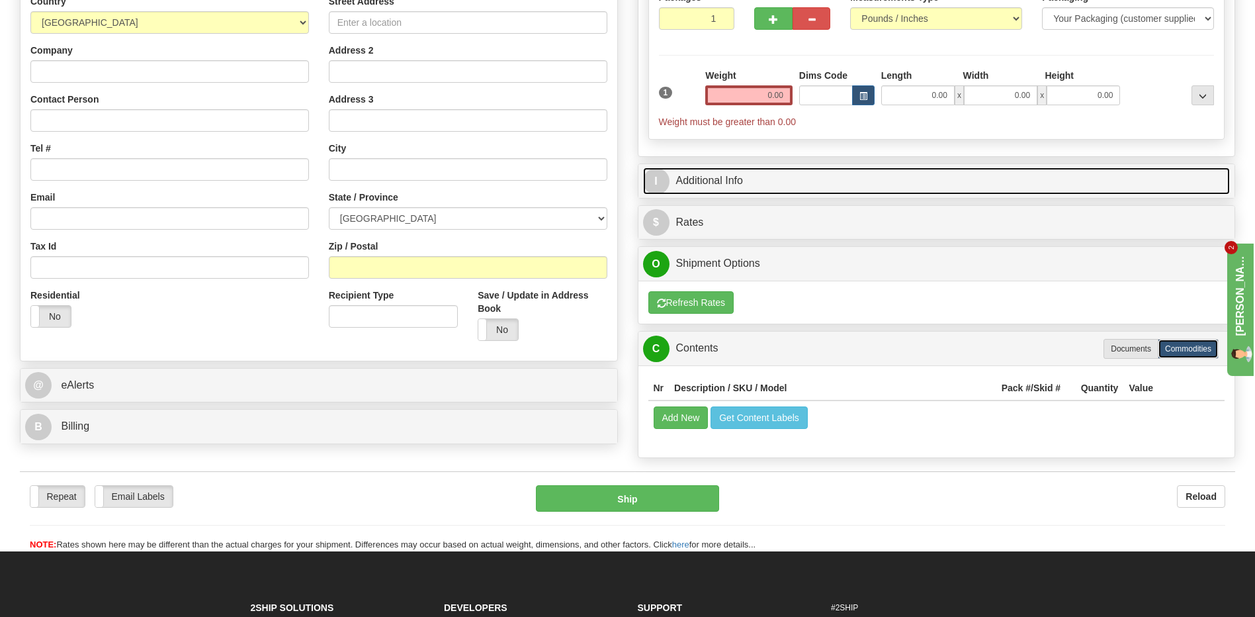
click at [705, 177] on link "I Additional Info" at bounding box center [937, 180] width 588 height 27
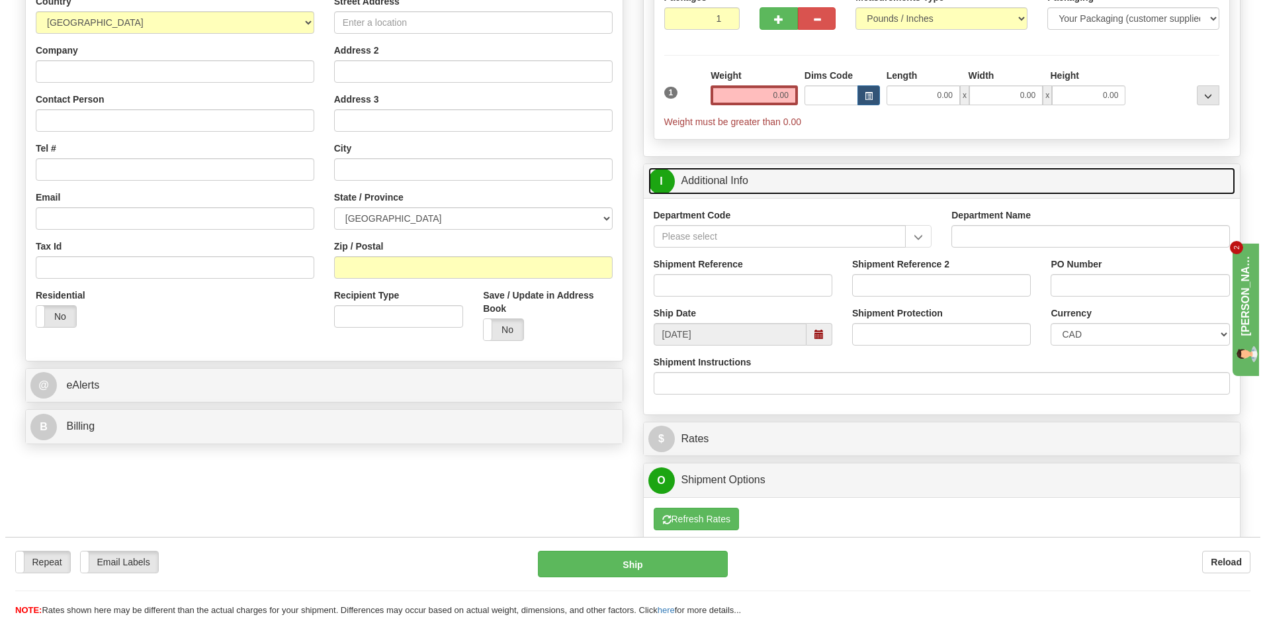
scroll to position [0, 0]
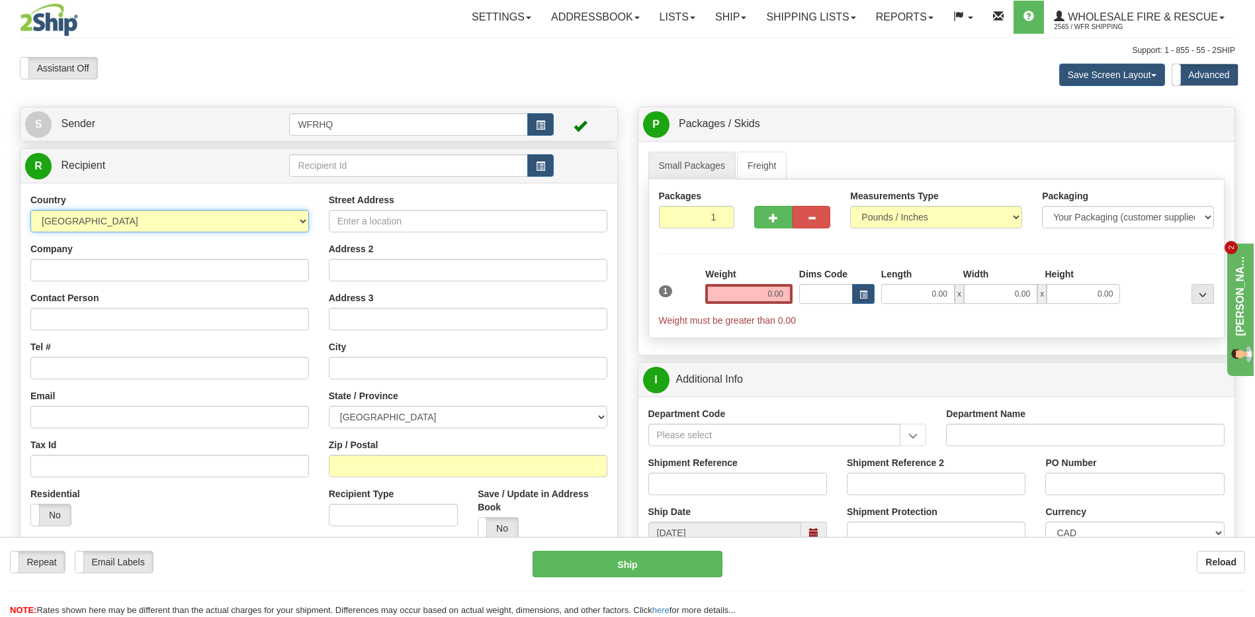
click at [282, 225] on select "[GEOGRAPHIC_DATA] [GEOGRAPHIC_DATA] [GEOGRAPHIC_DATA] [GEOGRAPHIC_DATA] [US_STA…" at bounding box center [169, 221] width 279 height 22
select select "US"
click at [30, 210] on select "[GEOGRAPHIC_DATA] [GEOGRAPHIC_DATA] [GEOGRAPHIC_DATA] [GEOGRAPHIC_DATA] [US_STA…" at bounding box center [169, 221] width 279 height 22
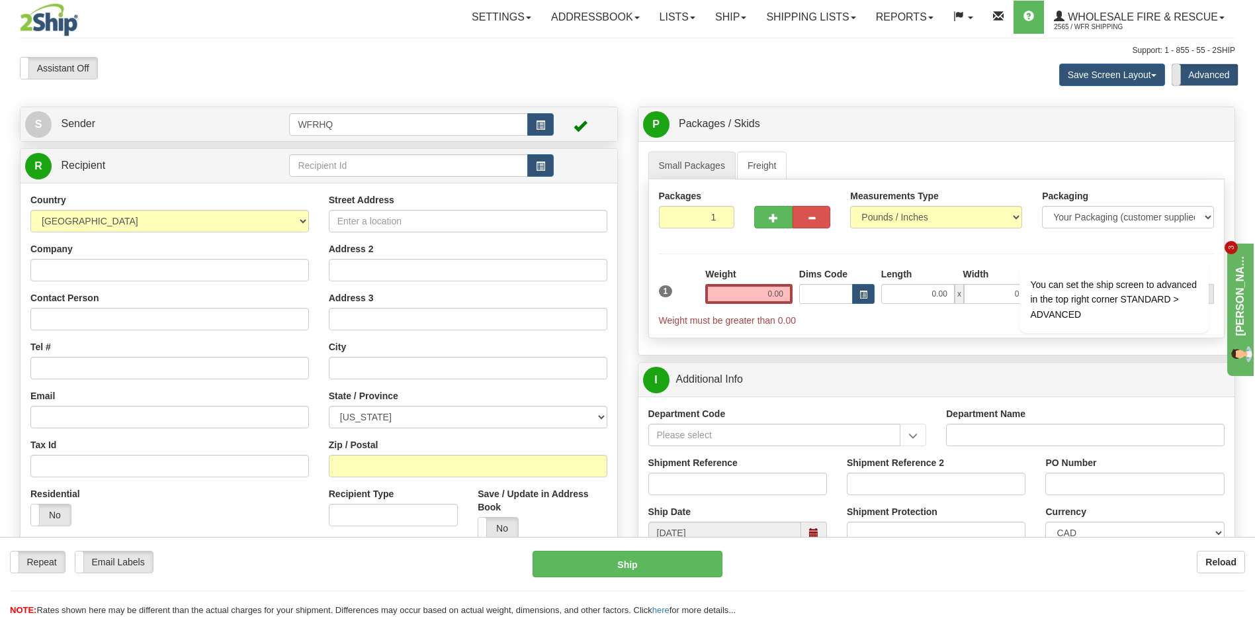
click at [1179, 73] on span at bounding box center [1172, 74] width 17 height 21
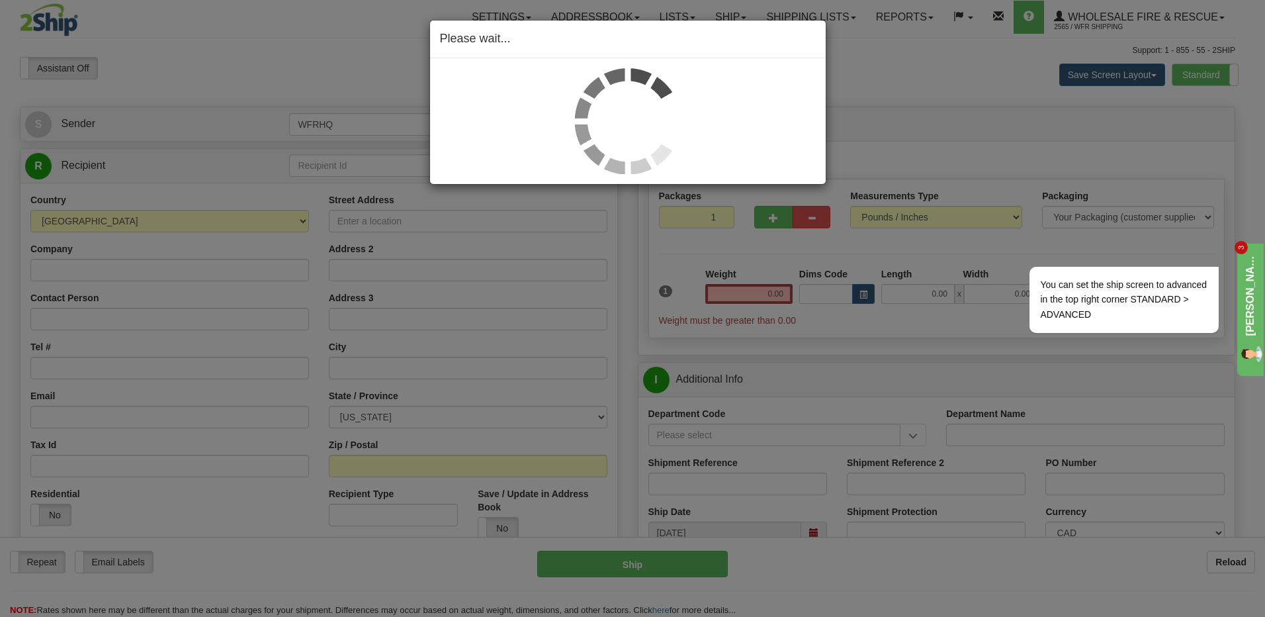
click at [1235, 71] on div "Please wait..." at bounding box center [632, 308] width 1265 height 617
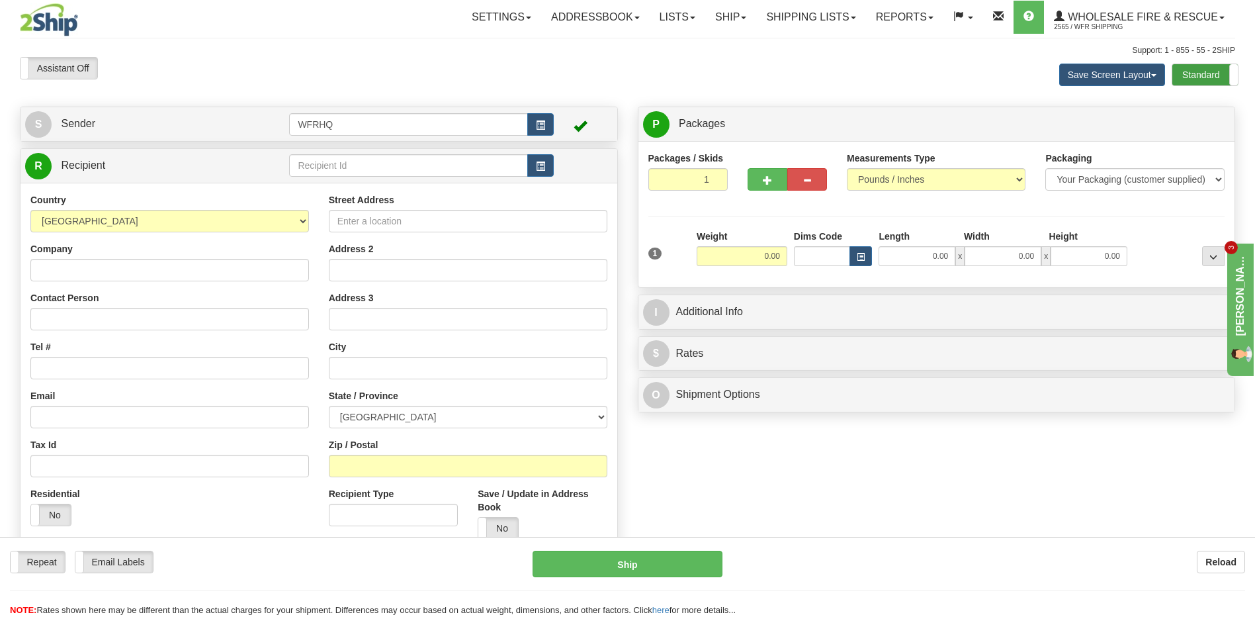
click at [1192, 71] on label "Standard" at bounding box center [1205, 74] width 66 height 21
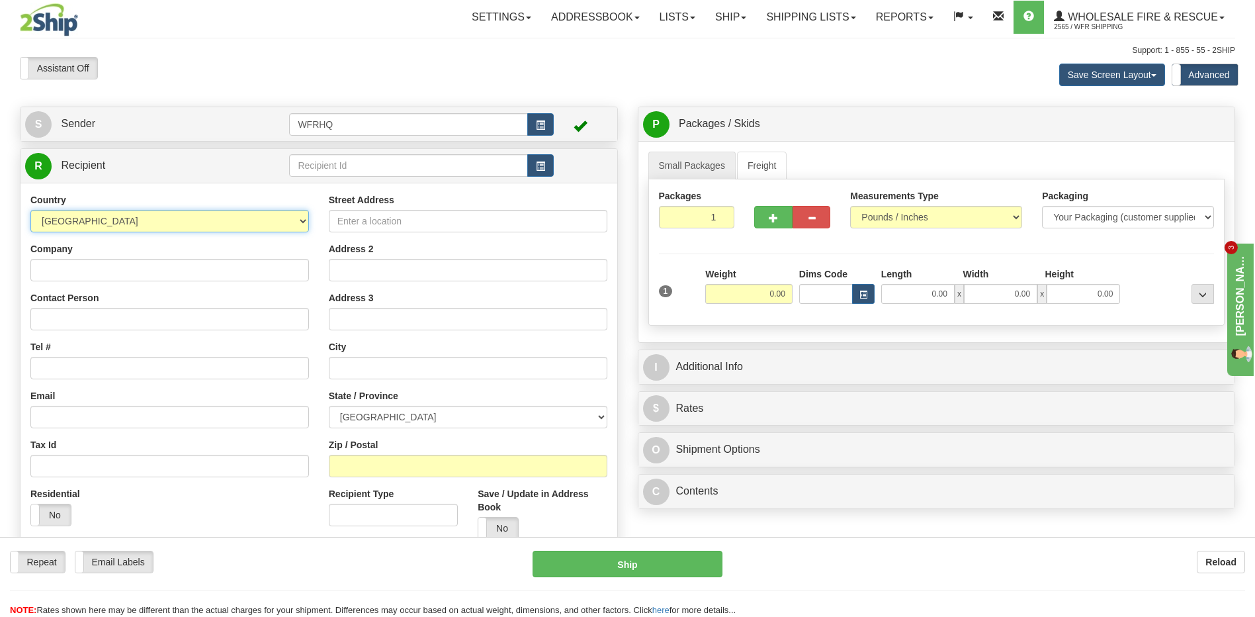
click at [278, 219] on select "AFGHANISTAN ALAND ISLANDS ALBANIA ALGERIA AMERICAN SAMOA ANDORRA ANGOLA ANGUILL…" at bounding box center [169, 221] width 279 height 22
select select "US"
click at [30, 210] on select "AFGHANISTAN ALAND ISLANDS ALBANIA ALGERIA AMERICAN SAMOA ANDORRA ANGOLA ANGUILL…" at bounding box center [169, 221] width 279 height 22
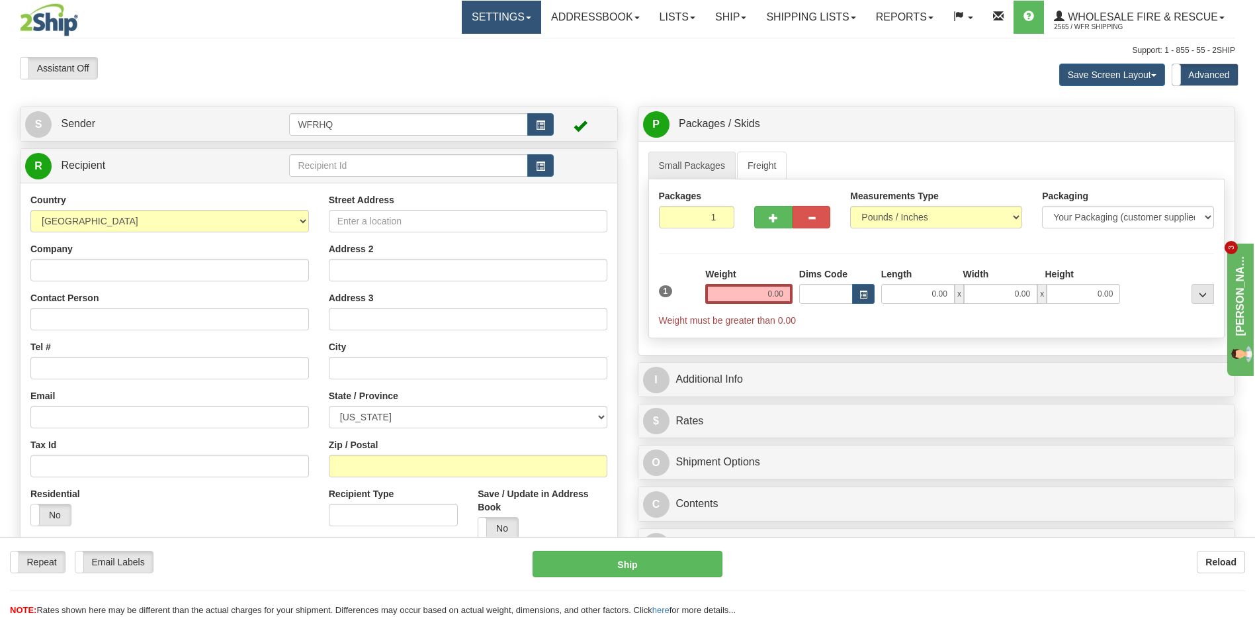
click at [486, 17] on link "Settings" at bounding box center [501, 17] width 79 height 33
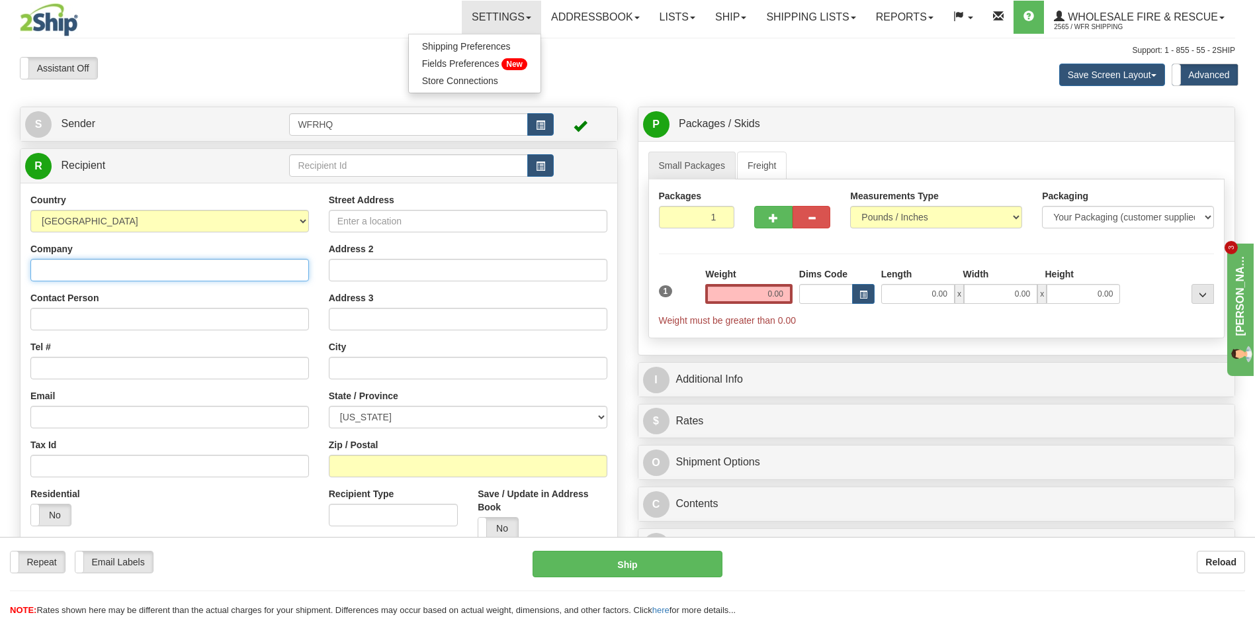
click at [66, 270] on input "Company" at bounding box center [169, 270] width 279 height 22
type input "Parts4laser"
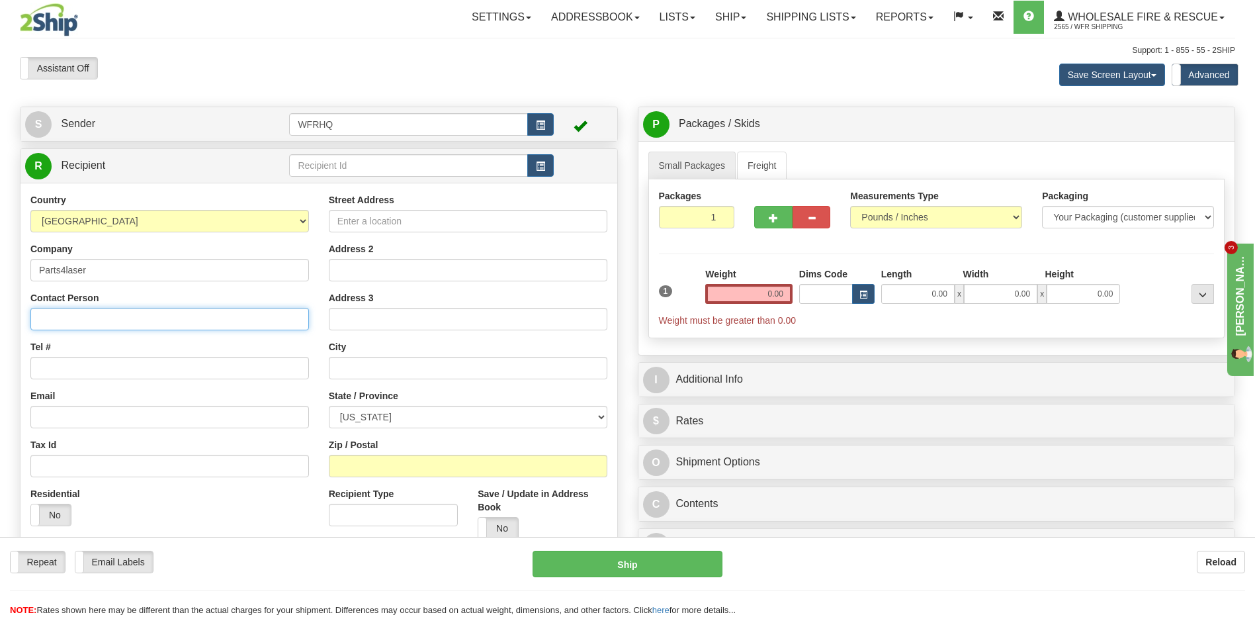
click at [62, 317] on input "Contact Person" at bounding box center [169, 319] width 279 height 22
type input "Gina Kalam"
click at [70, 373] on input "Tel #" at bounding box center [169, 368] width 279 height 22
type input "201-558-9858"
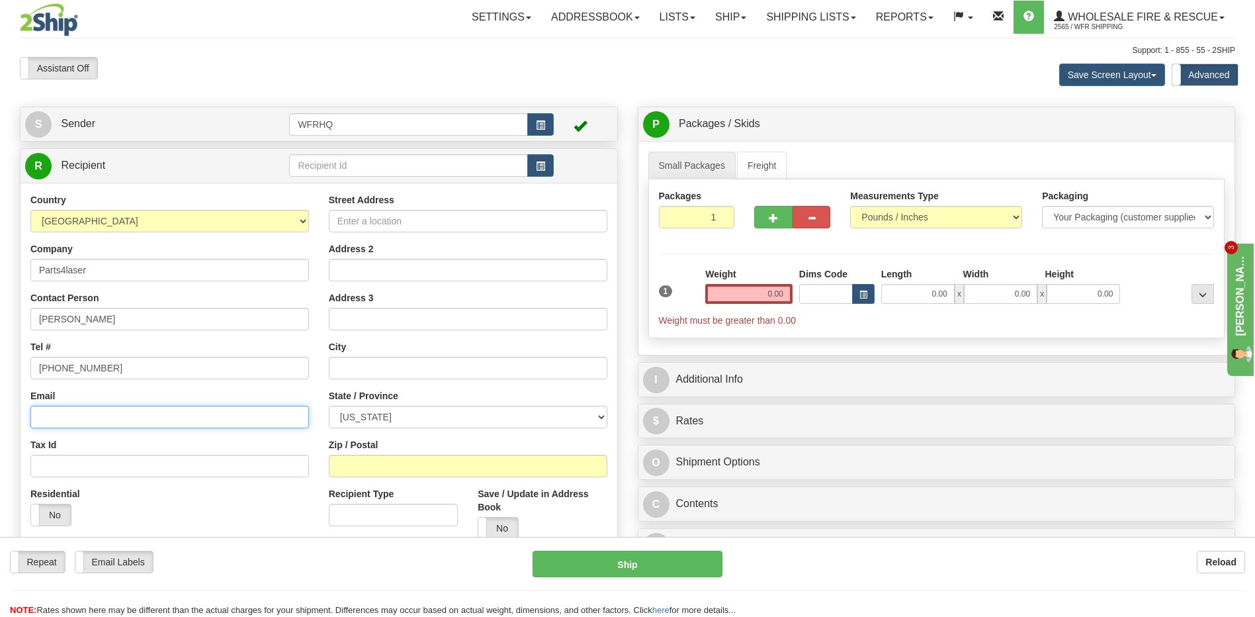
click at [81, 423] on input "Email" at bounding box center [169, 417] width 279 height 22
type input "gina@parts4laser.com"
click at [422, 224] on input "Street Address" at bounding box center [468, 221] width 279 height 22
type input "255 County Road"
click at [368, 369] on input "text" at bounding box center [468, 368] width 279 height 22
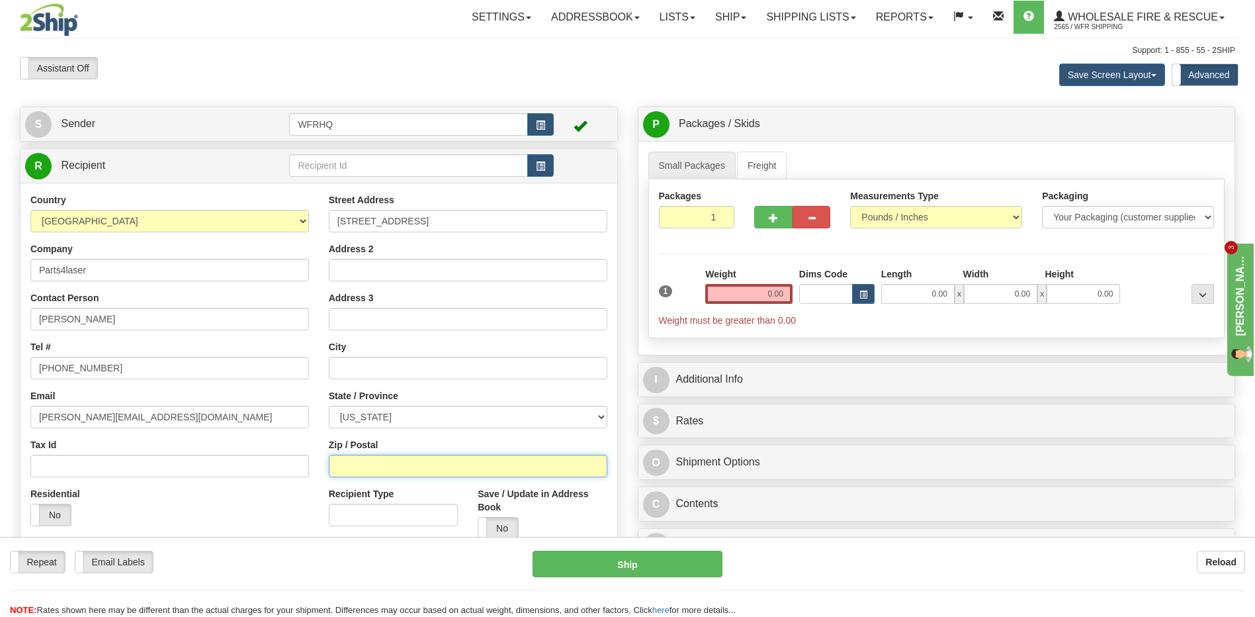
click at [366, 466] on input "Zip / Postal" at bounding box center [468, 466] width 279 height 22
type input "07670"
type input "TENAFLY"
select select "NJ"
click at [756, 302] on div "Weight 0.00" at bounding box center [749, 290] width 94 height 46
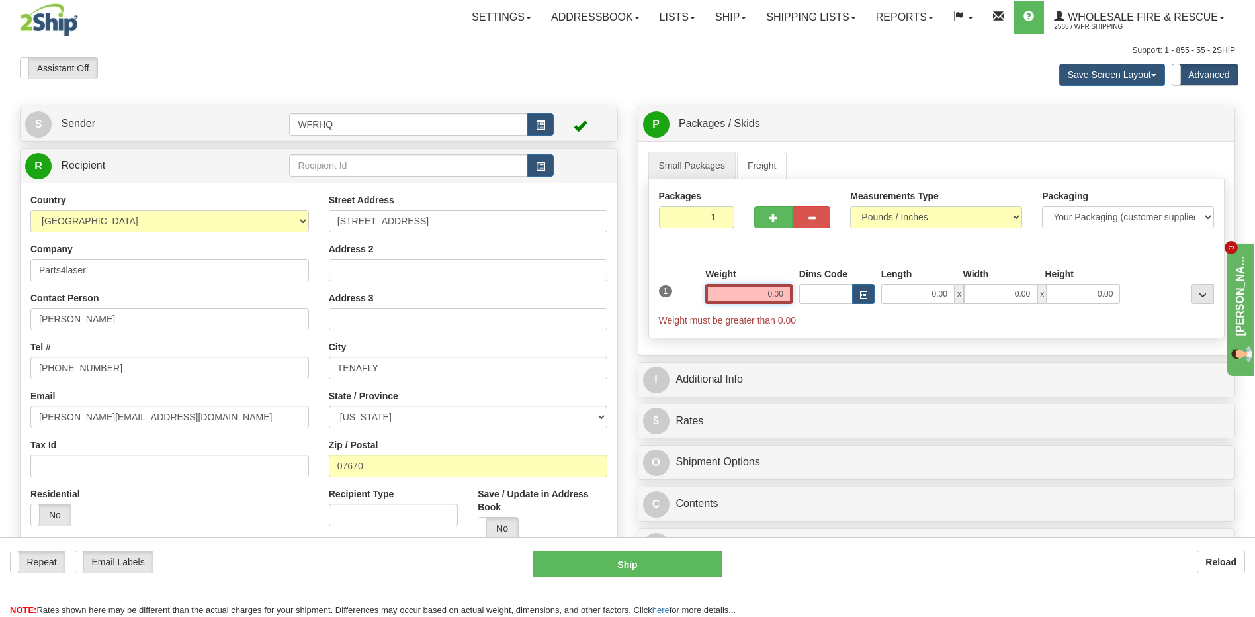
click at [743, 291] on input "0.00" at bounding box center [748, 294] width 87 height 20
click at [796, 287] on div "1 Weight Dims Code Length x" at bounding box center [937, 297] width 562 height 60
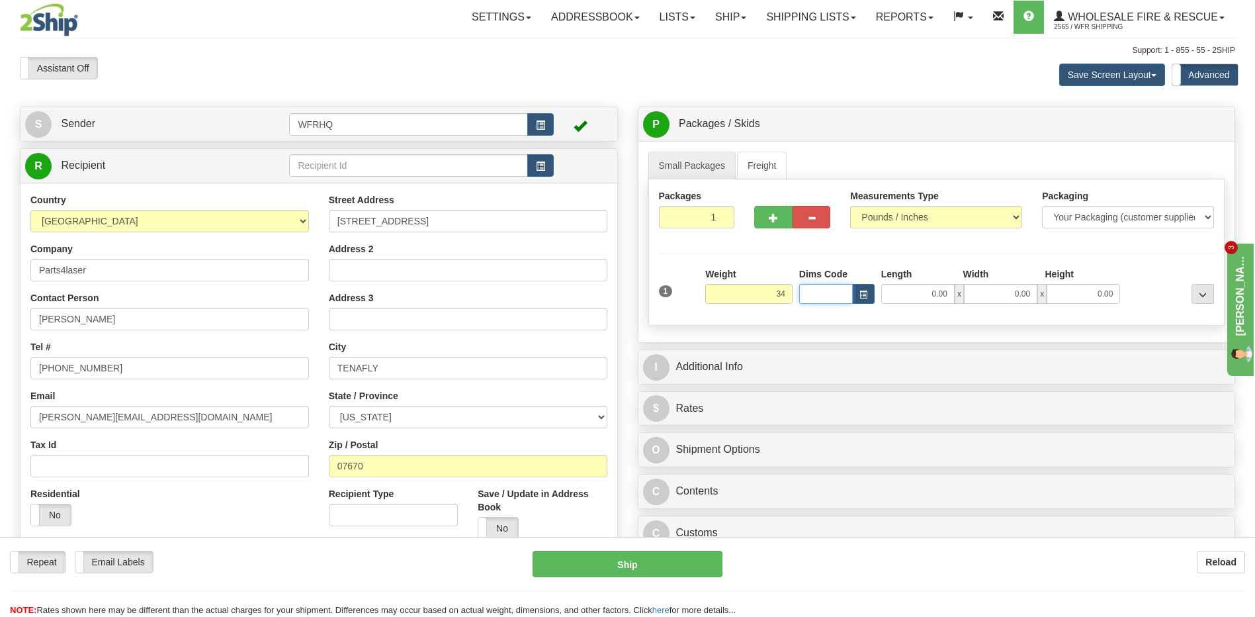
type input "34.00"
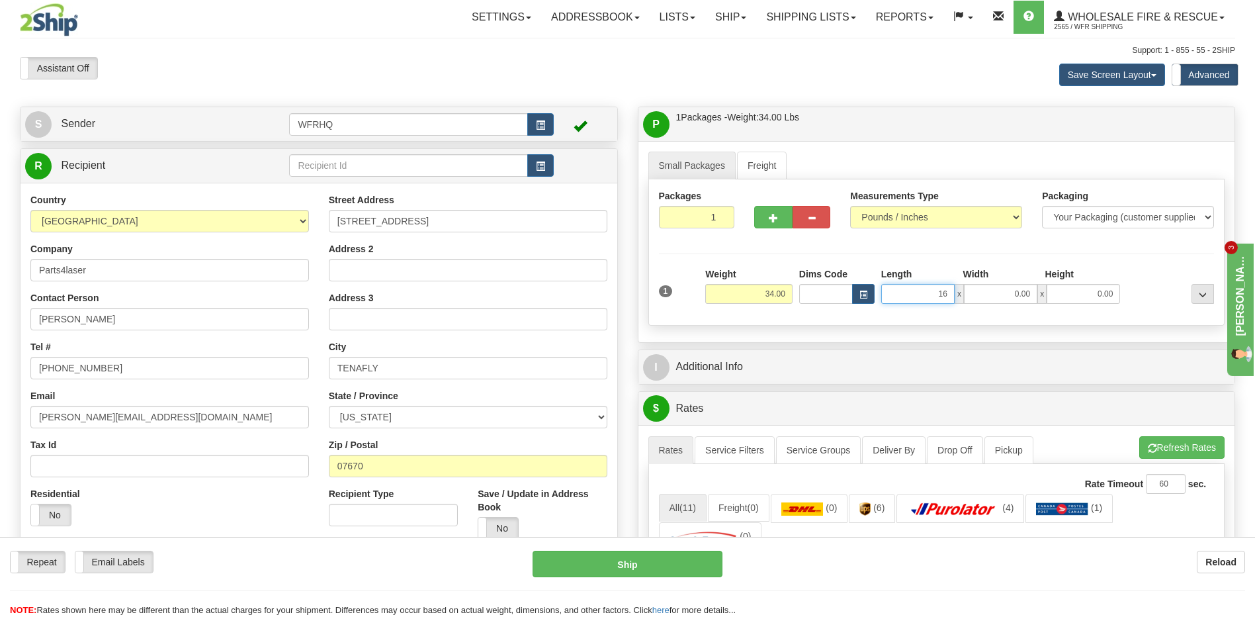
type input "16.00"
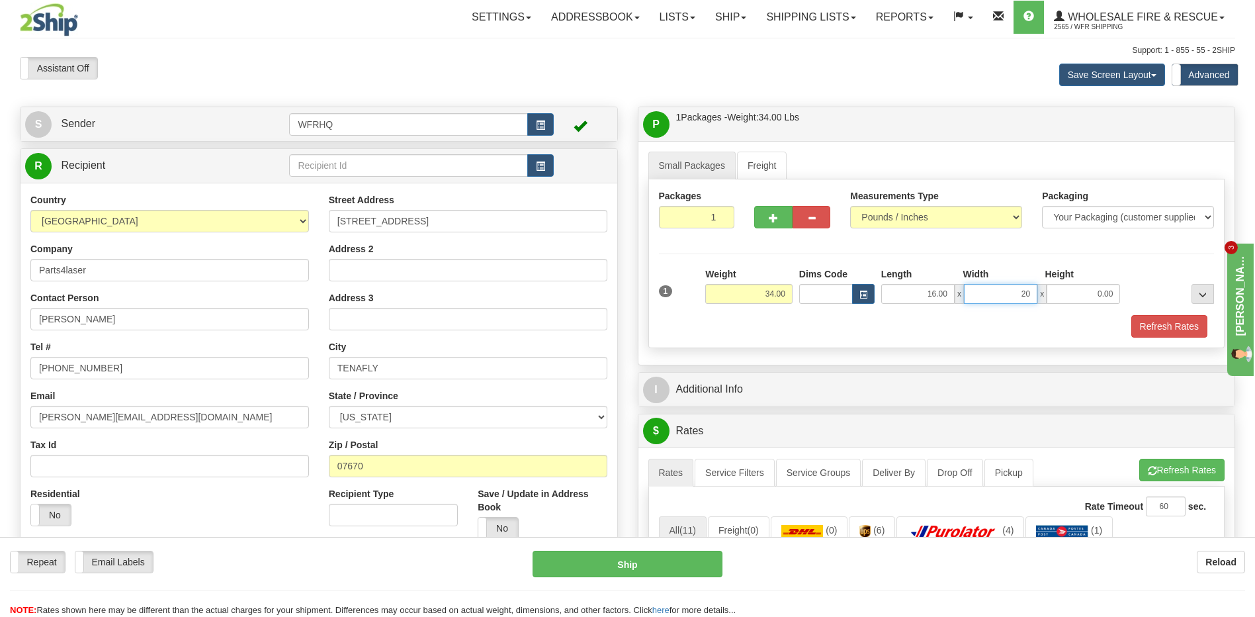
type input "20.00"
type input "23.00"
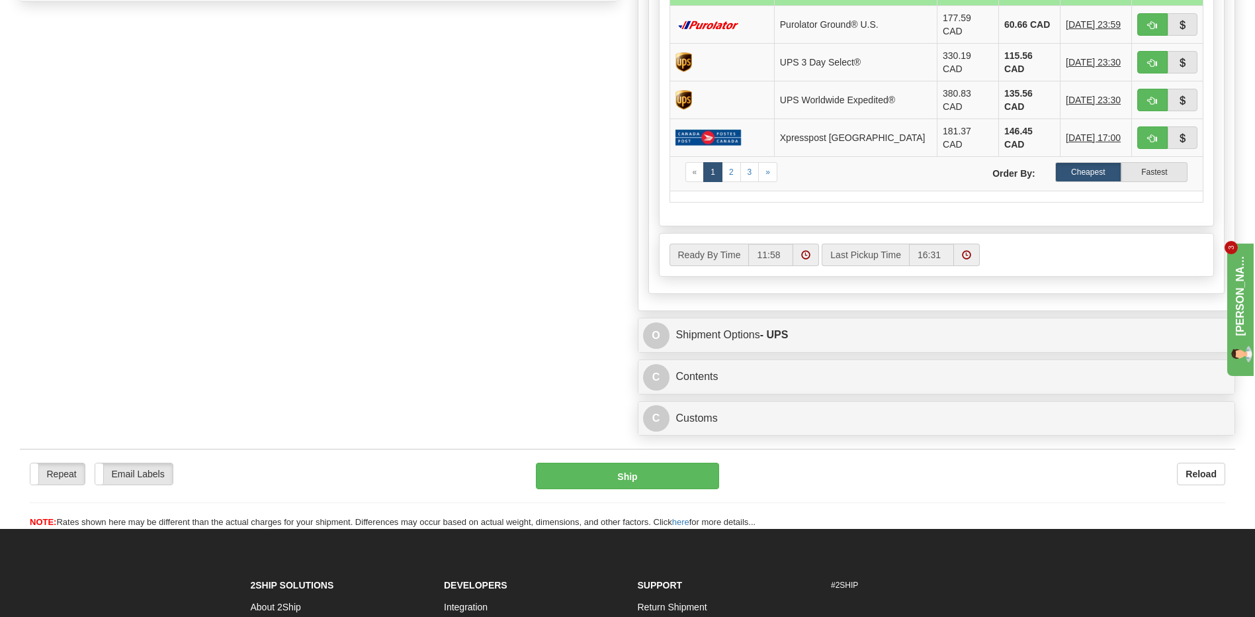
scroll to position [662, 0]
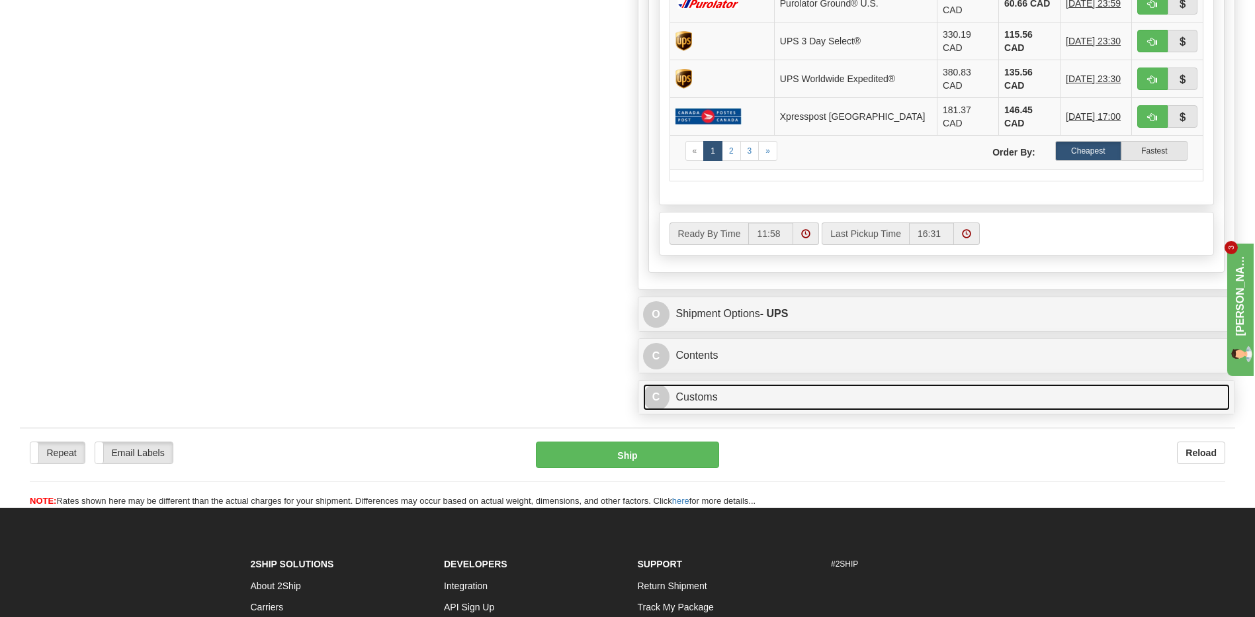
click at [711, 384] on link "C Customs" at bounding box center [937, 397] width 588 height 27
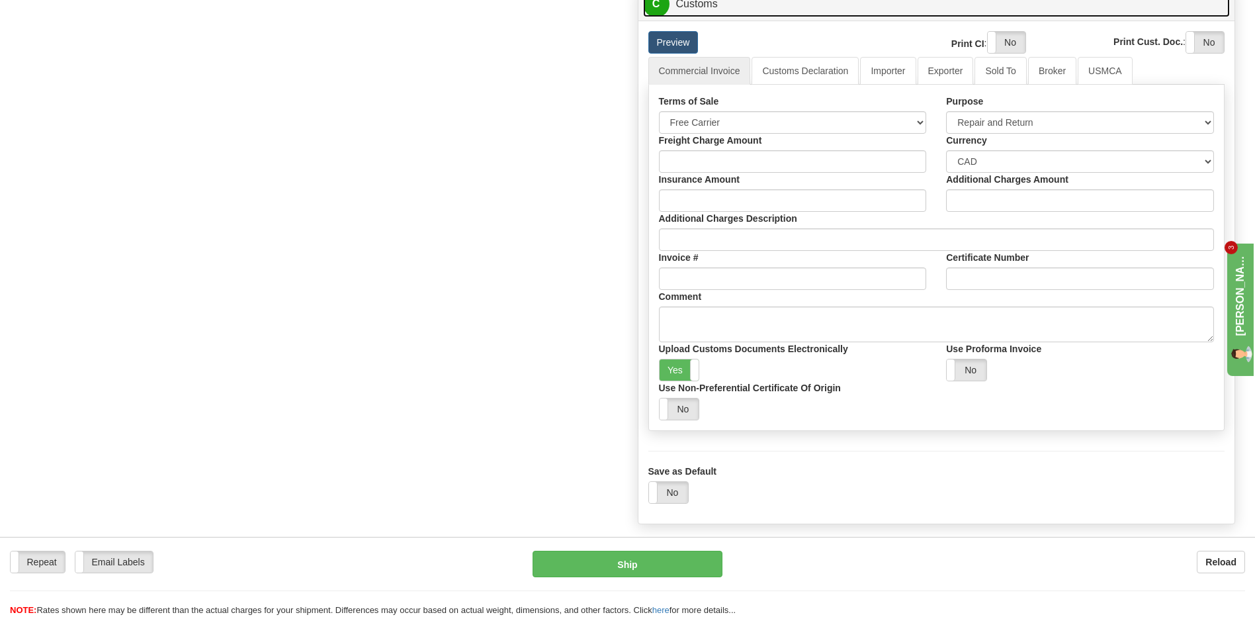
scroll to position [1059, 0]
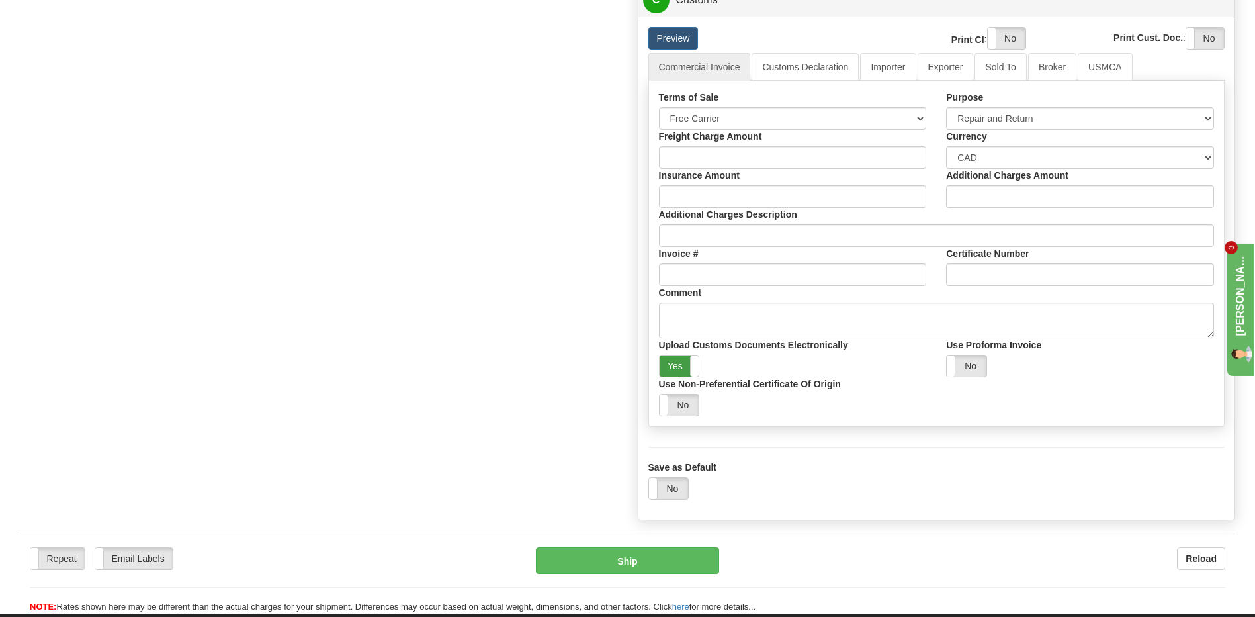
click at [670, 355] on label "Yes" at bounding box center [680, 365] width 40 height 21
click at [967, 355] on label "No" at bounding box center [967, 365] width 40 height 21
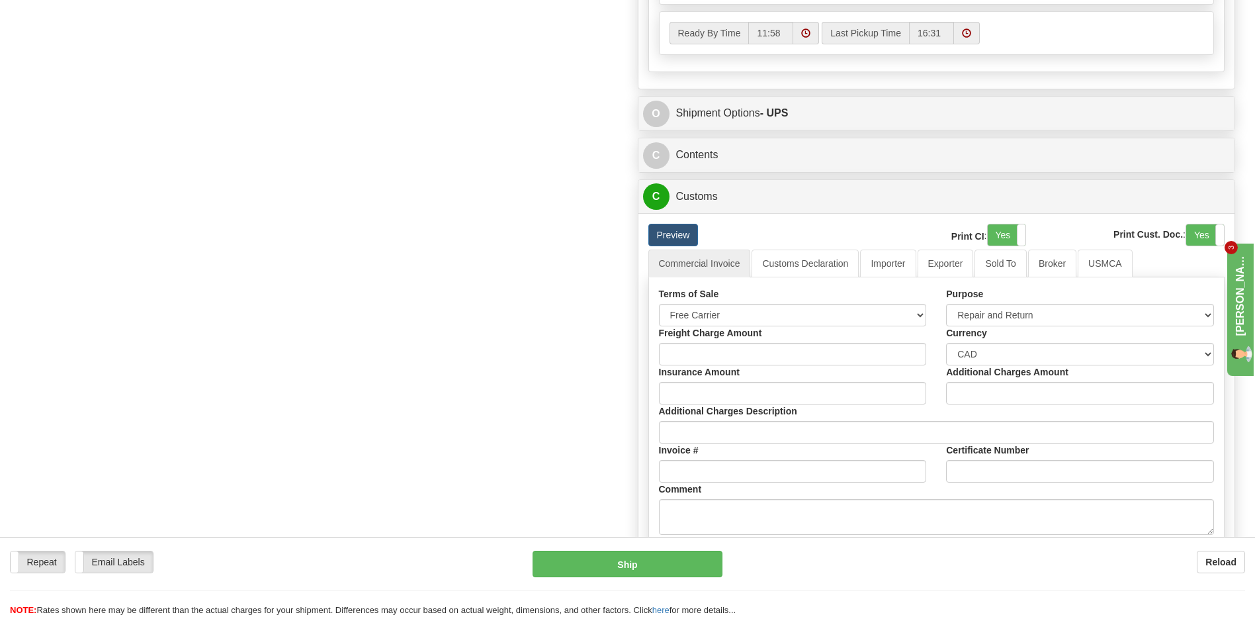
scroll to position [860, 0]
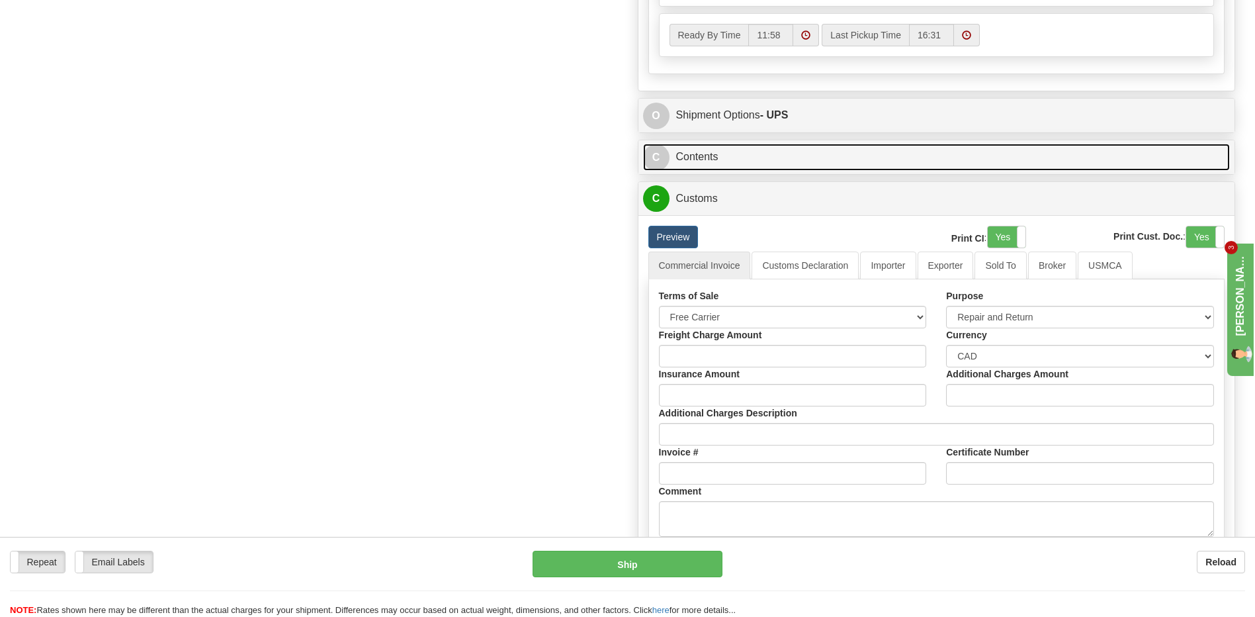
click at [721, 144] on link "C Contents" at bounding box center [937, 157] width 588 height 27
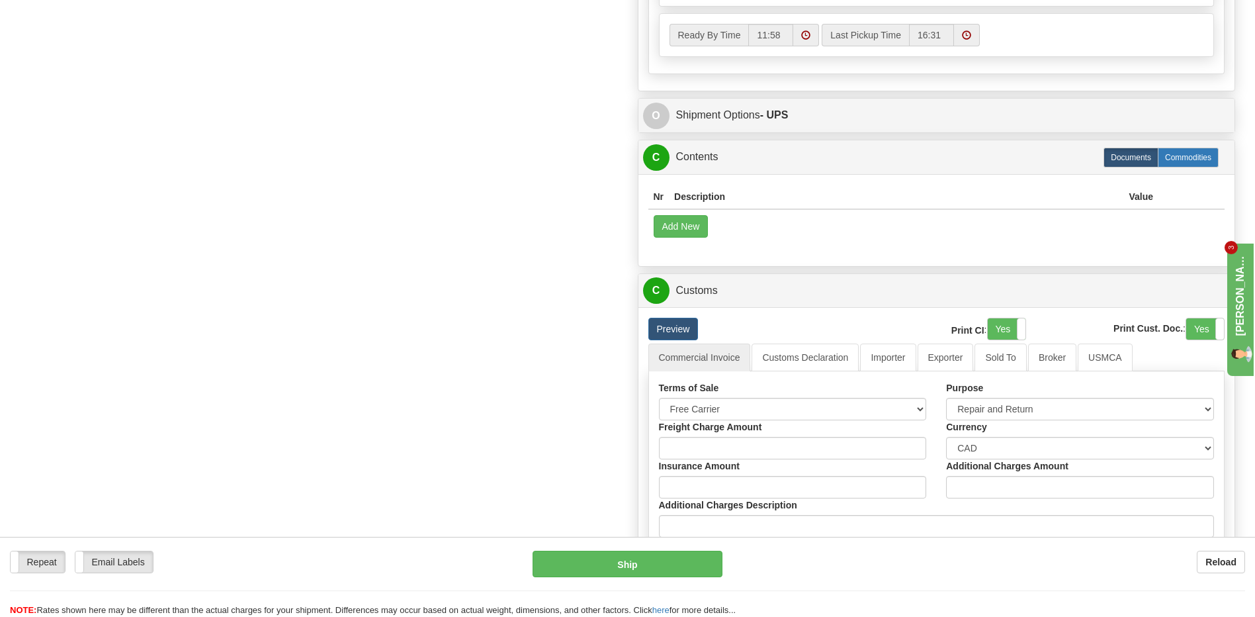
click at [1199, 148] on label "Commodities" at bounding box center [1188, 158] width 61 height 20
radio input "true"
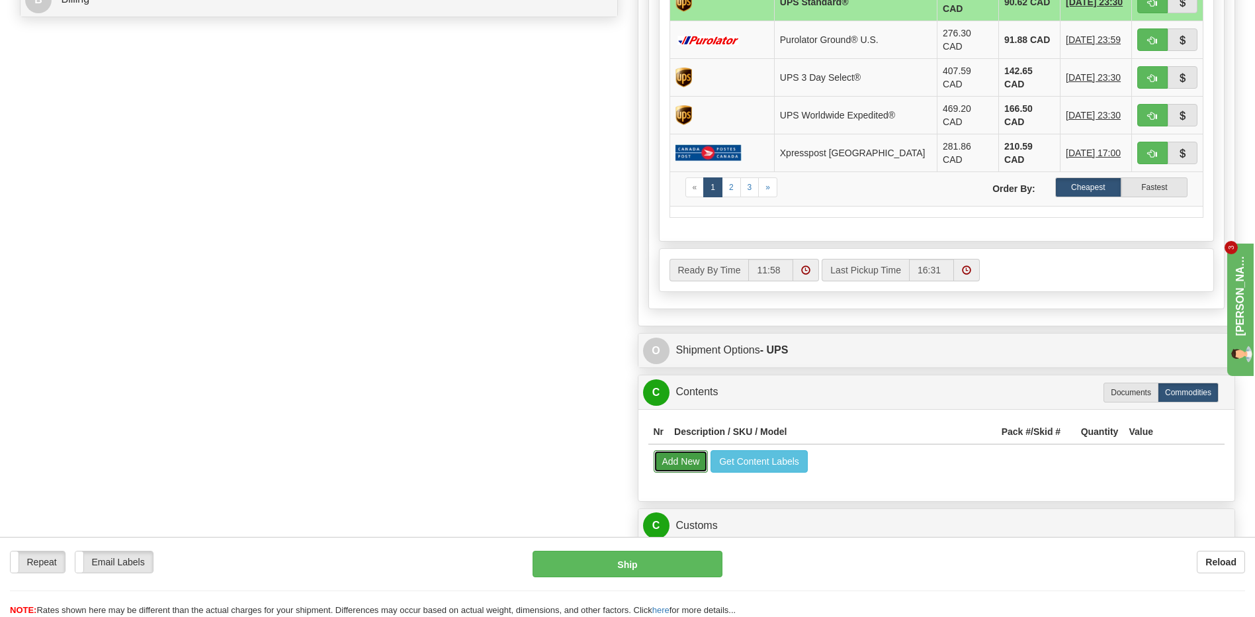
click at [683, 450] on button "Add New" at bounding box center [681, 461] width 55 height 22
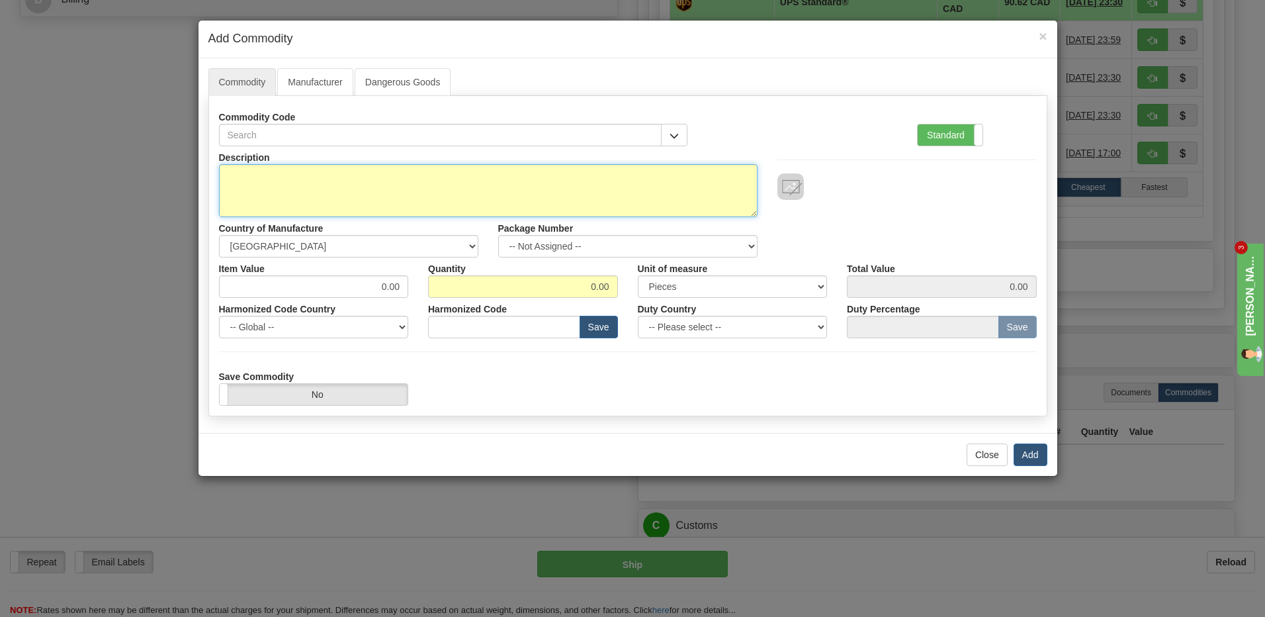
click at [256, 174] on textarea "Description" at bounding box center [488, 190] width 539 height 53
type textarea "cooling unit"
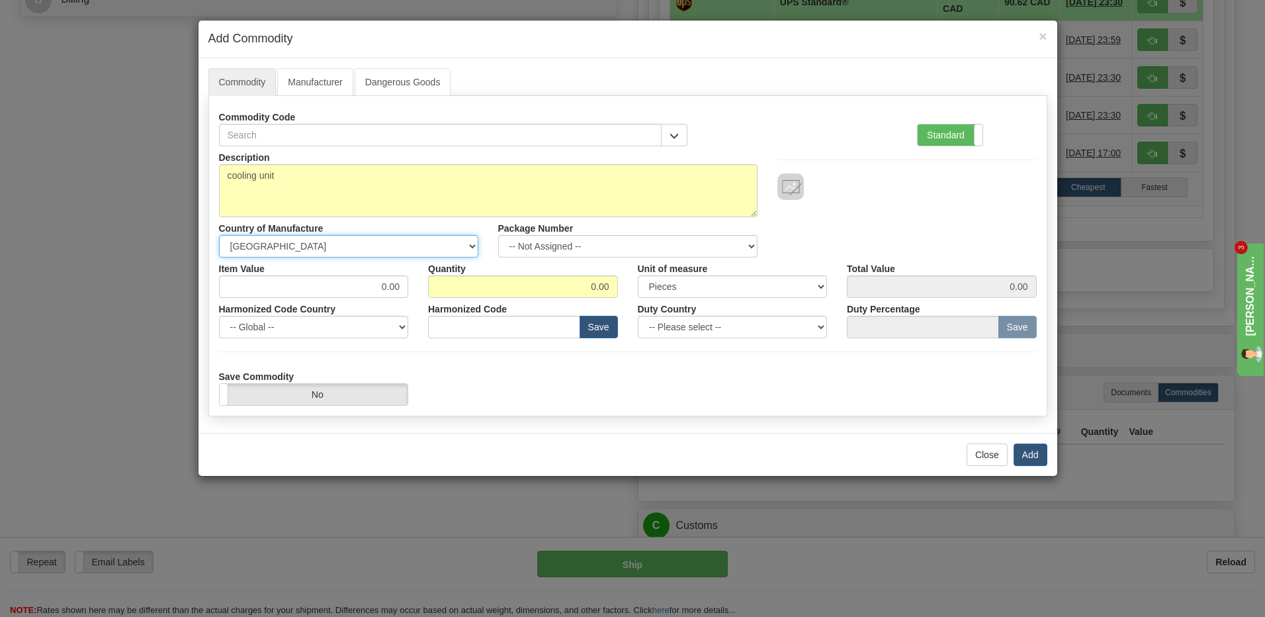
drag, startPoint x: 297, startPoint y: 243, endPoint x: 304, endPoint y: 242, distance: 7.4
click at [298, 243] on select "-- Unknown -- AFGHANISTAN ALAND ISLANDS ALBANIA ALGERIA AMERICAN SAMOA ANDORRA …" at bounding box center [348, 246] width 259 height 22
select select "US"
click at [219, 235] on select "-- Unknown -- AFGHANISTAN ALAND ISLANDS ALBANIA ALGERIA AMERICAN SAMOA ANDORRA …" at bounding box center [348, 246] width 259 height 22
click at [473, 329] on input "text" at bounding box center [504, 327] width 152 height 22
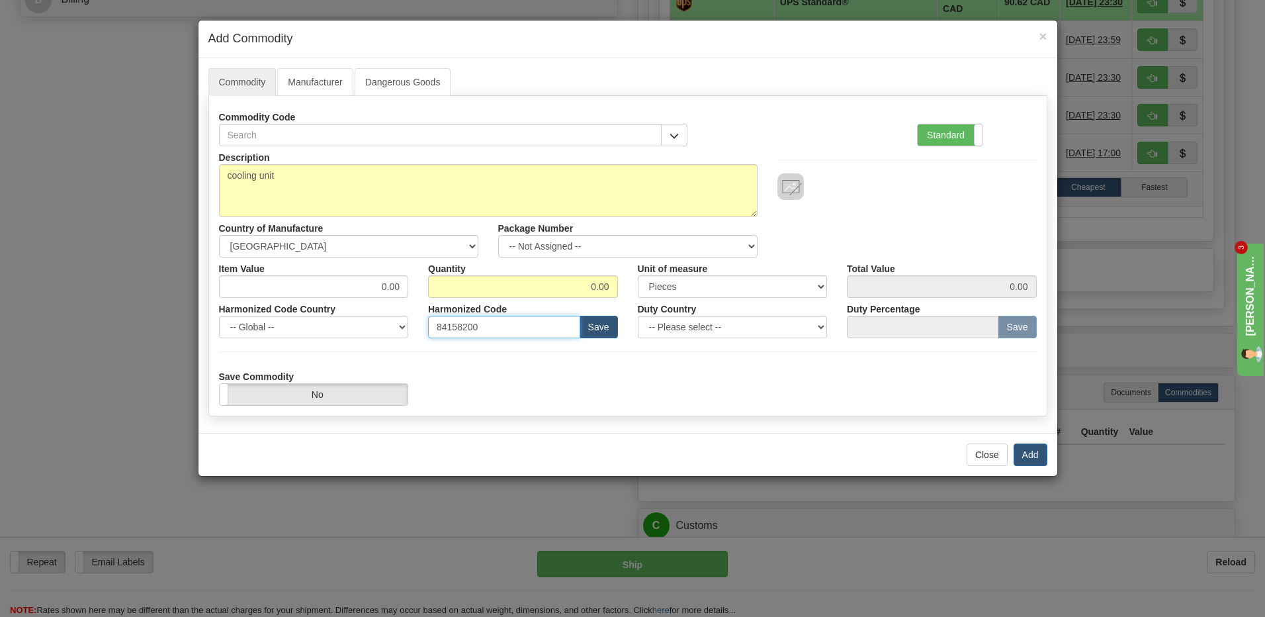
type input "84158200"
click at [386, 290] on input "0.00" at bounding box center [314, 286] width 190 height 22
drag, startPoint x: 377, startPoint y: 287, endPoint x: 408, endPoint y: 281, distance: 31.0
click at [408, 281] on input "0.00" at bounding box center [314, 286] width 190 height 22
type input "250"
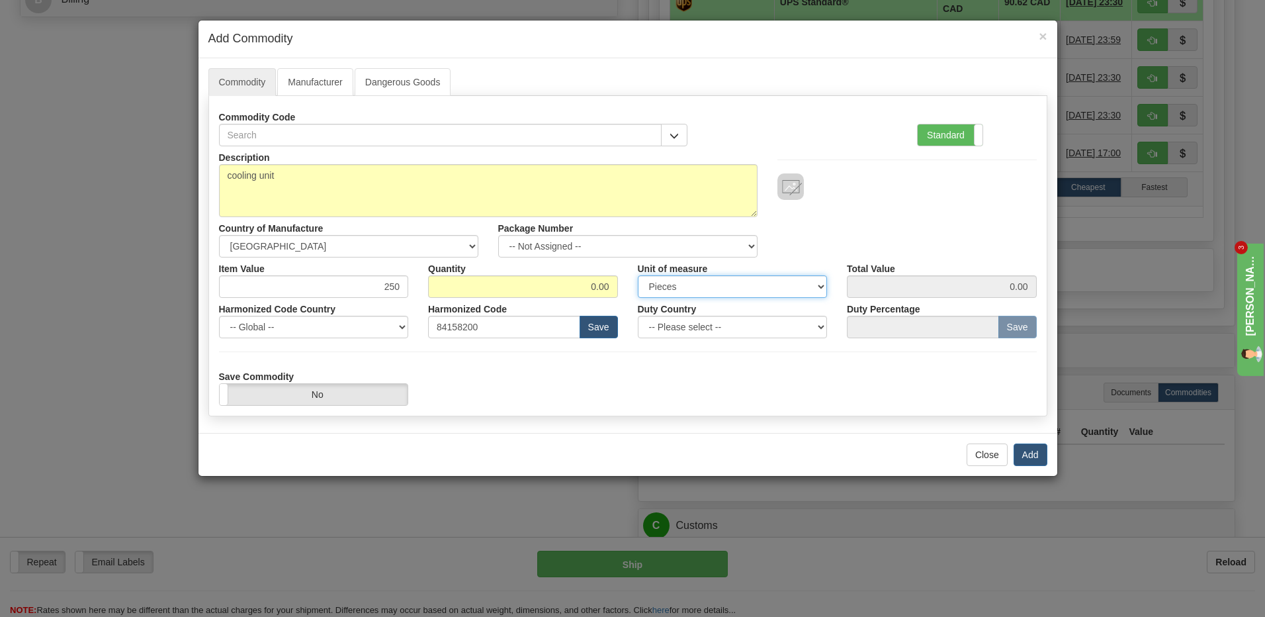
click at [801, 287] on select "3 Thousand Square Inches Adjustments 56 Pound Bushel Bag Barrel Board Feet Box …" at bounding box center [733, 286] width 190 height 22
click at [881, 213] on div "Description cooling unit Country of Manufacture -- Unknown -- AFGHANISTAN ALAND…" at bounding box center [628, 201] width 838 height 111
click at [609, 282] on input "0.00" at bounding box center [523, 286] width 190 height 22
type input "1"
type input "250.00"
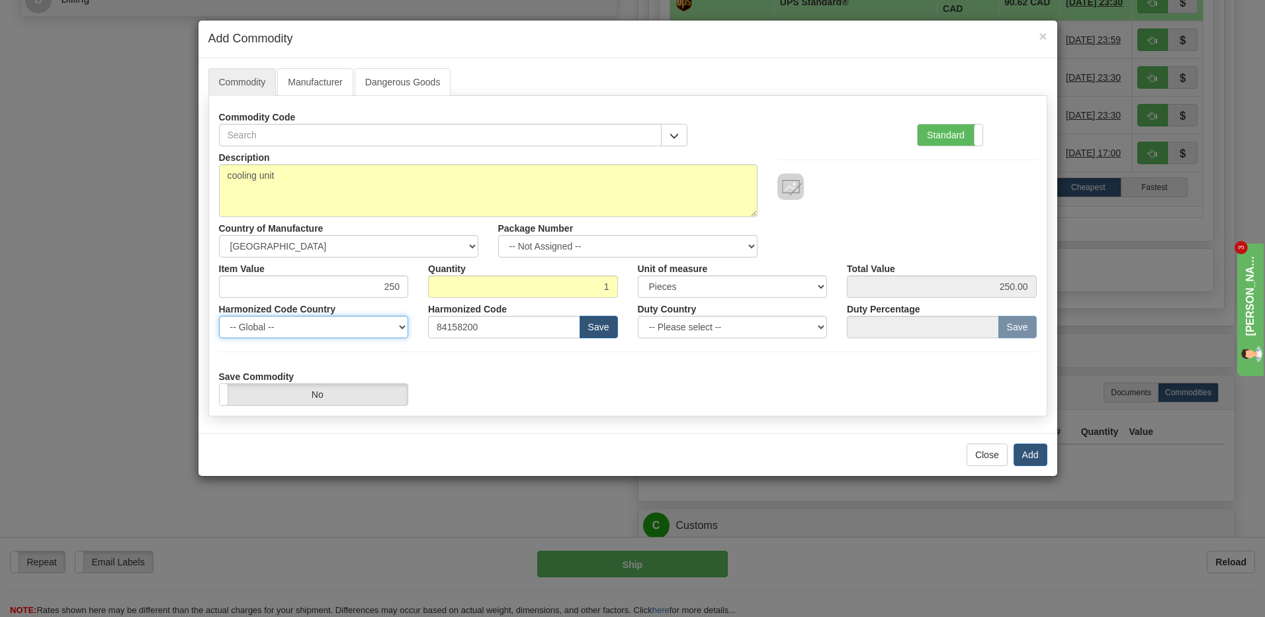
click at [378, 323] on select "-- Global -- AFGHANISTAN ALAND ISLANDS ALBANIA ALGERIA AMERICAN SAMOA ANDORRA A…" at bounding box center [314, 327] width 190 height 22
select select "CA"
click at [366, 331] on select "-- Global -- AFGHANISTAN ALAND ISLANDS ALBANIA ALGERIA AMERICAN SAMOA ANDORRA A…" at bounding box center [314, 327] width 190 height 22
click at [1031, 453] on button "Add" at bounding box center [1031, 454] width 34 height 22
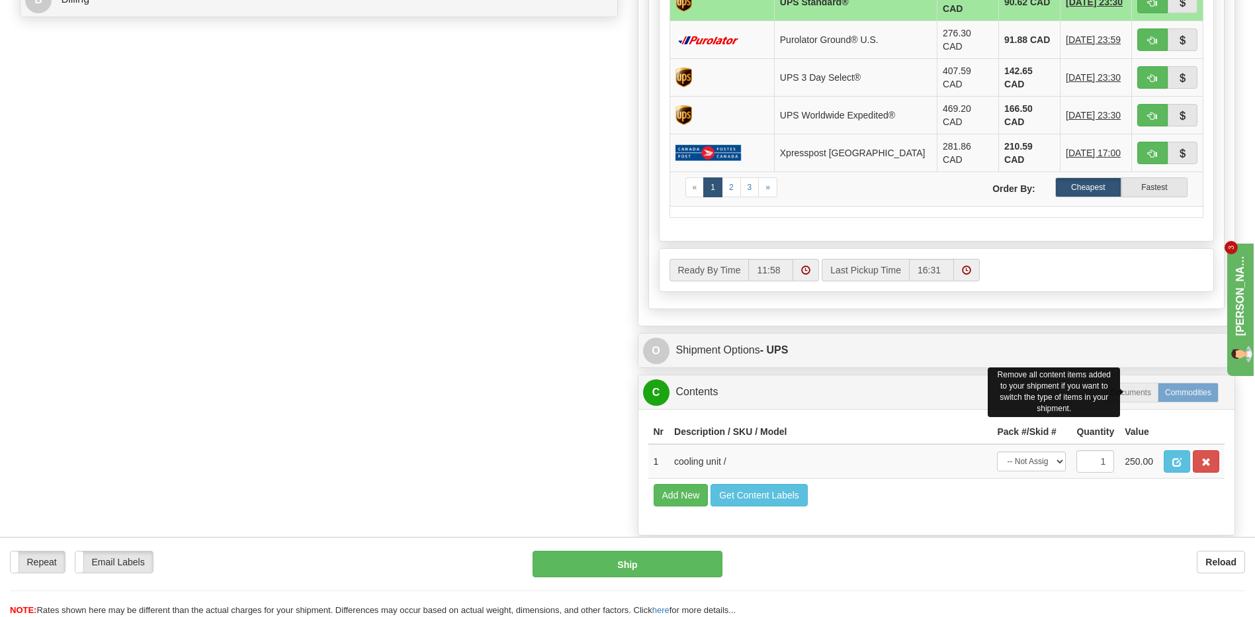
click at [1190, 382] on label "Commodities" at bounding box center [1188, 392] width 61 height 20
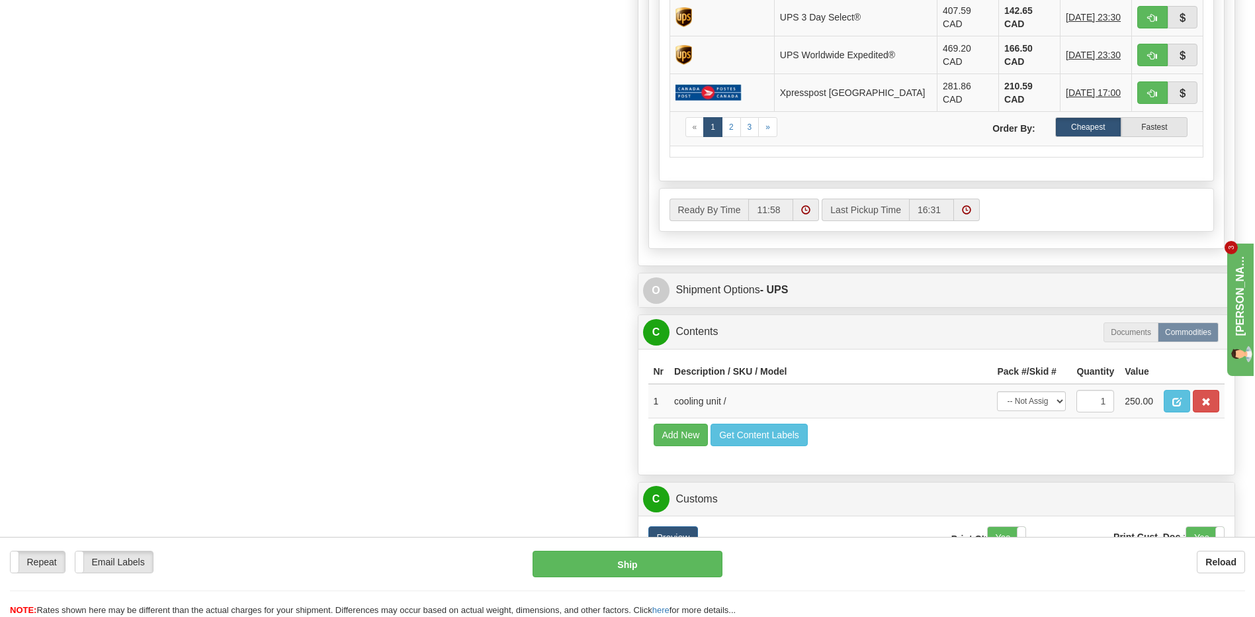
scroll to position [758, 0]
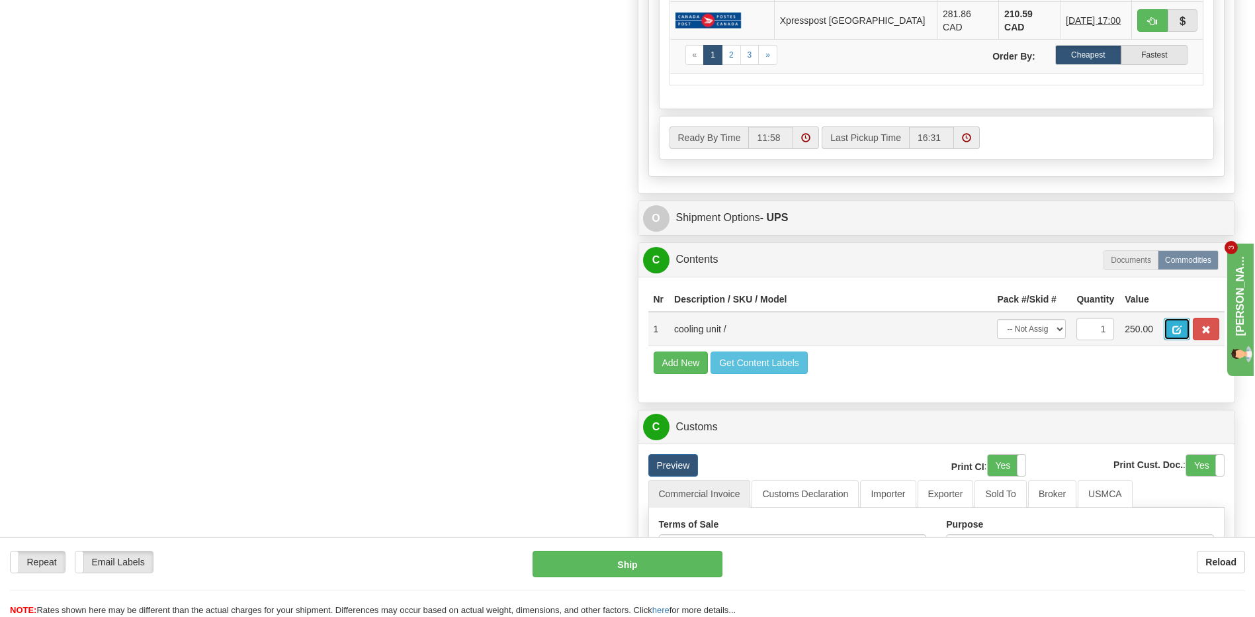
click at [1174, 326] on span "button" at bounding box center [1176, 330] width 9 height 9
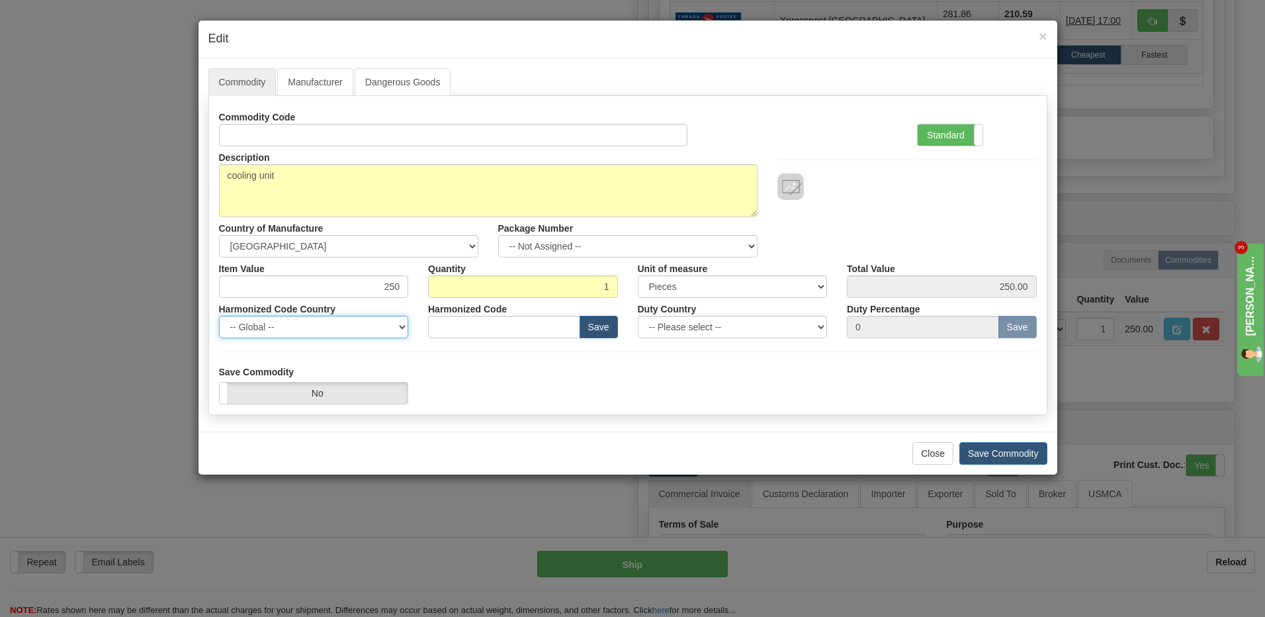
click at [402, 329] on select "-- Global -- AFGHANISTAN ALAND ISLANDS ALBANIA ALGERIA AMERICAN SAMOA ANDORRA A…" at bounding box center [314, 327] width 190 height 22
select select "US"
click at [386, 330] on select "-- Global -- AFGHANISTAN ALAND ISLANDS ALBANIA ALGERIA AMERICAN SAMOA ANDORRA A…" at bounding box center [314, 327] width 190 height 22
click at [475, 324] on input "text" at bounding box center [504, 327] width 152 height 22
type input "84158200"
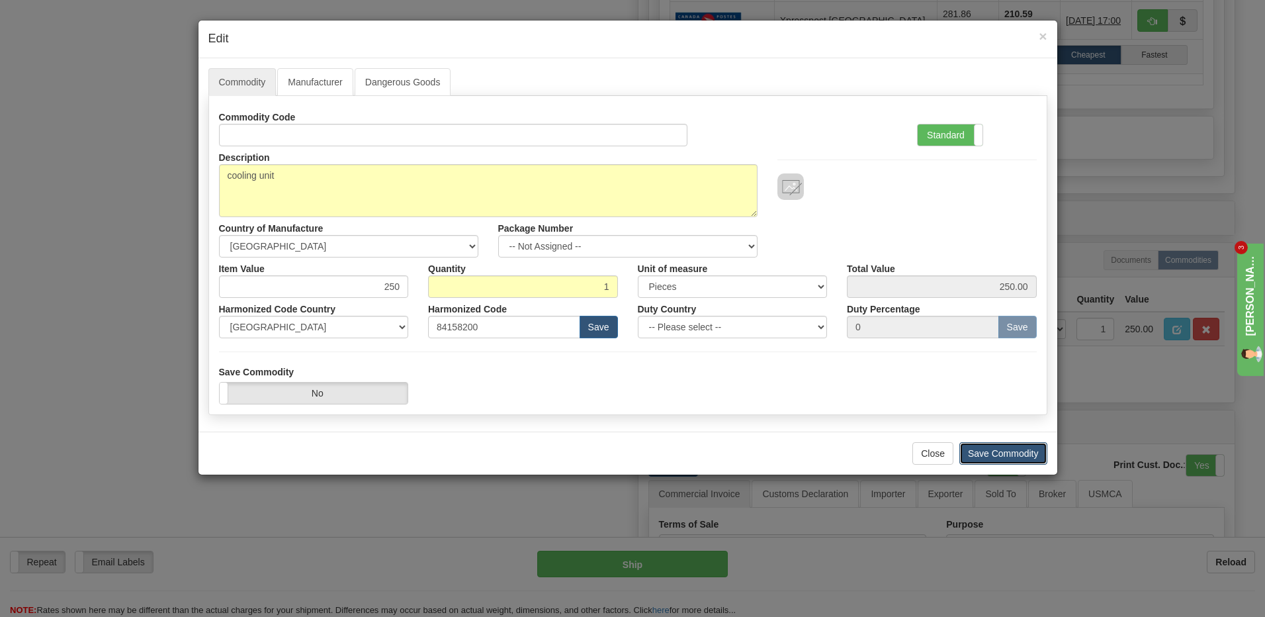
click at [1006, 455] on button "Save Commodity" at bounding box center [1003, 453] width 88 height 22
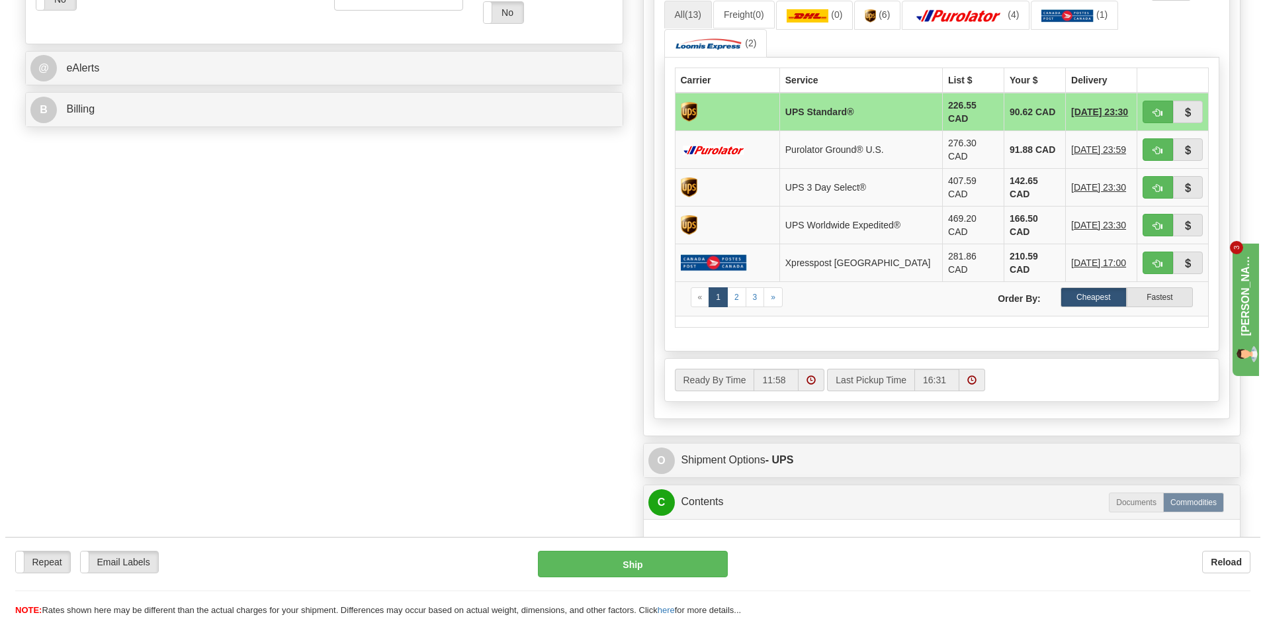
scroll to position [427, 0]
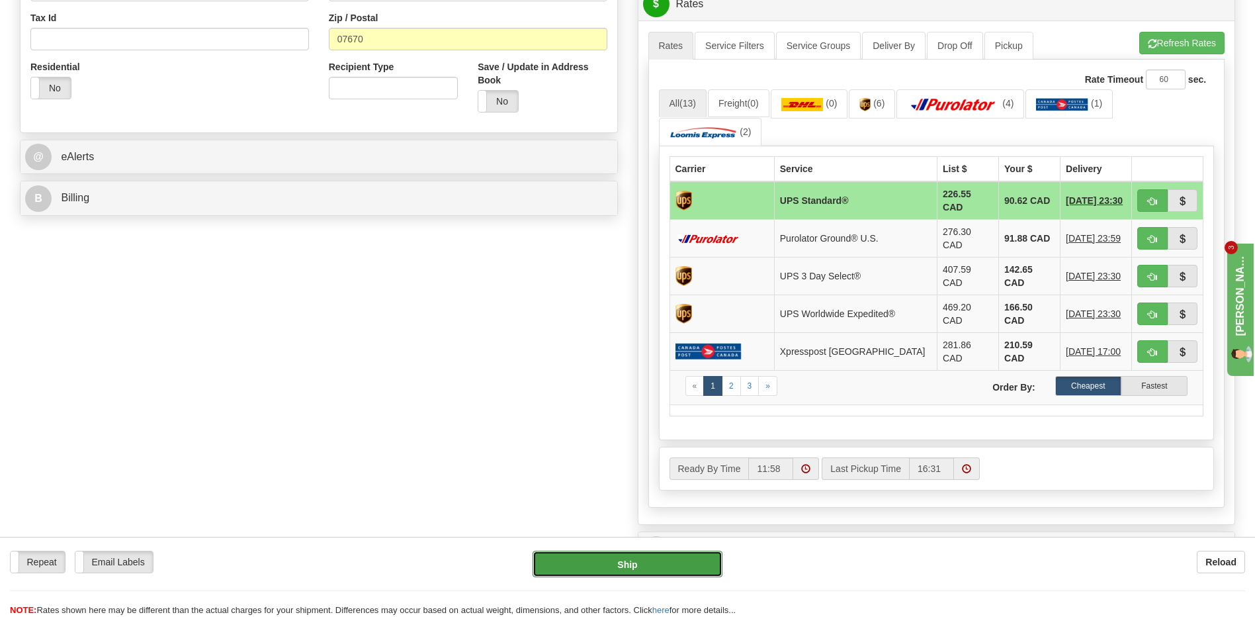
click at [623, 562] on button "Ship" at bounding box center [627, 564] width 189 height 26
type input "11"
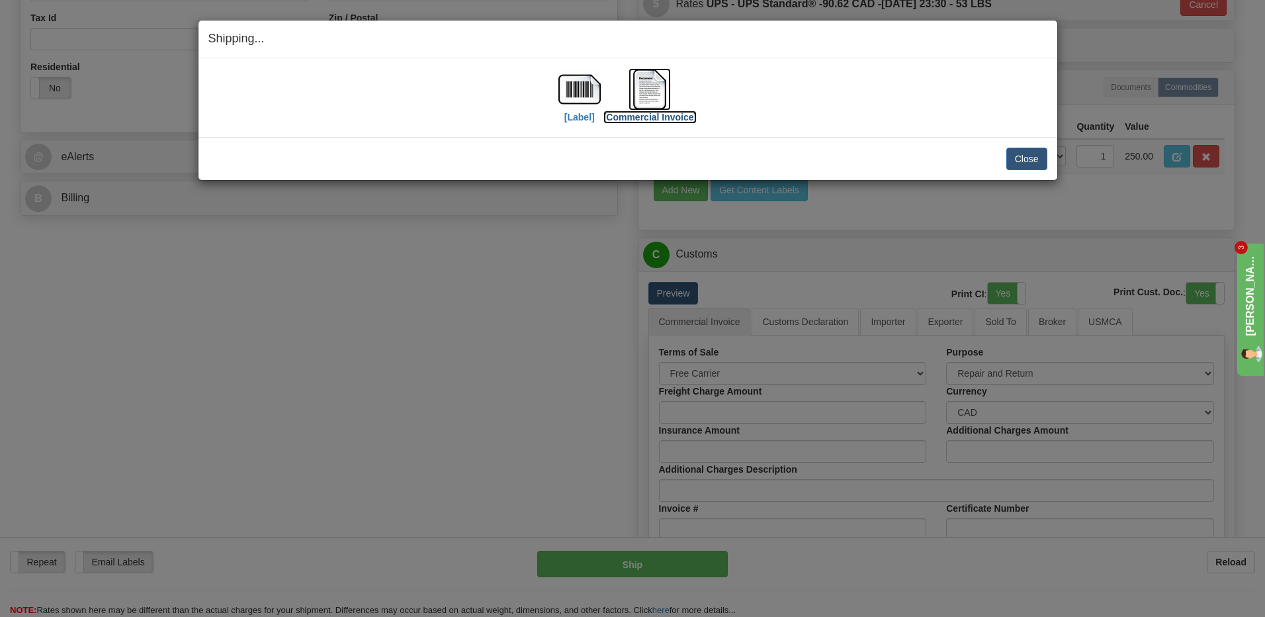
click at [640, 83] on img at bounding box center [650, 89] width 42 height 42
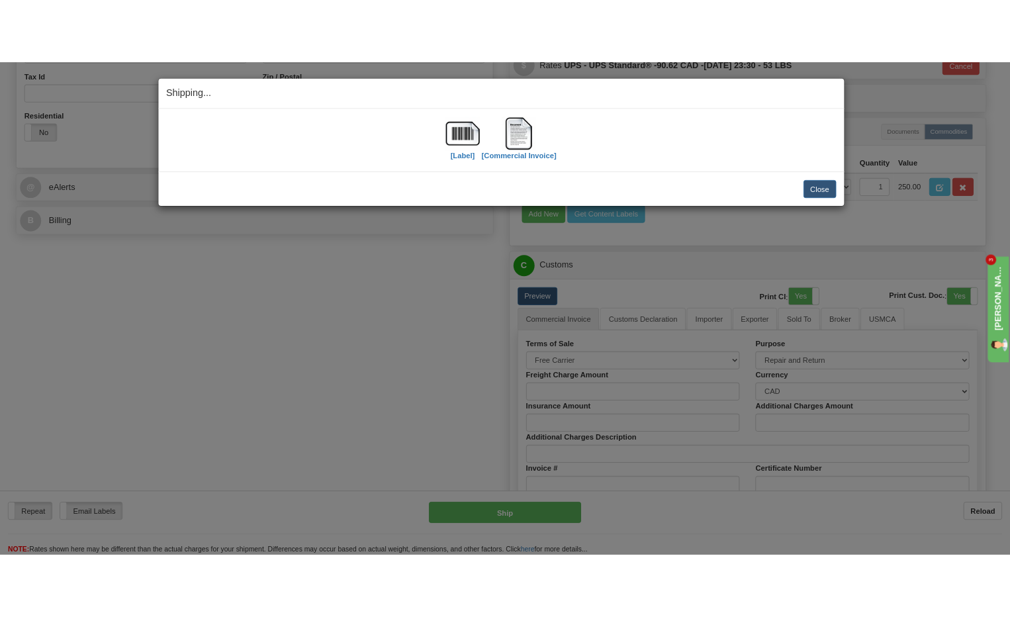
scroll to position [458, 0]
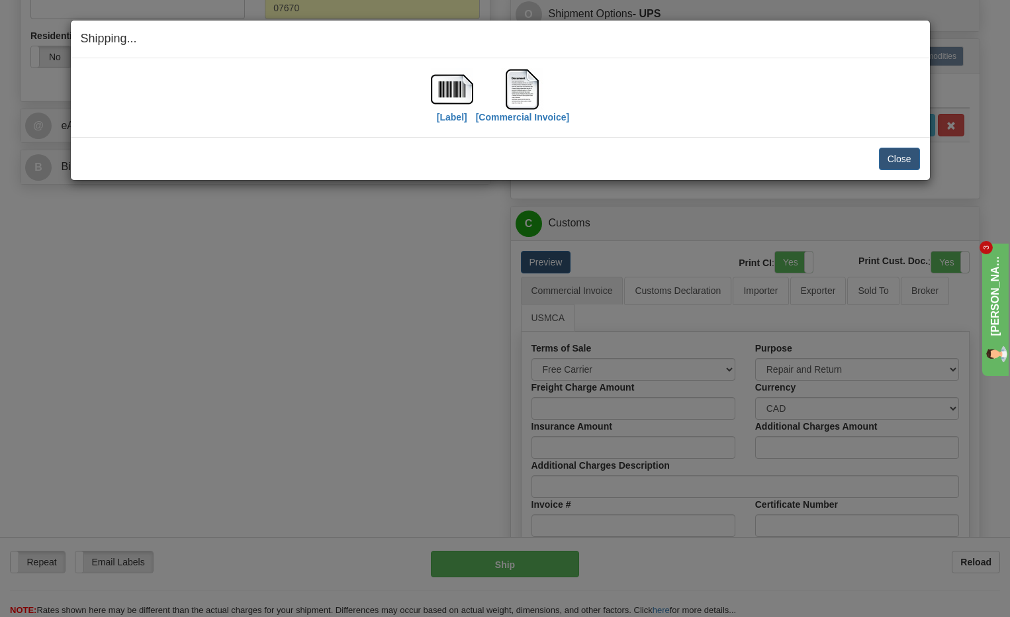
click at [945, 595] on div "Shipping... Your SHIPMENT will EXPIRE in [Label] [Commercial Invoice] IMPORTANT…" at bounding box center [505, 308] width 1010 height 617
click at [447, 84] on img at bounding box center [452, 89] width 42 height 42
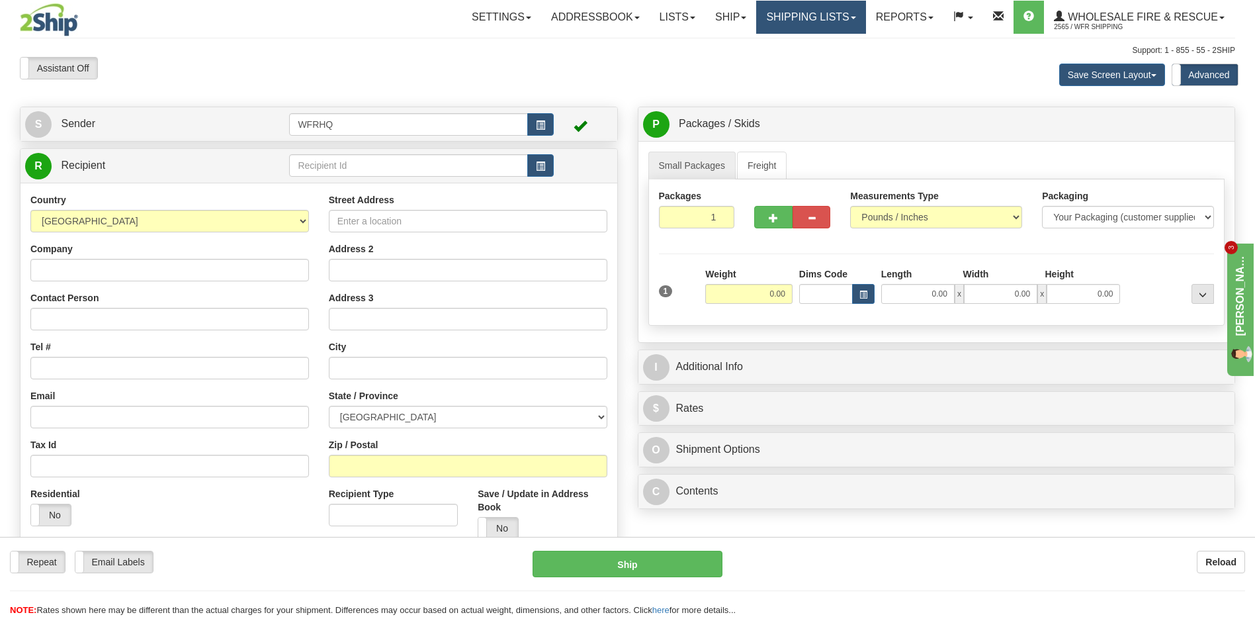
click at [818, 19] on link "Shipping lists" at bounding box center [810, 17] width 109 height 33
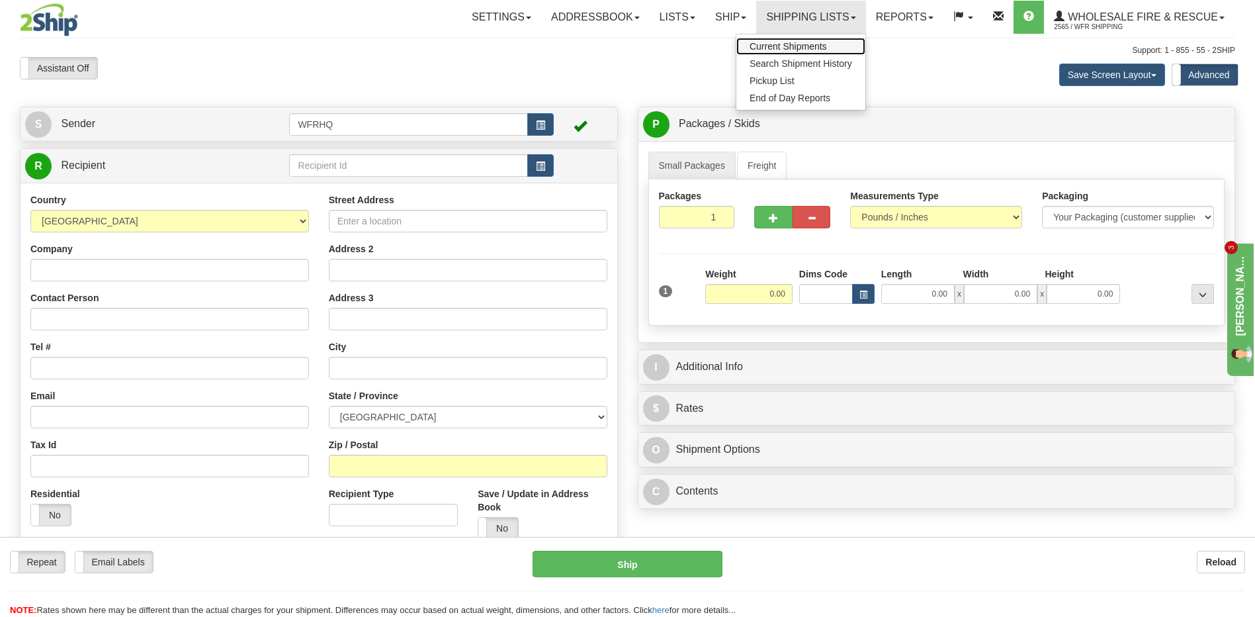
click at [805, 47] on span "Current Shipments" at bounding box center [788, 46] width 77 height 11
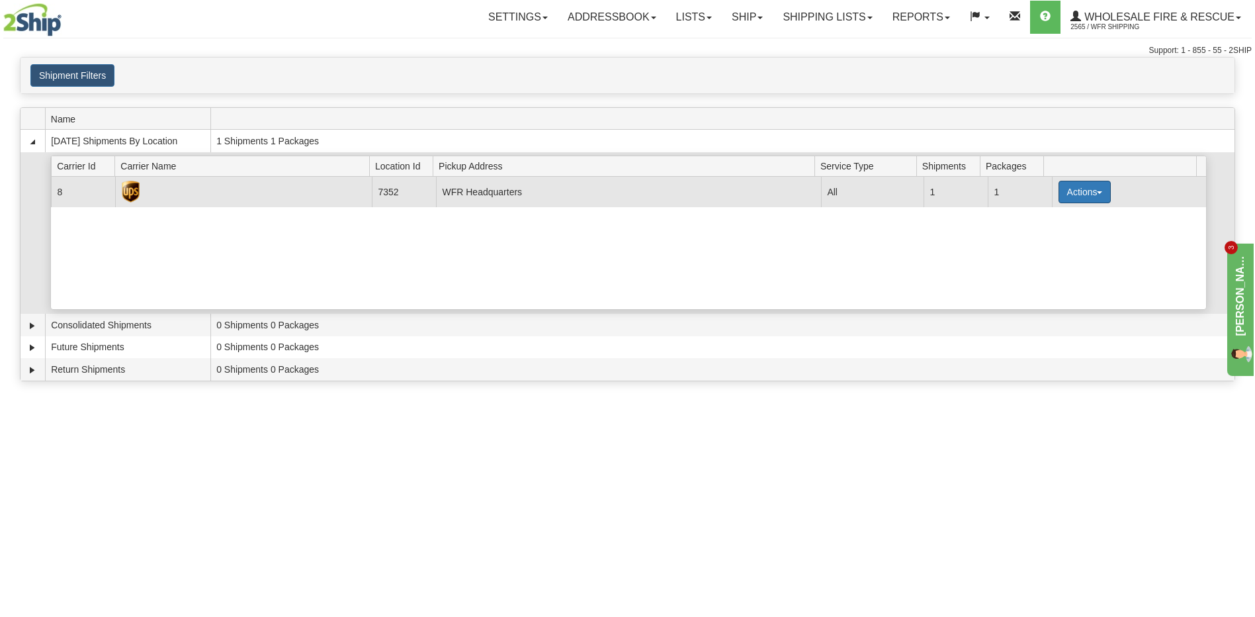
click at [1059, 197] on button "Actions" at bounding box center [1085, 192] width 53 height 22
click at [1049, 217] on span "Details" at bounding box center [1036, 216] width 36 height 9
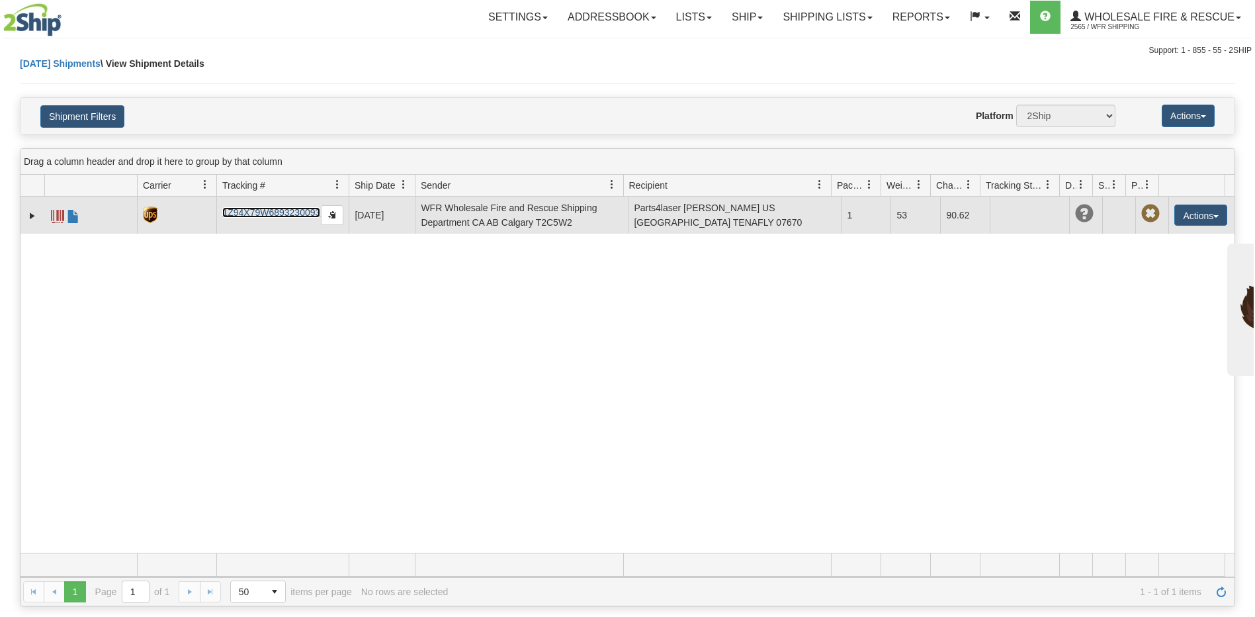
click at [241, 210] on link "1Z94X79W6893230093" at bounding box center [271, 212] width 98 height 11
